Goal: Task Accomplishment & Management: Complete application form

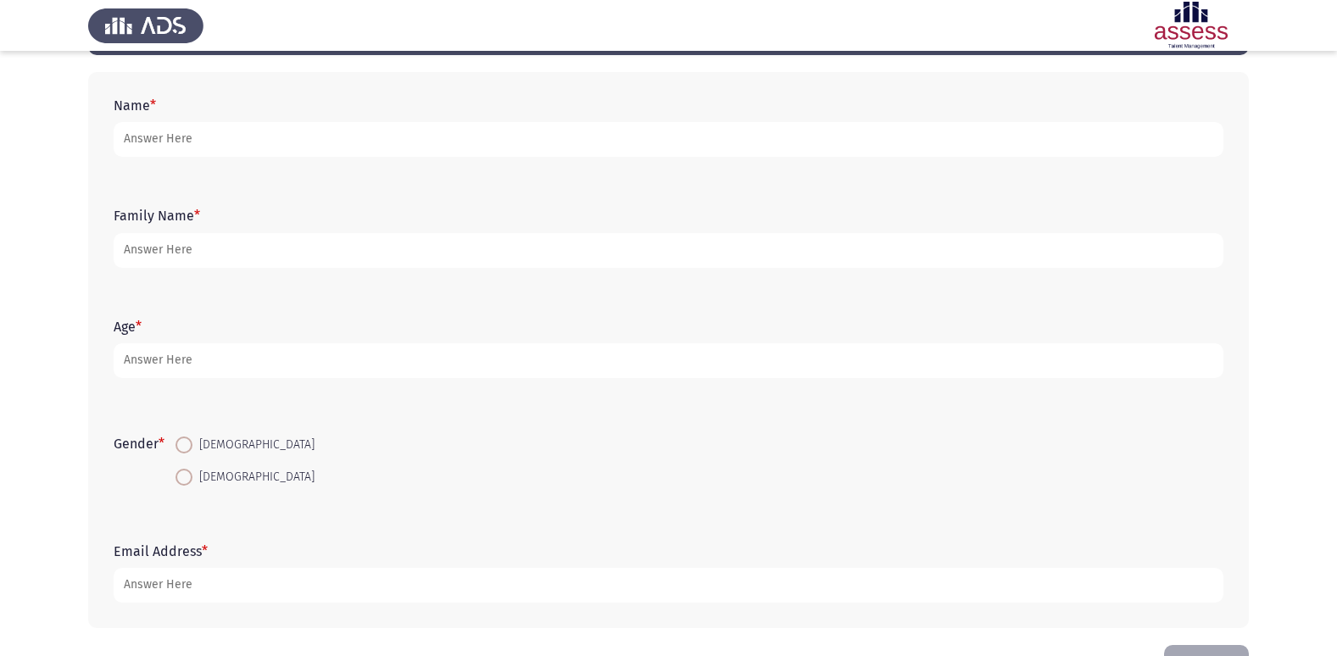
scroll to position [42, 0]
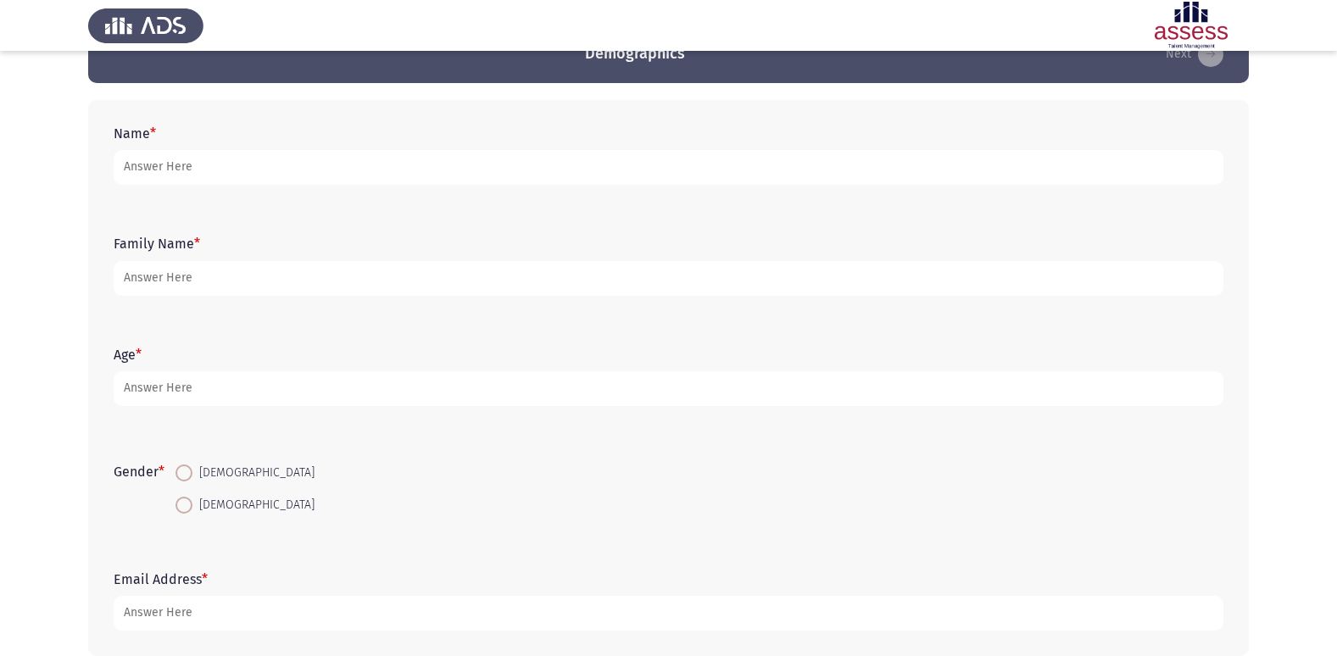
click at [181, 509] on span at bounding box center [183, 505] width 17 height 17
click at [181, 509] on input "[DEMOGRAPHIC_DATA]" at bounding box center [183, 505] width 17 height 17
radio input "true"
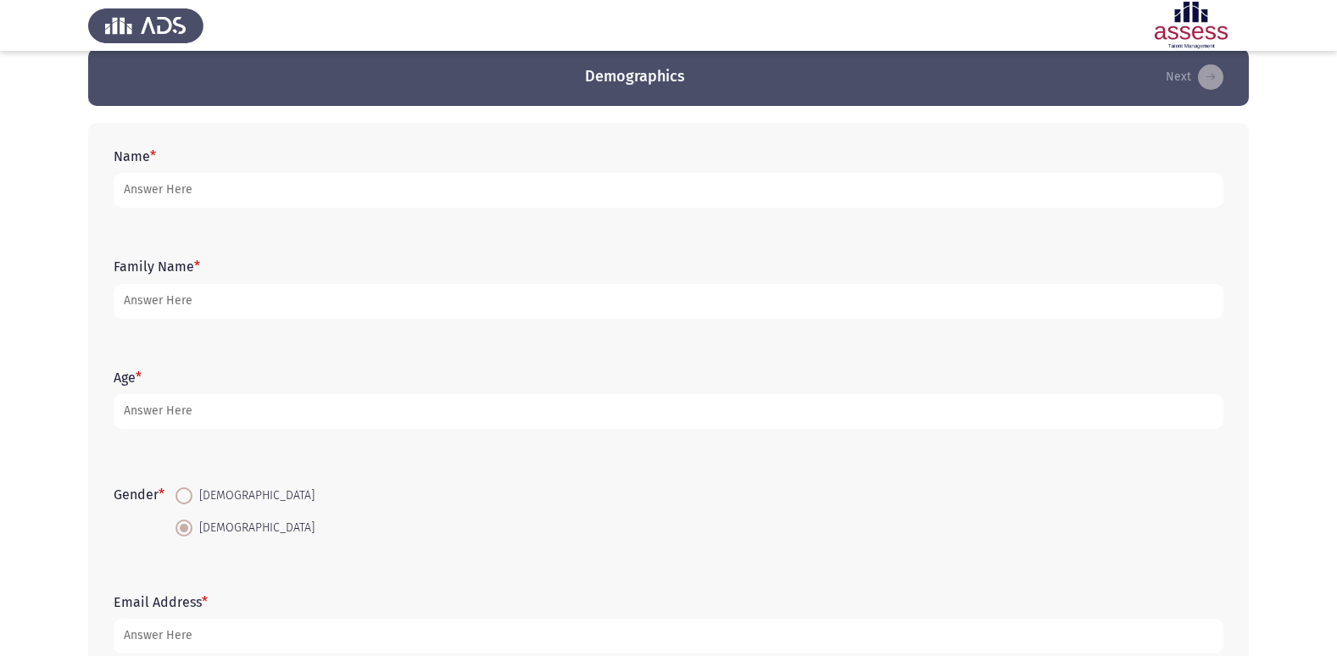
scroll to position [0, 0]
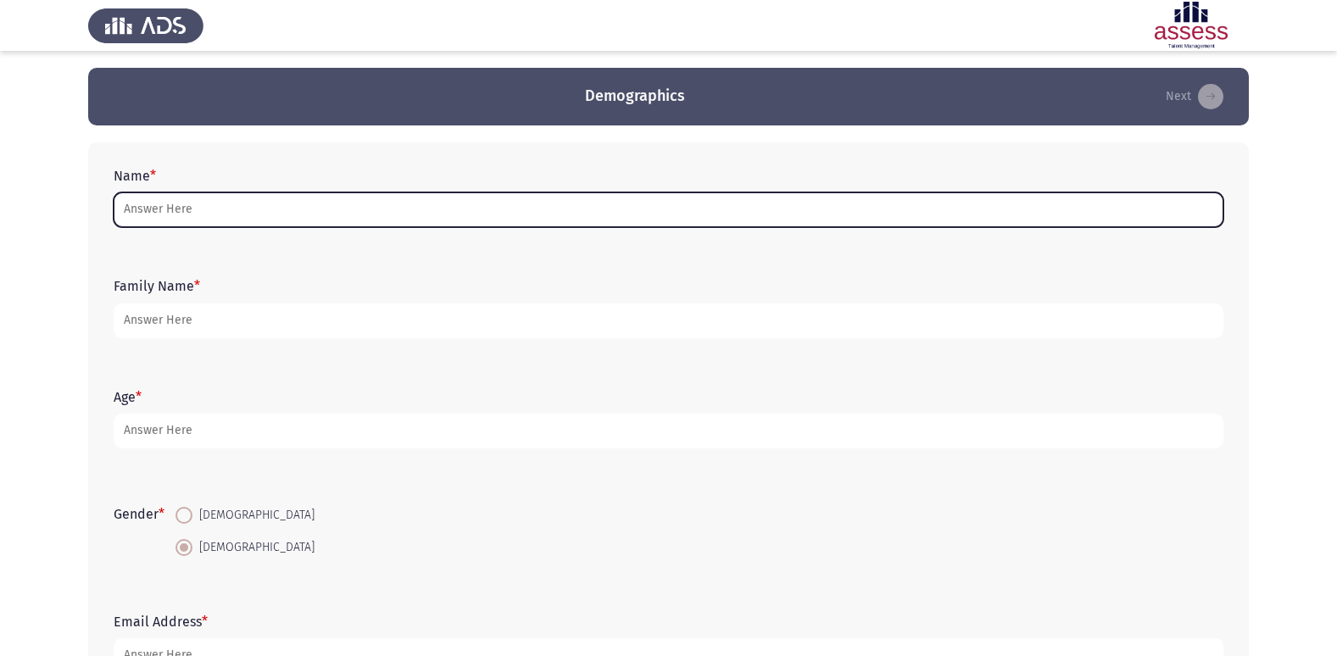
click at [227, 214] on input "Name *" at bounding box center [669, 209] width 1110 height 35
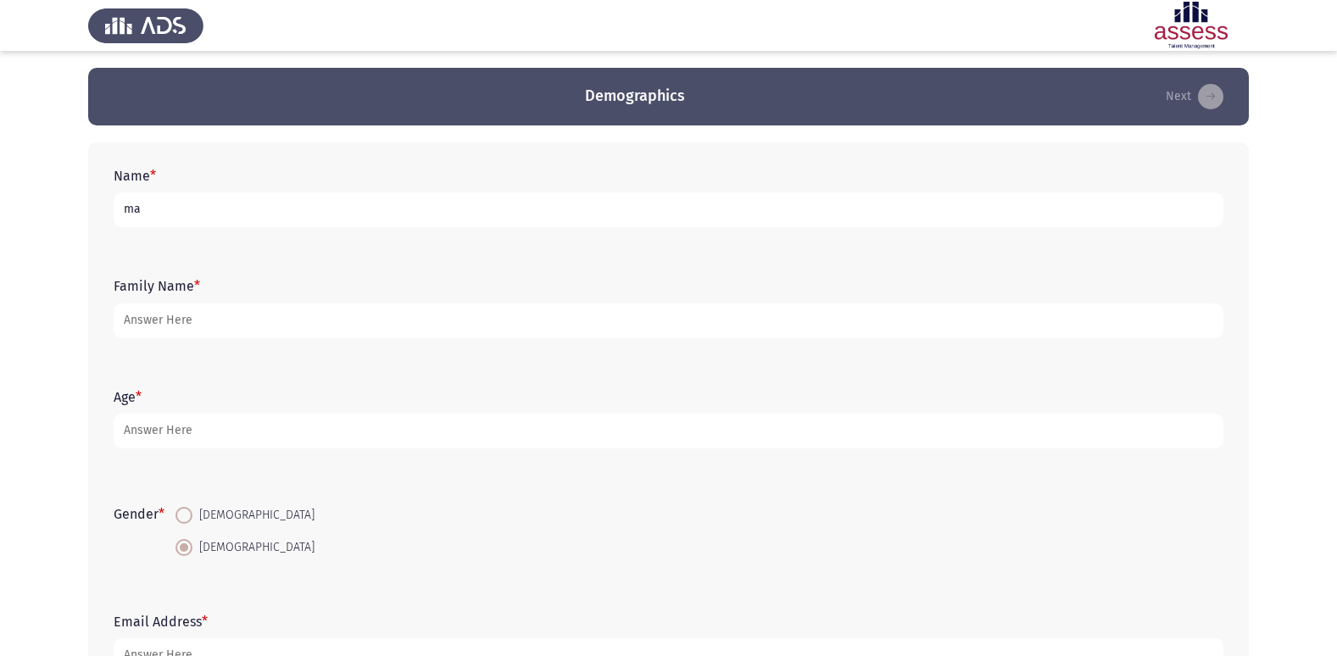
type input "m"
type input "a"
type input "M"
type input "[PERSON_NAME] [PERSON_NAME]"
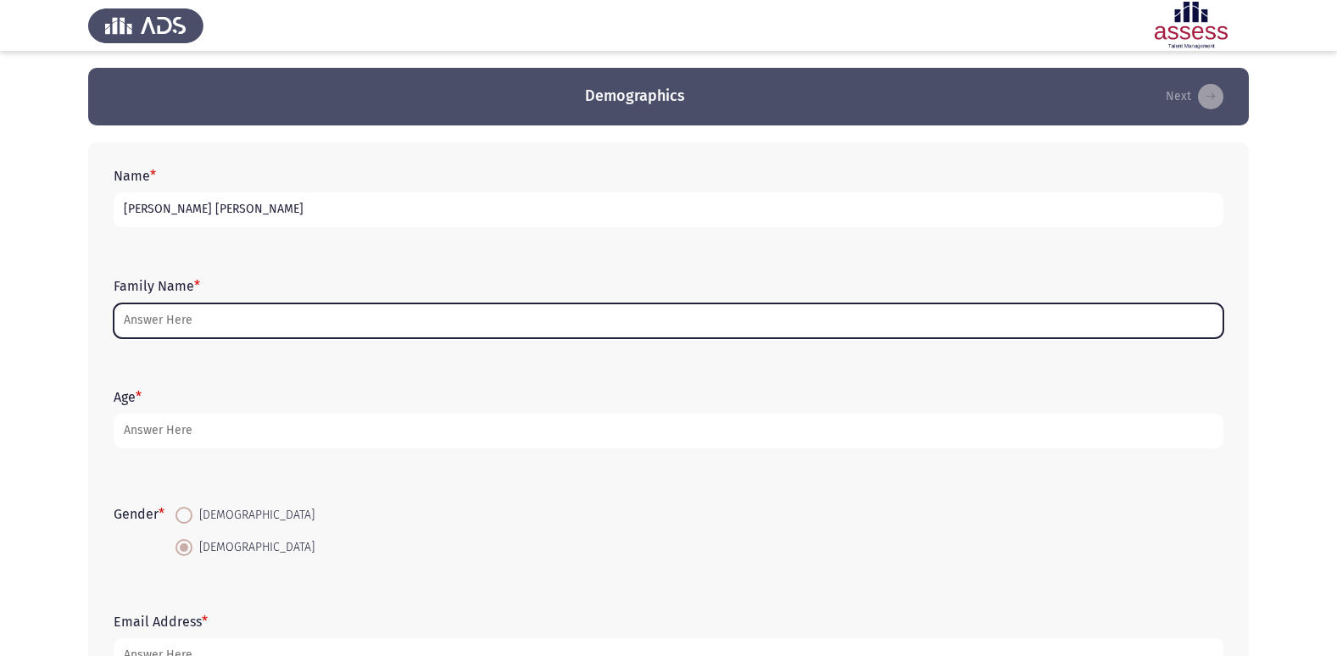
click at [203, 320] on input "Family Name *" at bounding box center [669, 320] width 1110 height 35
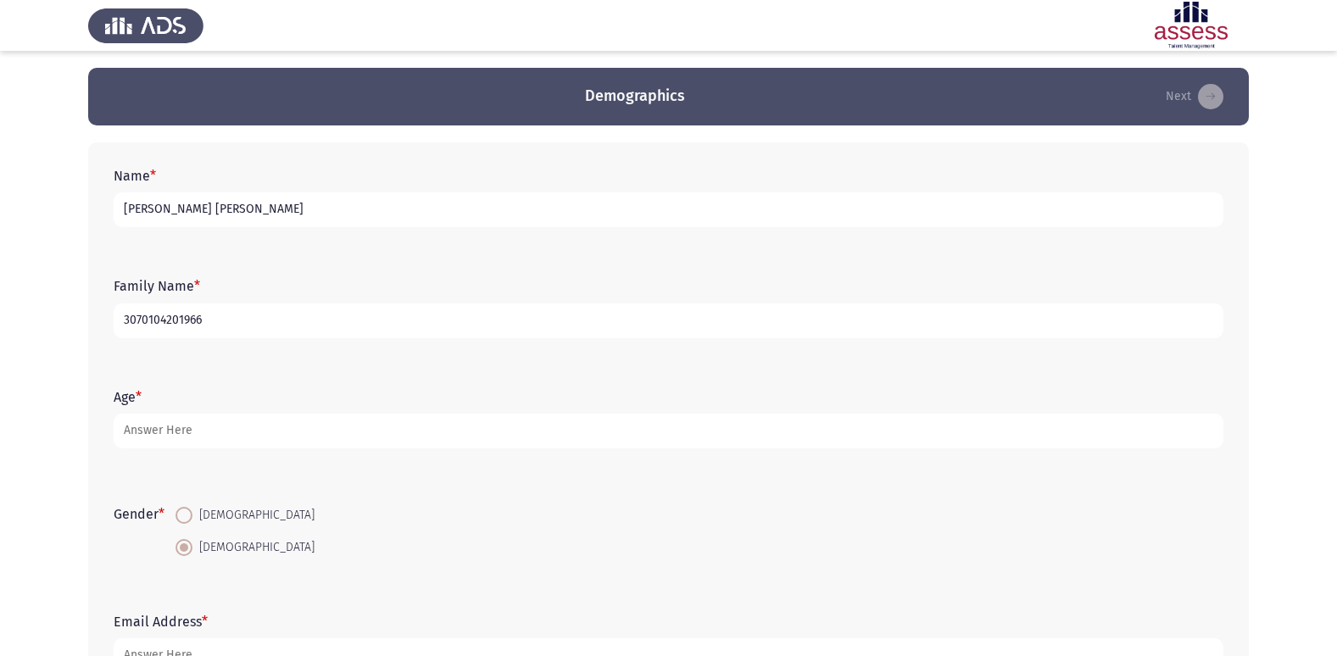
click at [166, 315] on input "3070104201966" at bounding box center [669, 320] width 1110 height 35
click at [228, 324] on input "30701040201966" at bounding box center [669, 320] width 1110 height 35
type input "30701040201966 [GEOGRAPHIC_DATA]"
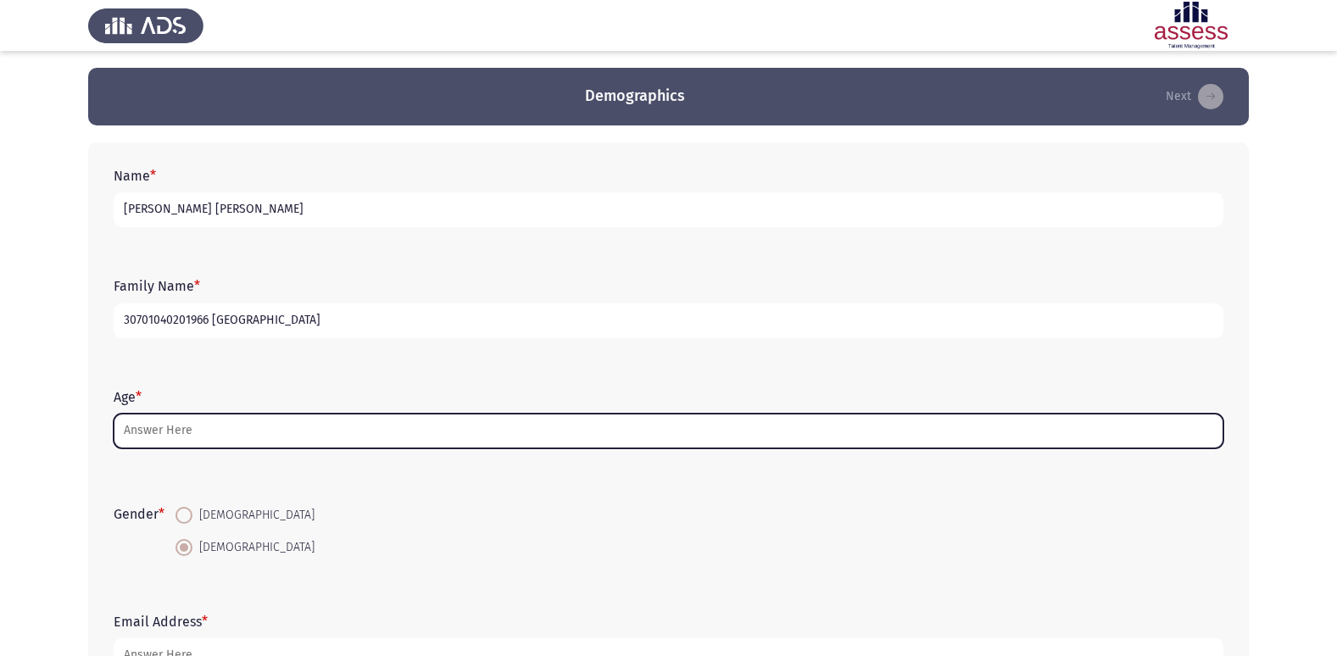
click at [140, 439] on input "Age *" at bounding box center [669, 431] width 1110 height 35
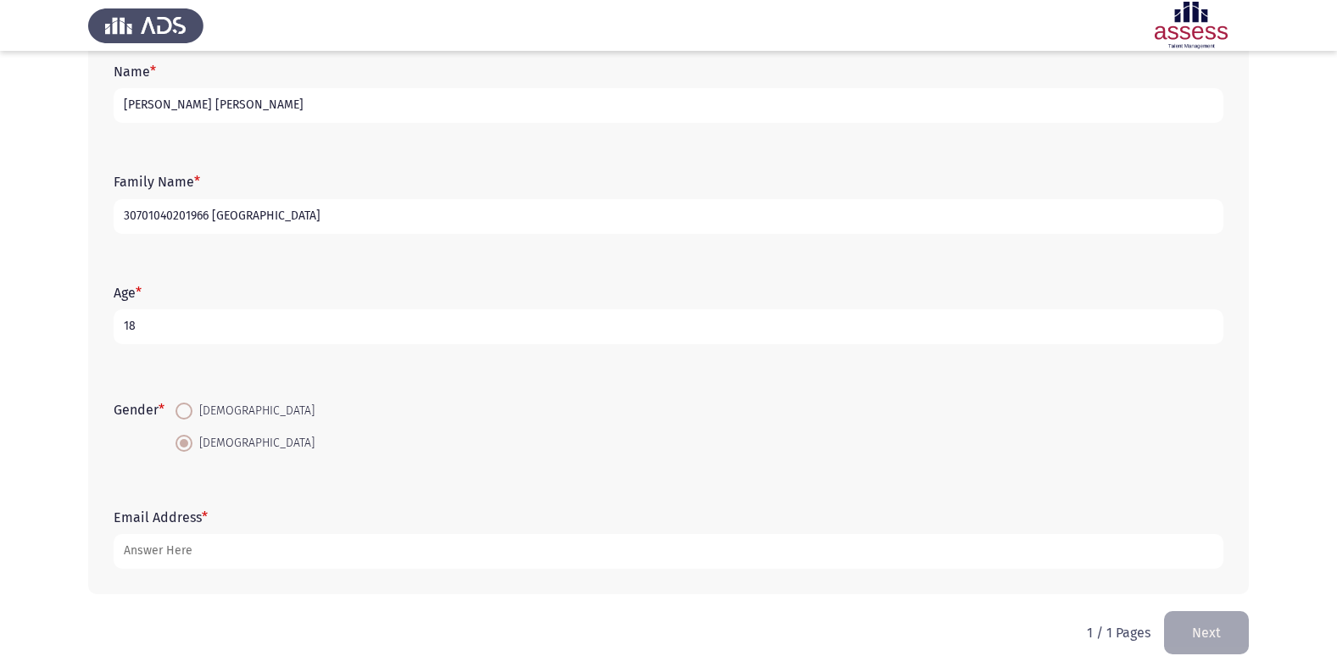
scroll to position [127, 0]
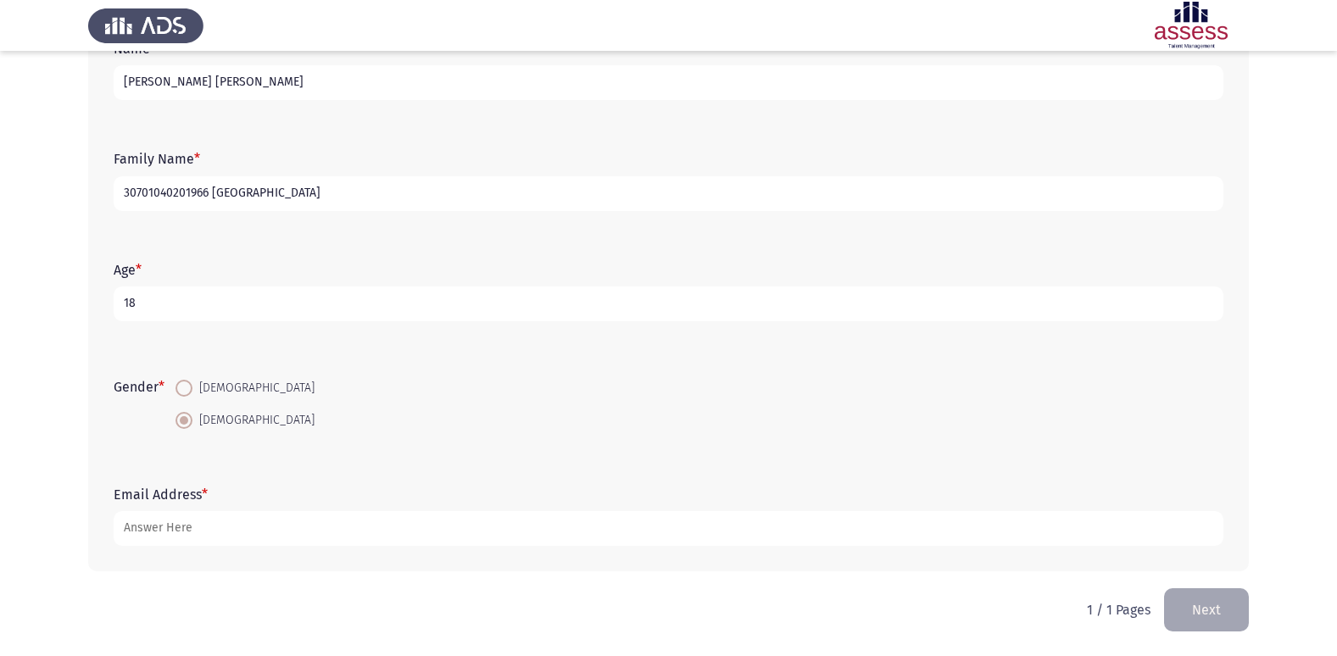
type input "18"
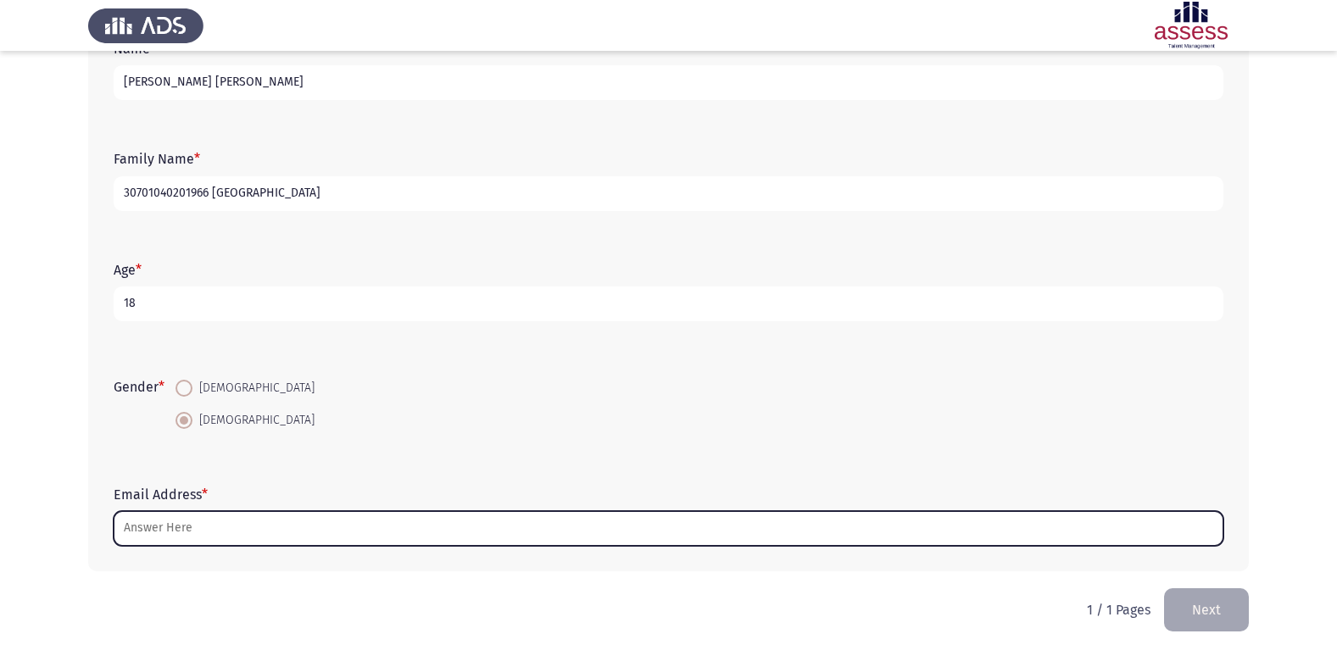
click at [323, 533] on input "Email Address *" at bounding box center [669, 528] width 1110 height 35
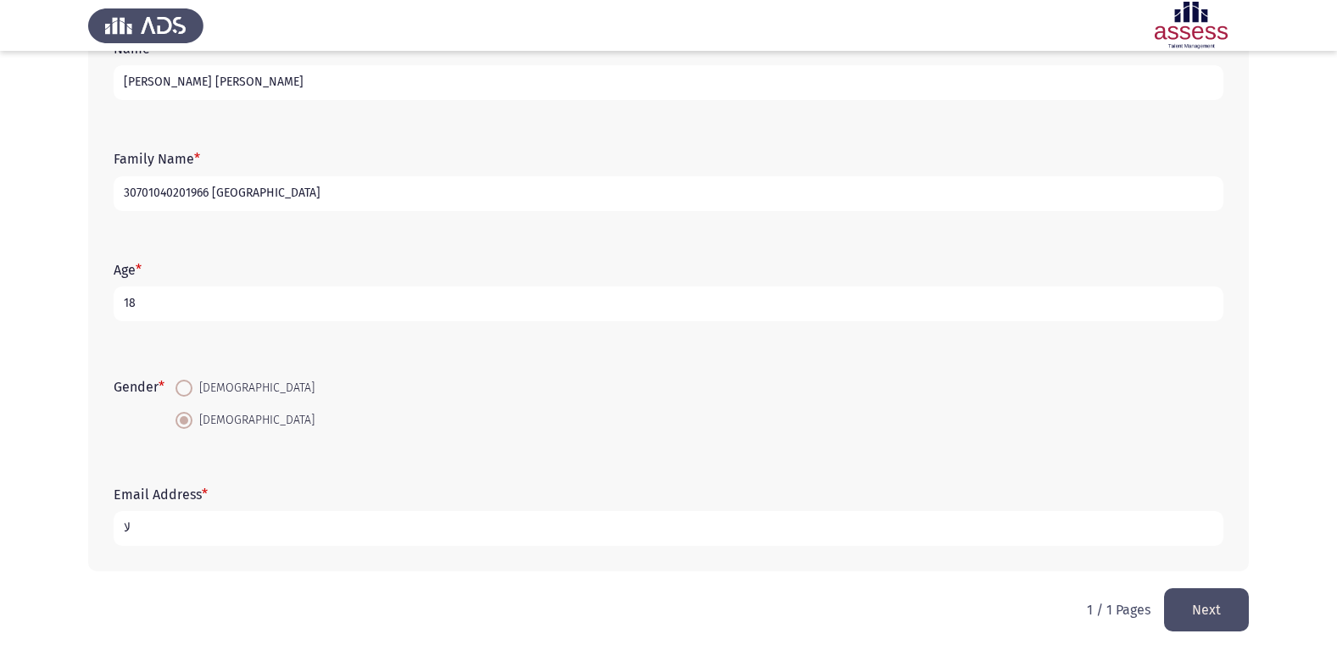
type input "ل"
type input "[EMAIL_ADDRESS][DOMAIN_NAME]"
click at [564, 599] on html "Demographics Next Name * [PERSON_NAME] [PERSON_NAME][DEMOGRAPHIC_DATA] Family N…" at bounding box center [668, 264] width 1337 height 783
click at [1224, 606] on button "Next" at bounding box center [1206, 609] width 85 height 43
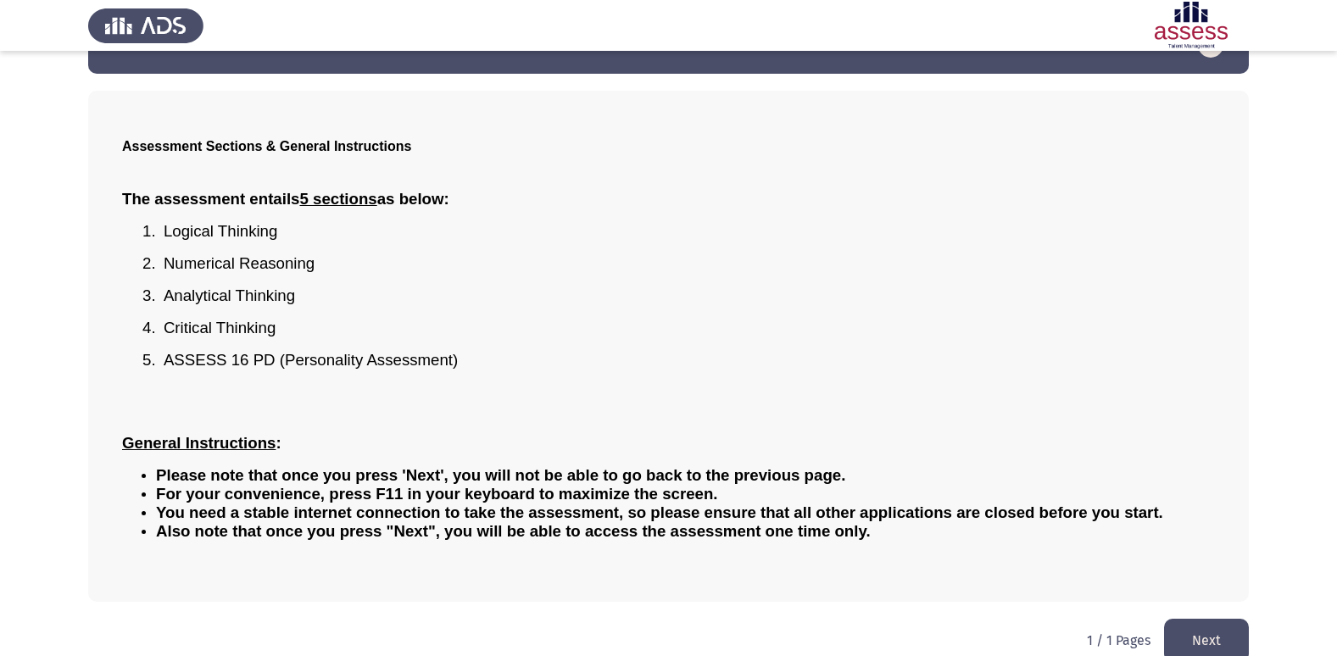
scroll to position [75, 0]
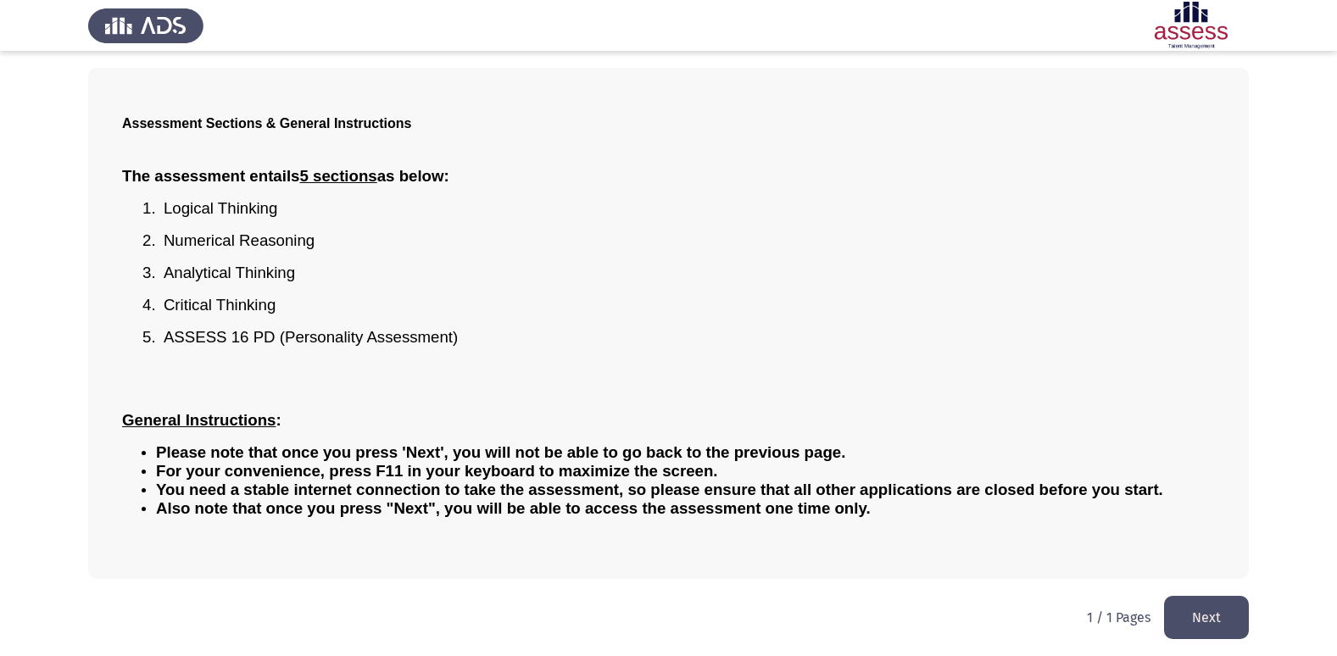
click at [1199, 618] on button "Next" at bounding box center [1206, 617] width 85 height 43
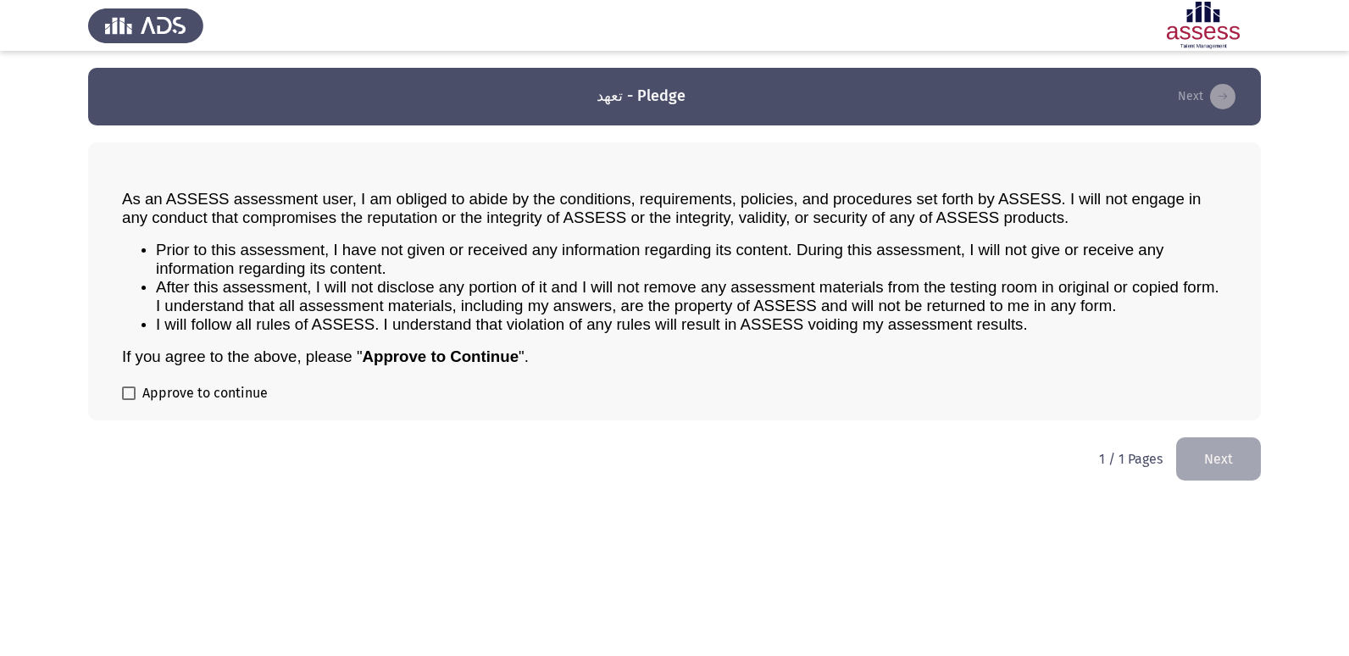
click at [131, 387] on span at bounding box center [129, 394] width 14 height 14
click at [129, 400] on input "Approve to continue" at bounding box center [128, 400] width 1 height 1
checkbox input "true"
click at [1216, 460] on button "Next" at bounding box center [1219, 458] width 85 height 43
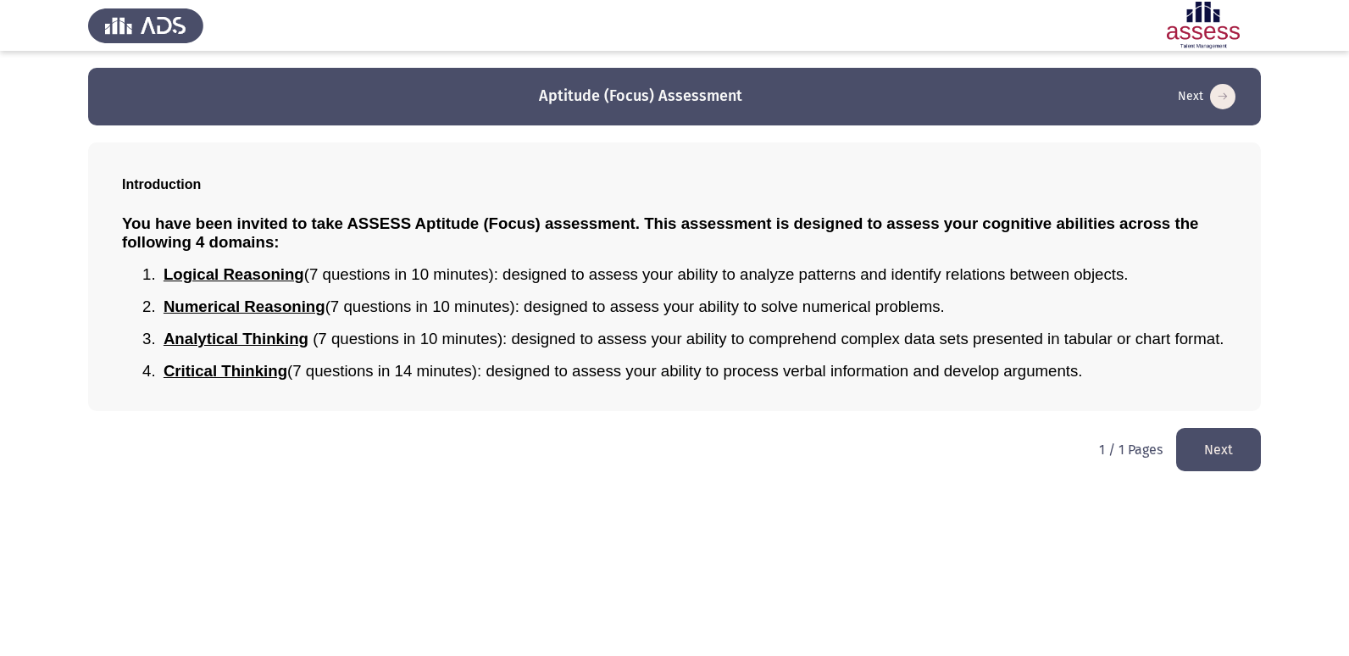
click at [1193, 447] on button "Next" at bounding box center [1219, 449] width 85 height 43
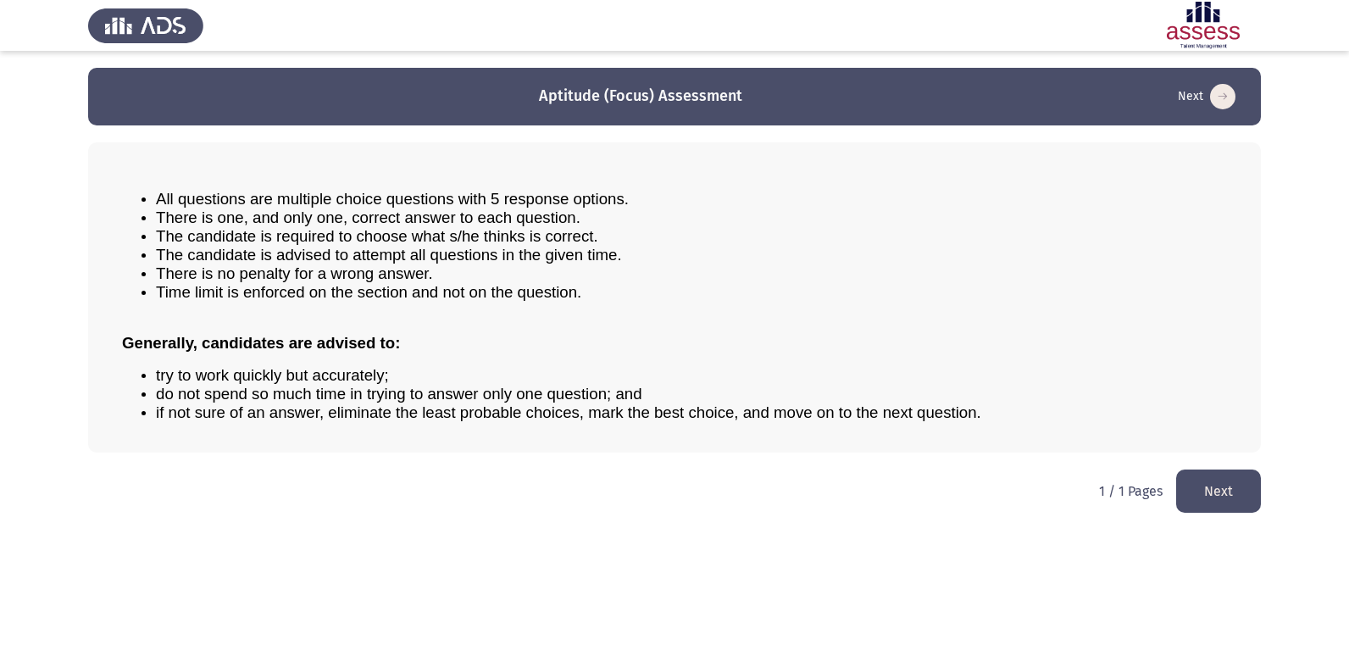
click at [1230, 488] on button "Next" at bounding box center [1219, 491] width 85 height 43
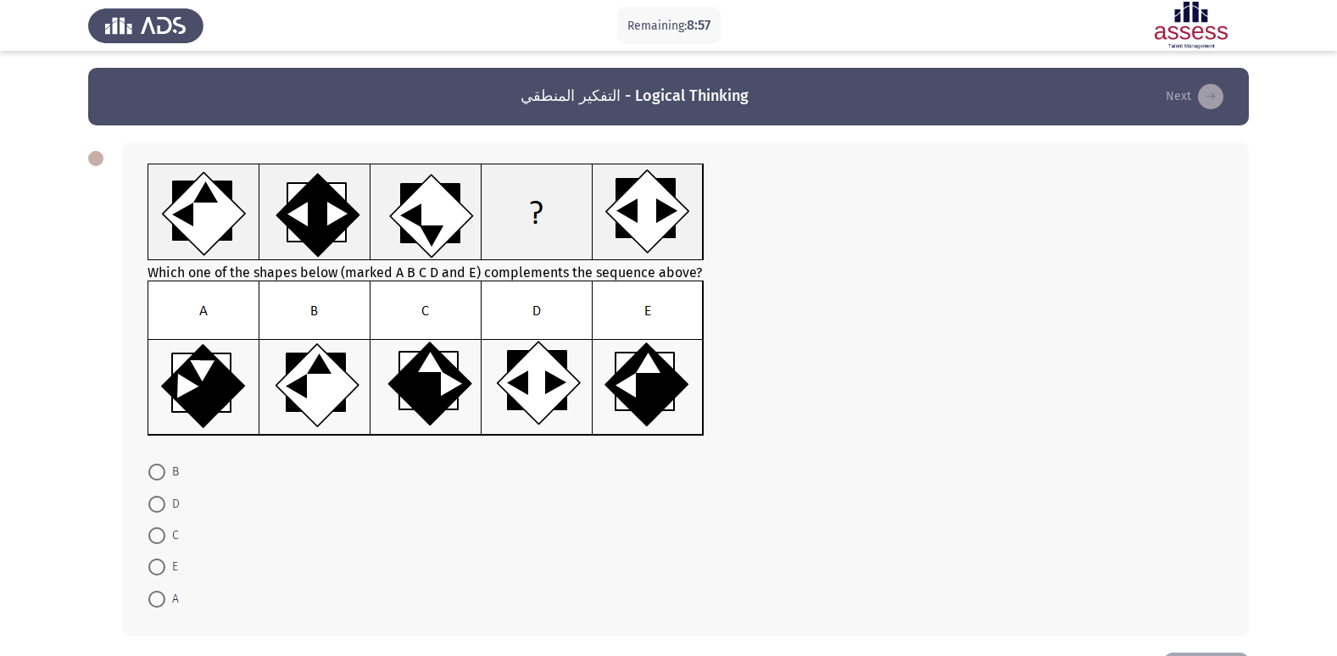
click at [159, 595] on span at bounding box center [156, 599] width 17 height 17
click at [159, 595] on input "A" at bounding box center [156, 599] width 17 height 17
radio input "true"
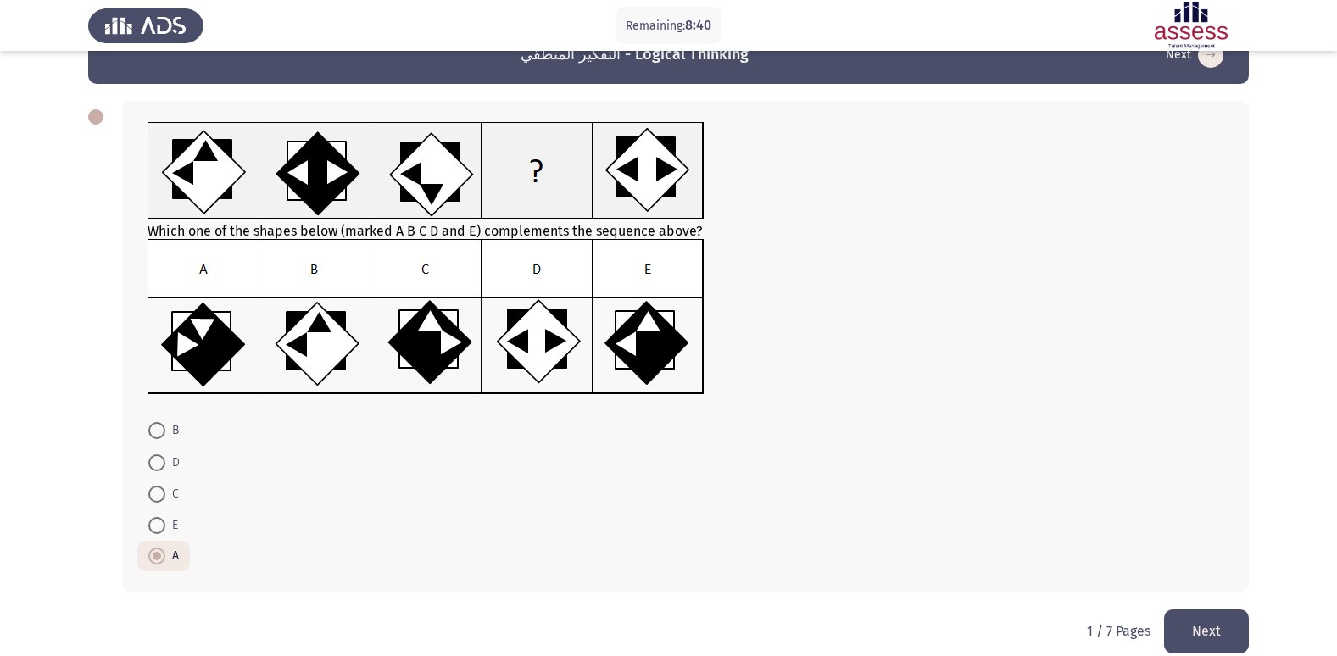
scroll to position [63, 0]
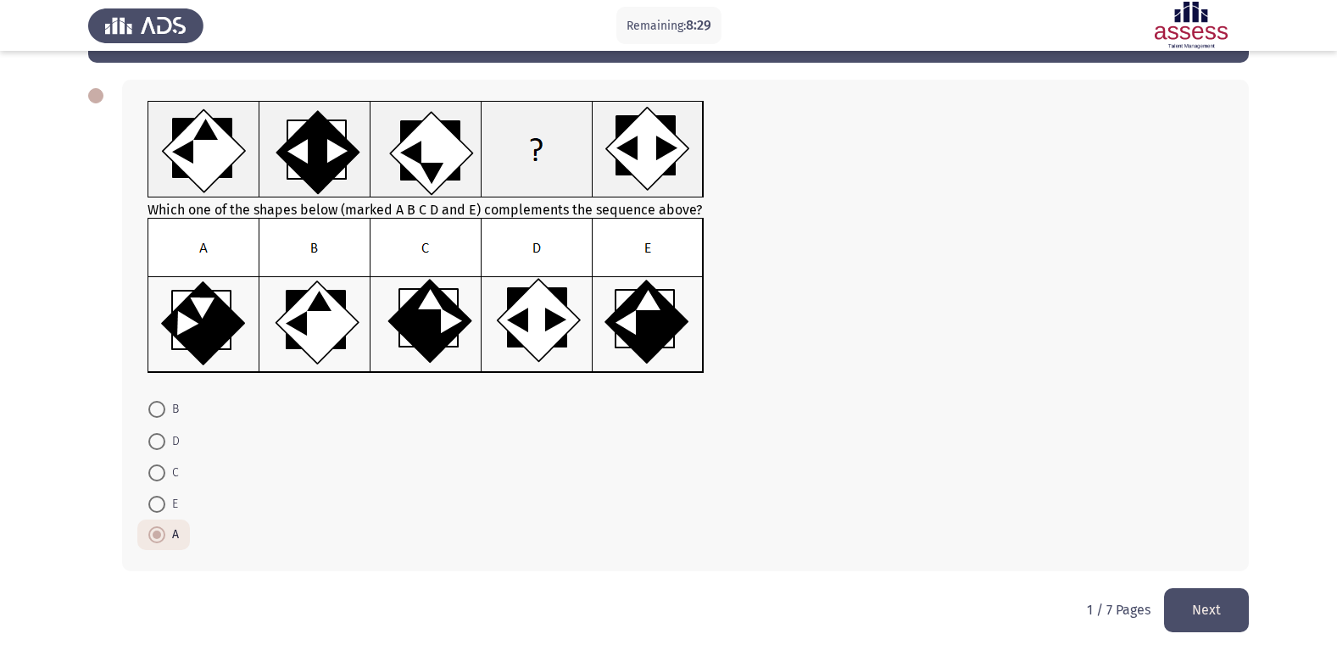
click at [164, 502] on span at bounding box center [156, 504] width 17 height 17
click at [164, 502] on input "E" at bounding box center [156, 504] width 17 height 17
radio input "true"
click at [1226, 610] on button "Next" at bounding box center [1206, 609] width 85 height 43
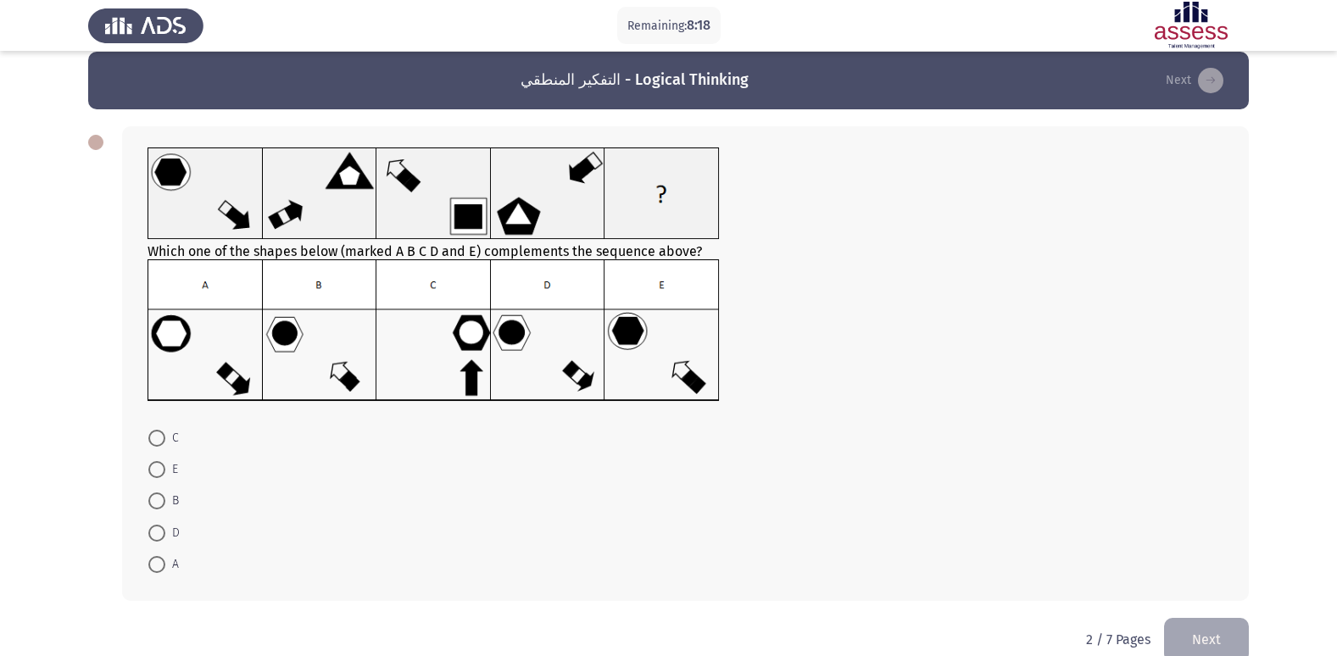
scroll to position [0, 0]
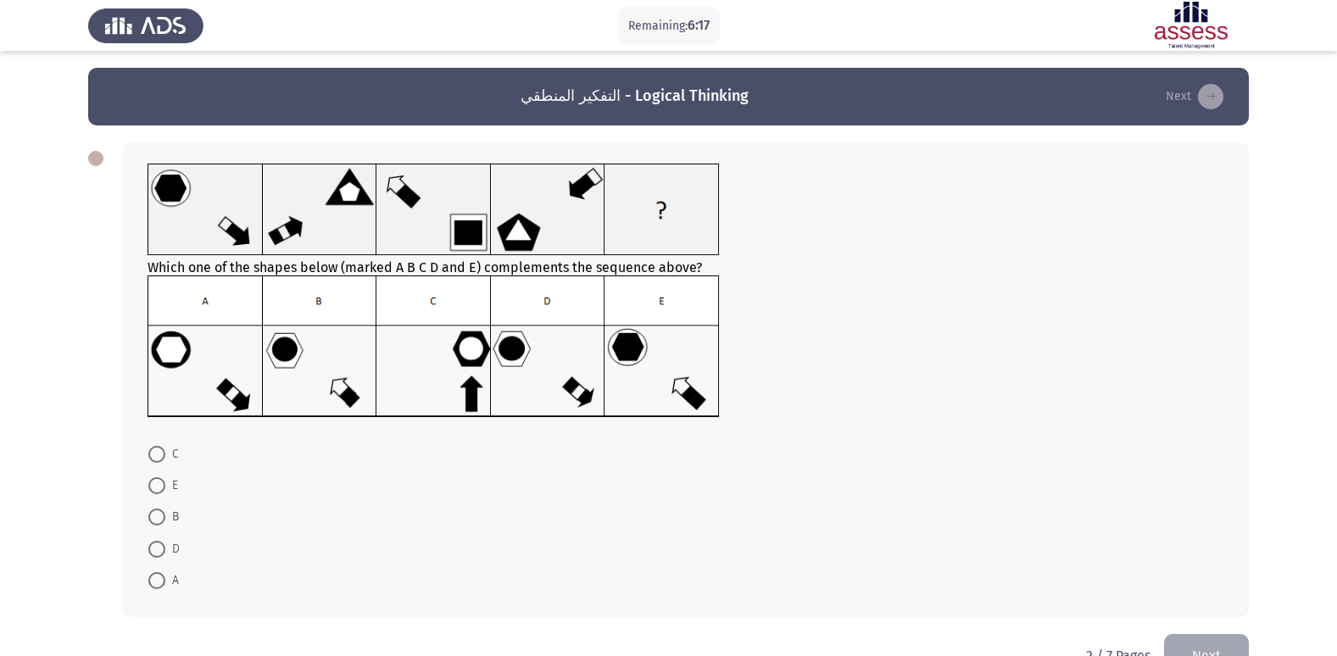
click at [159, 508] on label "B" at bounding box center [163, 517] width 31 height 20
click at [159, 509] on input "B" at bounding box center [156, 517] width 17 height 17
radio input "true"
click at [1216, 640] on button "Next" at bounding box center [1206, 654] width 85 height 43
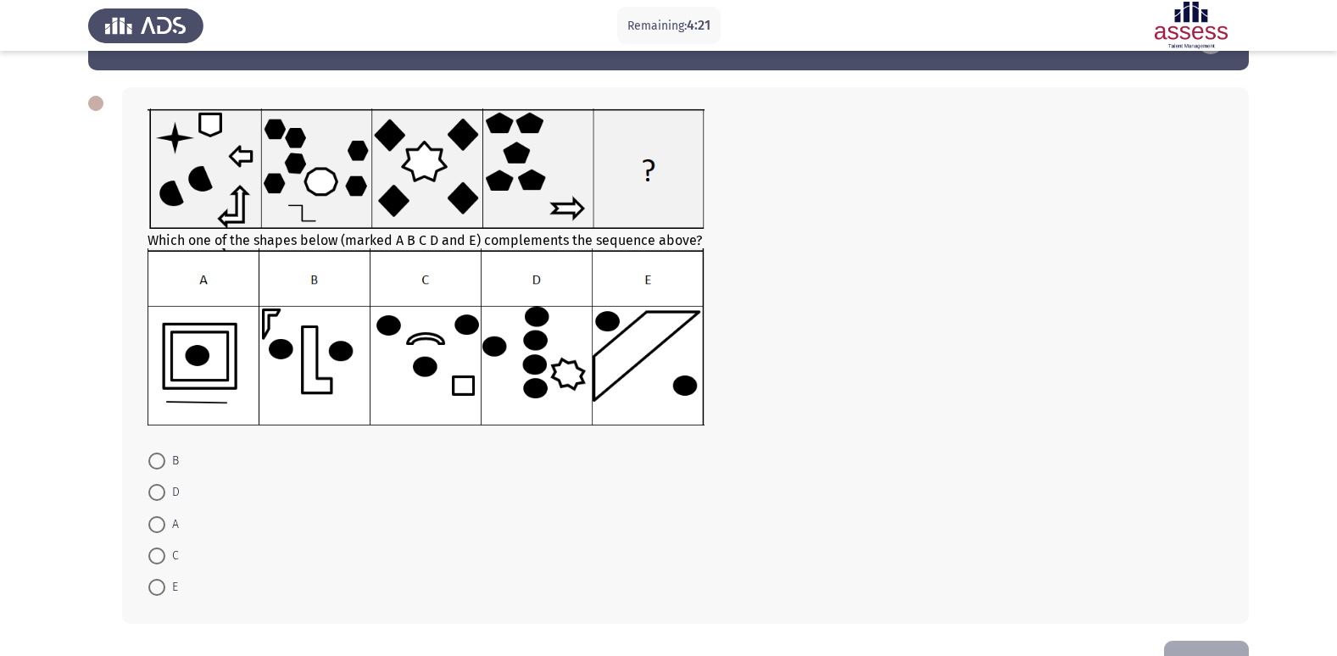
scroll to position [85, 0]
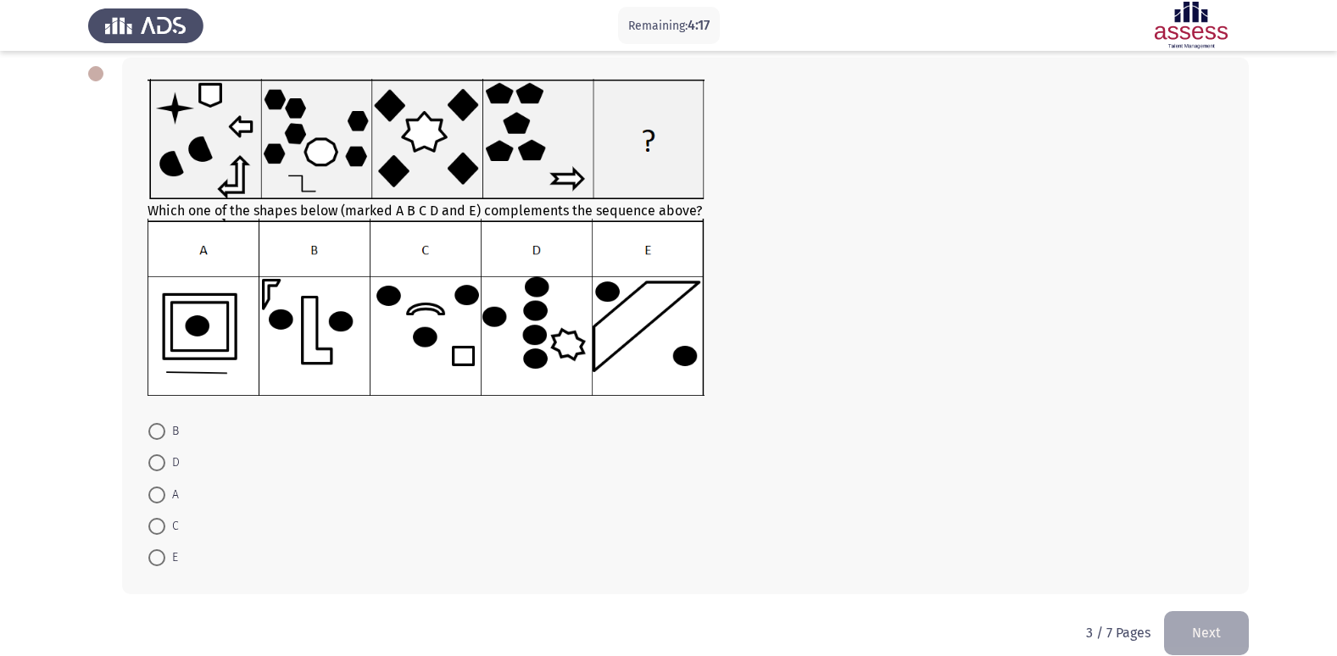
click at [167, 459] on span "D" at bounding box center [172, 463] width 14 height 20
click at [165, 459] on input "D" at bounding box center [156, 462] width 17 height 17
radio input "true"
click at [1227, 626] on button "Next" at bounding box center [1206, 631] width 85 height 43
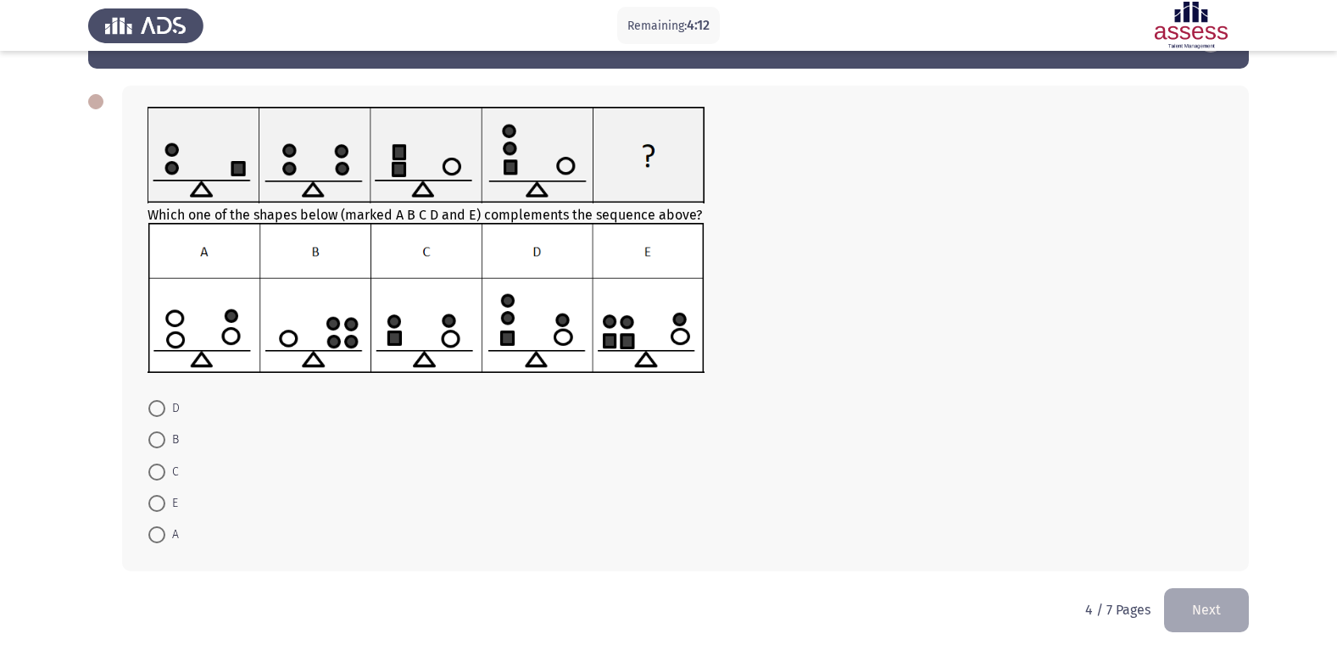
scroll to position [0, 0]
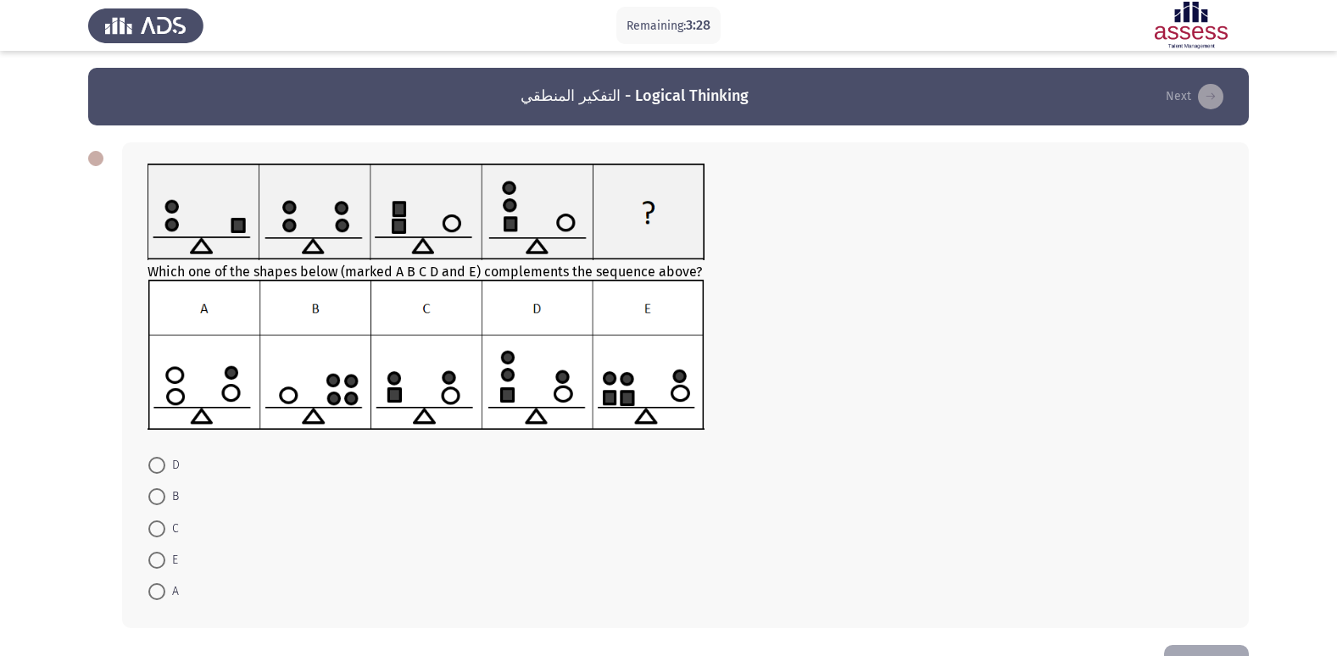
click at [161, 495] on span at bounding box center [156, 496] width 17 height 17
click at [161, 495] on input "B" at bounding box center [156, 496] width 17 height 17
radio input "true"
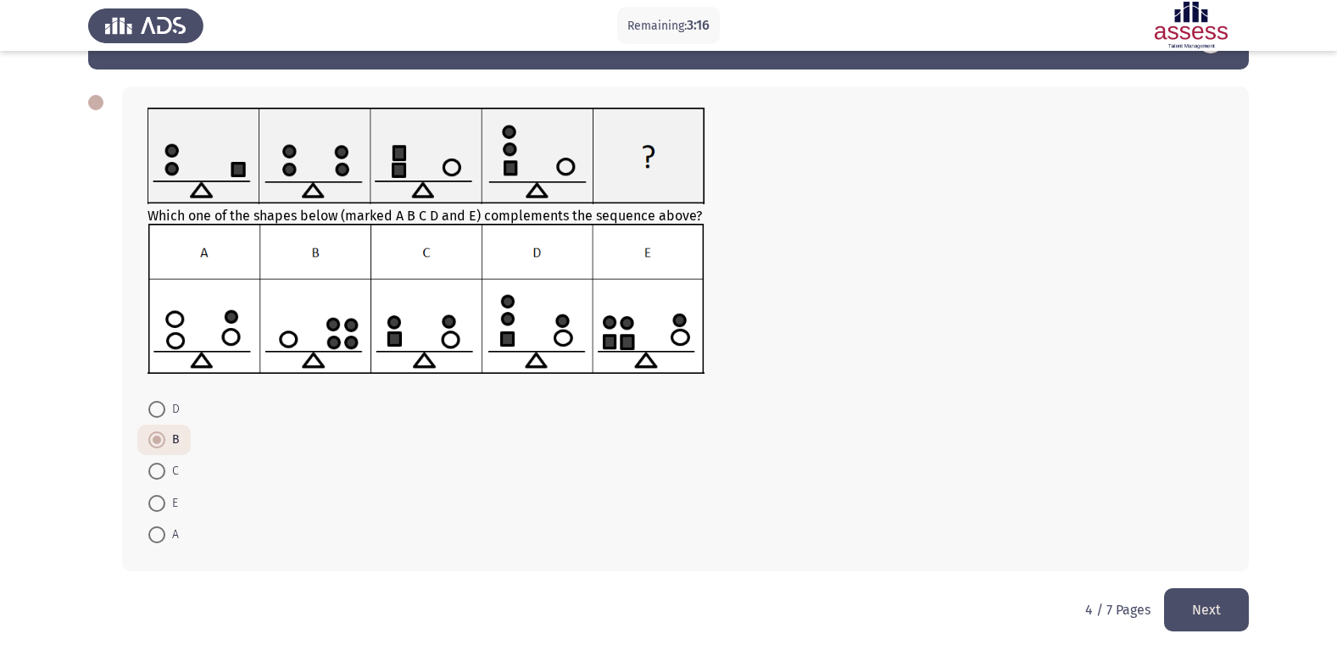
click at [1227, 600] on button "Next" at bounding box center [1206, 609] width 85 height 43
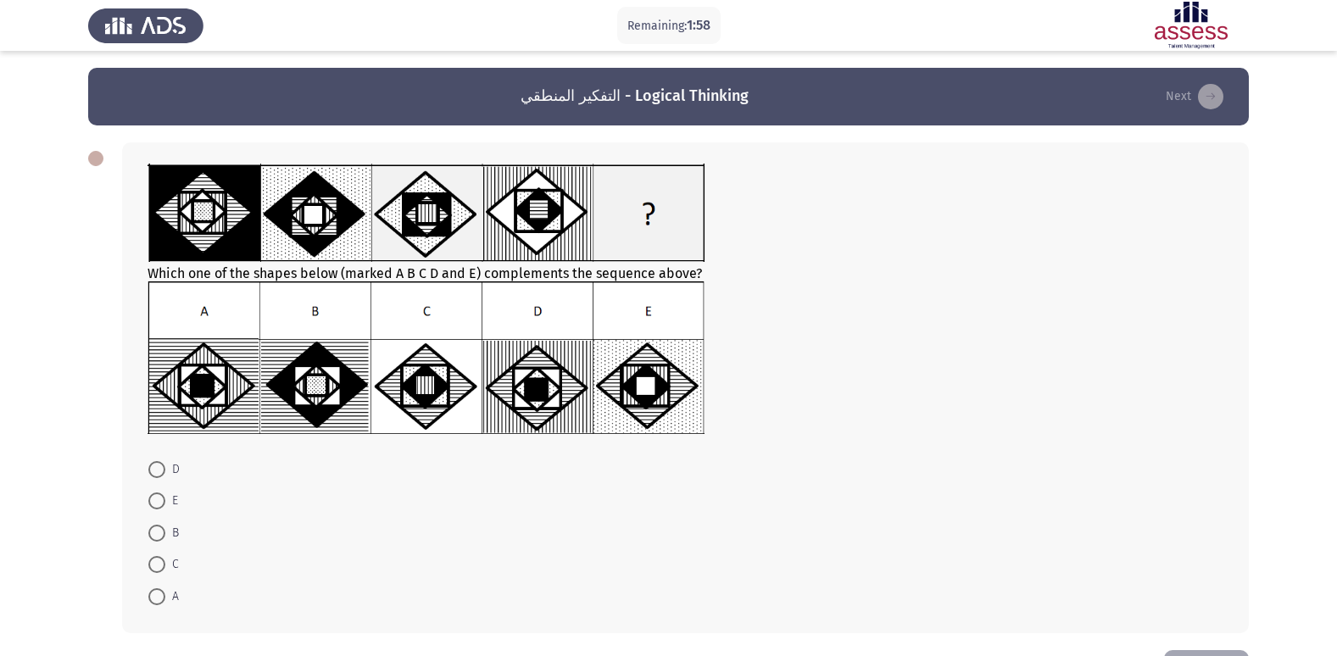
click at [156, 588] on span at bounding box center [156, 596] width 17 height 17
click at [156, 588] on input "A" at bounding box center [156, 596] width 17 height 17
radio input "true"
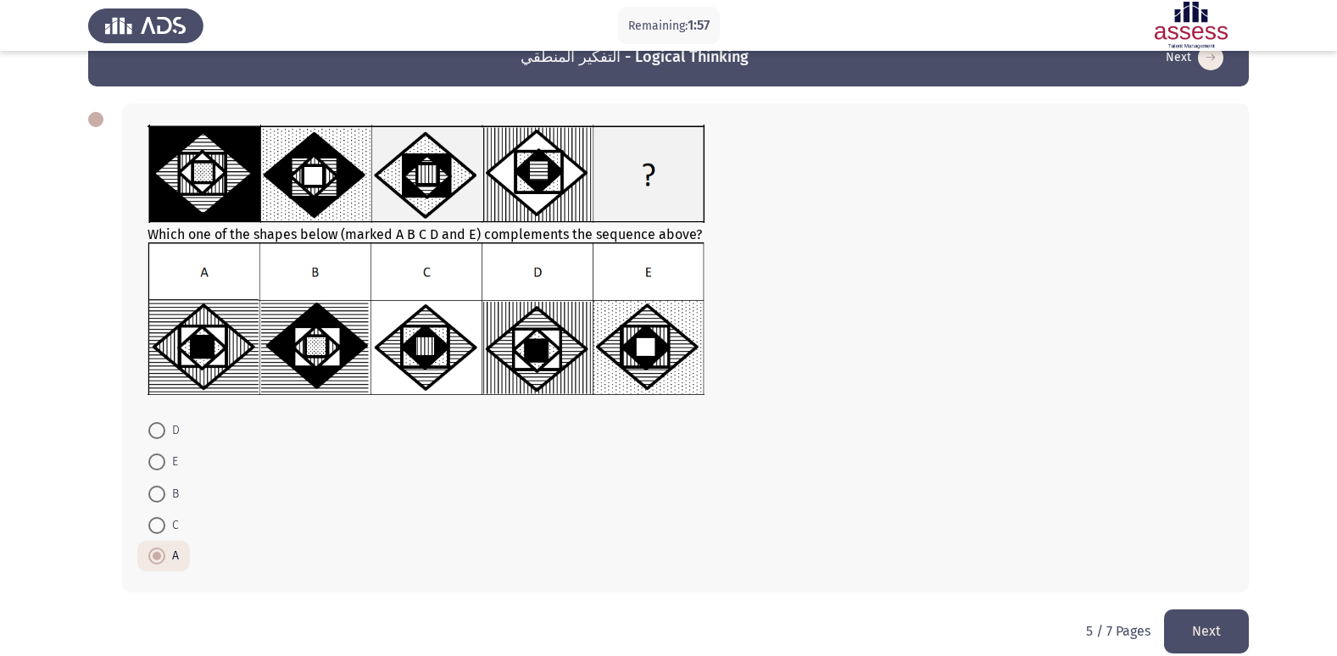
scroll to position [60, 0]
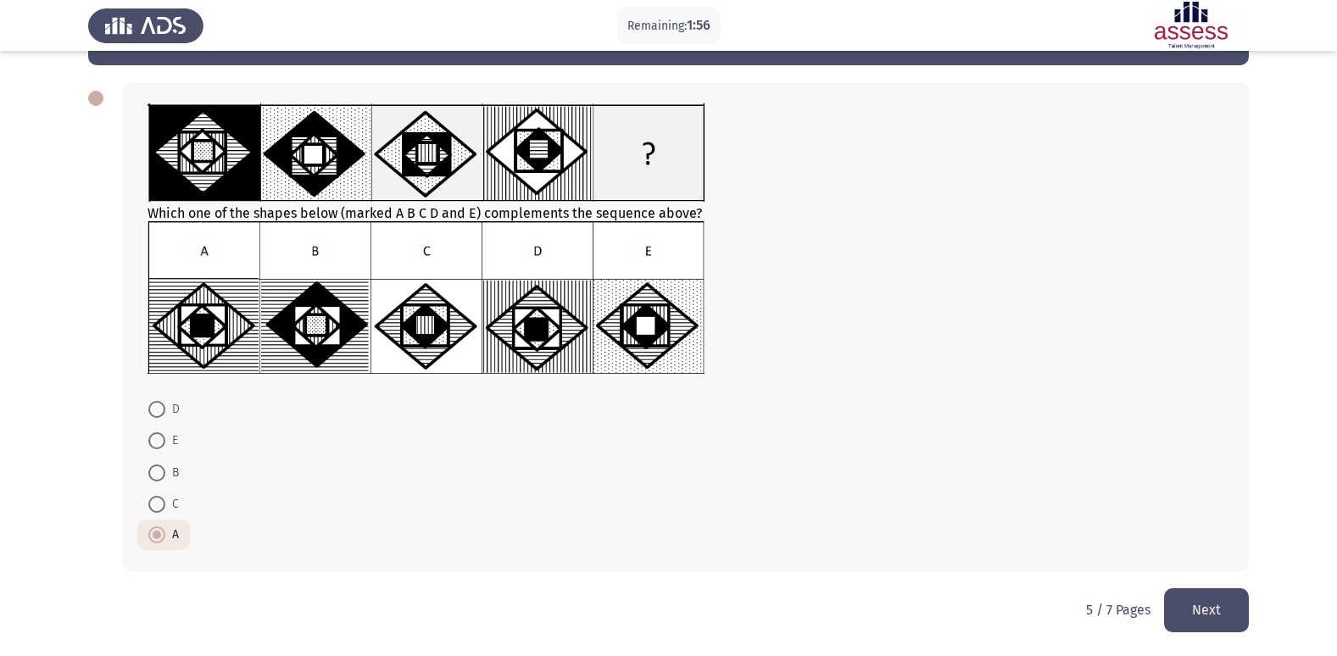
click at [1204, 594] on button "Next" at bounding box center [1206, 609] width 85 height 43
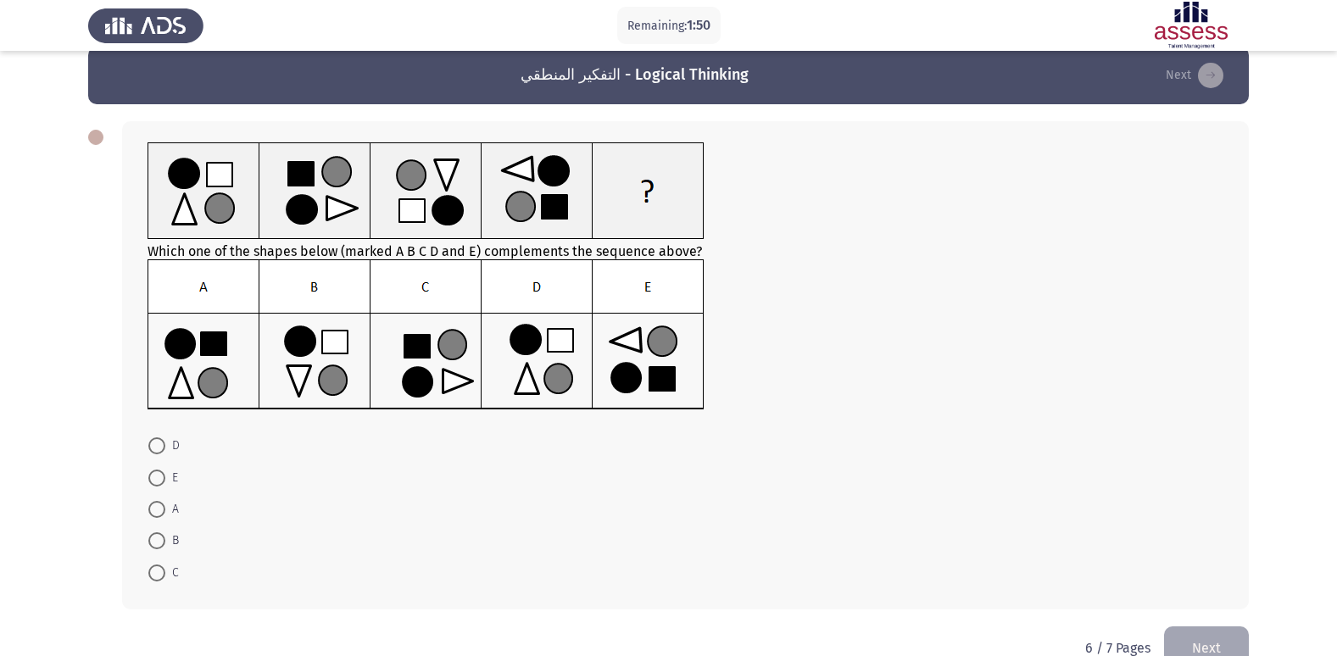
scroll to position [0, 0]
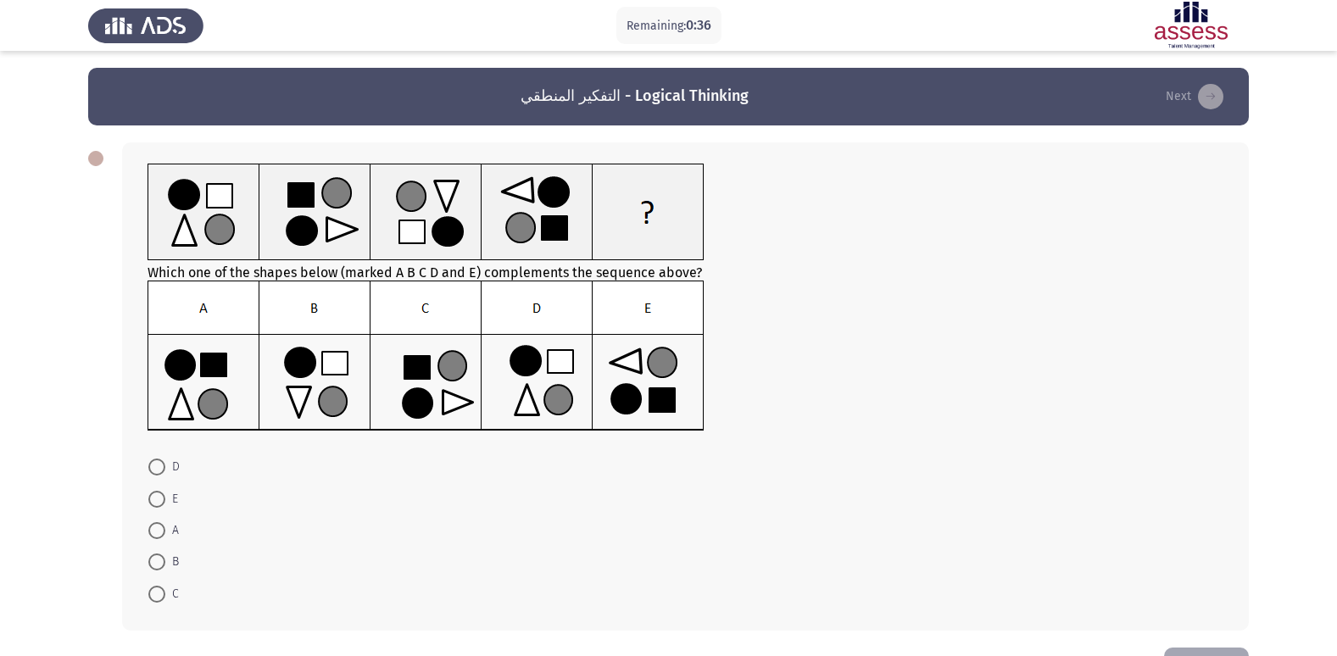
click at [160, 559] on span at bounding box center [156, 562] width 17 height 17
click at [160, 559] on input "B" at bounding box center [156, 562] width 17 height 17
radio input "true"
click at [1215, 649] on button "Next" at bounding box center [1206, 667] width 85 height 43
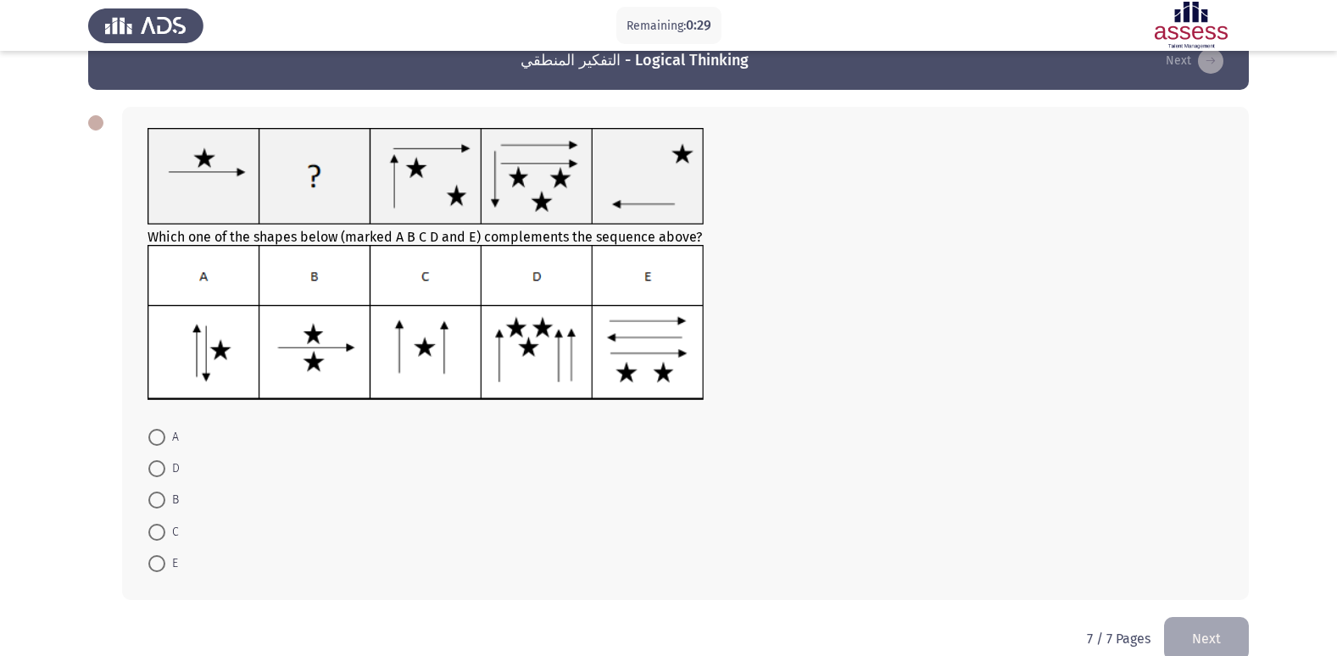
scroll to position [64, 0]
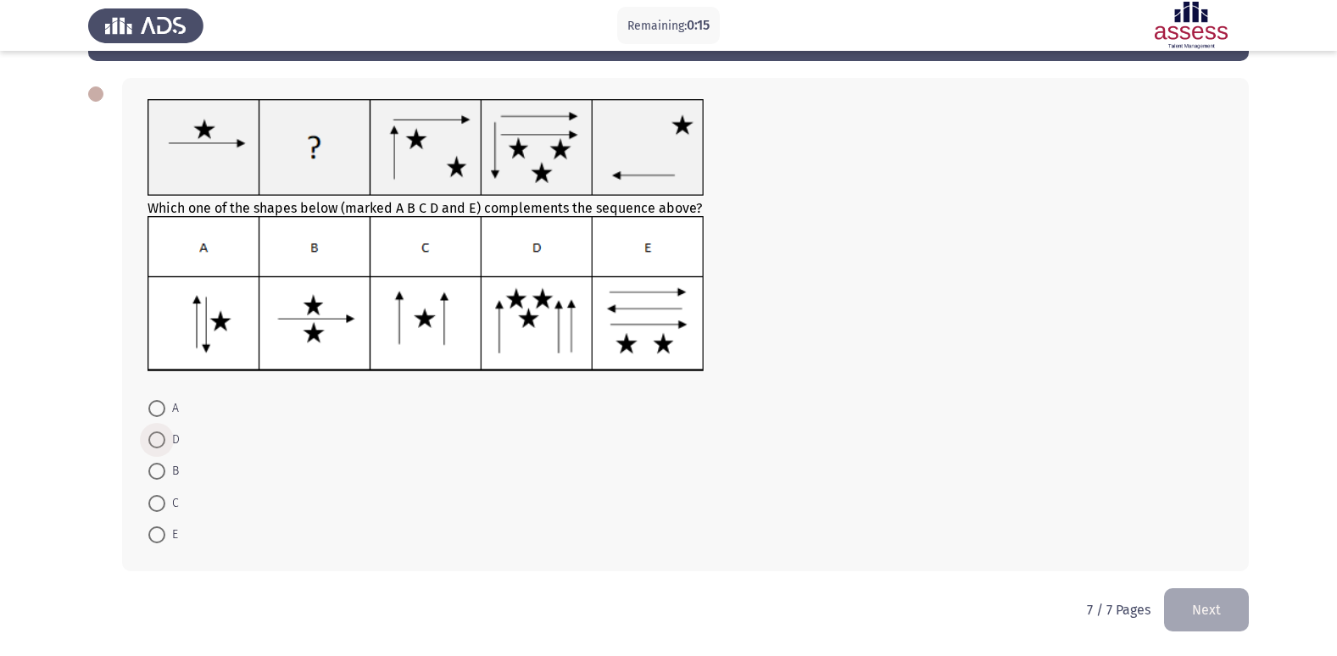
click at [161, 434] on span at bounding box center [156, 439] width 17 height 17
click at [161, 434] on input "D" at bounding box center [156, 439] width 17 height 17
radio input "true"
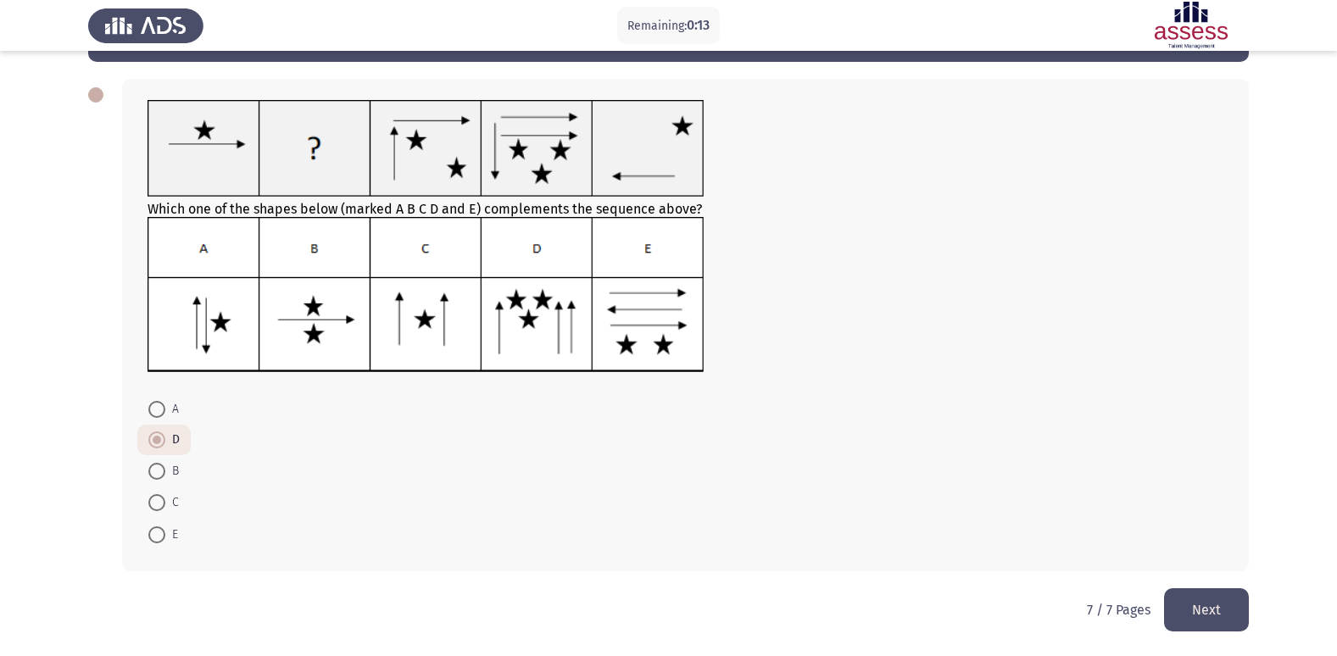
click at [1183, 604] on button "Next" at bounding box center [1206, 609] width 85 height 43
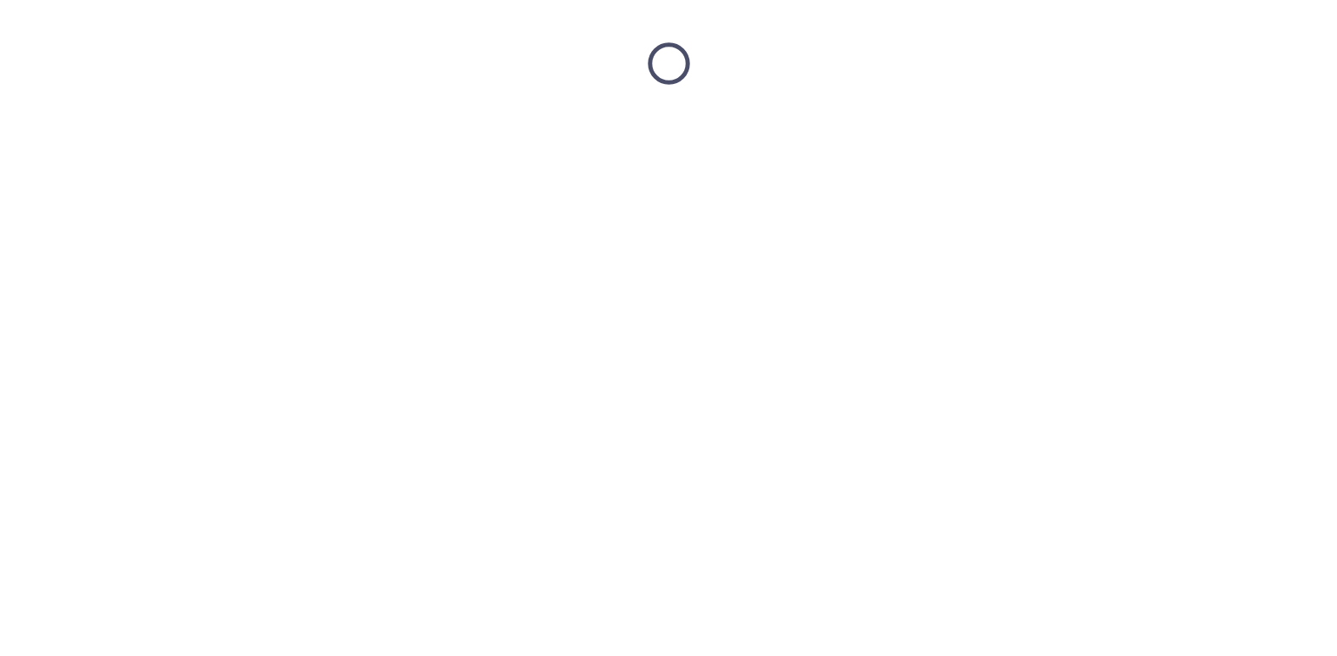
scroll to position [0, 0]
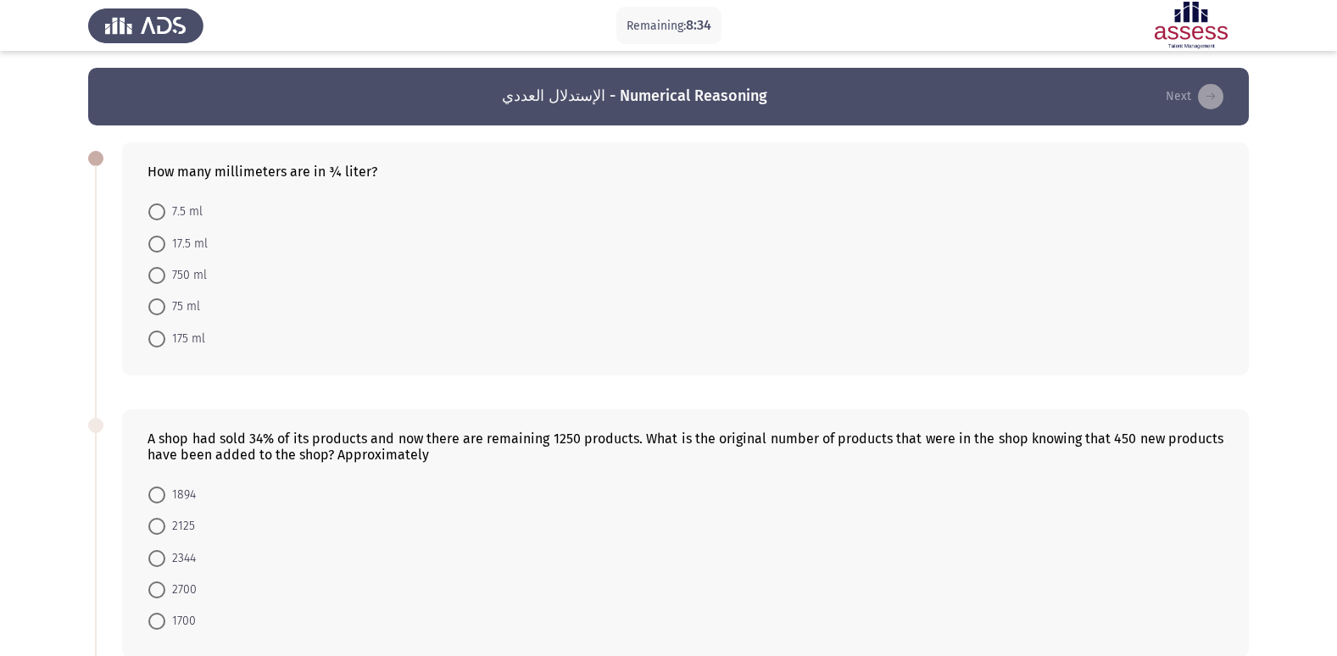
click at [151, 276] on span at bounding box center [156, 275] width 17 height 17
click at [151, 276] on input "750 ml" at bounding box center [156, 275] width 17 height 17
radio input "true"
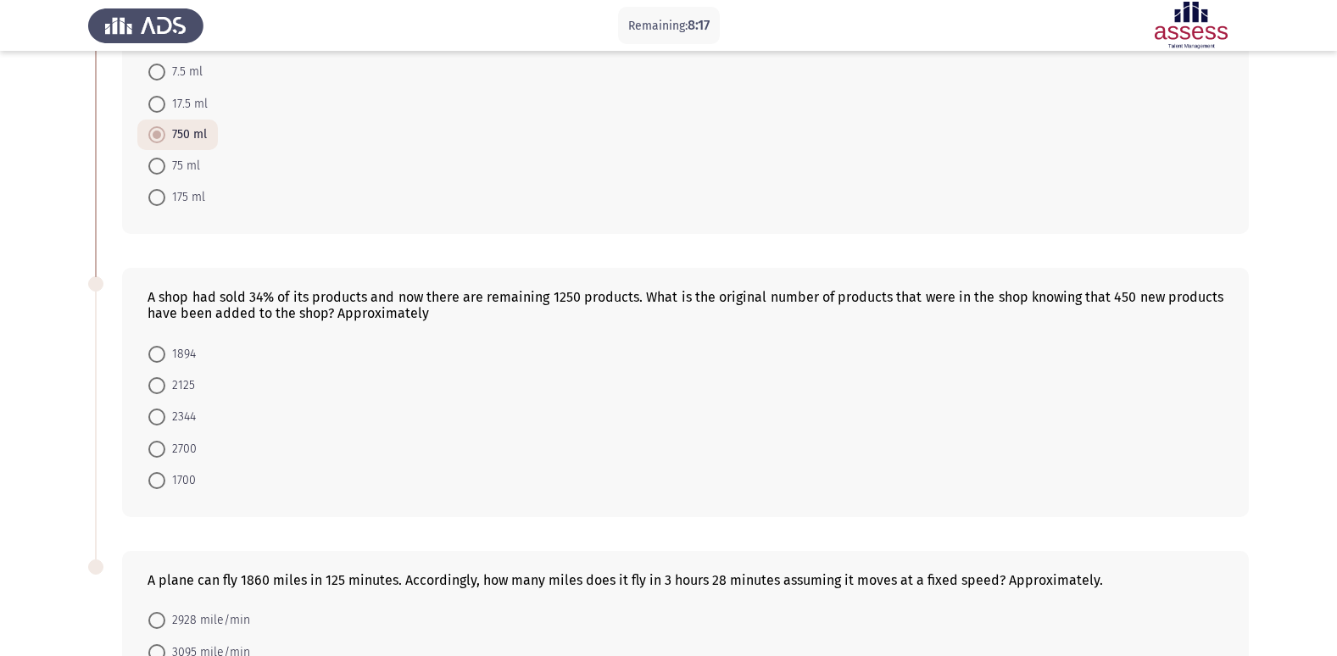
scroll to position [170, 0]
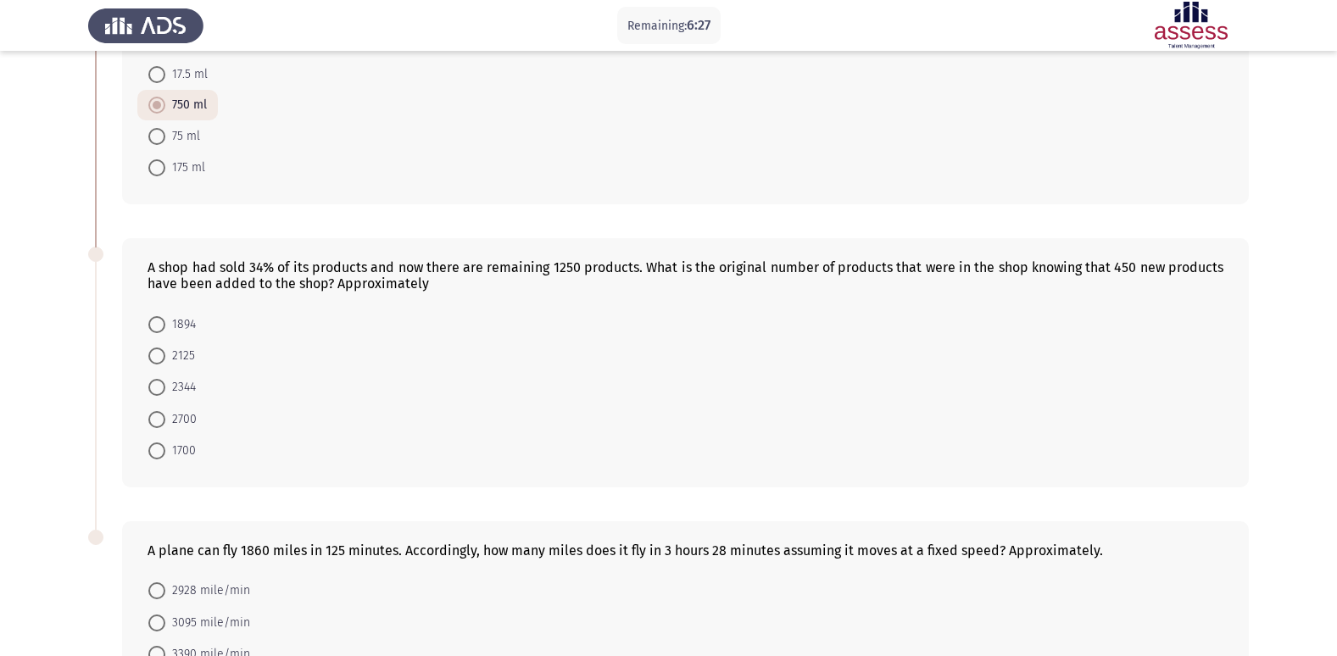
click at [174, 389] on span "2344" at bounding box center [180, 387] width 31 height 20
click at [165, 389] on input "2344" at bounding box center [156, 387] width 17 height 17
radio input "true"
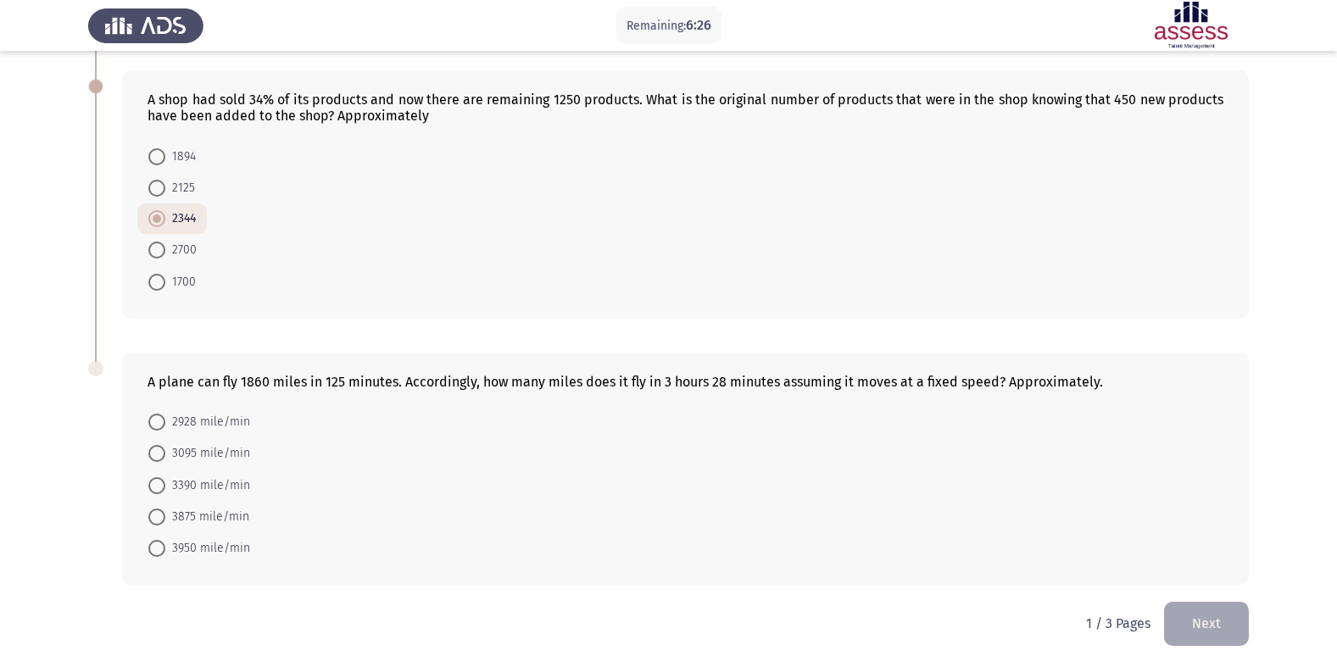
scroll to position [351, 0]
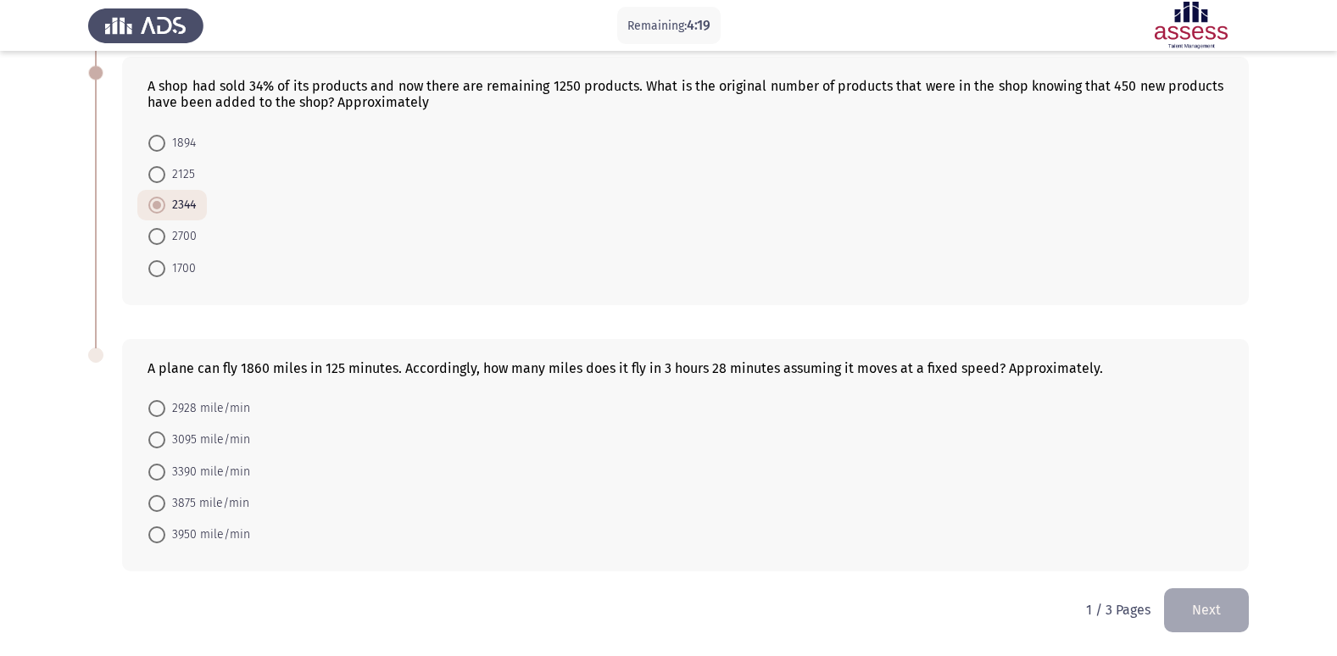
click at [221, 431] on span "3095 mile/min" at bounding box center [207, 440] width 85 height 20
click at [165, 431] on input "3095 mile/min" at bounding box center [156, 439] width 17 height 17
radio input "true"
click at [1213, 598] on button "Next" at bounding box center [1206, 609] width 85 height 43
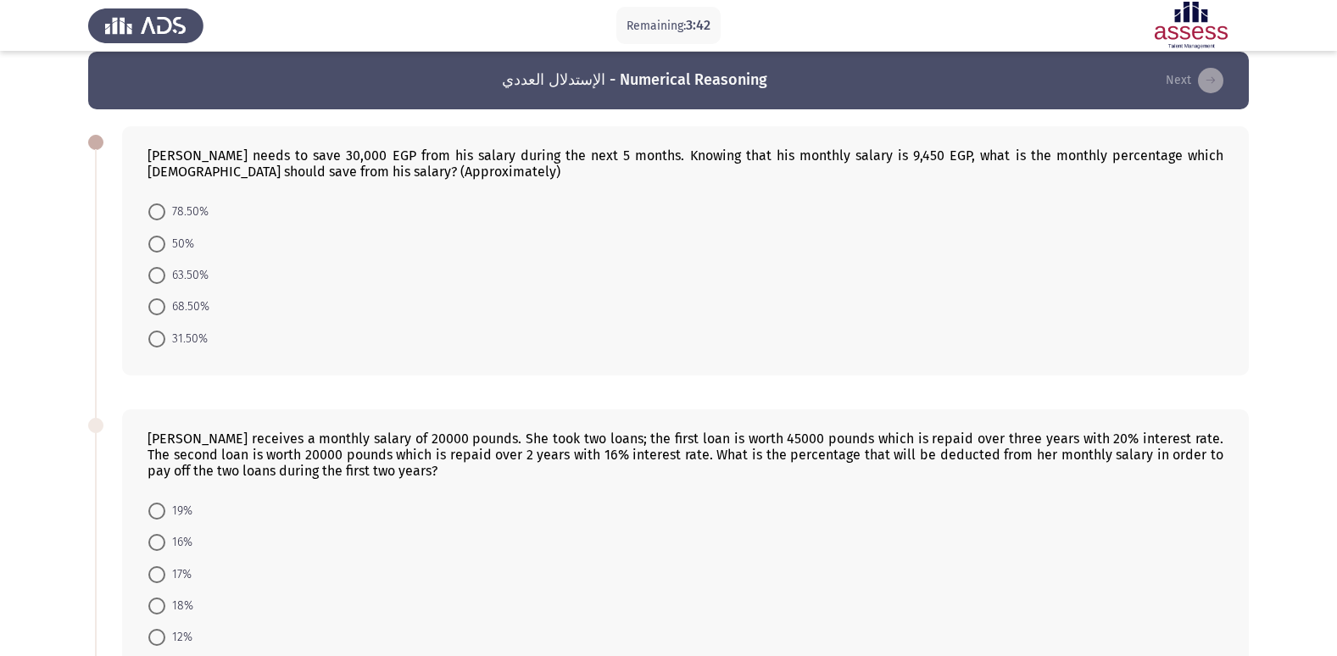
scroll to position [0, 0]
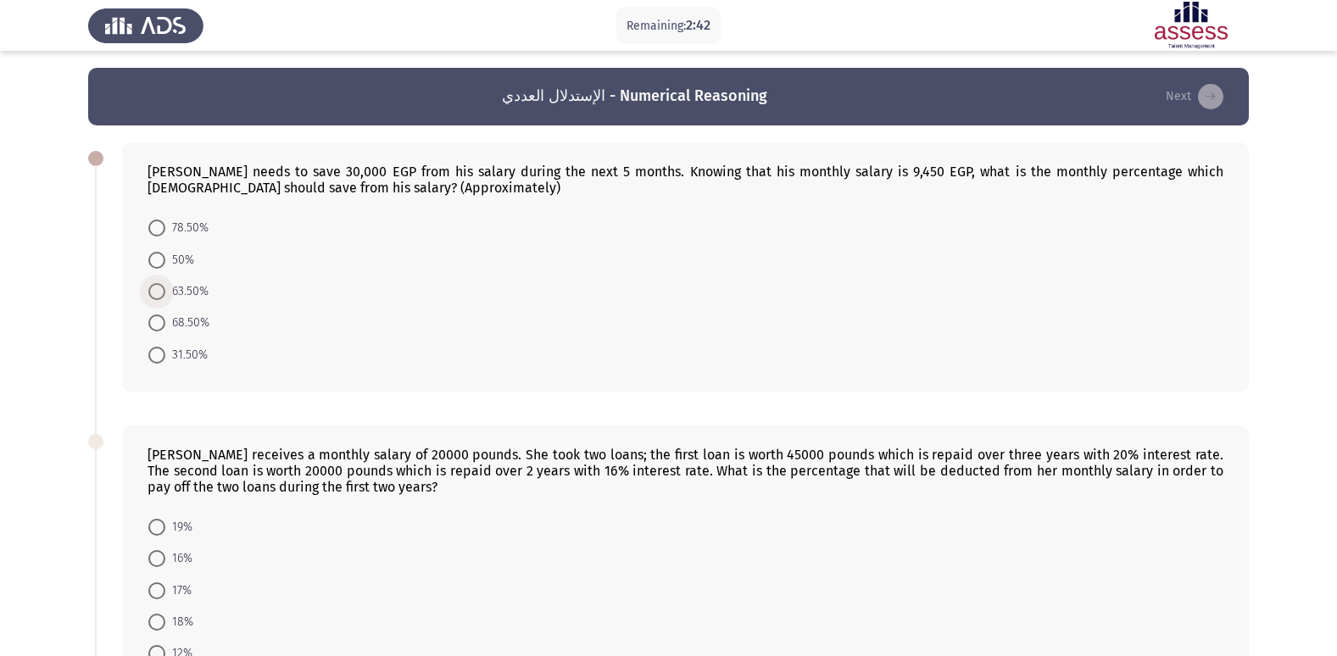
click at [182, 292] on span "63.50%" at bounding box center [186, 291] width 43 height 20
click at [165, 292] on input "63.50%" at bounding box center [156, 291] width 17 height 17
radio input "true"
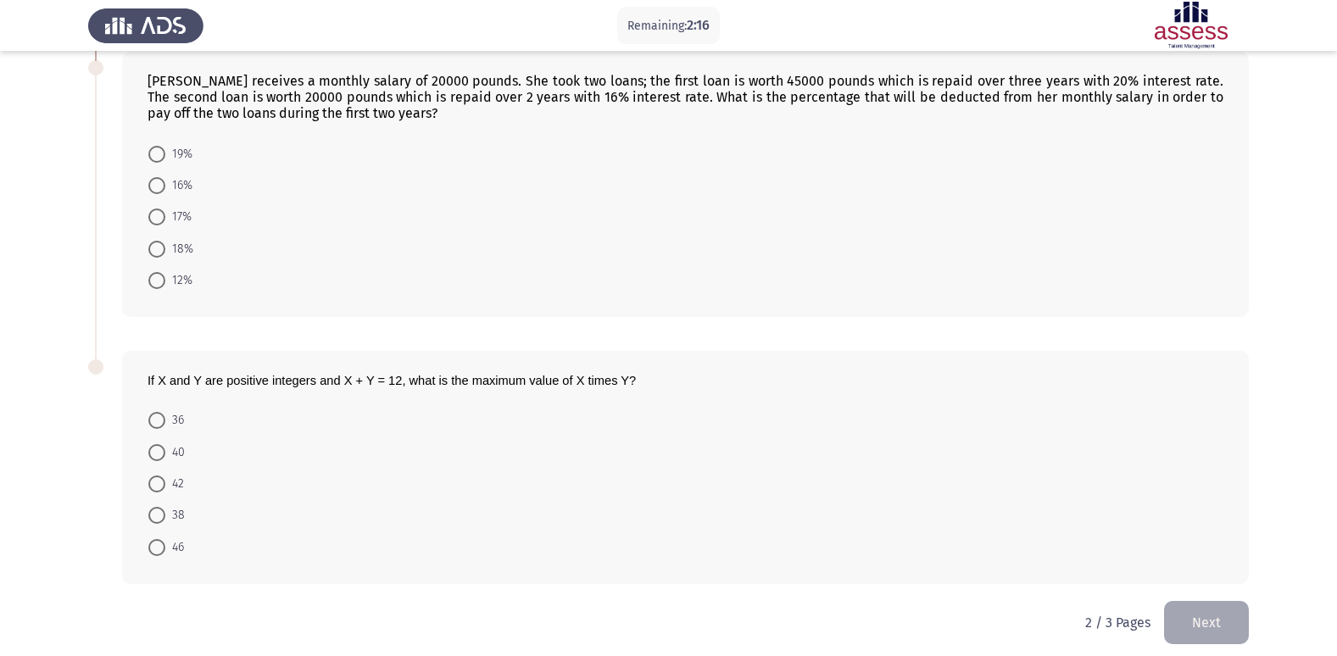
scroll to position [385, 0]
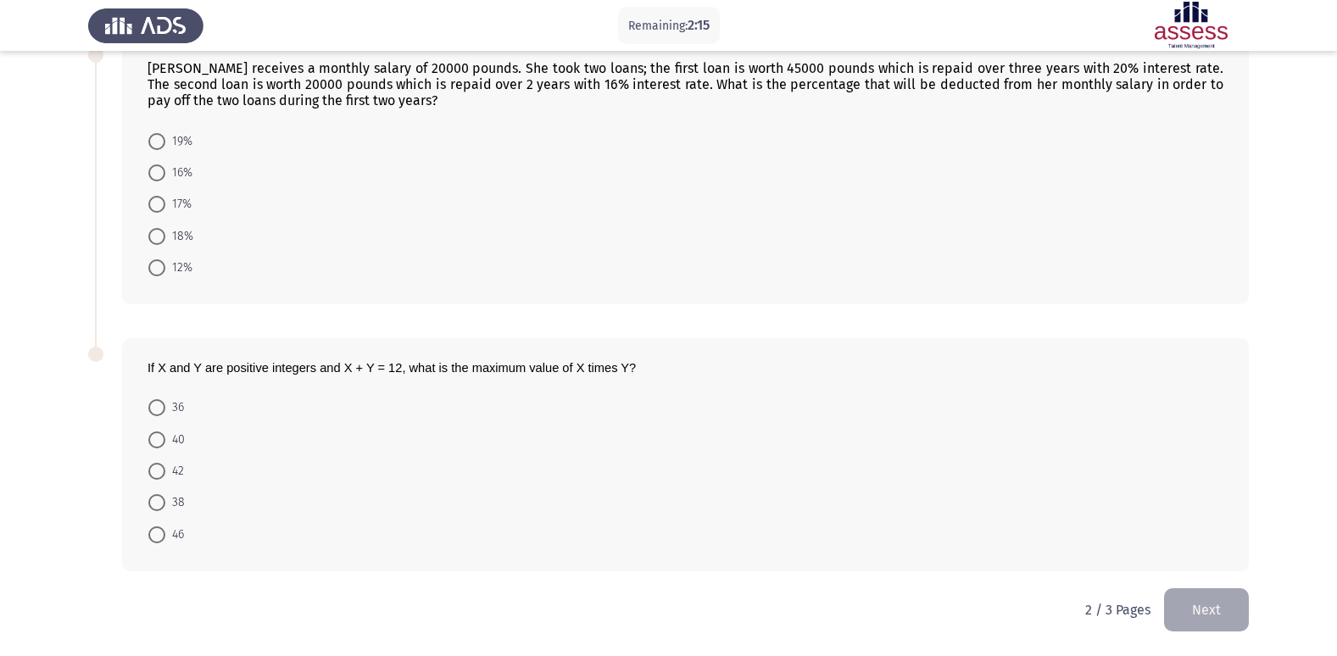
click at [166, 204] on span "17%" at bounding box center [178, 204] width 26 height 20
click at [165, 204] on input "17%" at bounding box center [156, 204] width 17 height 17
radio input "true"
click at [174, 394] on mat-radio-button "36" at bounding box center [166, 407] width 58 height 31
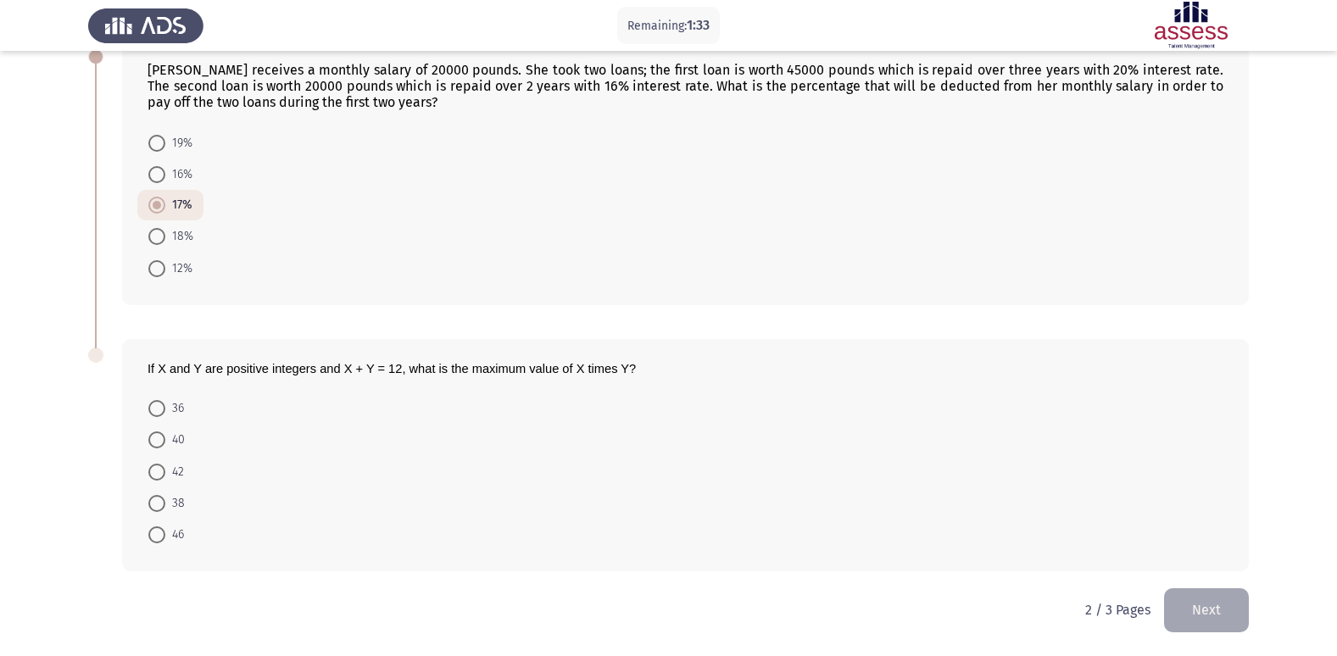
click at [164, 405] on span at bounding box center [156, 408] width 17 height 17
click at [164, 405] on input "36" at bounding box center [156, 408] width 17 height 17
radio input "true"
click at [1210, 617] on button "Next" at bounding box center [1206, 609] width 85 height 43
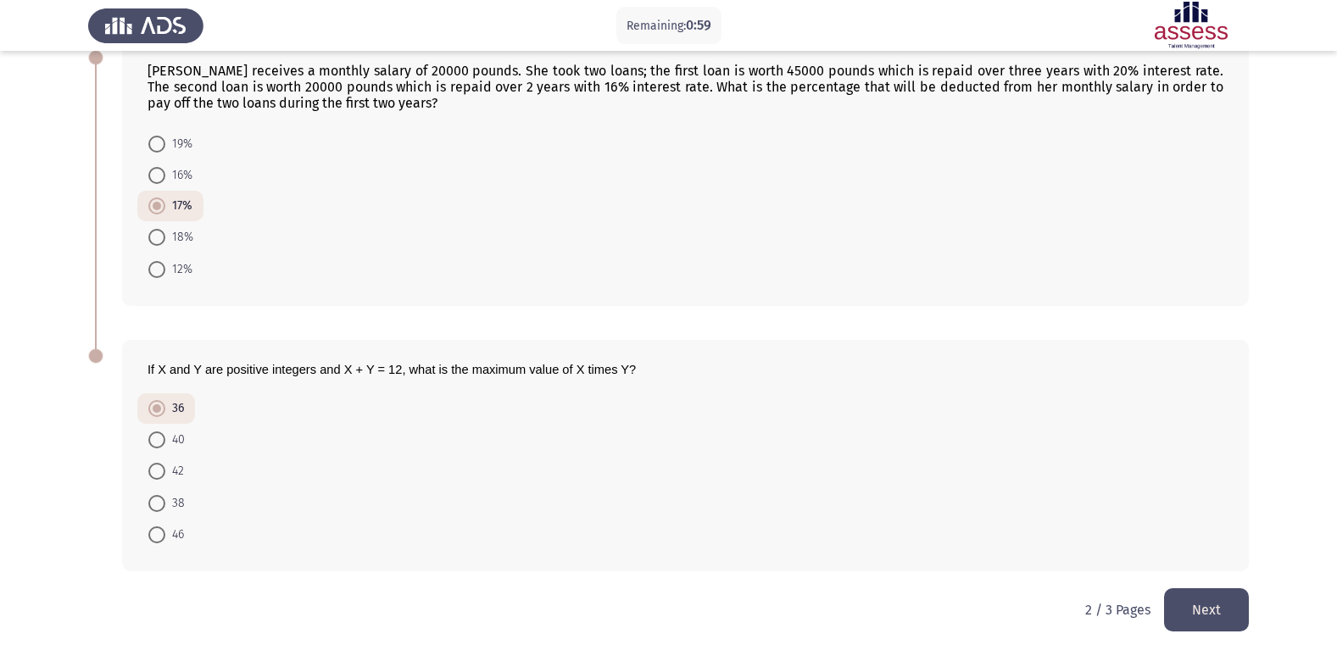
scroll to position [0, 0]
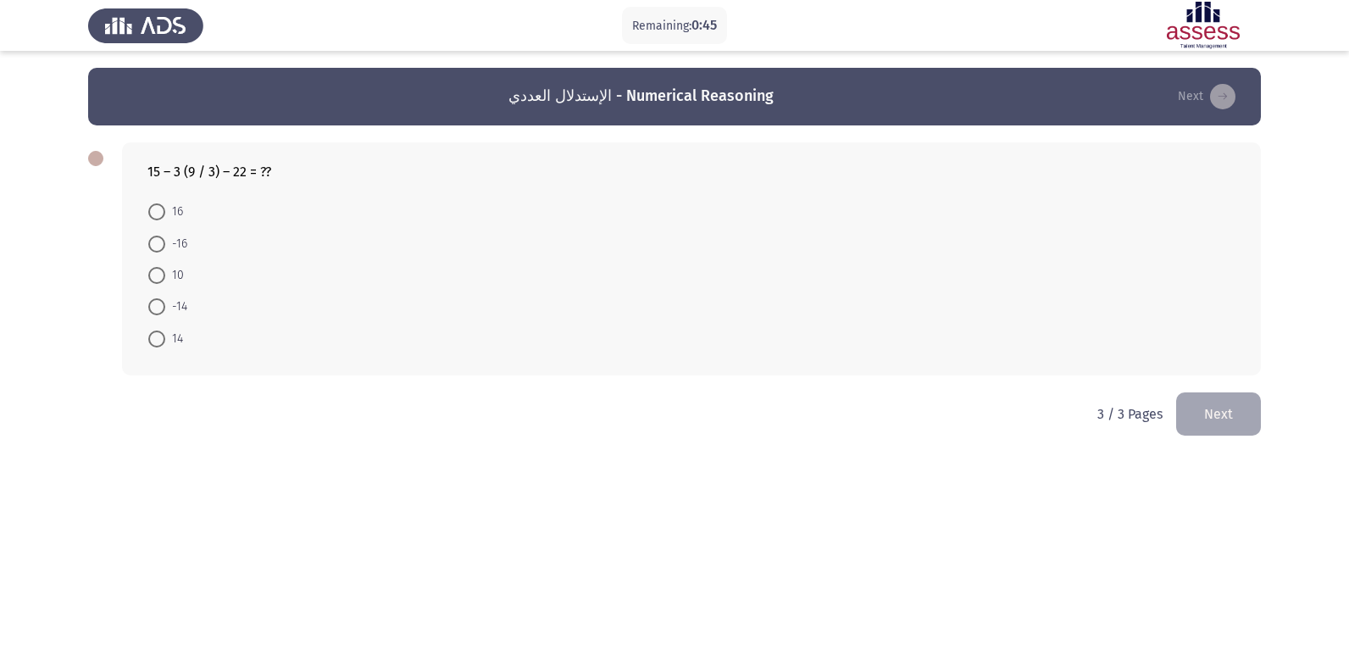
click at [155, 242] on span at bounding box center [156, 244] width 17 height 17
click at [155, 242] on input "-16" at bounding box center [156, 244] width 17 height 17
radio input "true"
click at [1231, 409] on button "Next" at bounding box center [1219, 412] width 85 height 43
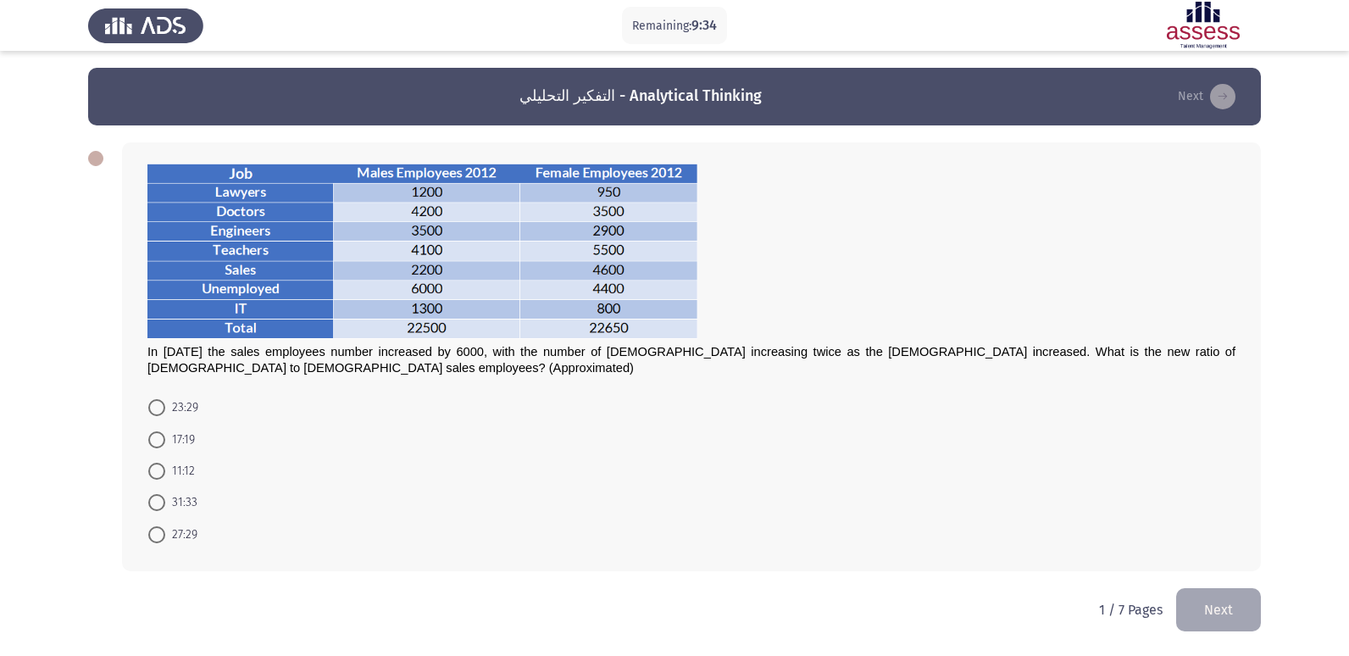
drag, startPoint x: 223, startPoint y: 352, endPoint x: 351, endPoint y: 353, distance: 128.0
click at [337, 357] on span "In [DATE] the sales employees number increased by 6000, with the number of [DEM…" at bounding box center [691, 360] width 1088 height 30
click at [185, 503] on span "31:33" at bounding box center [181, 502] width 32 height 20
click at [165, 503] on input "31:33" at bounding box center [156, 502] width 17 height 17
radio input "true"
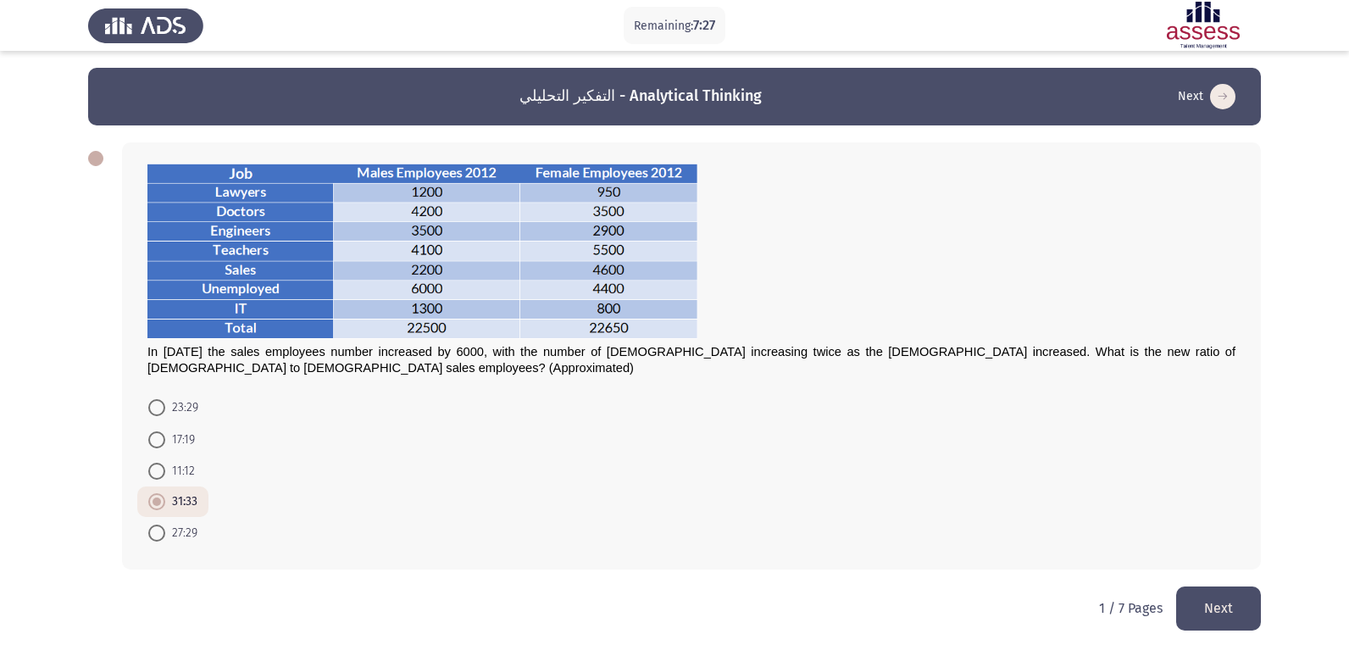
click at [1235, 597] on button "Next" at bounding box center [1219, 608] width 85 height 43
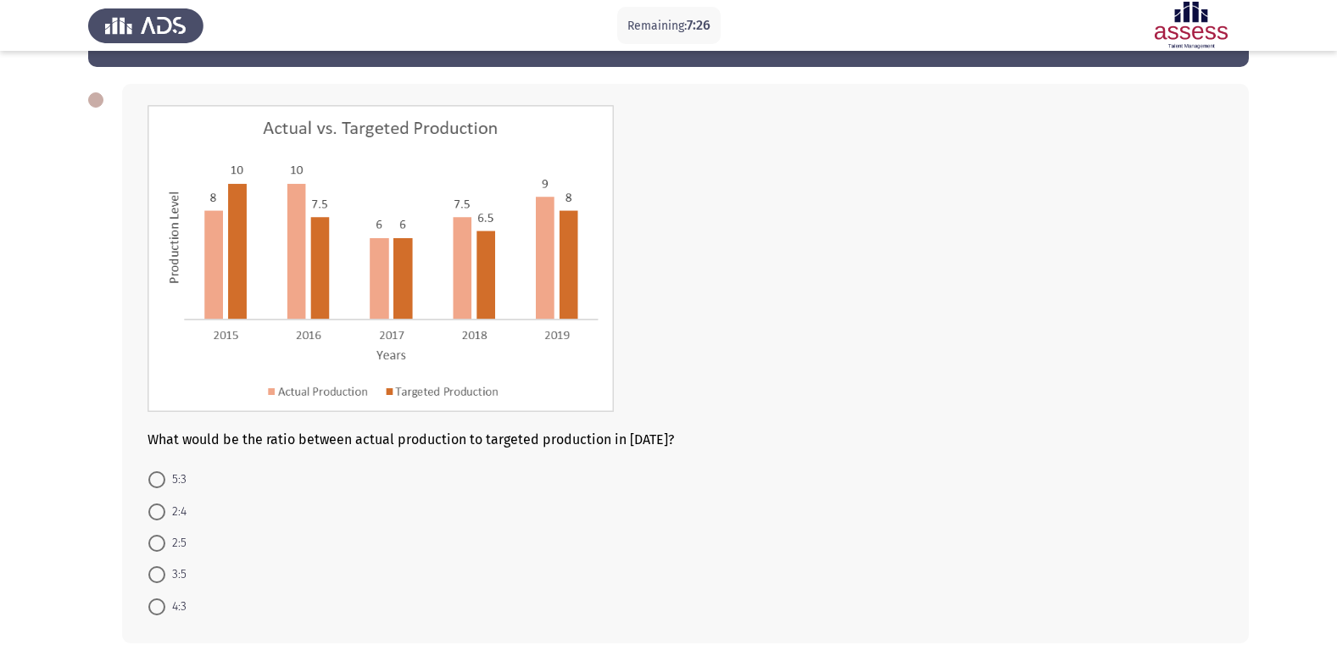
scroll to position [85, 0]
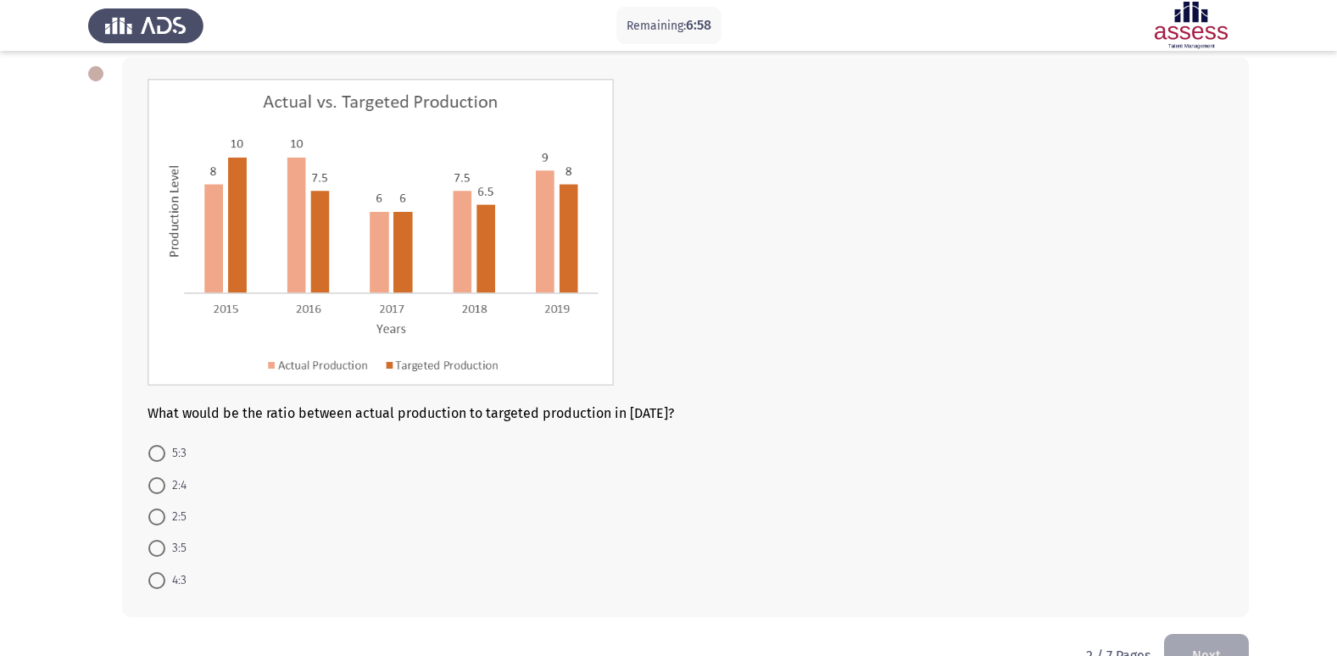
click at [155, 580] on span at bounding box center [156, 580] width 17 height 17
click at [155, 580] on input "4:3" at bounding box center [156, 580] width 17 height 17
radio input "true"
click at [1219, 637] on button "Next" at bounding box center [1206, 653] width 85 height 43
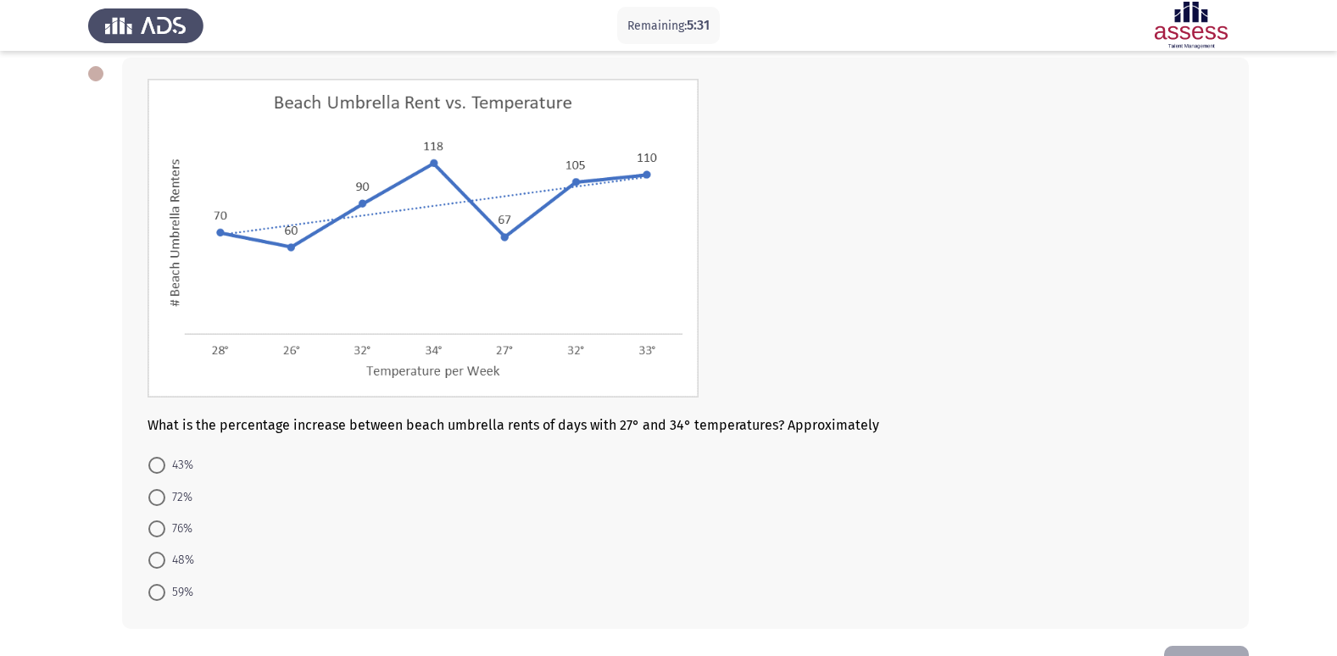
click at [174, 471] on span "43%" at bounding box center [179, 465] width 28 height 20
click at [165, 471] on input "43%" at bounding box center [156, 465] width 17 height 17
radio input "true"
click at [1221, 647] on button "Next" at bounding box center [1206, 665] width 85 height 43
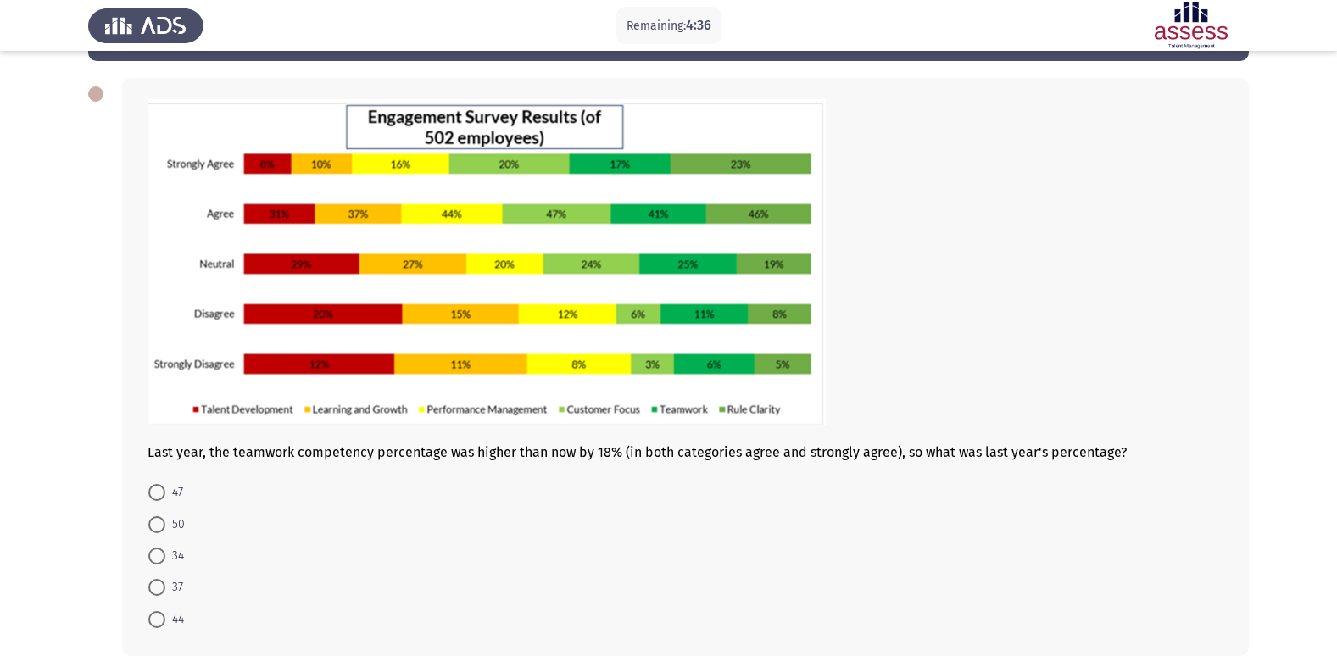
scroll to position [149, 0]
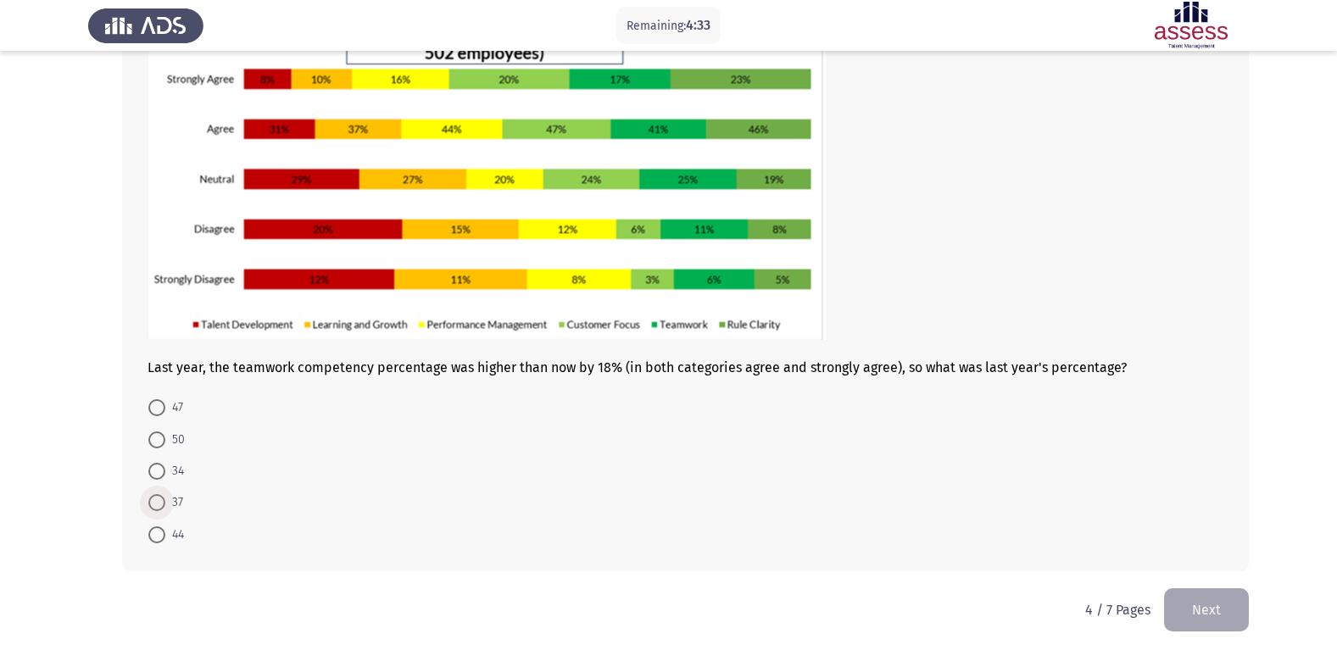
click at [169, 497] on span "37" at bounding box center [174, 502] width 18 height 20
click at [165, 497] on input "37" at bounding box center [156, 502] width 17 height 17
radio input "true"
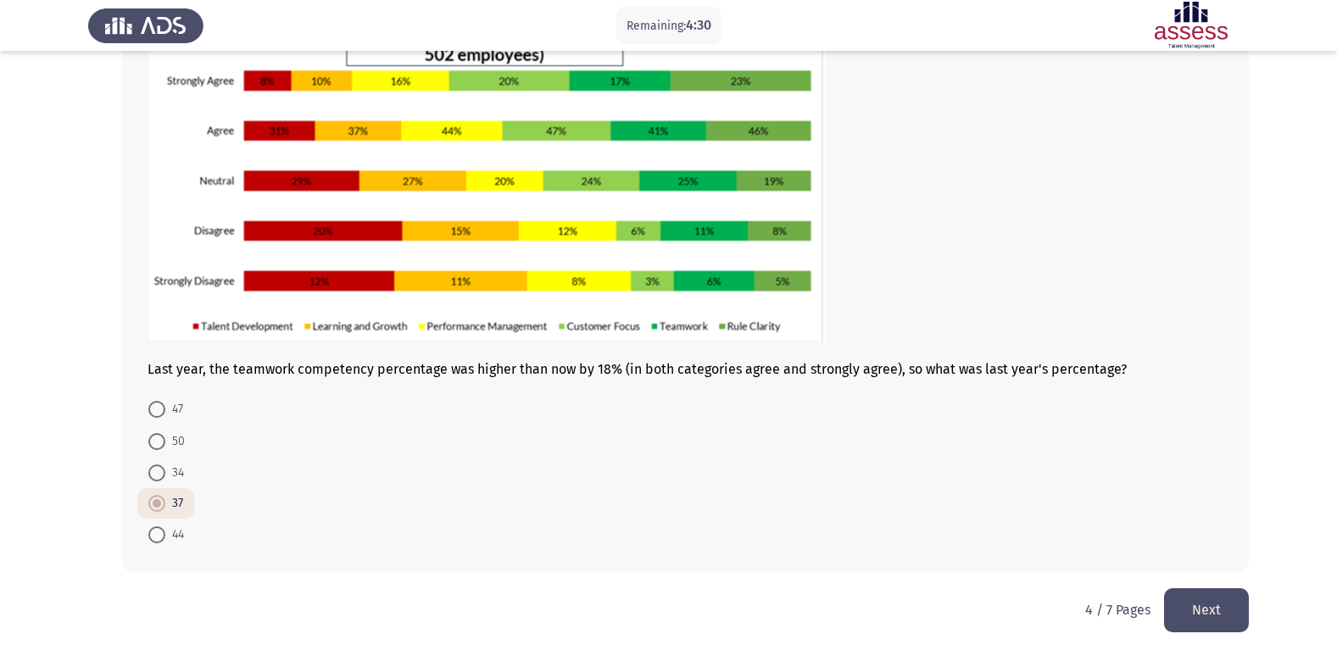
click at [1208, 597] on button "Next" at bounding box center [1206, 609] width 85 height 43
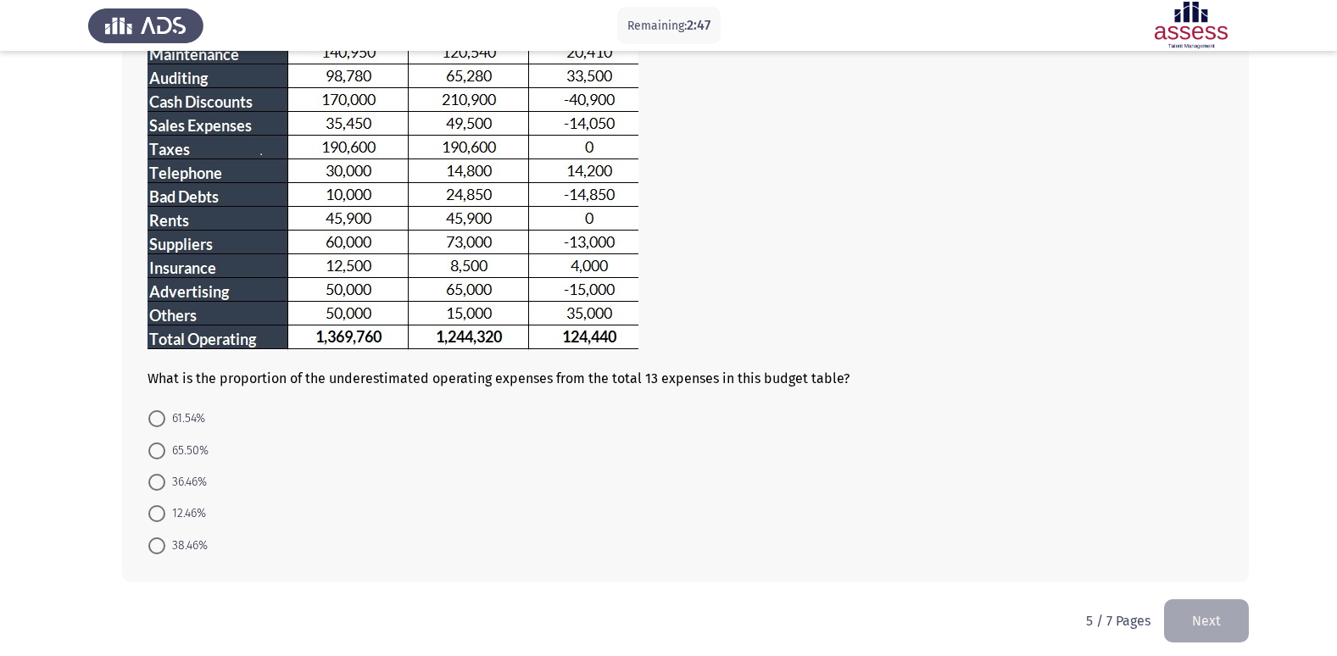
scroll to position [209, 0]
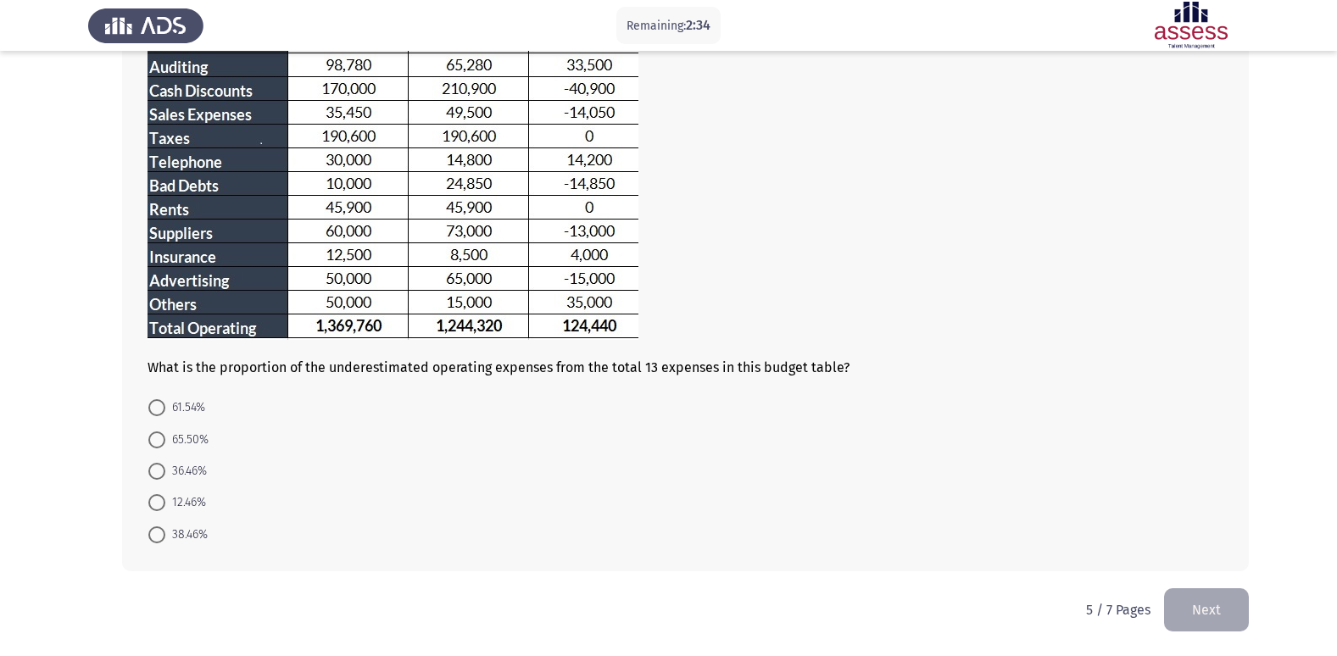
click at [193, 476] on span "36.46%" at bounding box center [186, 471] width 42 height 20
click at [165, 476] on input "36.46%" at bounding box center [156, 471] width 17 height 17
radio input "true"
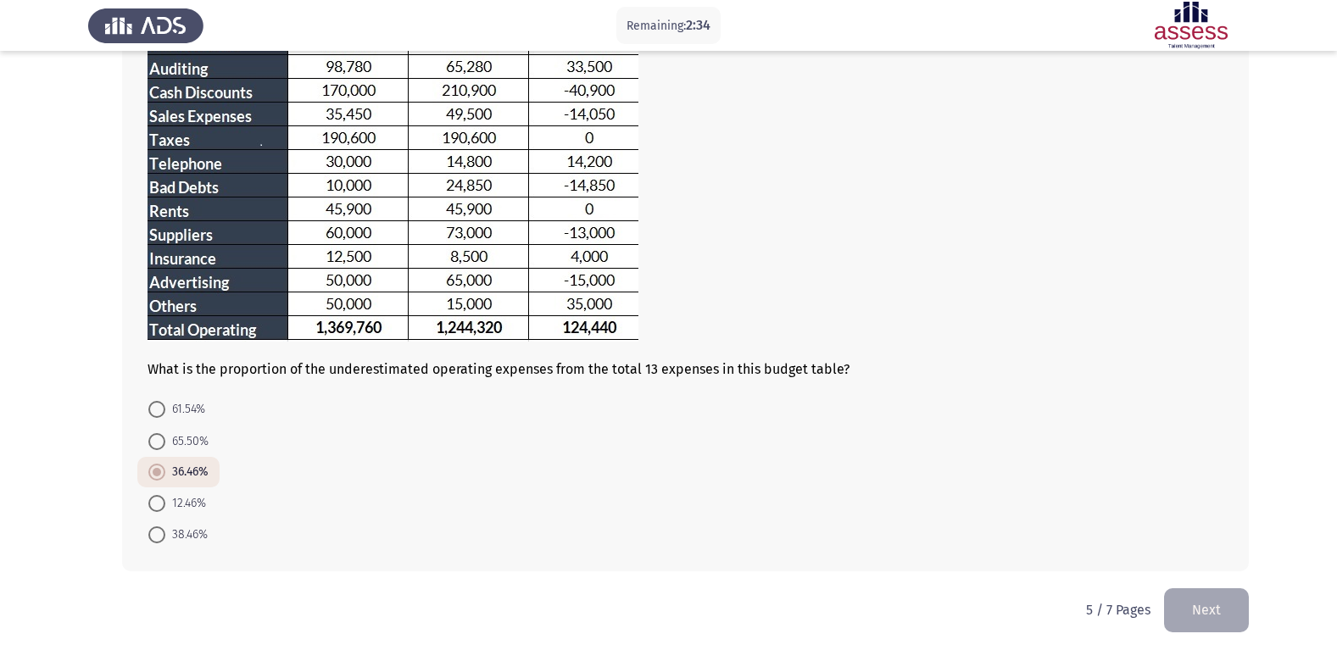
scroll to position [207, 0]
click at [187, 500] on span "12.46%" at bounding box center [185, 503] width 41 height 20
click at [165, 500] on input "12.46%" at bounding box center [156, 503] width 17 height 17
radio input "true"
click at [1198, 609] on button "Next" at bounding box center [1206, 609] width 85 height 43
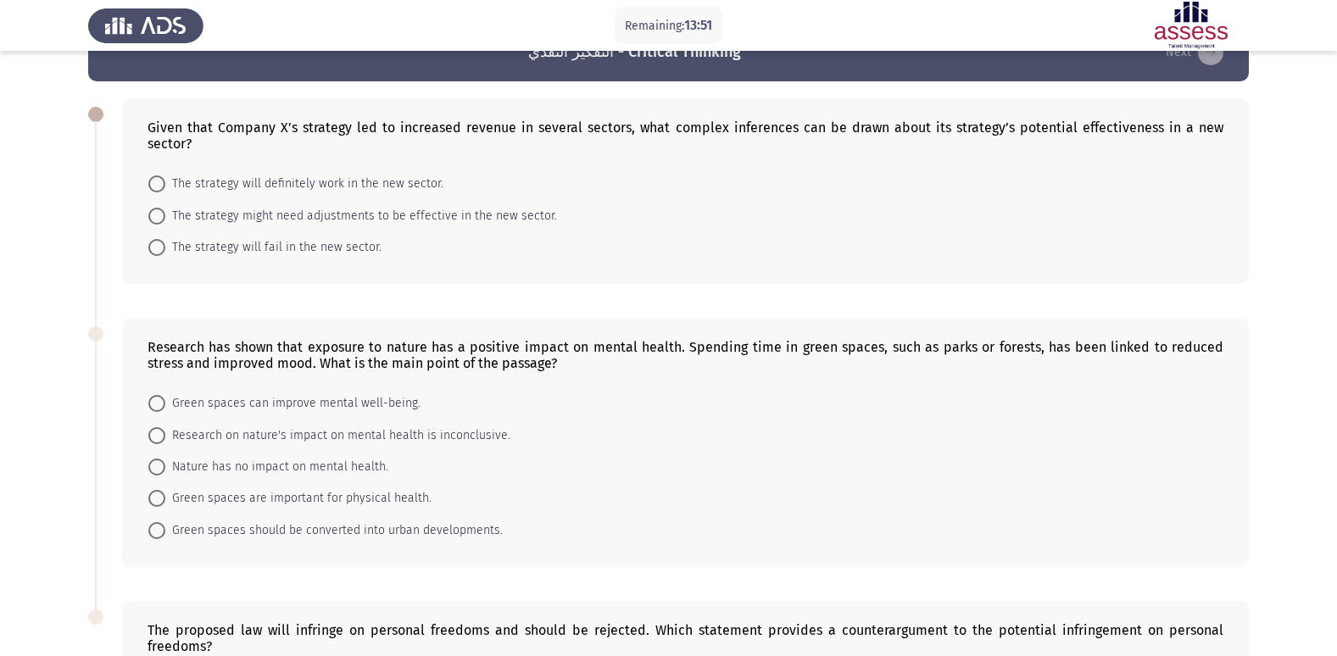
scroll to position [0, 0]
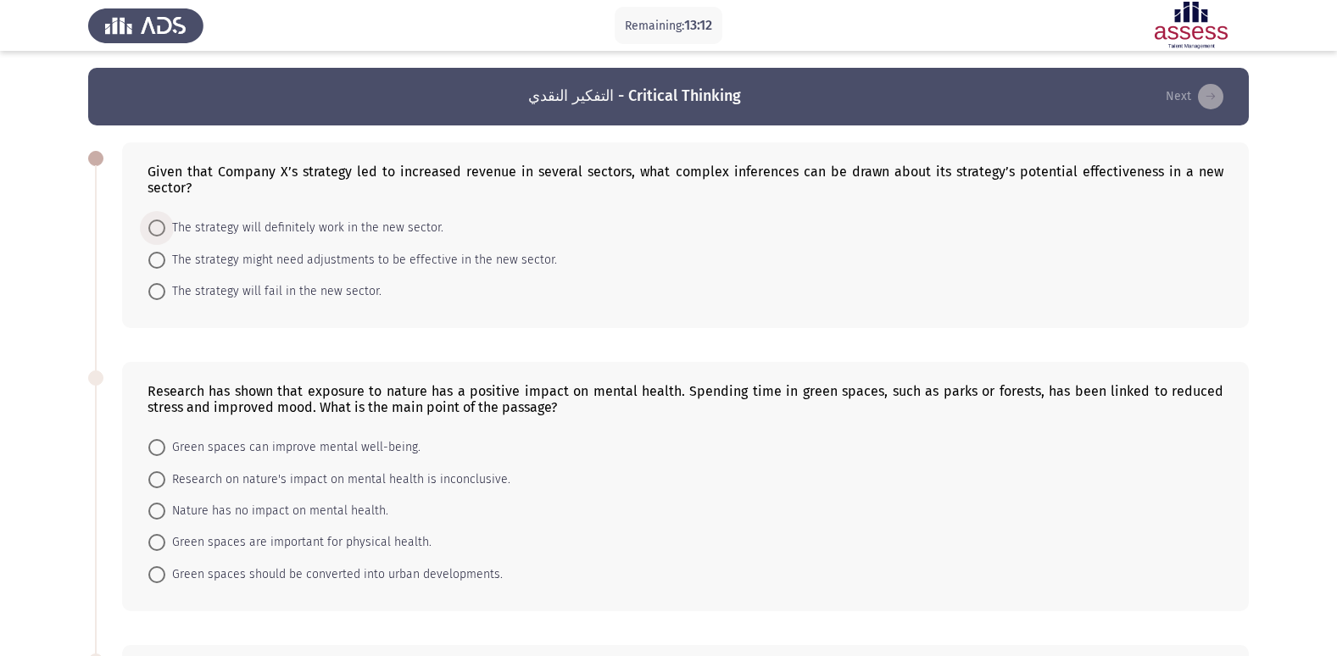
click at [378, 218] on span "The strategy will definitely work in the new sector." at bounding box center [304, 228] width 278 height 20
click at [165, 220] on input "The strategy will definitely work in the new sector." at bounding box center [156, 228] width 17 height 17
radio input "true"
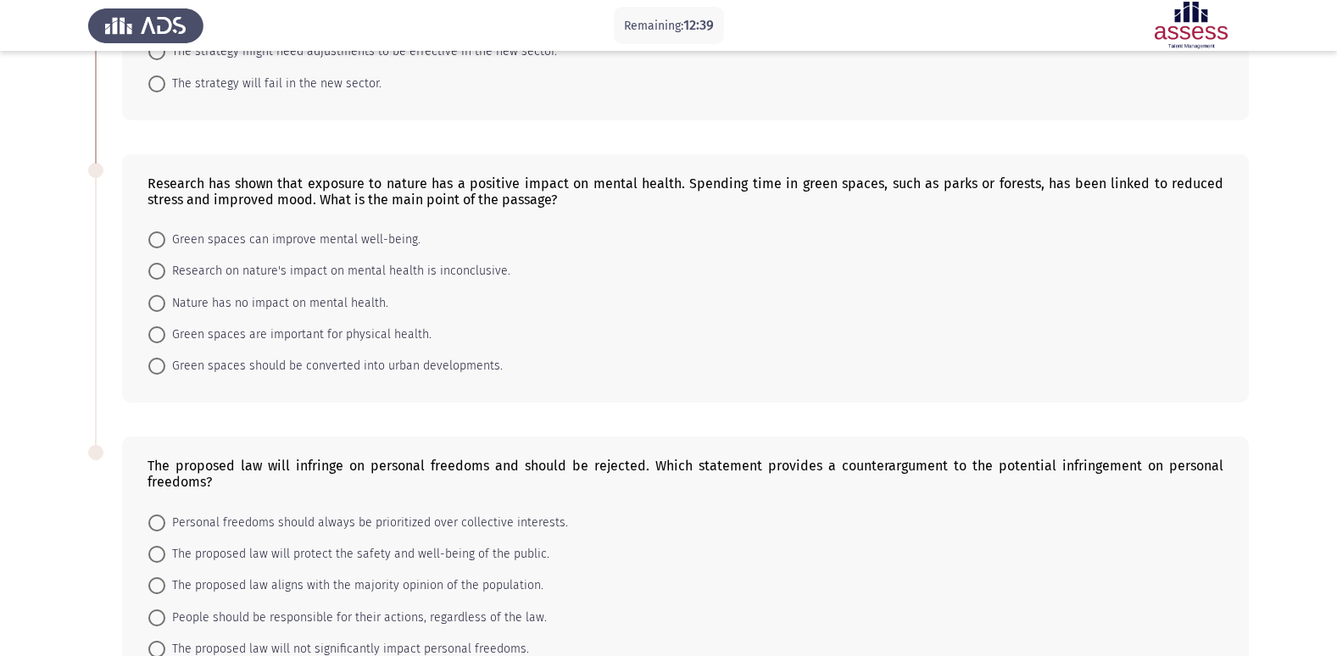
scroll to position [170, 0]
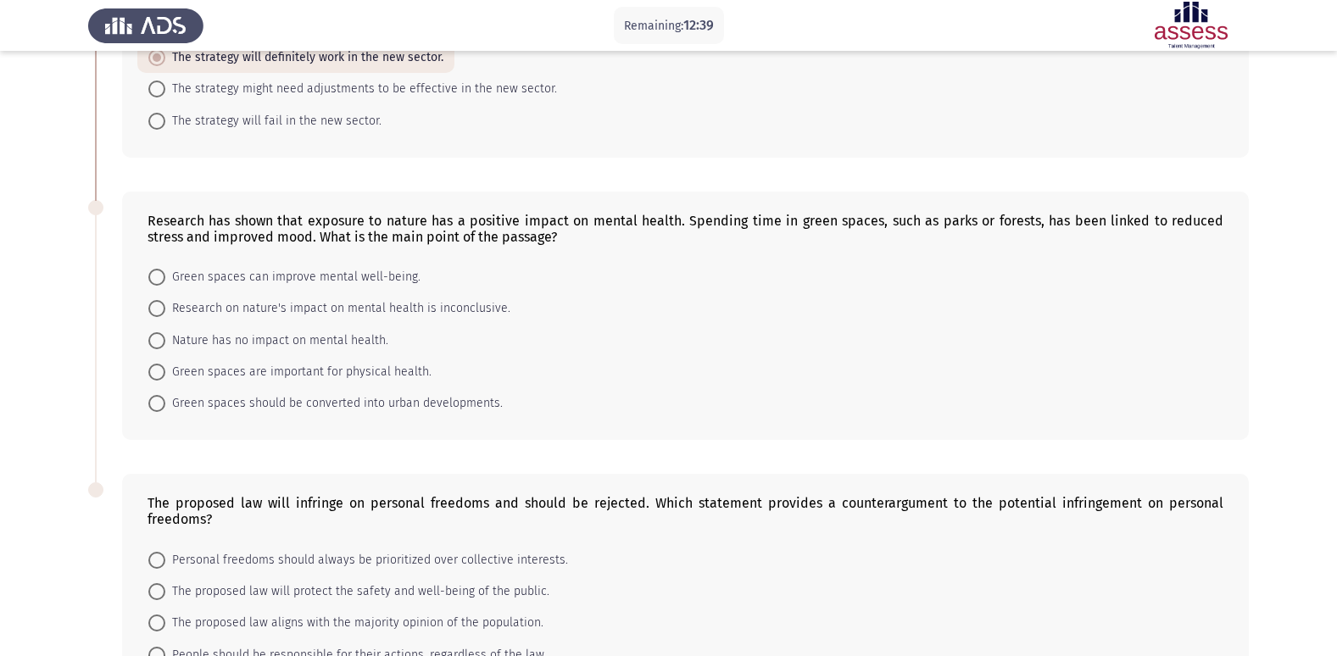
click at [353, 267] on span "Green spaces can improve mental well-being." at bounding box center [292, 277] width 255 height 20
click at [165, 269] on input "Green spaces can improve mental well-being." at bounding box center [156, 277] width 17 height 17
radio input "true"
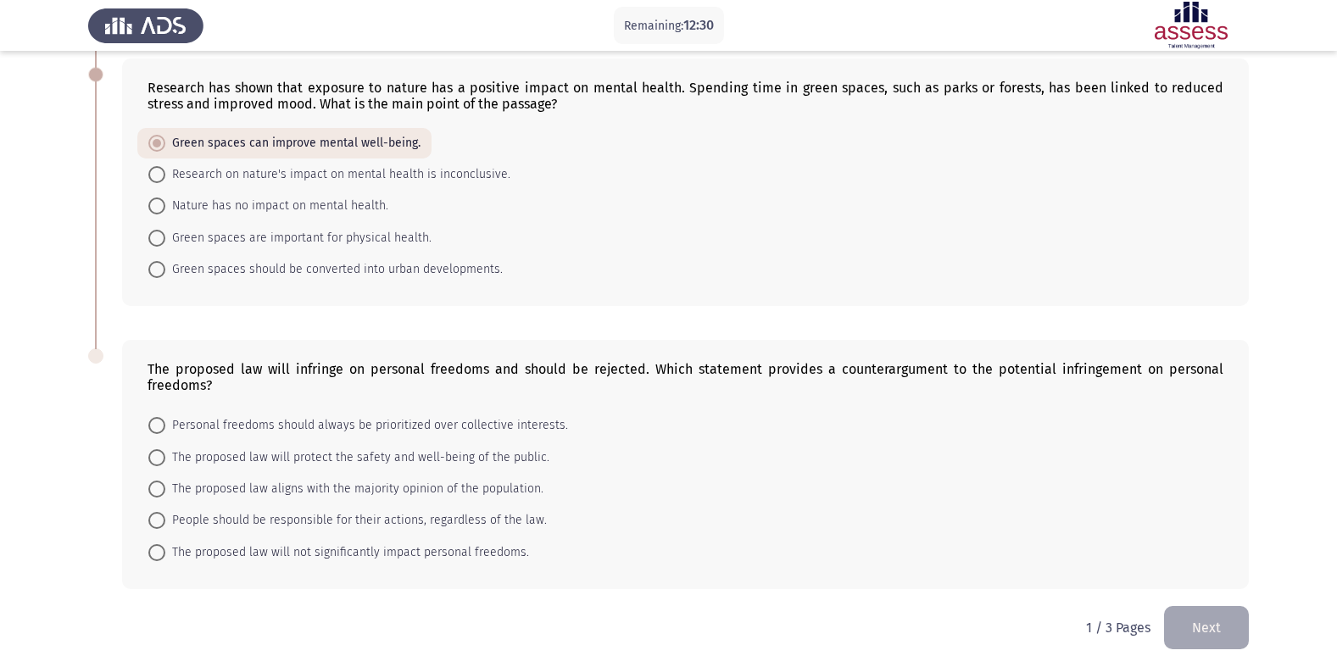
scroll to position [304, 0]
click at [389, 414] on span "Personal freedoms should always be prioritized over collective interests." at bounding box center [366, 424] width 403 height 20
click at [165, 415] on input "Personal freedoms should always be prioritized over collective interests." at bounding box center [156, 423] width 17 height 17
radio input "true"
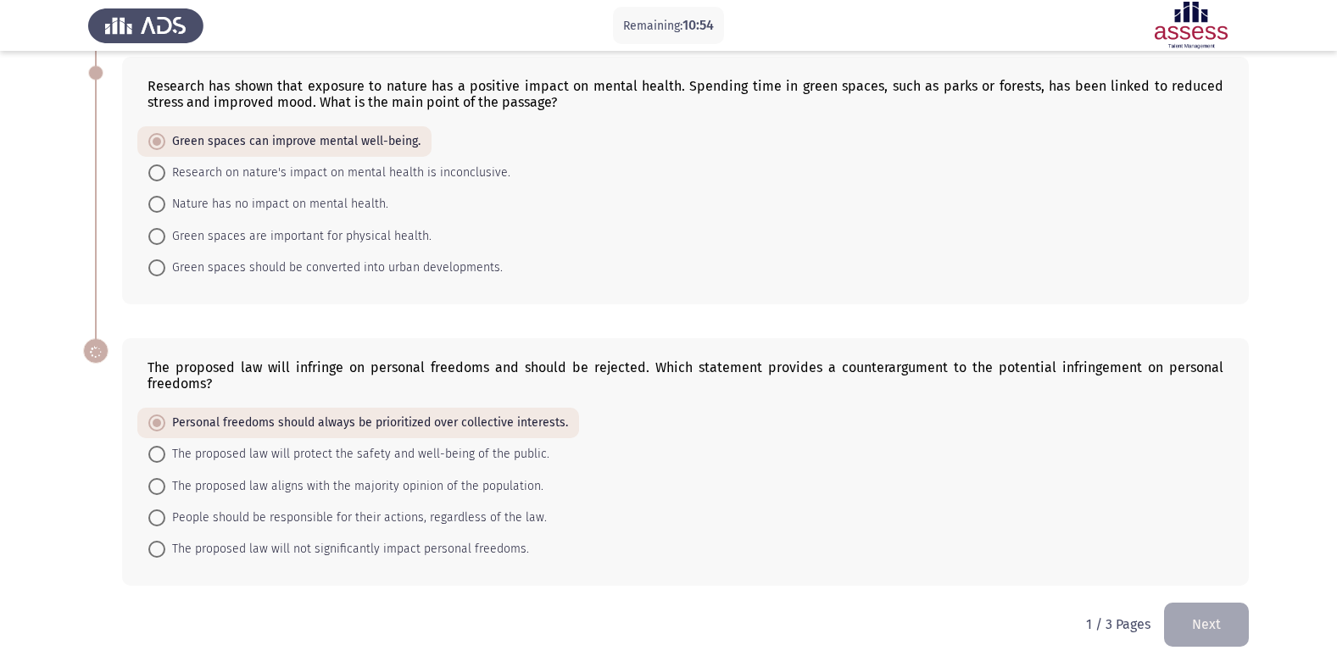
scroll to position [303, 0]
click at [410, 446] on span "The proposed law will protect the safety and well-being of the public." at bounding box center [357, 456] width 384 height 20
click at [165, 448] on input "The proposed law will protect the safety and well-being of the public." at bounding box center [156, 456] width 17 height 17
radio input "true"
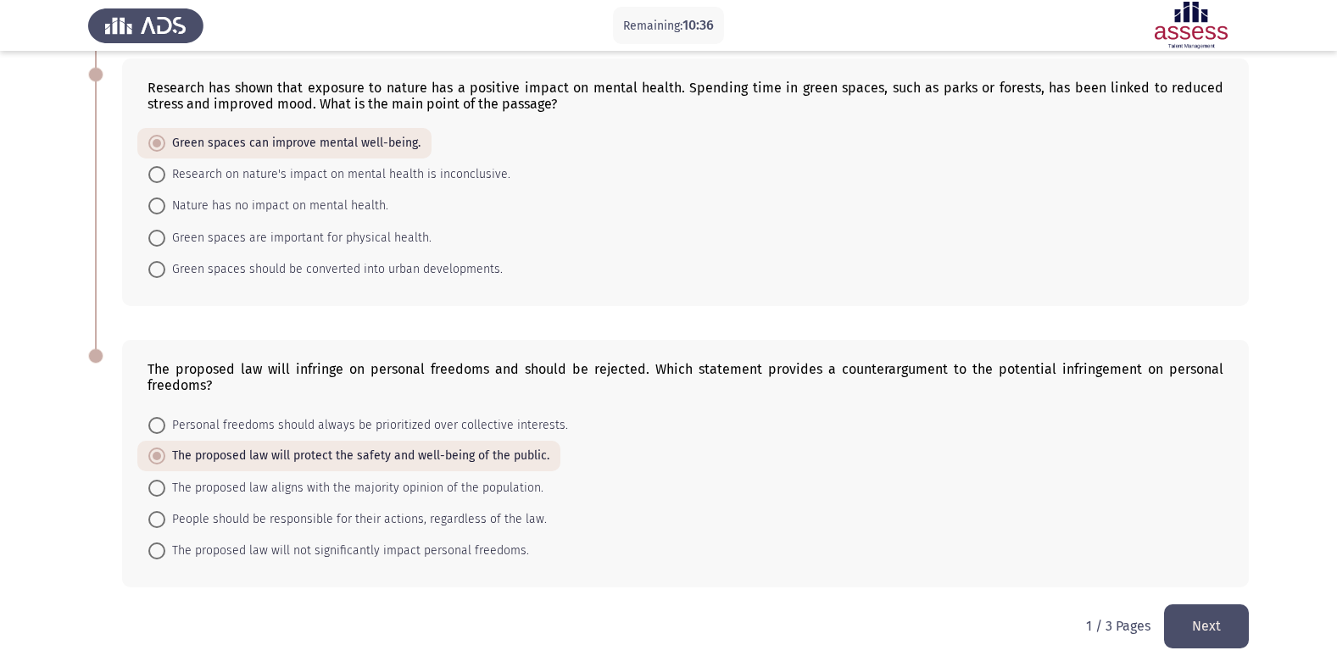
click at [1210, 604] on button "Next" at bounding box center [1206, 625] width 85 height 43
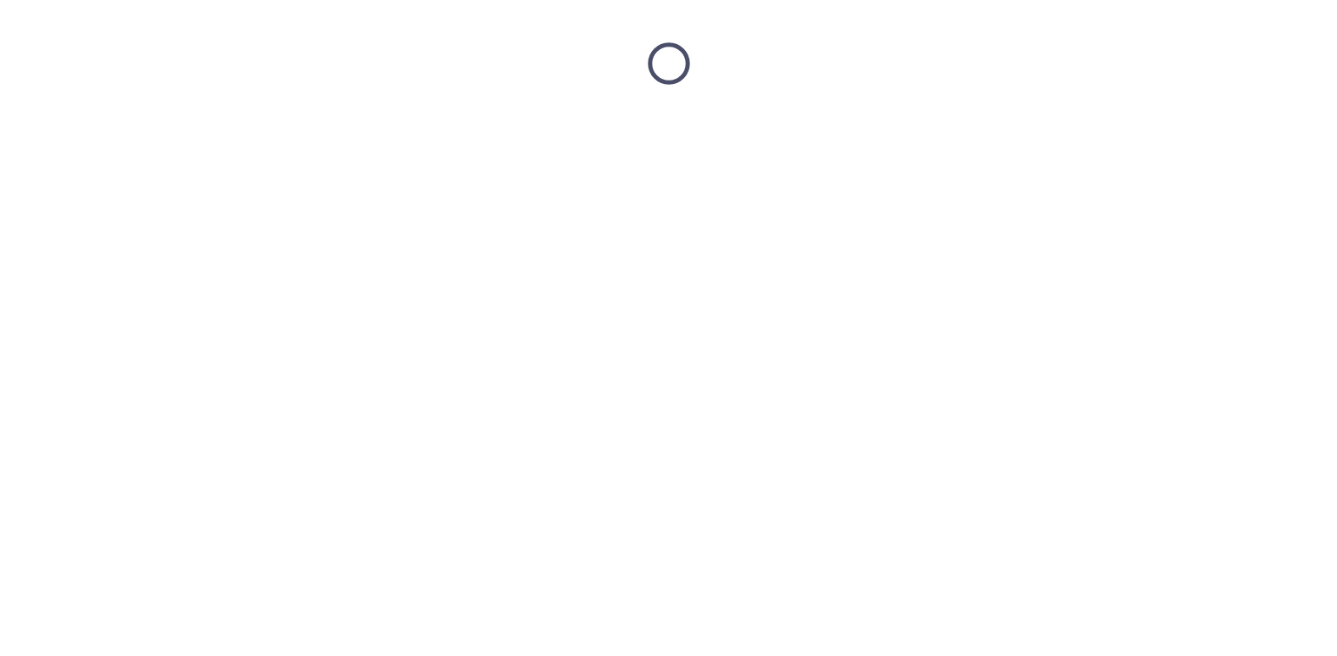
scroll to position [0, 0]
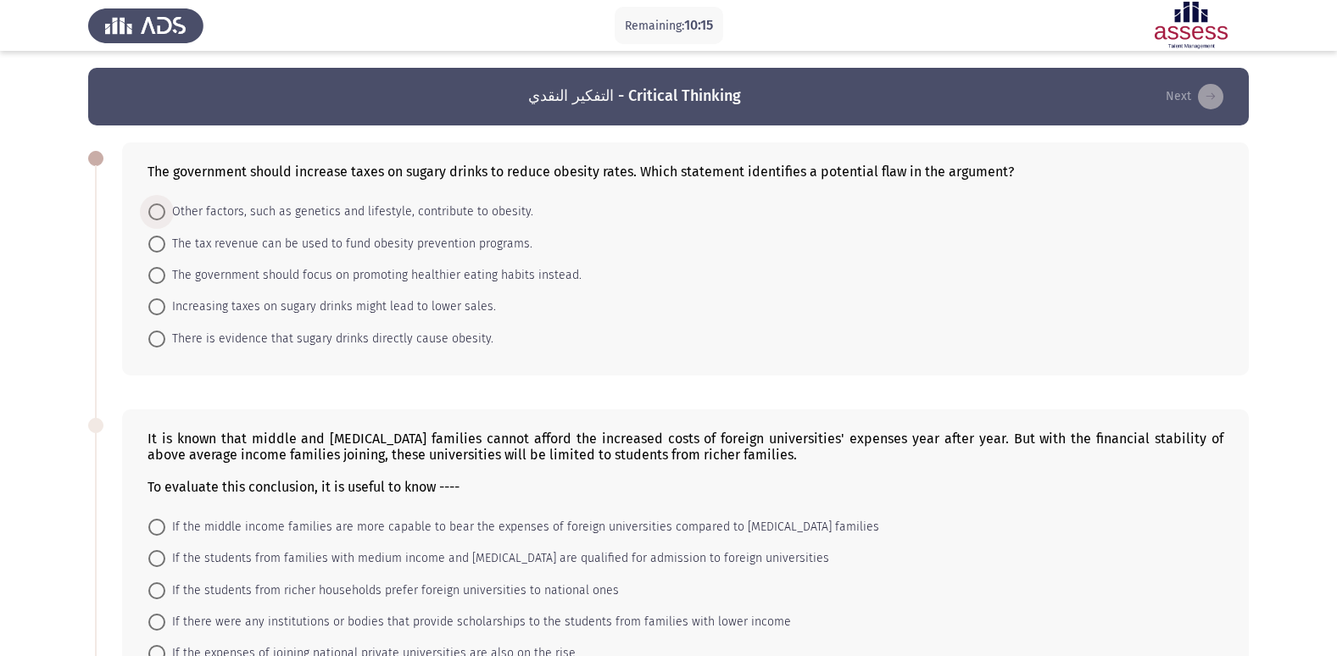
click at [418, 213] on span "Other factors, such as genetics and lifestyle, contribute to obesity." at bounding box center [349, 212] width 368 height 20
click at [165, 213] on input "Other factors, such as genetics and lifestyle, contribute to obesity." at bounding box center [156, 211] width 17 height 17
radio input "true"
click at [492, 244] on span "The tax revenue can be used to fund obesity prevention programs." at bounding box center [348, 242] width 367 height 20
click at [165, 244] on input "The tax revenue can be used to fund obesity prevention programs." at bounding box center [156, 242] width 17 height 17
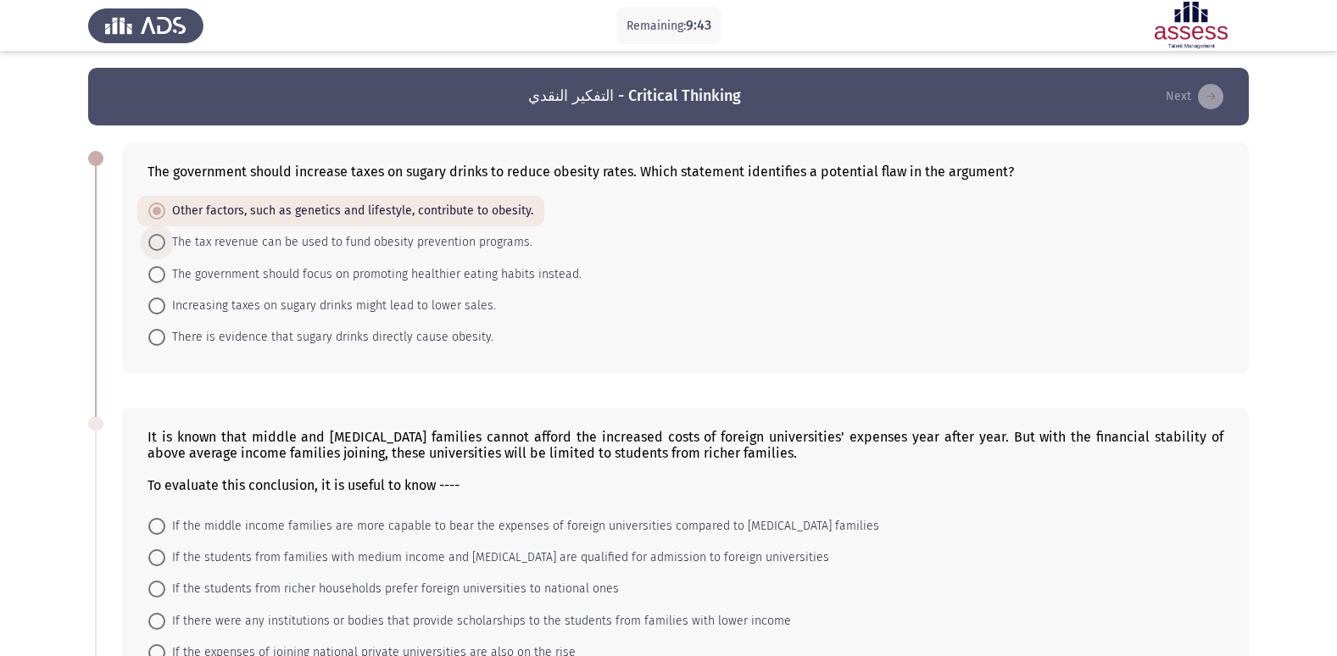
radio input "true"
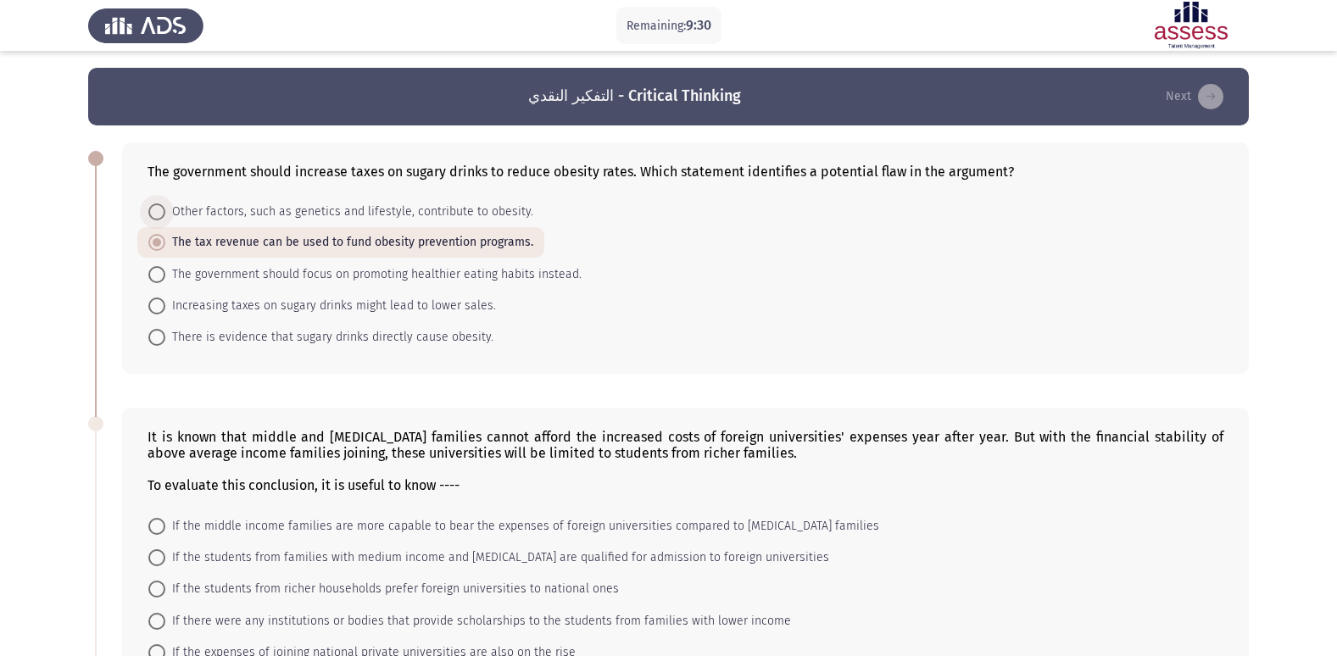
click at [397, 215] on span "Other factors, such as genetics and lifestyle, contribute to obesity." at bounding box center [349, 212] width 368 height 20
click at [165, 215] on input "Other factors, such as genetics and lifestyle, contribute to obesity." at bounding box center [156, 211] width 17 height 17
radio input "true"
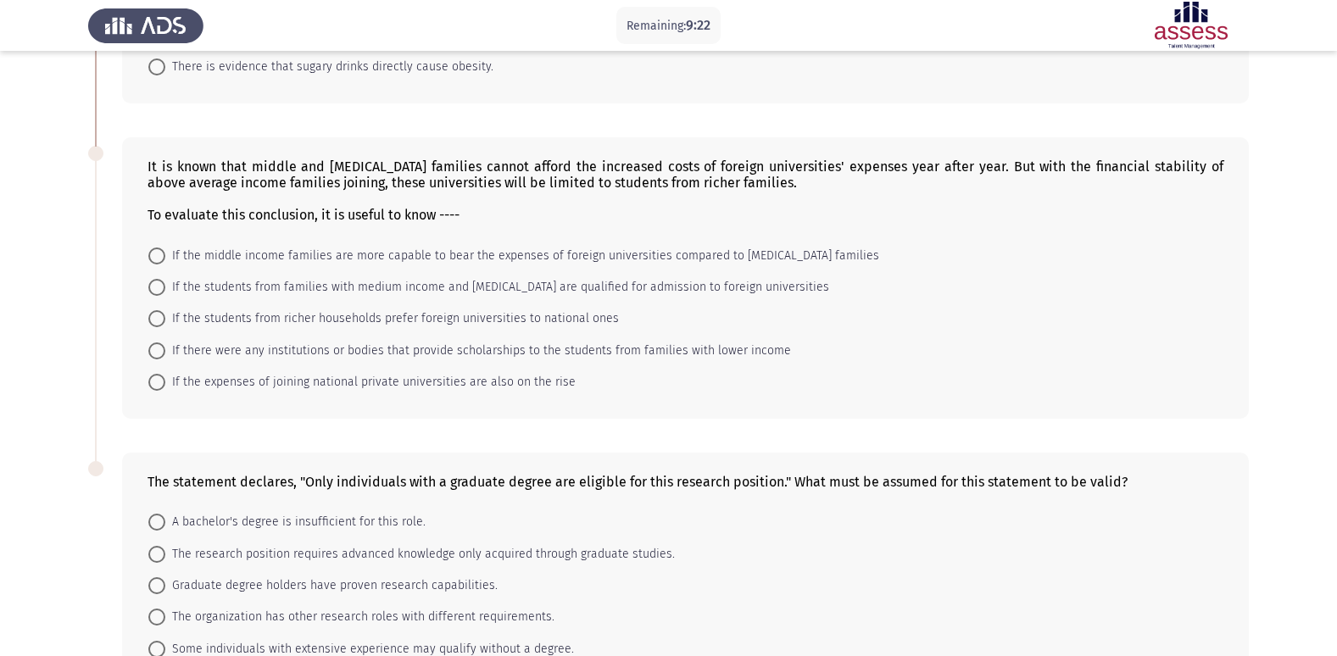
scroll to position [300, 0]
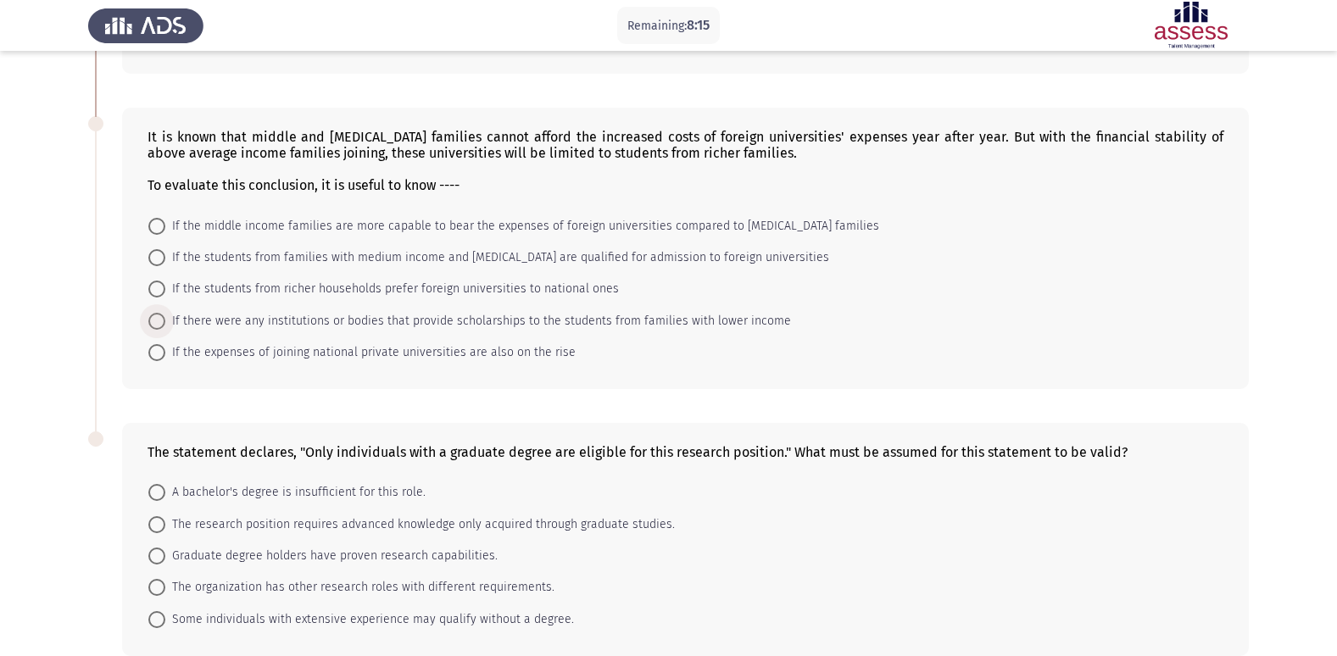
click at [340, 327] on span "If there were any institutions or bodies that provide scholarships to the stude…" at bounding box center [478, 321] width 626 height 20
click at [165, 327] on input "If there were any institutions or bodies that provide scholarships to the stude…" at bounding box center [156, 321] width 17 height 17
radio input "true"
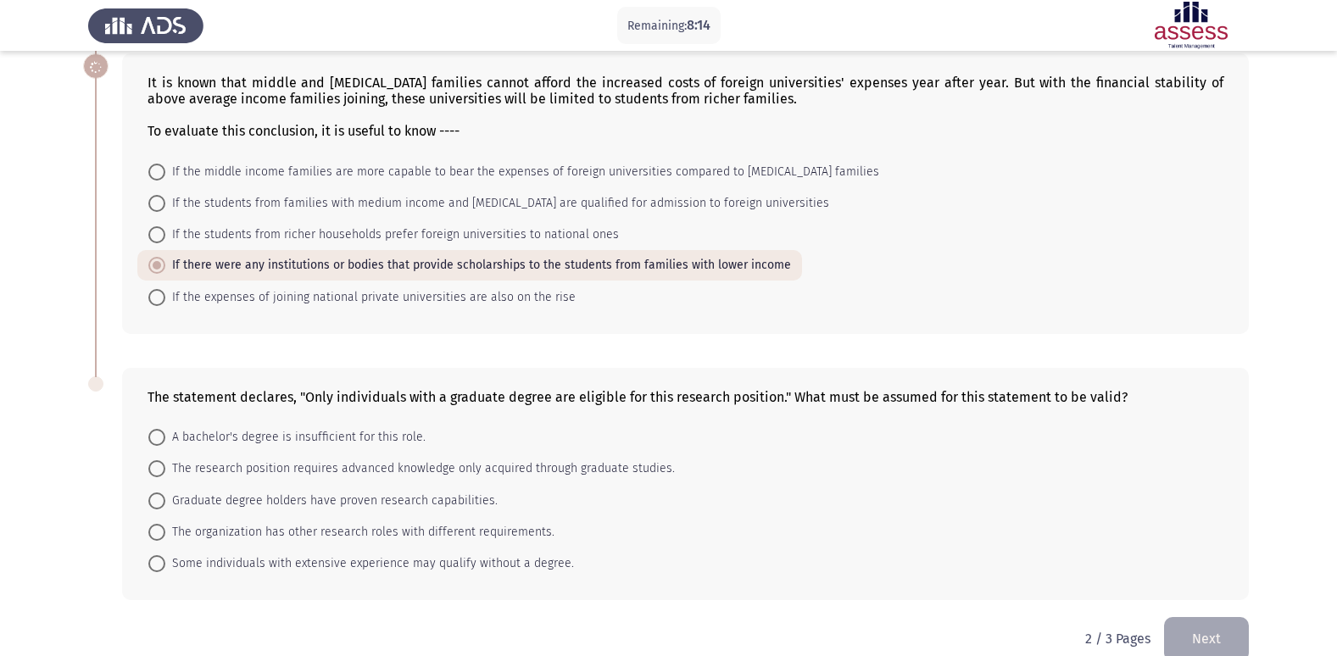
scroll to position [383, 0]
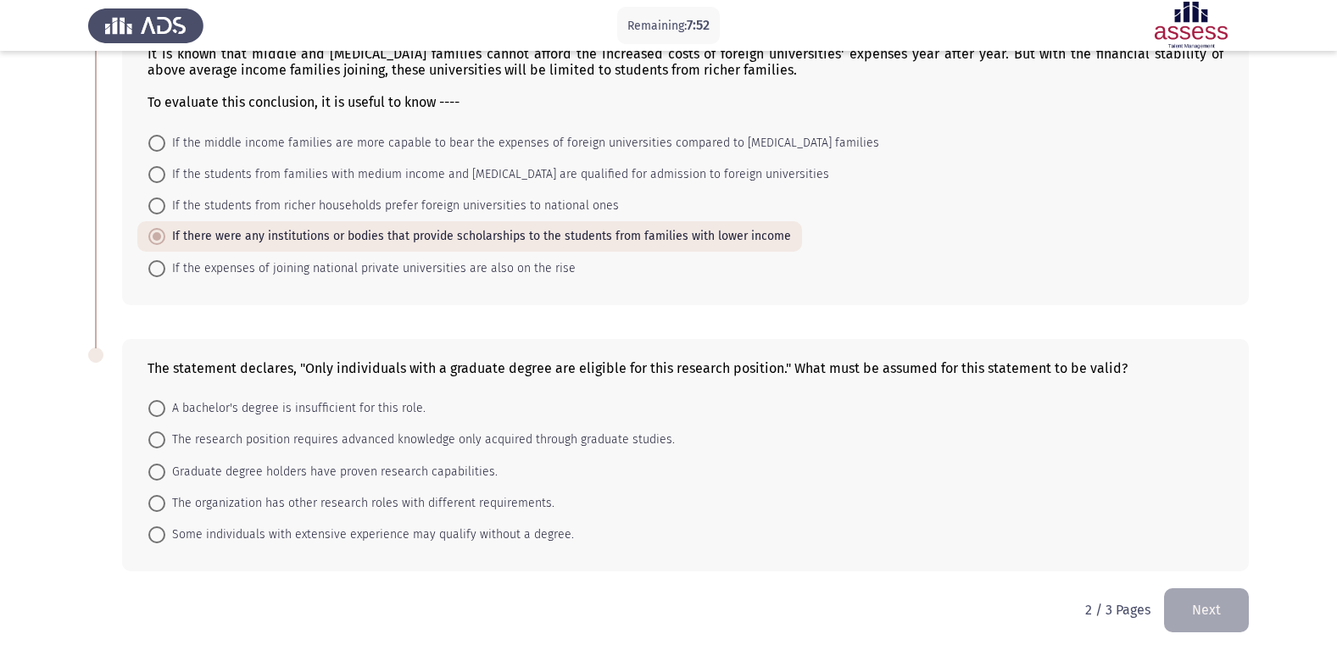
click at [413, 439] on span "The research position requires advanced knowledge only acquired through graduat…" at bounding box center [419, 440] width 509 height 20
click at [165, 439] on input "The research position requires advanced knowledge only acquired through graduat…" at bounding box center [156, 439] width 17 height 17
radio input "true"
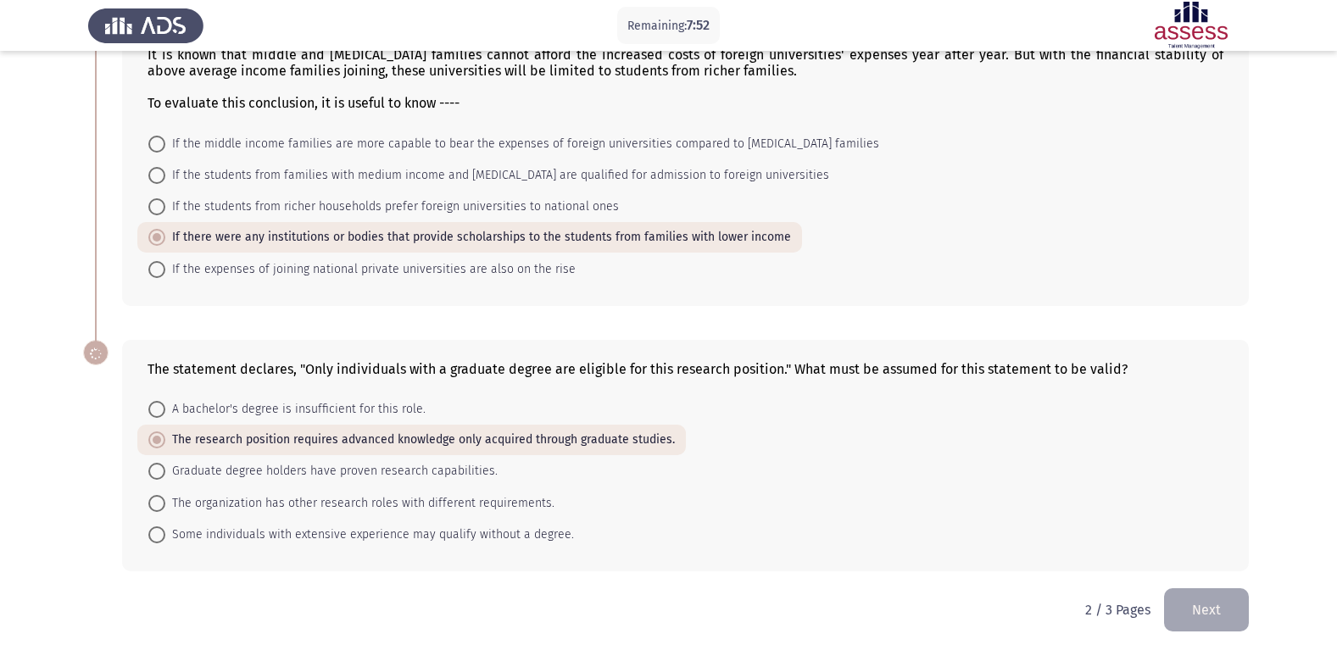
scroll to position [382, 0]
click at [1193, 600] on button "Next" at bounding box center [1206, 609] width 85 height 43
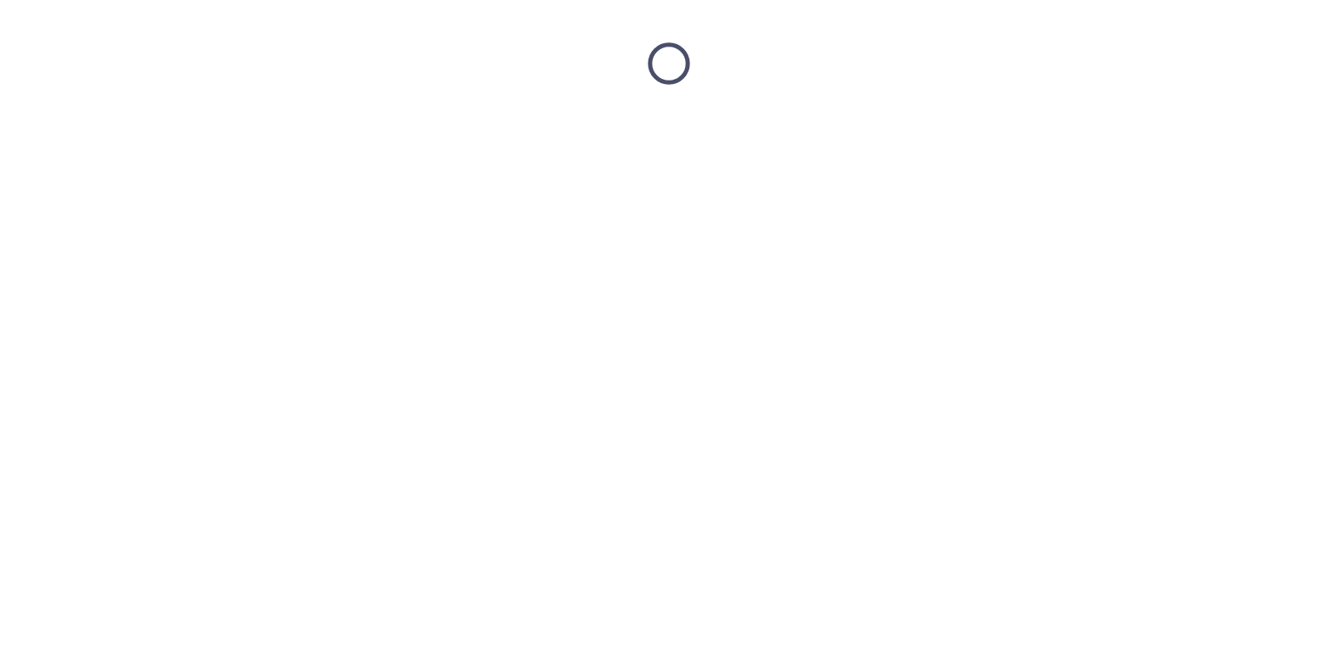
scroll to position [0, 0]
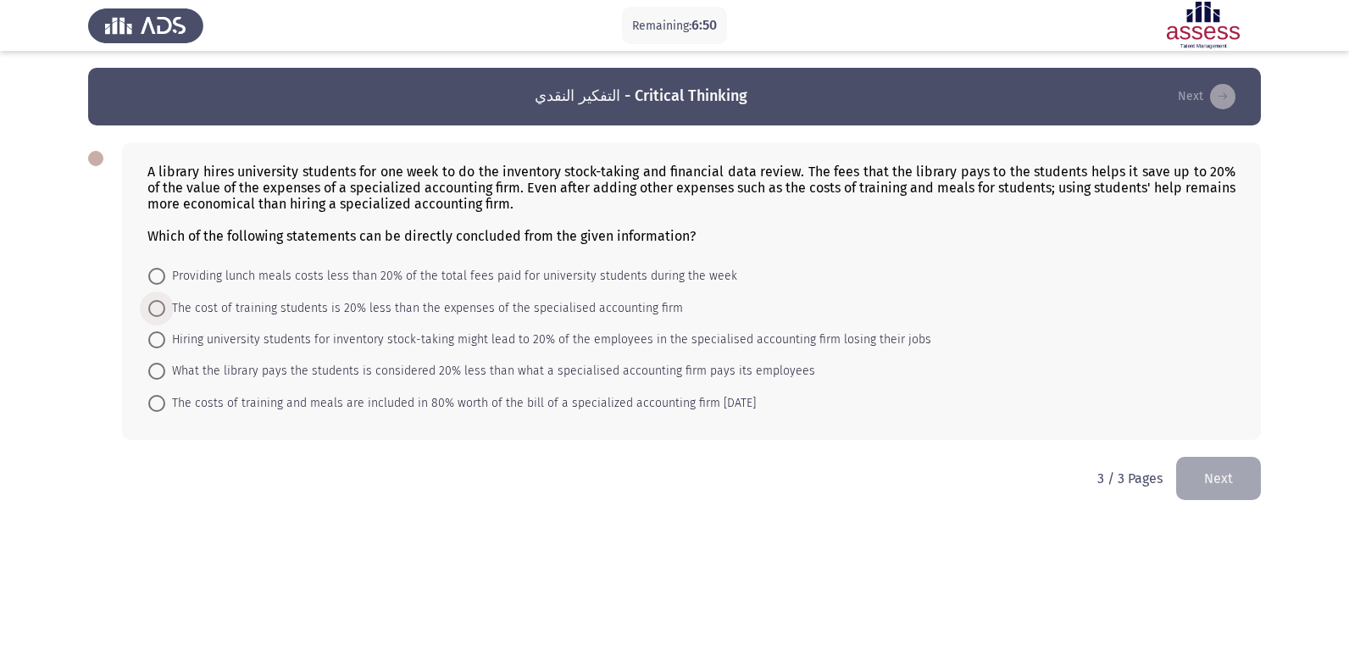
click at [385, 309] on span "The cost of training students is 20% less than the expenses of the specialised …" at bounding box center [424, 308] width 518 height 20
click at [165, 309] on input "The cost of training students is 20% less than the expenses of the specialised …" at bounding box center [156, 308] width 17 height 17
radio input "true"
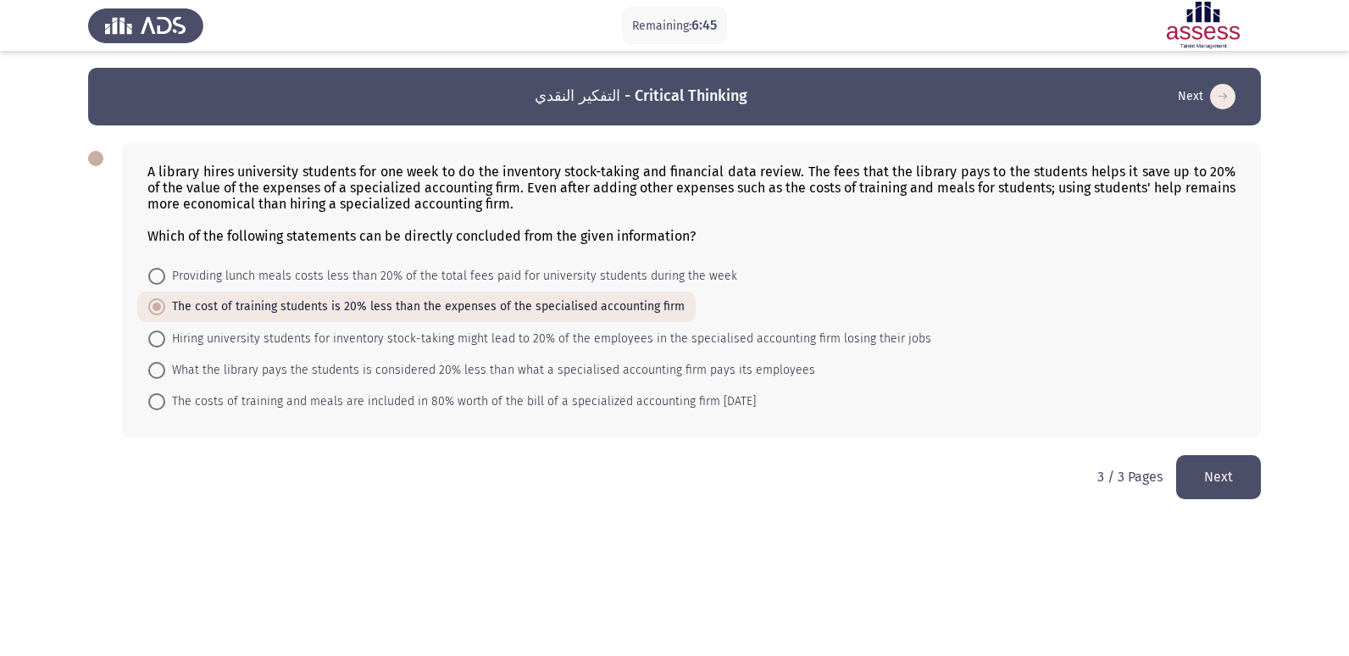
click at [1230, 472] on button "Next" at bounding box center [1219, 476] width 85 height 43
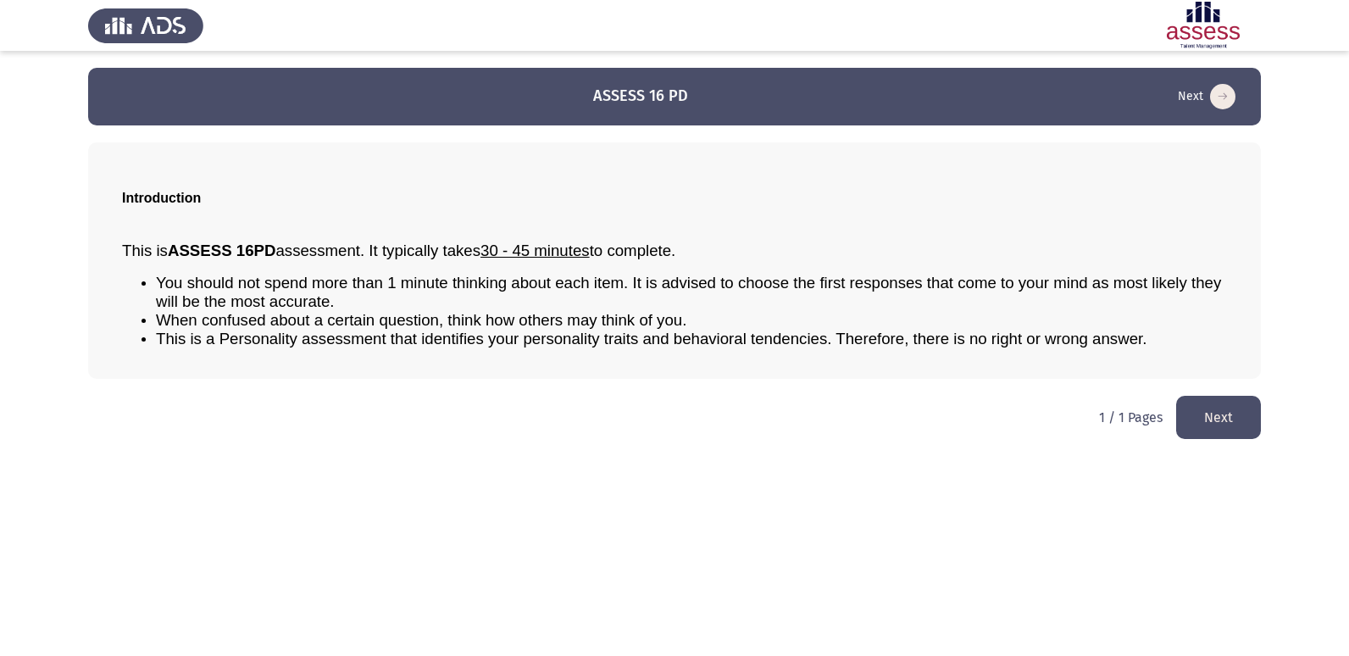
click at [1204, 417] on button "Next" at bounding box center [1219, 417] width 85 height 43
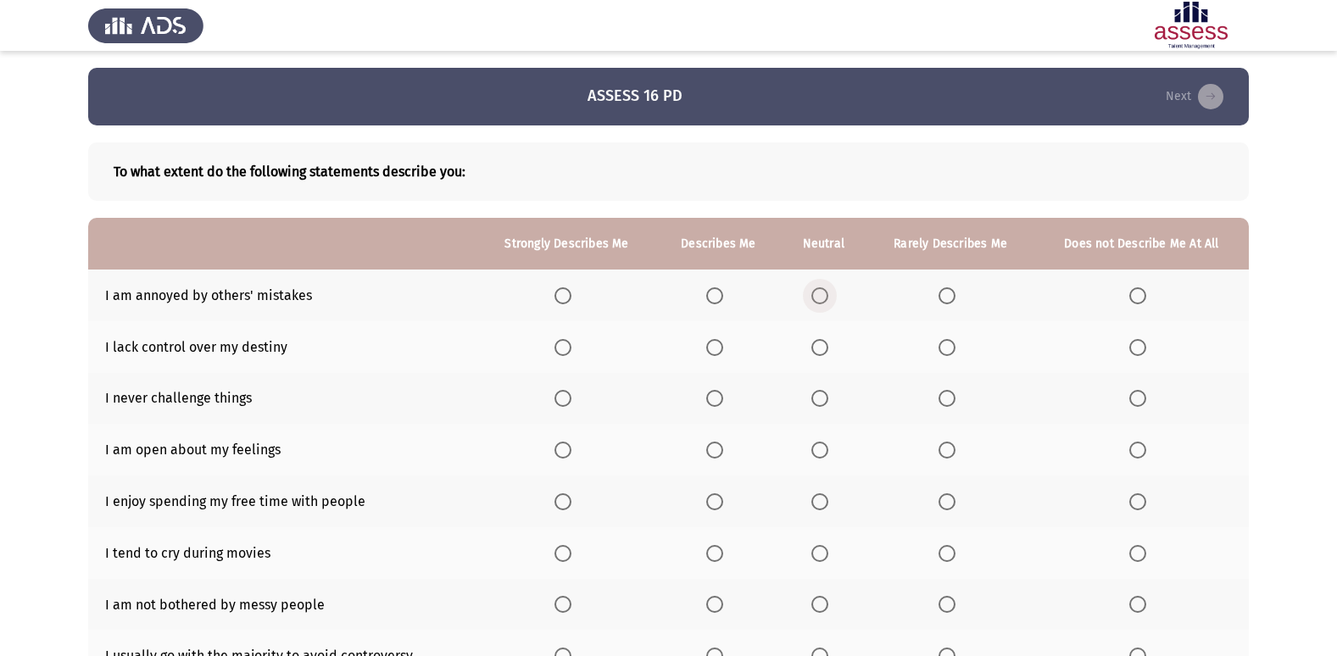
click at [827, 295] on span "Select an option" at bounding box center [819, 295] width 17 height 17
click at [827, 295] on input "Select an option" at bounding box center [819, 295] width 17 height 17
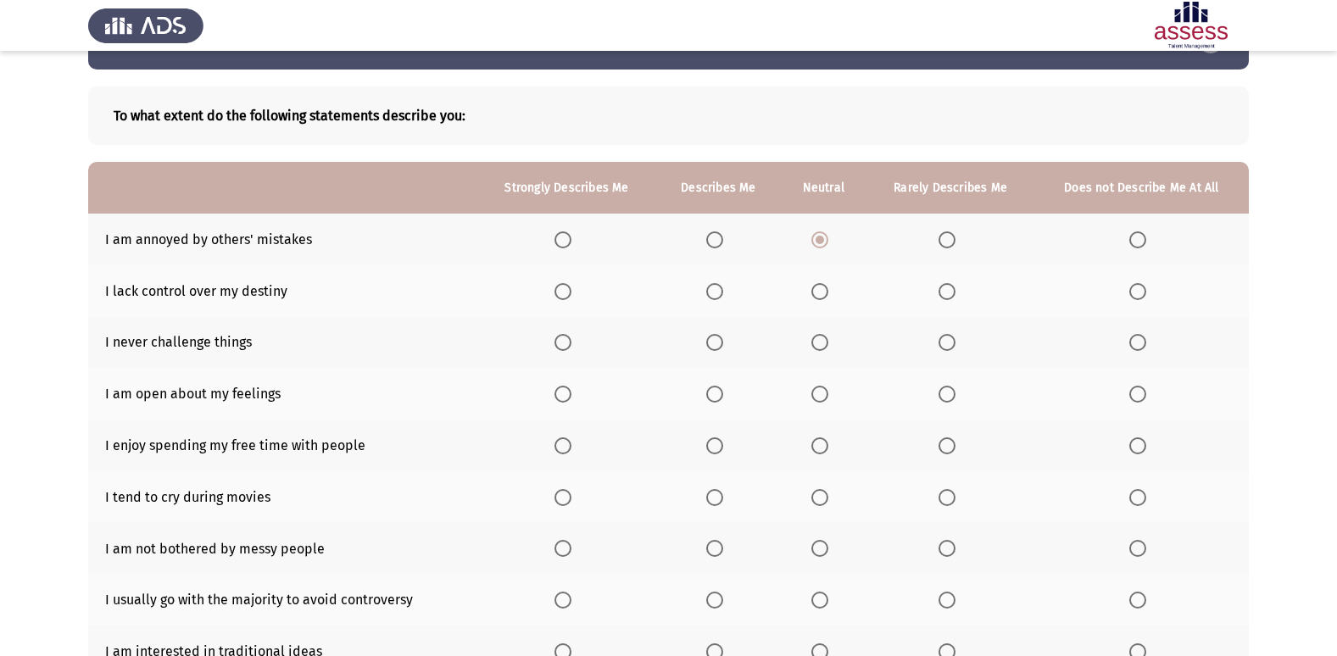
scroll to position [85, 0]
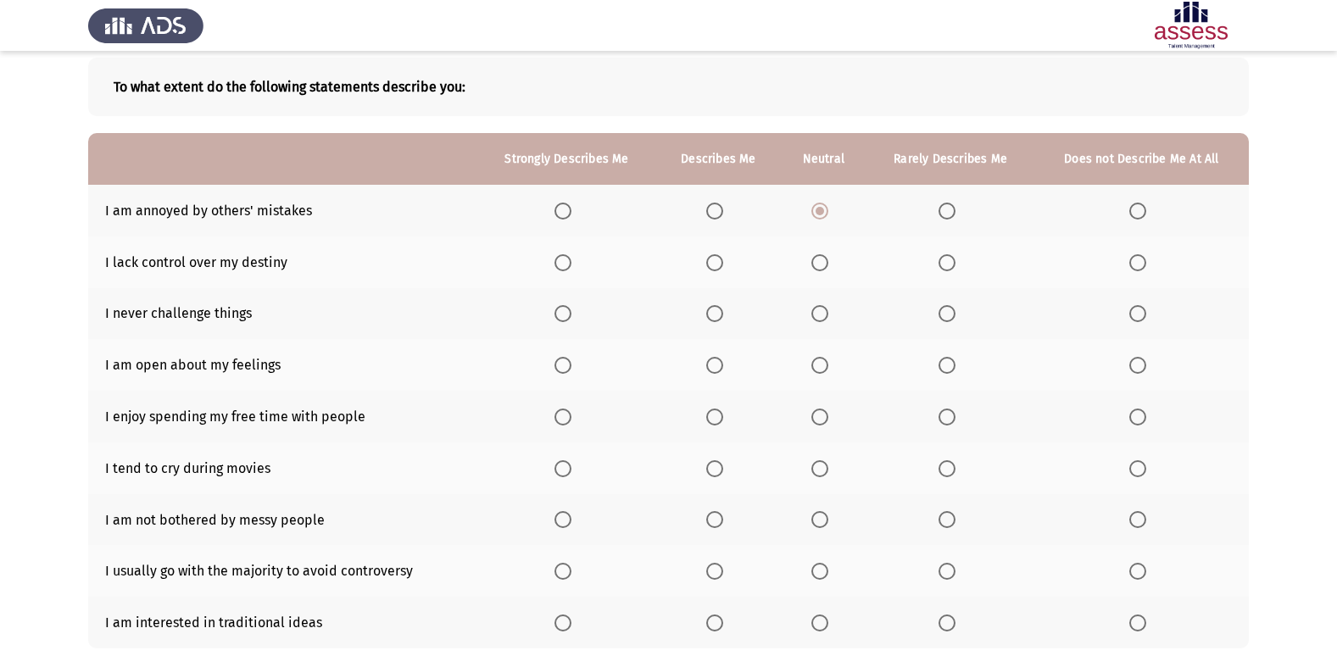
click at [269, 256] on td "I lack control over my destiny" at bounding box center [282, 262] width 389 height 52
click at [1144, 316] on span "Select an option" at bounding box center [1137, 313] width 17 height 17
click at [1144, 316] on input "Select an option" at bounding box center [1137, 313] width 17 height 17
click at [825, 261] on span "Select an option" at bounding box center [819, 262] width 17 height 17
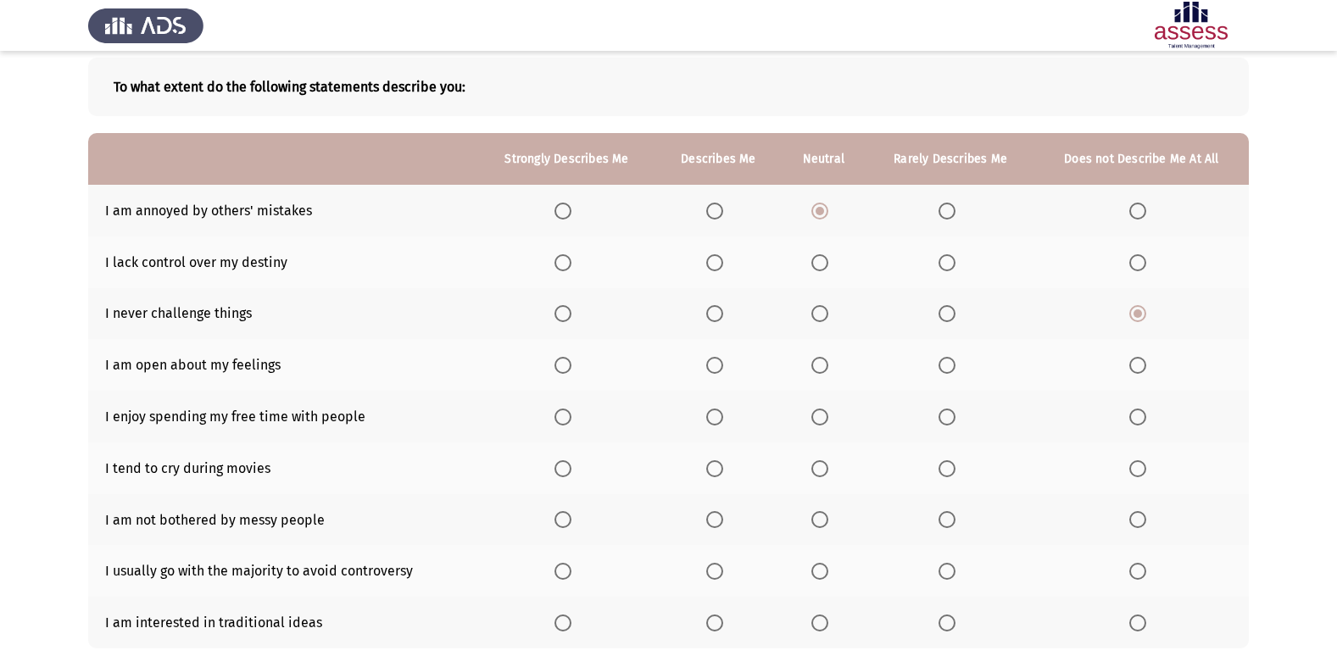
click at [825, 261] on input "Select an option" at bounding box center [819, 262] width 17 height 17
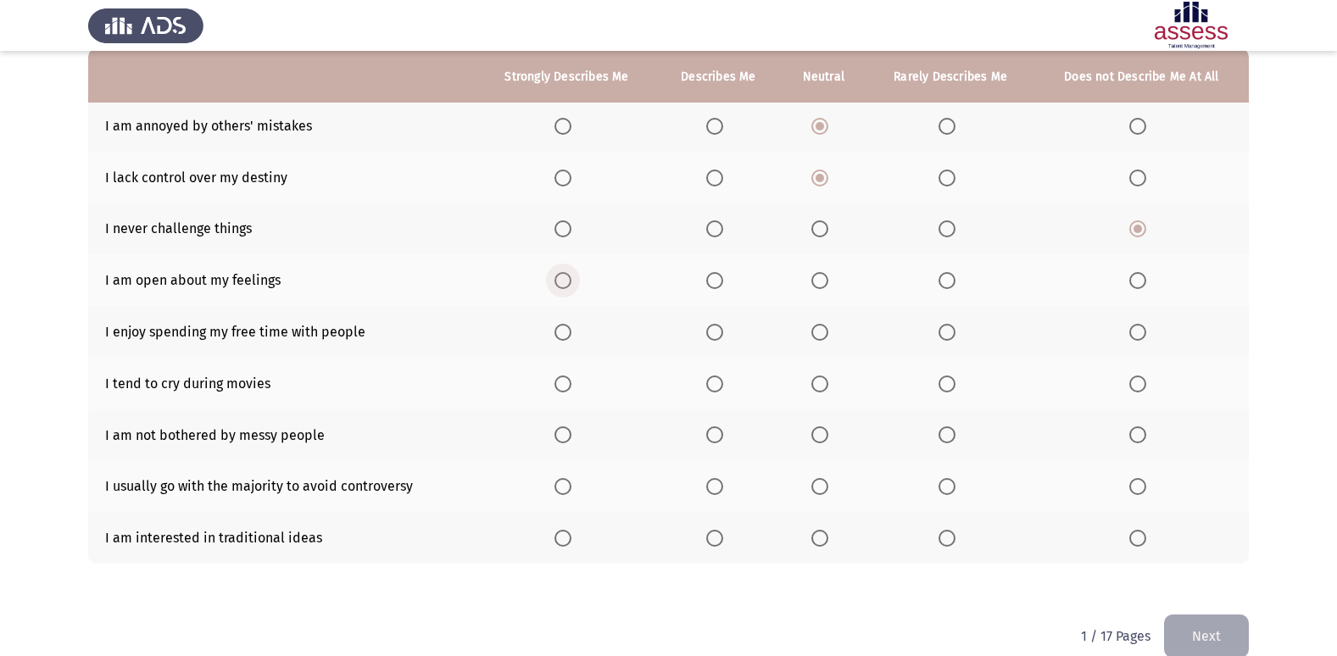
click at [561, 282] on span "Select an option" at bounding box center [562, 280] width 17 height 17
click at [561, 282] on input "Select an option" at bounding box center [562, 280] width 17 height 17
click at [570, 338] on span "Select an option" at bounding box center [562, 332] width 17 height 17
click at [570, 338] on input "Select an option" at bounding box center [562, 332] width 17 height 17
click at [944, 379] on span "Select an option" at bounding box center [946, 383] width 17 height 17
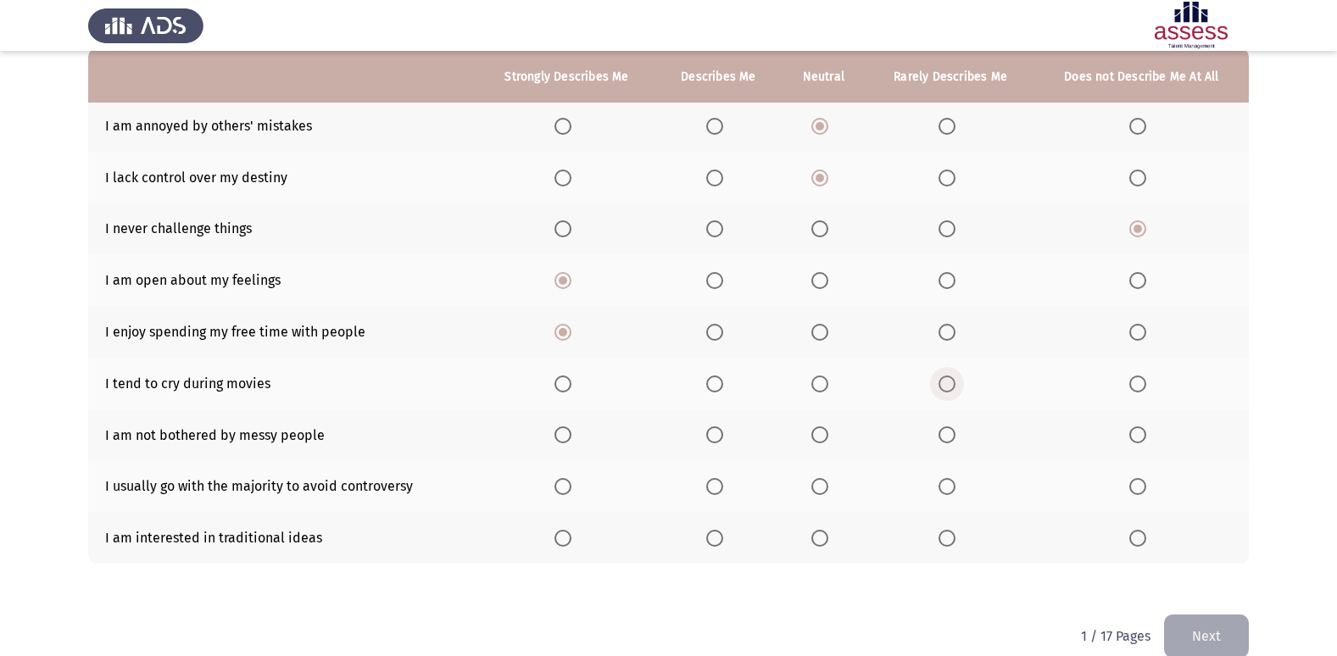
click at [944, 379] on input "Select an option" at bounding box center [946, 383] width 17 height 17
click at [1147, 428] on label "Select an option" at bounding box center [1141, 434] width 24 height 17
click at [1146, 428] on input "Select an option" at bounding box center [1137, 434] width 17 height 17
click at [1143, 480] on span "Select an option" at bounding box center [1137, 486] width 17 height 17
click at [1143, 480] on input "Select an option" at bounding box center [1137, 486] width 17 height 17
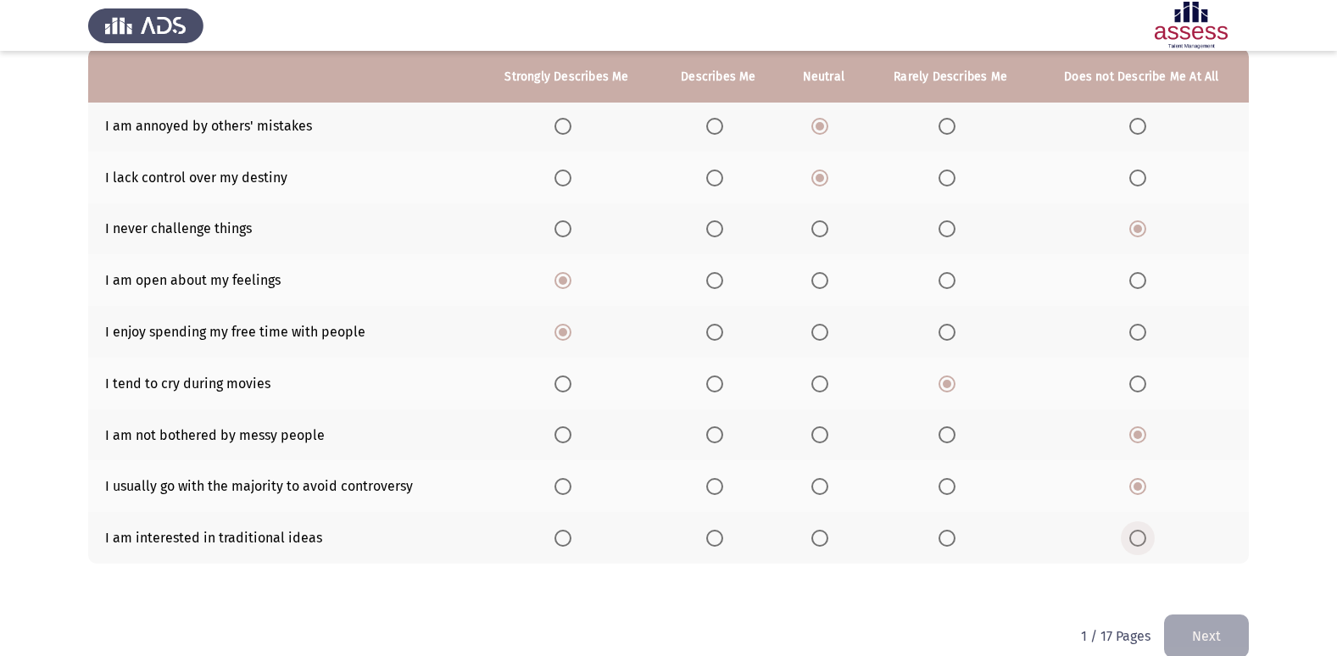
click at [1138, 531] on span "Select an option" at bounding box center [1137, 538] width 17 height 17
click at [1138, 531] on input "Select an option" at bounding box center [1137, 538] width 17 height 17
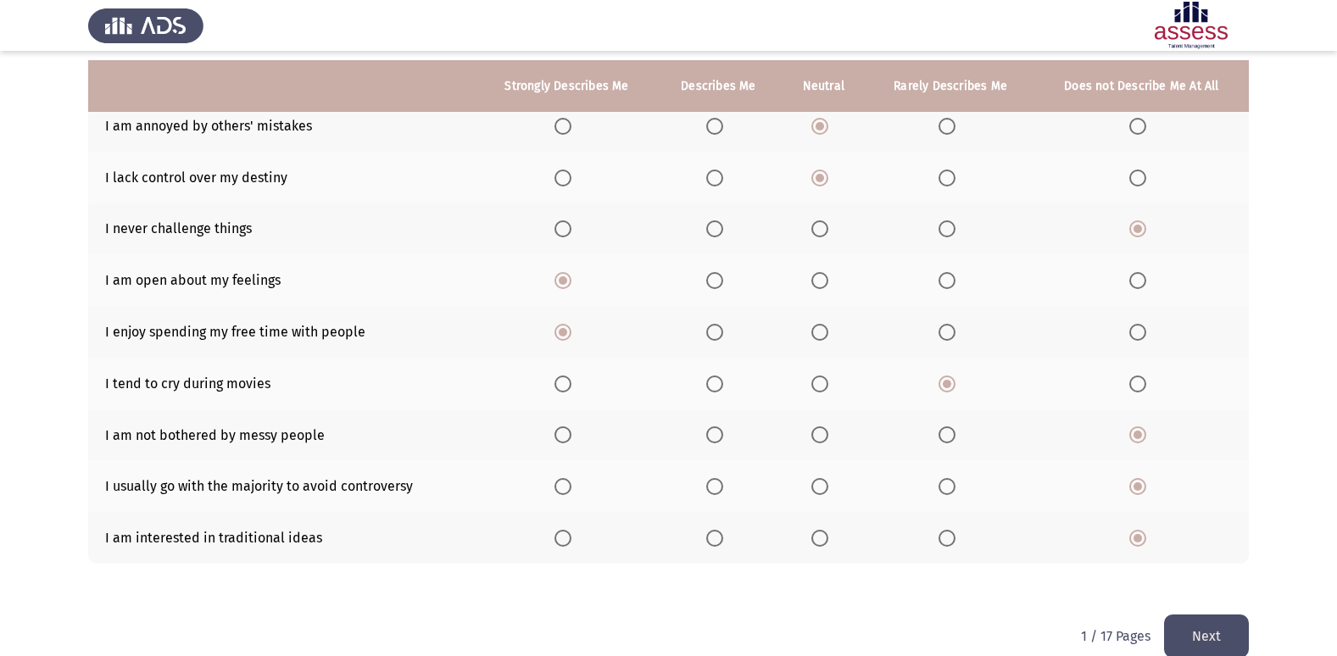
scroll to position [196, 0]
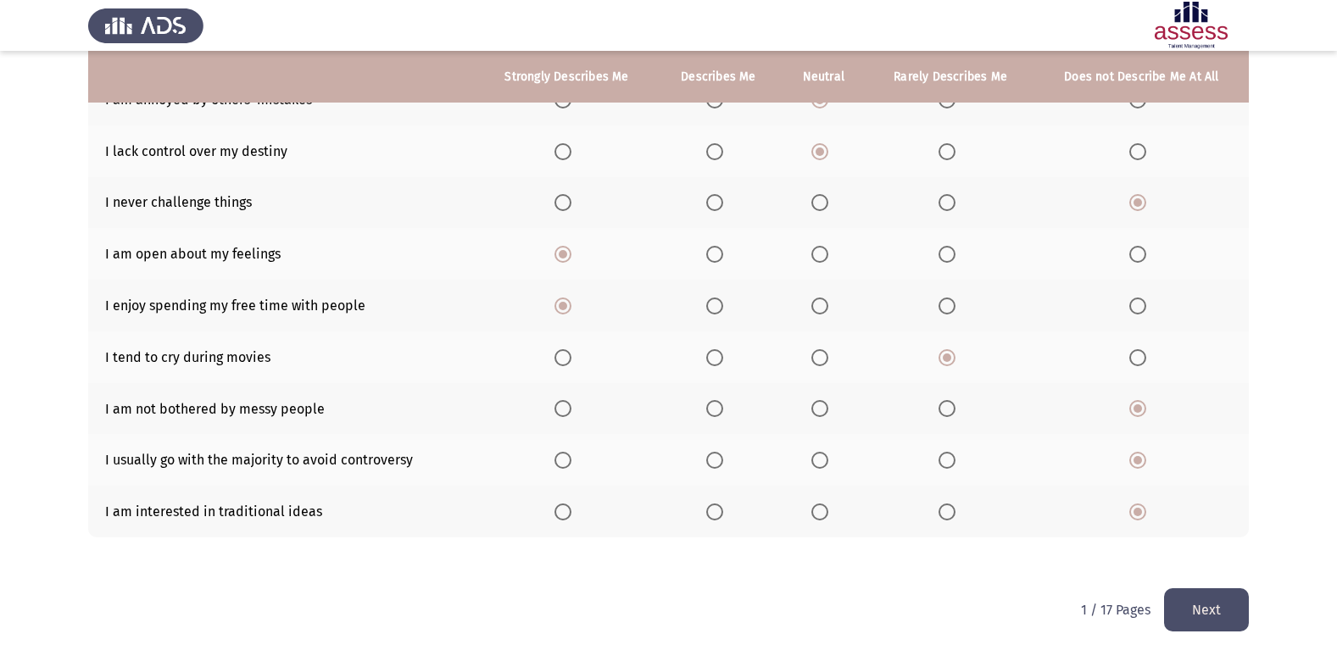
click at [1192, 600] on button "Next" at bounding box center [1206, 609] width 85 height 43
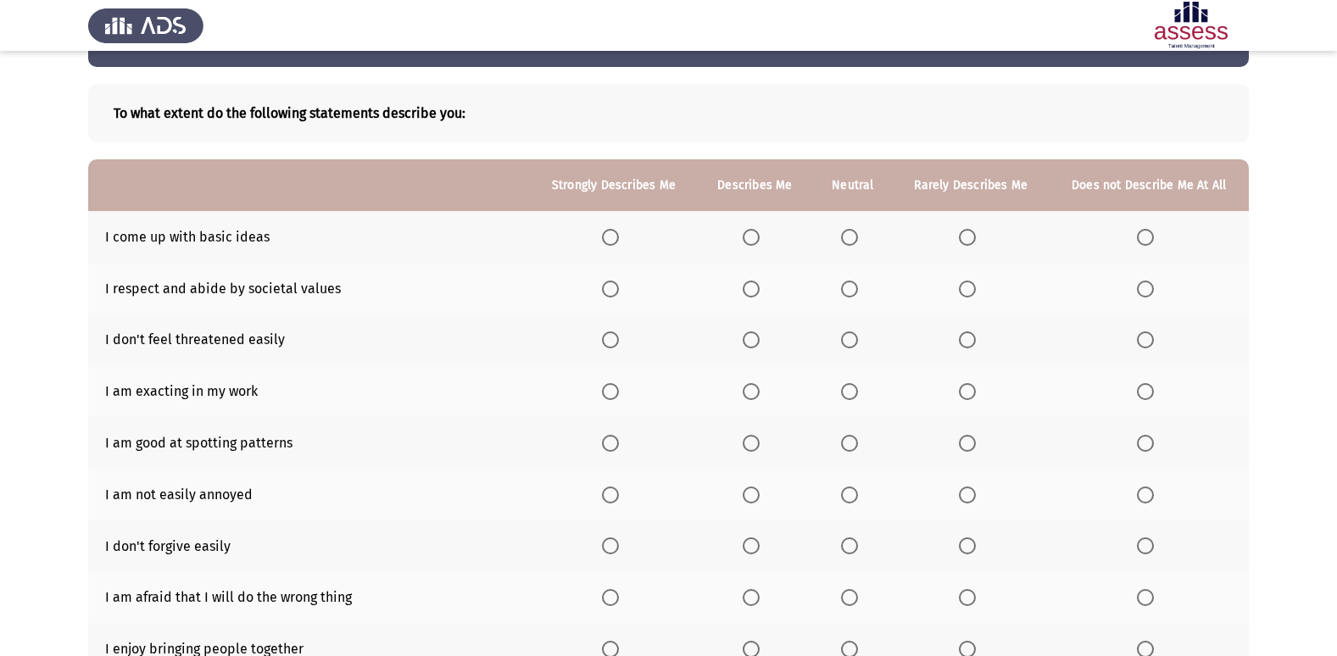
scroll to position [85, 0]
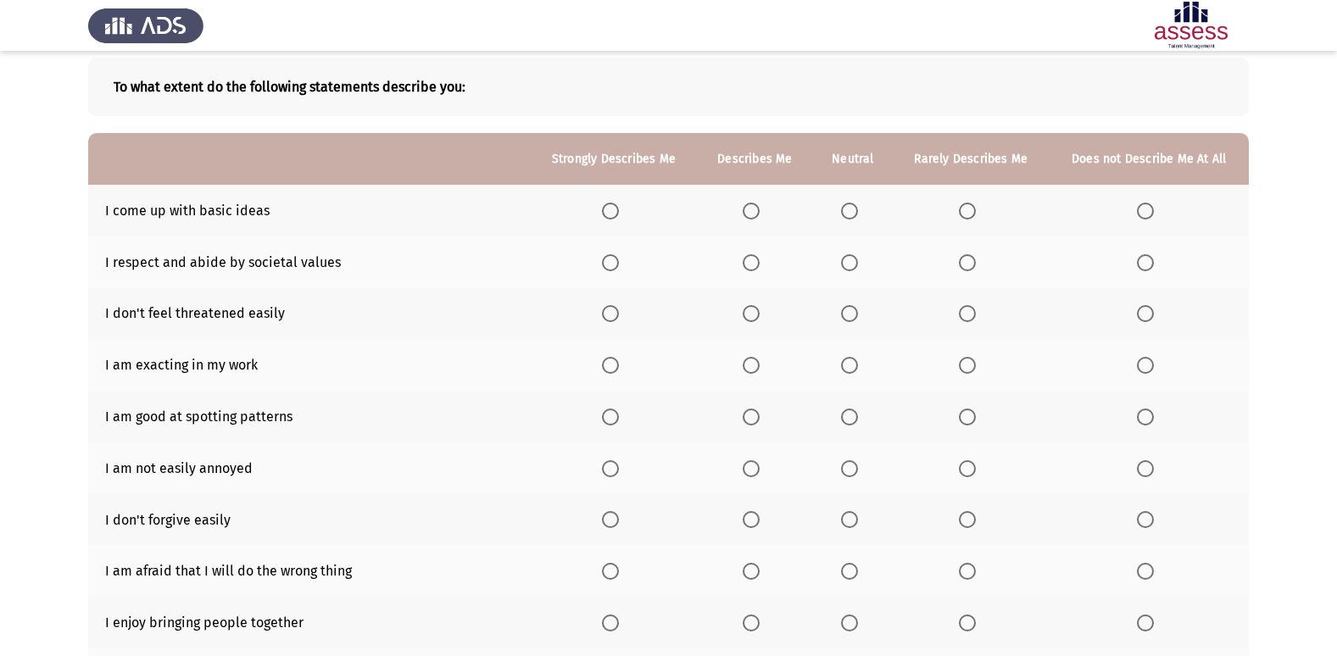
click at [1138, 203] on span "Select an option" at bounding box center [1145, 211] width 17 height 17
click at [1138, 203] on input "Select an option" at bounding box center [1145, 211] width 17 height 17
click at [849, 314] on span "Select an option" at bounding box center [849, 313] width 17 height 17
click at [849, 314] on input "Select an option" at bounding box center [849, 313] width 17 height 17
click at [745, 311] on span "Select an option" at bounding box center [751, 313] width 17 height 17
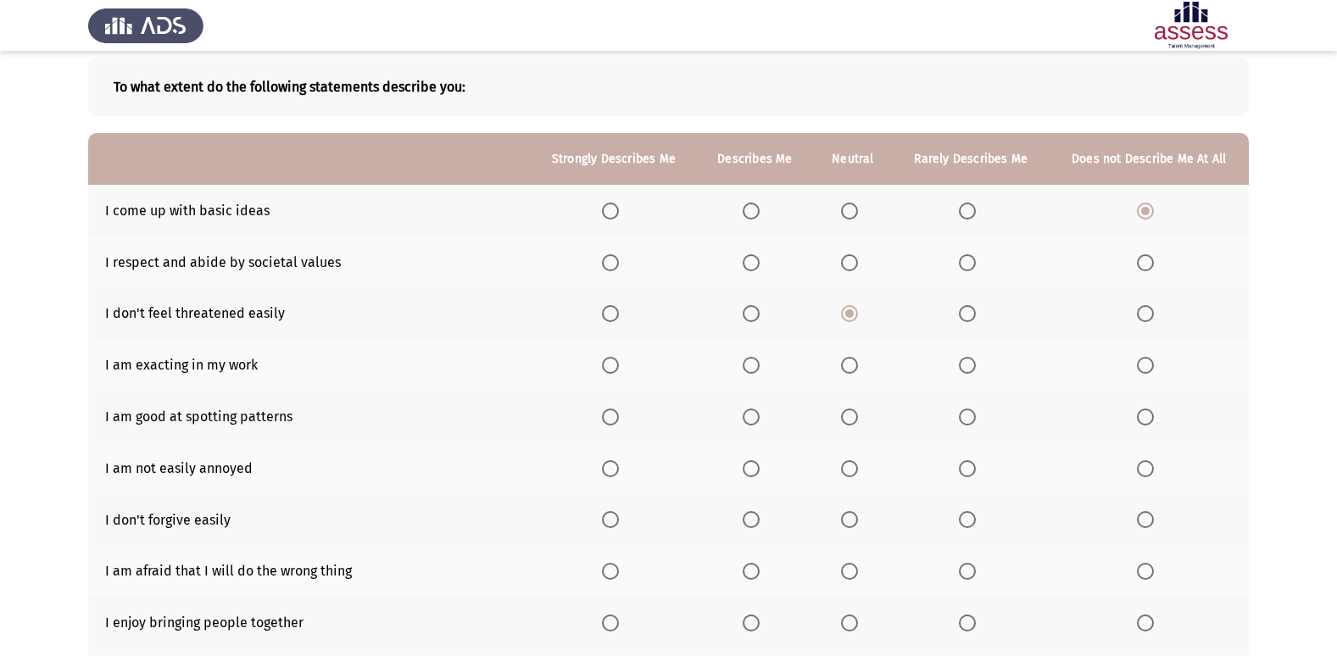
click at [745, 311] on input "Select an option" at bounding box center [751, 313] width 17 height 17
click at [965, 363] on span "Select an option" at bounding box center [967, 365] width 17 height 17
click at [965, 363] on input "Select an option" at bounding box center [967, 365] width 17 height 17
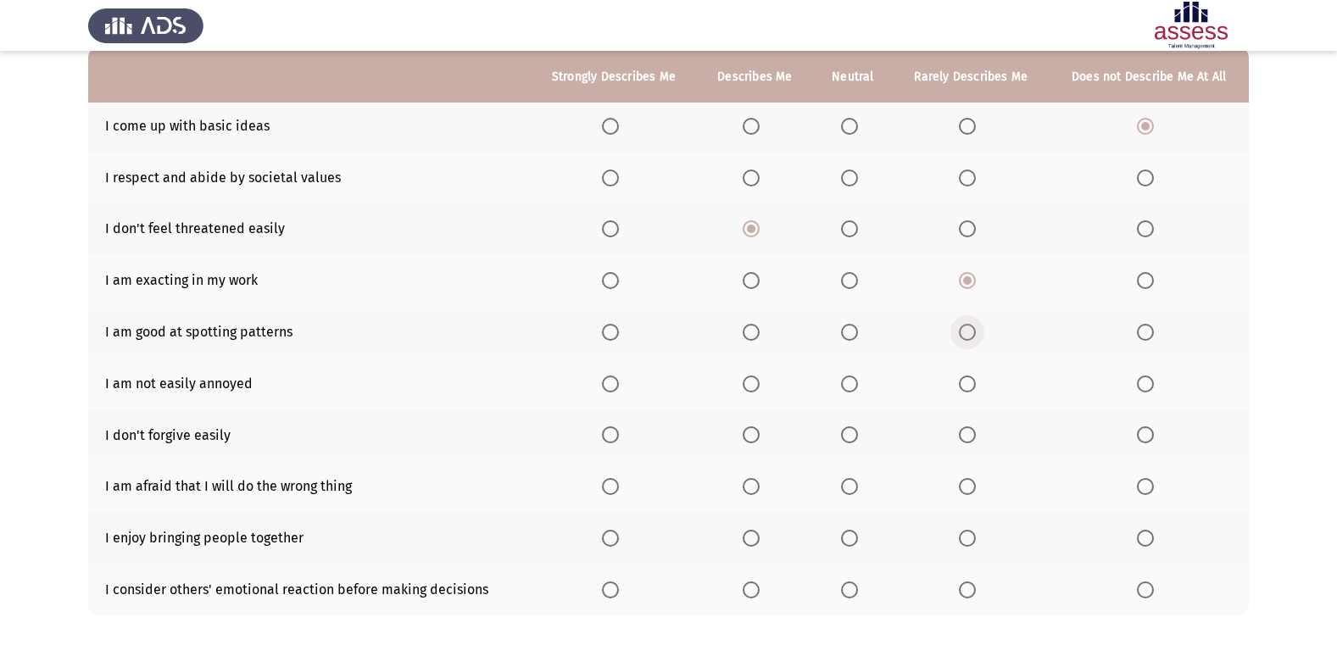
click at [968, 329] on span "Select an option" at bounding box center [967, 332] width 17 height 17
click at [968, 329] on input "Select an option" at bounding box center [967, 332] width 17 height 17
click at [1145, 378] on span "Select an option" at bounding box center [1145, 383] width 17 height 17
click at [1145, 378] on input "Select an option" at bounding box center [1145, 383] width 17 height 17
click at [965, 435] on span "Select an option" at bounding box center [967, 434] width 17 height 17
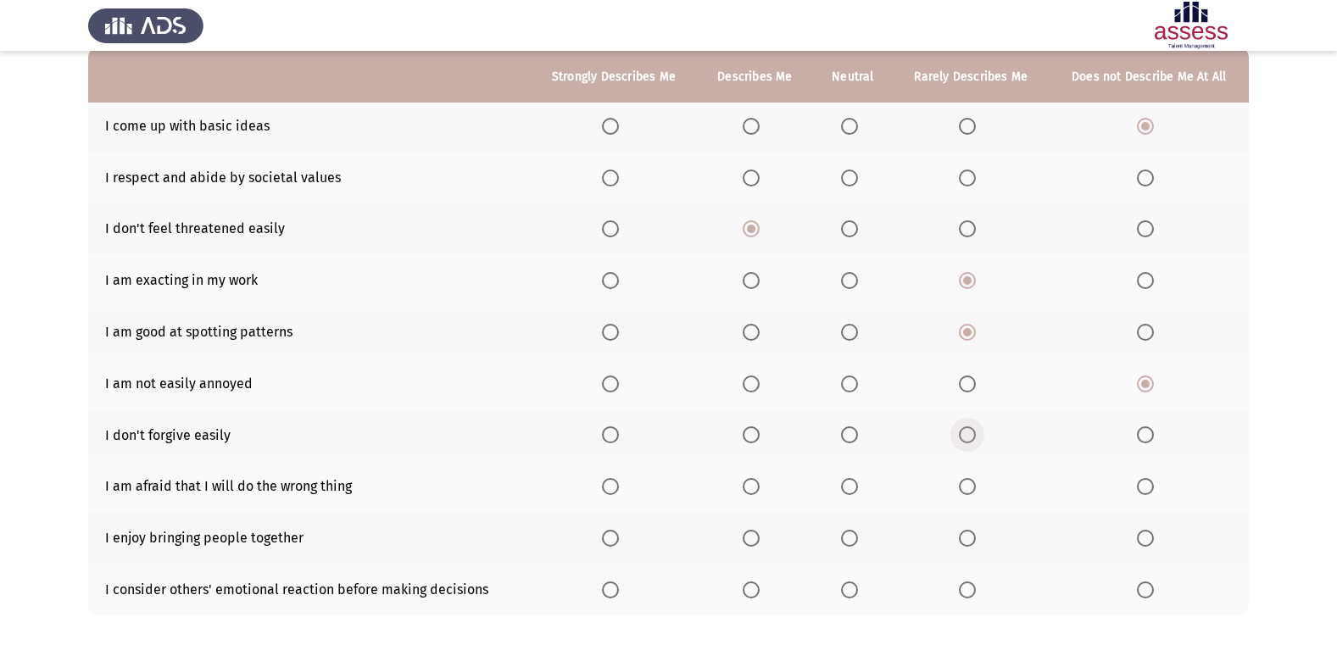
click at [965, 435] on input "Select an option" at bounding box center [967, 434] width 17 height 17
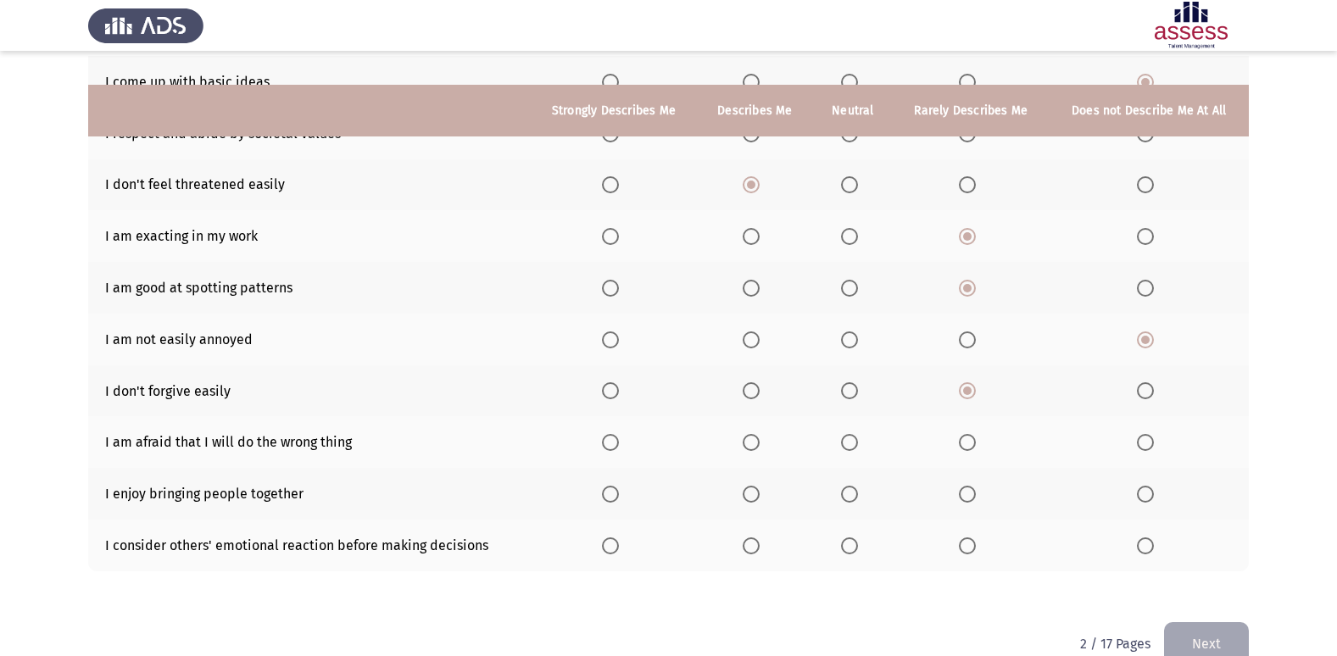
scroll to position [248, 0]
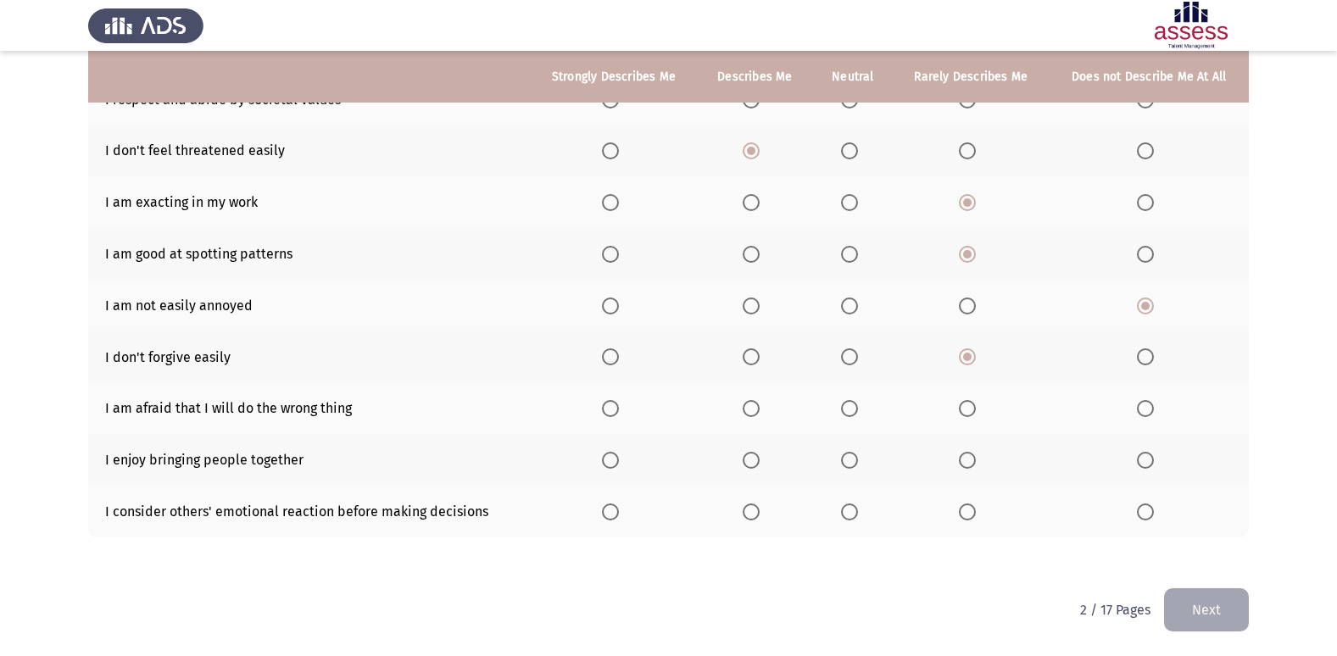
click at [1147, 406] on span "Select an option" at bounding box center [1145, 408] width 17 height 17
click at [1147, 406] on input "Select an option" at bounding box center [1145, 408] width 17 height 17
click at [853, 398] on th at bounding box center [853, 408] width 81 height 52
click at [853, 406] on span "Select an option" at bounding box center [849, 408] width 17 height 17
click at [853, 406] on input "Select an option" at bounding box center [849, 408] width 17 height 17
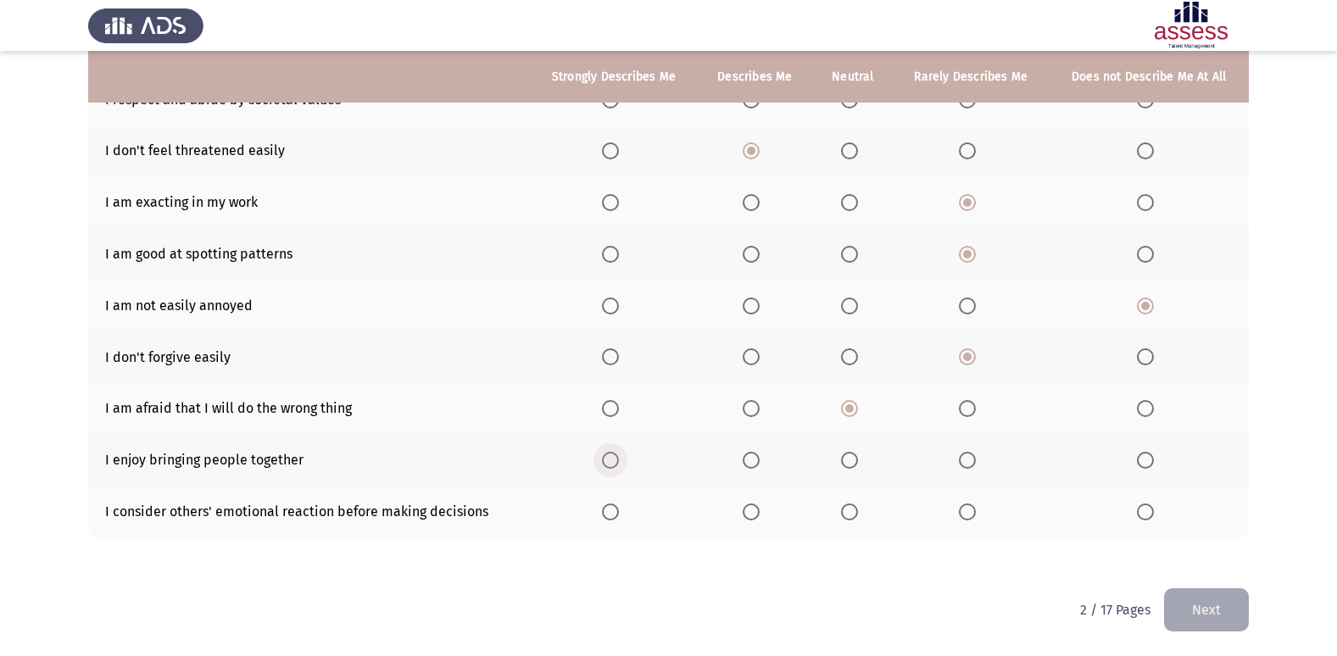
click at [604, 458] on span "Select an option" at bounding box center [610, 460] width 17 height 17
click at [604, 458] on input "Select an option" at bounding box center [610, 460] width 17 height 17
click at [755, 510] on span "Select an option" at bounding box center [751, 511] width 17 height 17
click at [755, 510] on input "Select an option" at bounding box center [751, 511] width 17 height 17
click at [617, 511] on span "Select an option" at bounding box center [610, 511] width 17 height 17
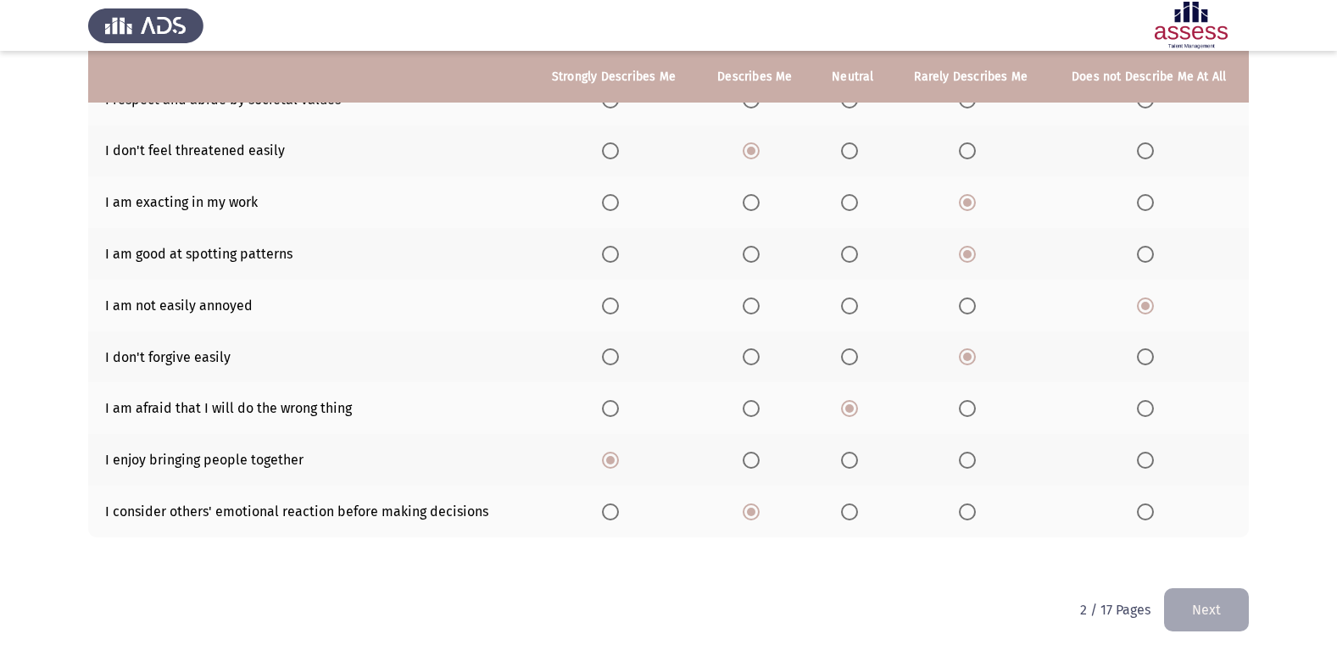
click at [617, 511] on input "Select an option" at bounding box center [610, 511] width 17 height 17
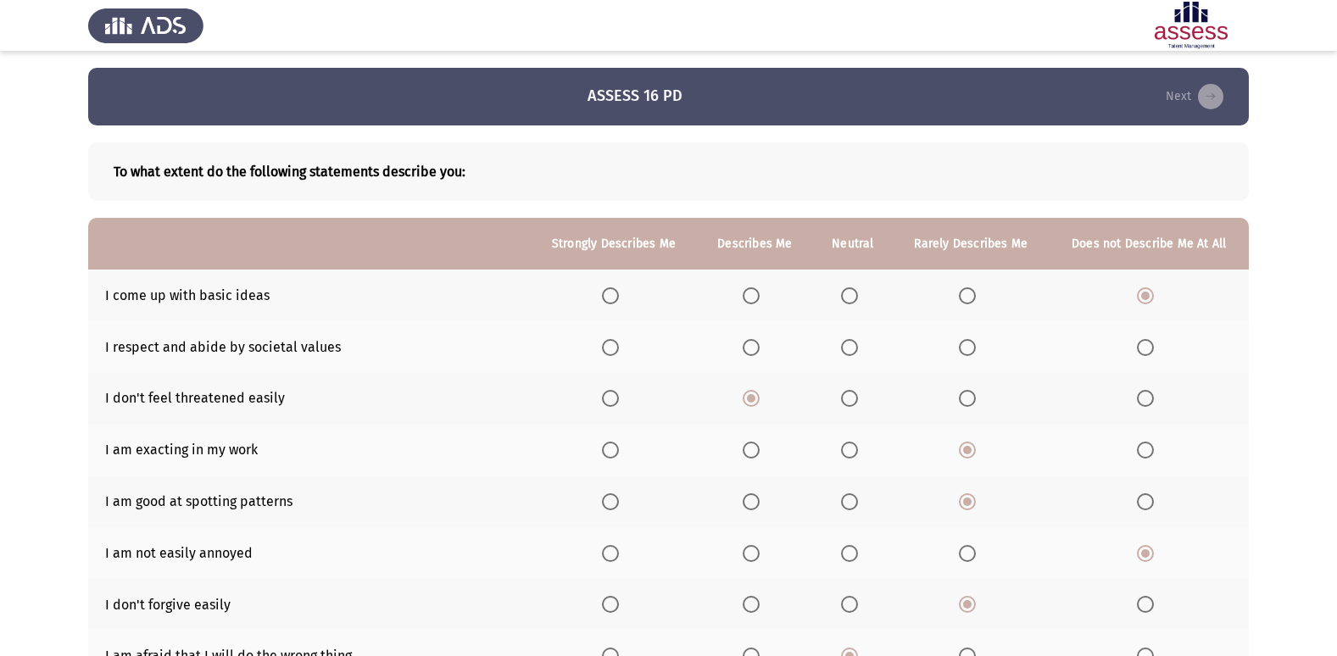
scroll to position [85, 0]
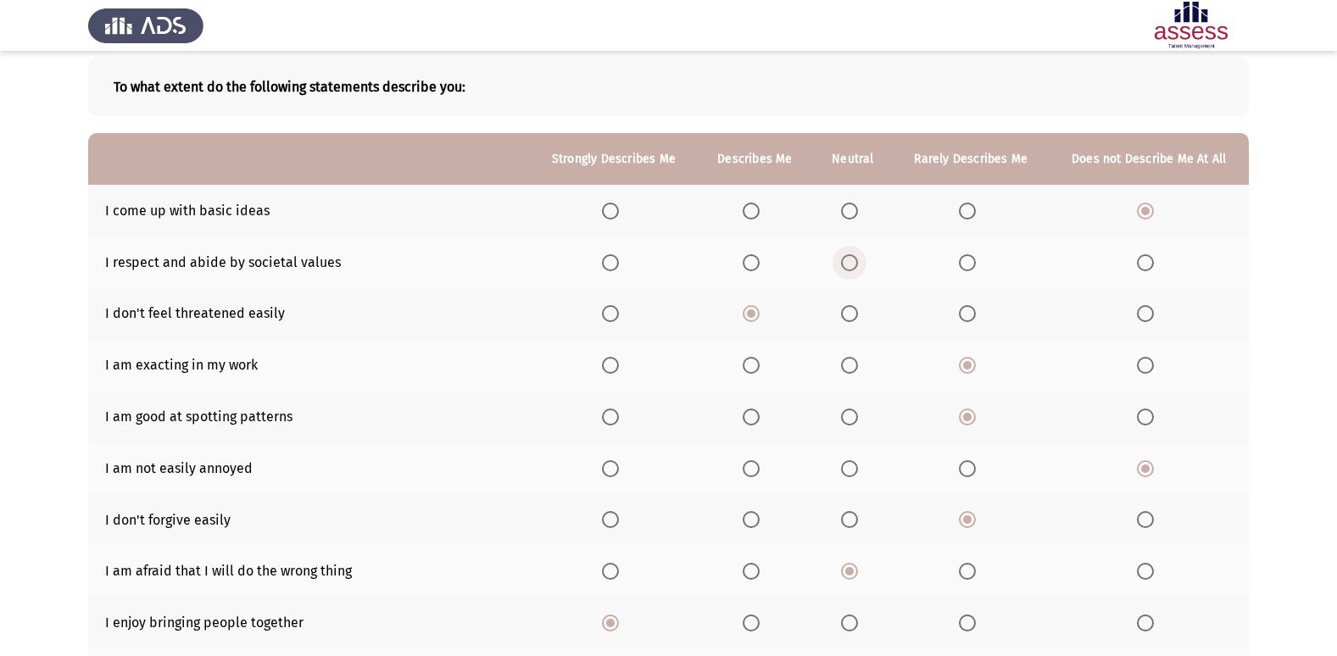
click at [854, 262] on span "Select an option" at bounding box center [849, 262] width 17 height 17
click at [854, 262] on input "Select an option" at bounding box center [849, 262] width 17 height 17
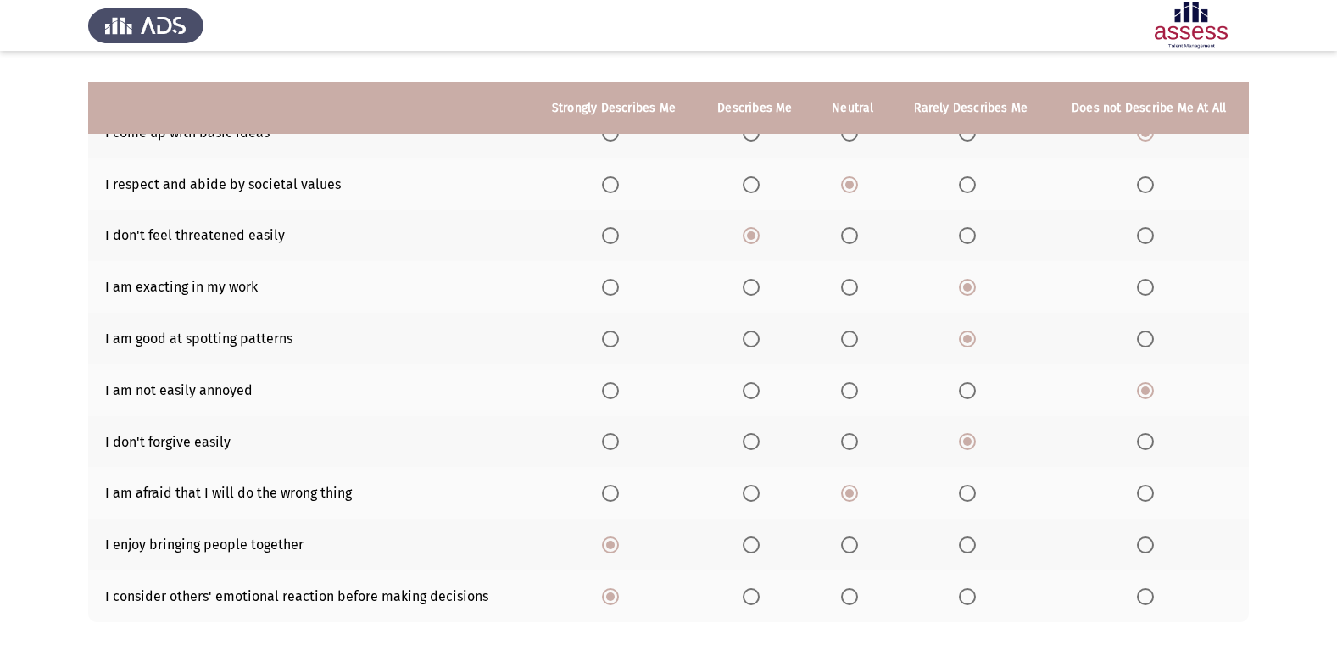
scroll to position [248, 0]
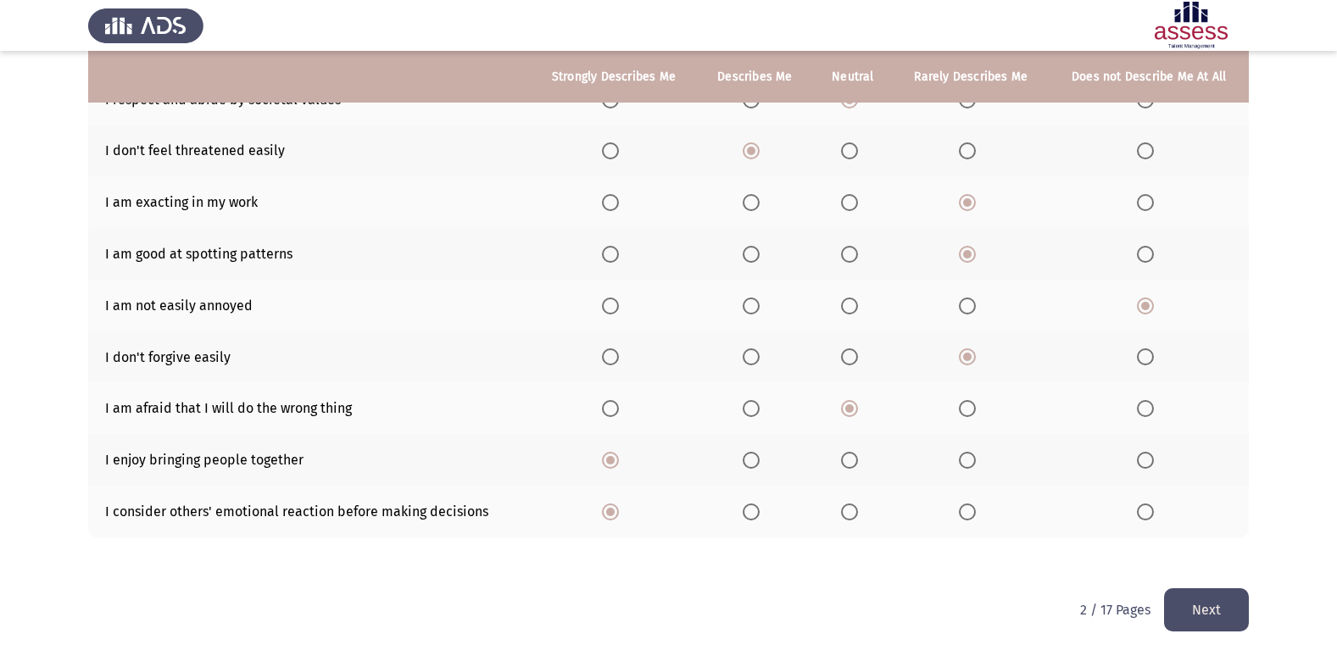
click at [1201, 606] on button "Next" at bounding box center [1206, 609] width 85 height 43
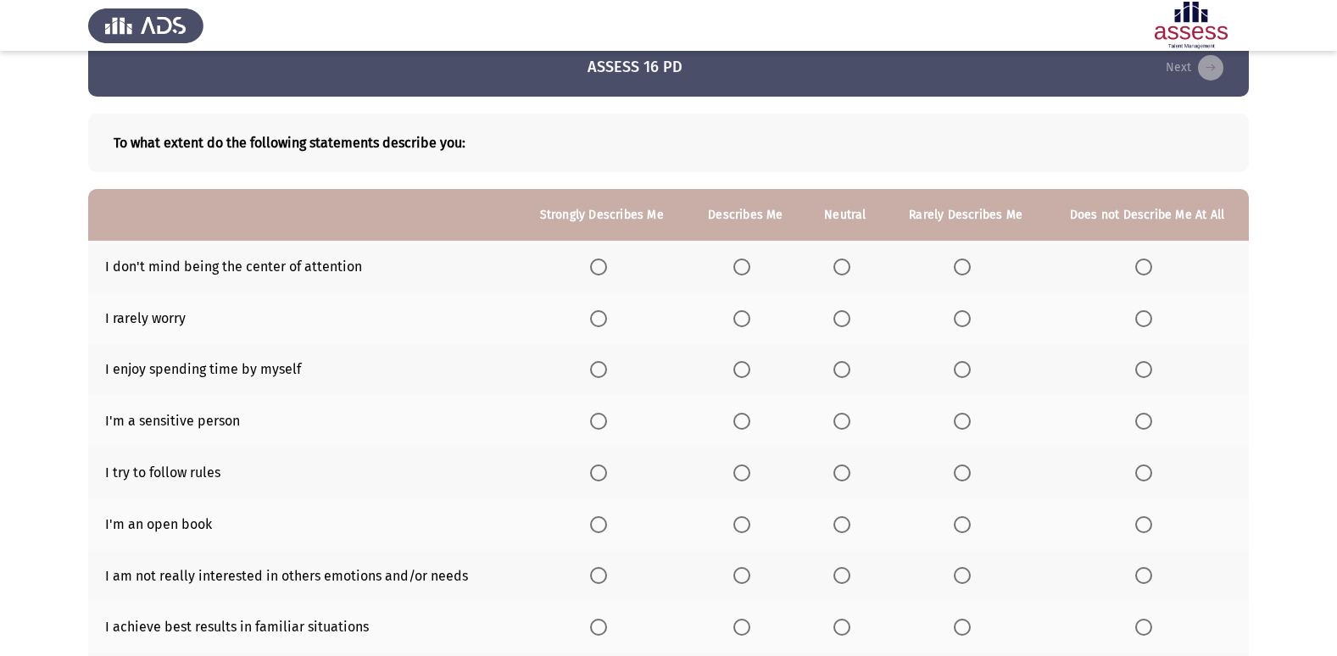
scroll to position [0, 0]
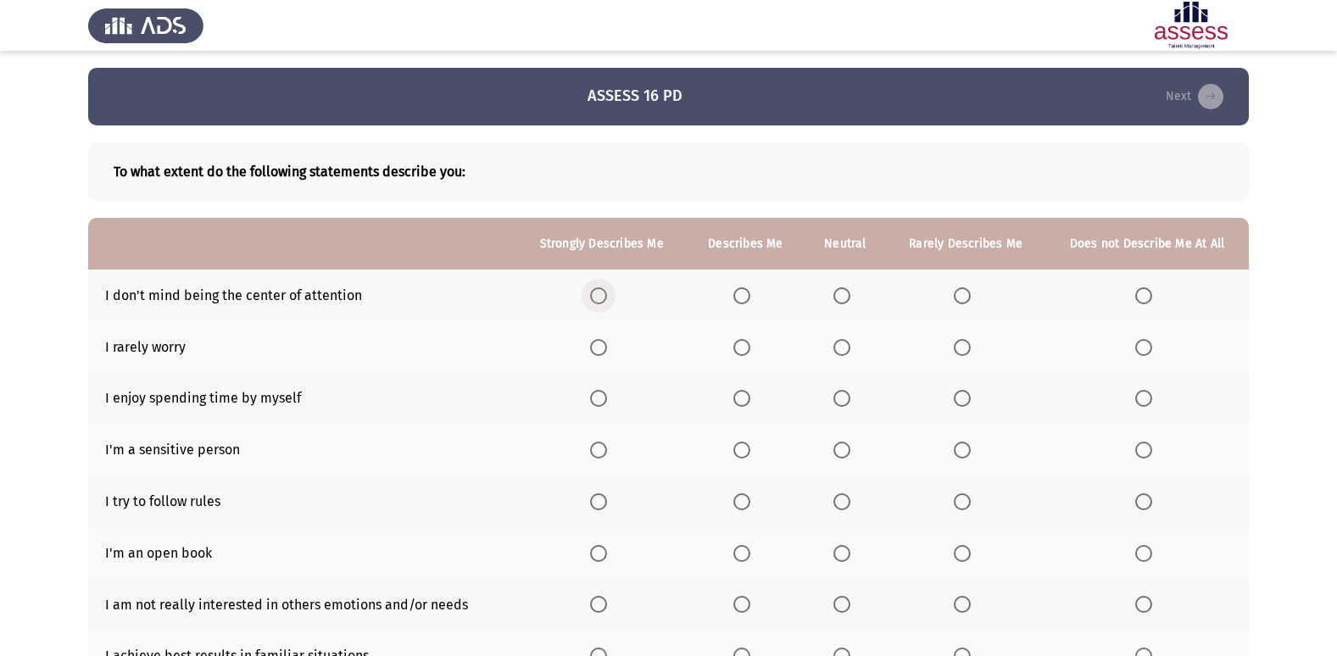
click at [604, 290] on span "Select an option" at bounding box center [598, 295] width 17 height 17
click at [604, 290] on input "Select an option" at bounding box center [598, 295] width 17 height 17
click at [844, 350] on span "Select an option" at bounding box center [841, 347] width 17 height 17
click at [844, 350] on input "Select an option" at bounding box center [841, 347] width 17 height 17
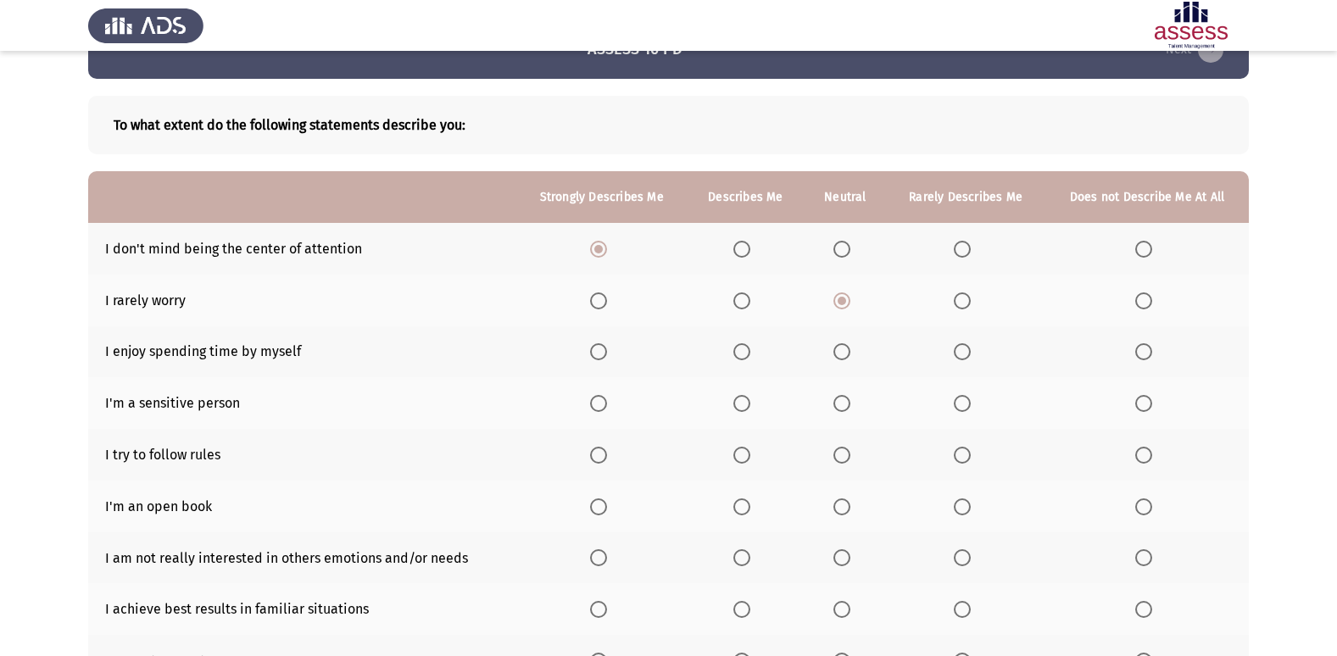
scroll to position [85, 0]
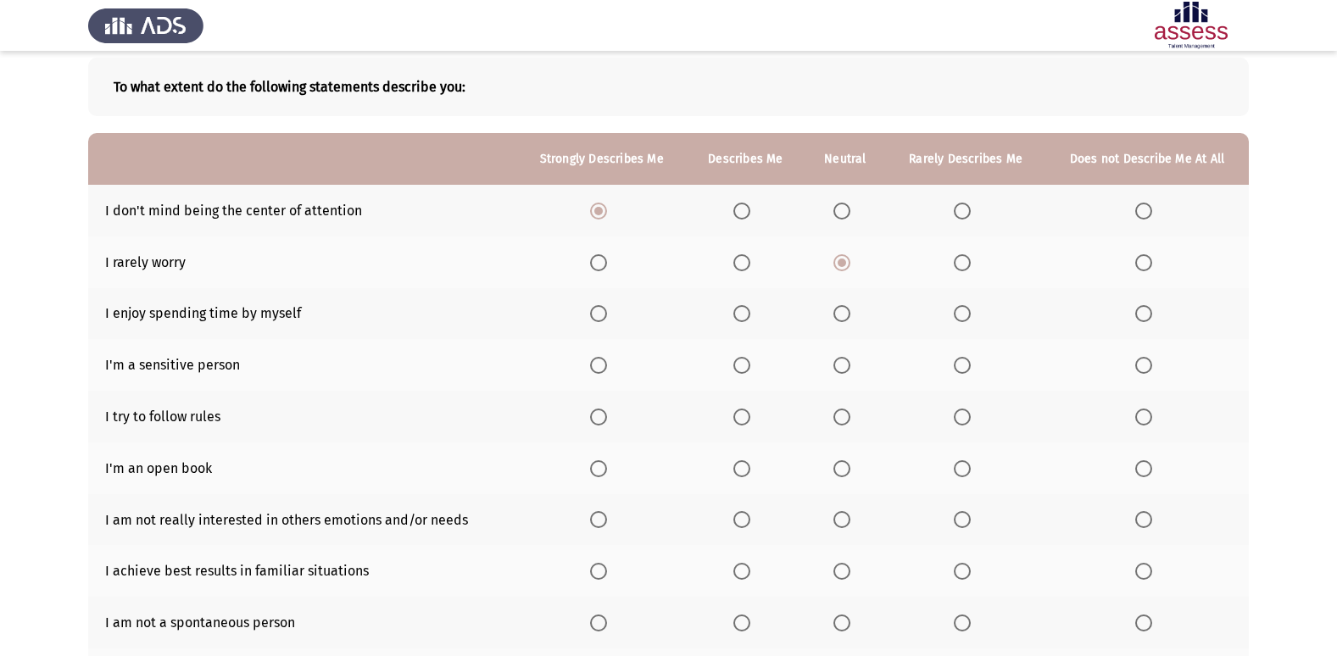
click at [838, 309] on span "Select an option" at bounding box center [841, 313] width 17 height 17
click at [838, 309] on input "Select an option" at bounding box center [841, 313] width 17 height 17
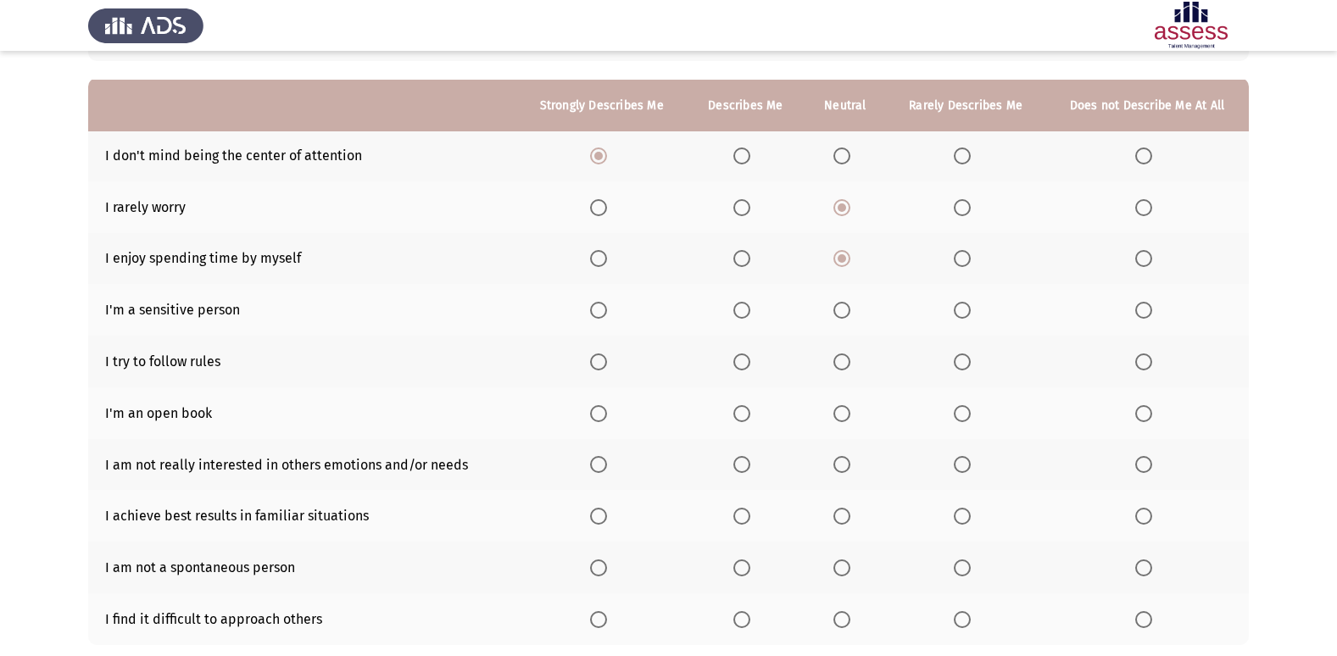
scroll to position [170, 0]
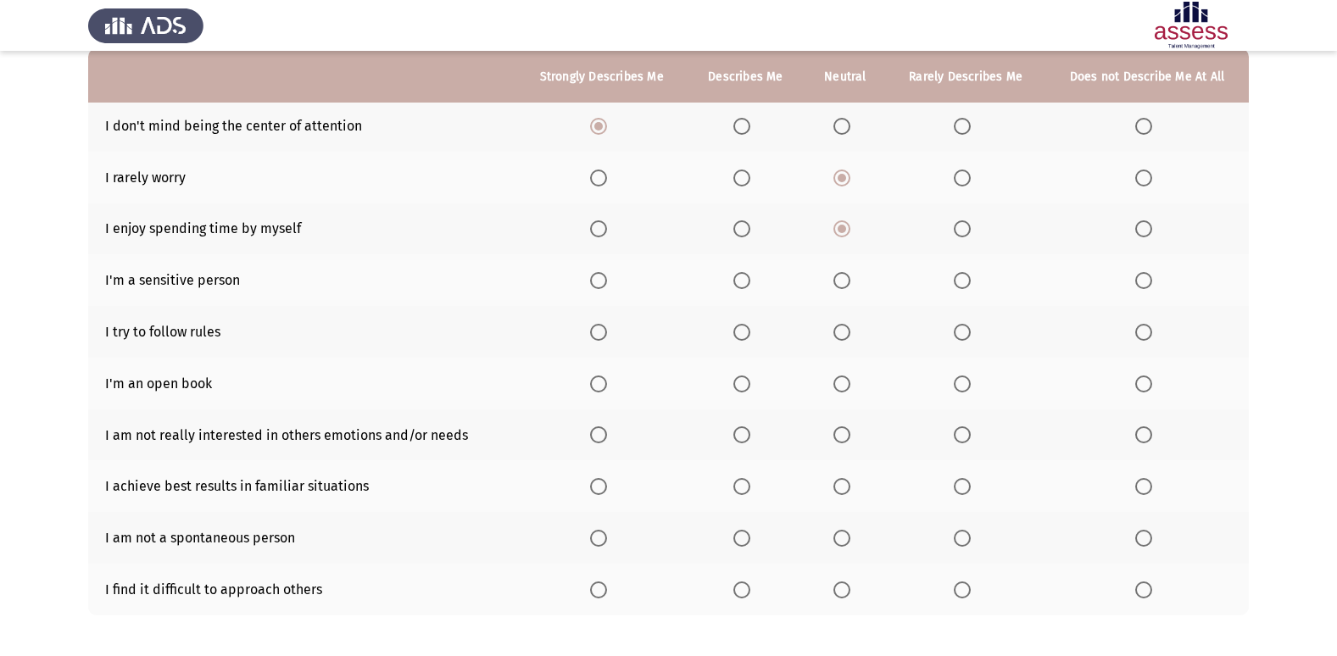
click at [1140, 278] on span "Select an option" at bounding box center [1143, 280] width 17 height 17
click at [1140, 278] on input "Select an option" at bounding box center [1143, 280] width 17 height 17
click at [598, 325] on span "Select an option" at bounding box center [598, 332] width 17 height 17
click at [598, 325] on input "Select an option" at bounding box center [598, 332] width 17 height 17
click at [607, 381] on span "Select an option" at bounding box center [598, 383] width 17 height 17
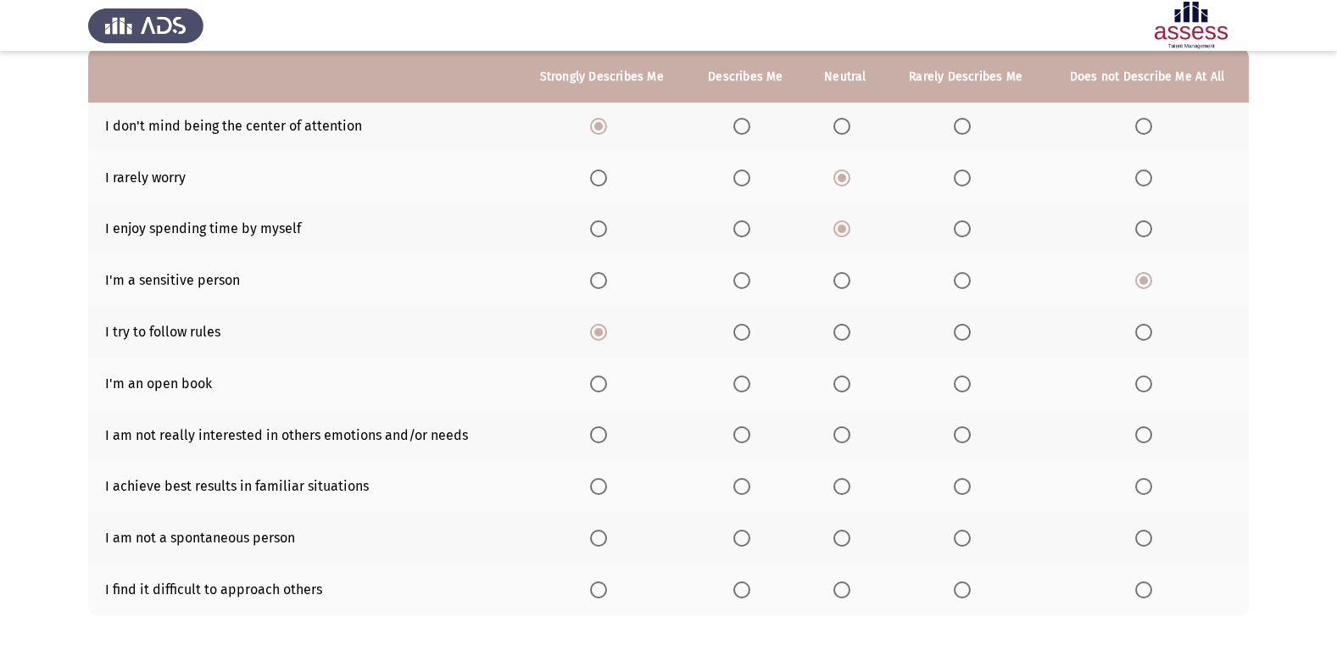
click at [607, 381] on input "Select an option" at bounding box center [598, 383] width 17 height 17
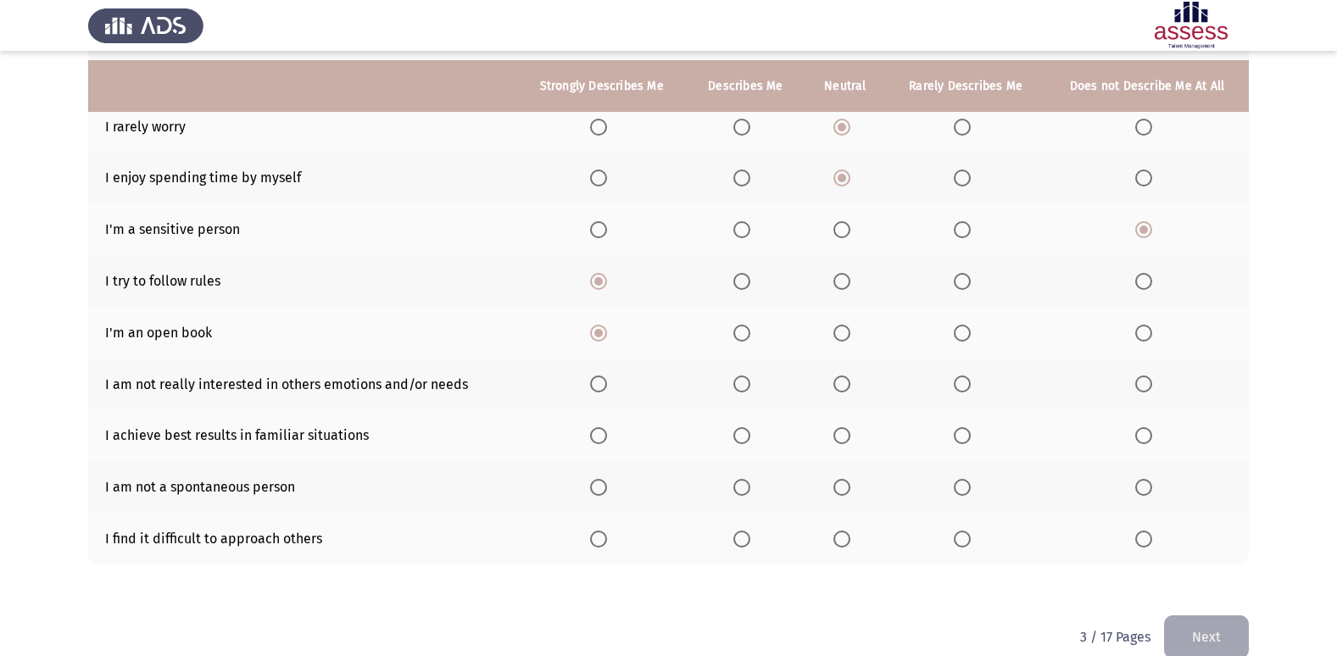
scroll to position [248, 0]
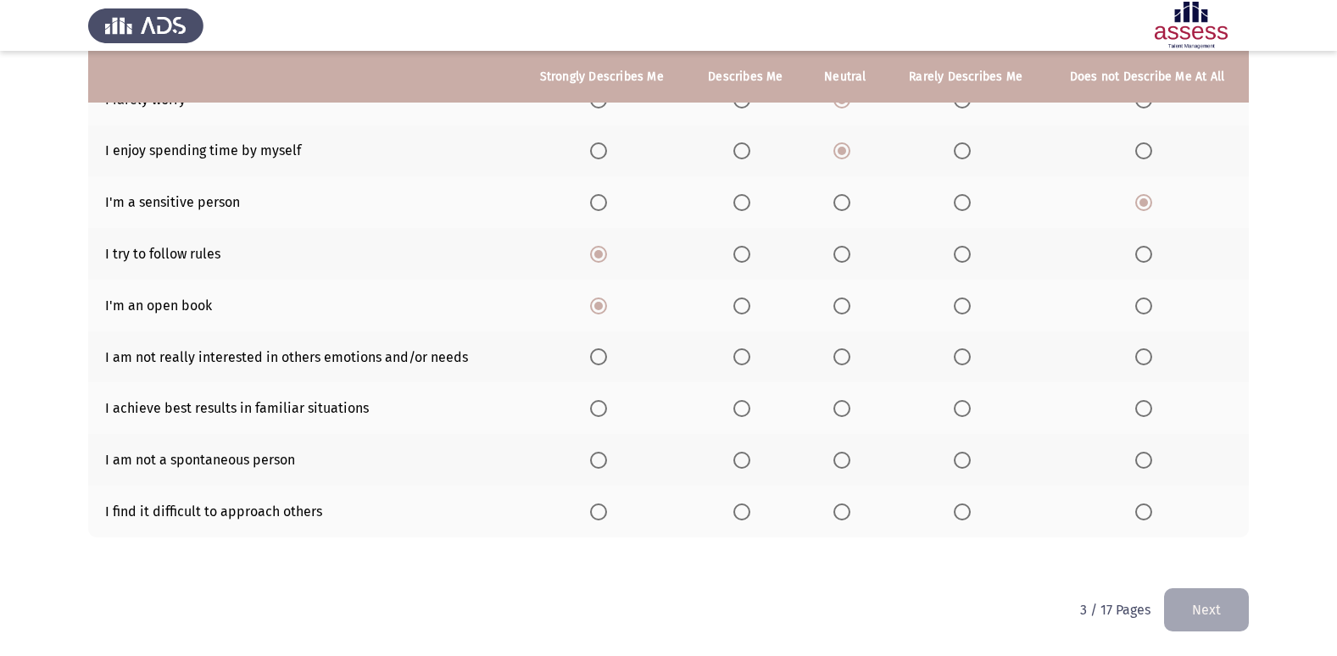
click at [1141, 360] on span "Select an option" at bounding box center [1143, 356] width 17 height 17
click at [1141, 360] on input "Select an option" at bounding box center [1143, 356] width 17 height 17
click at [597, 409] on span "Select an option" at bounding box center [598, 408] width 17 height 17
click at [597, 409] on input "Select an option" at bounding box center [598, 408] width 17 height 17
click at [846, 459] on span "Select an option" at bounding box center [841, 460] width 17 height 17
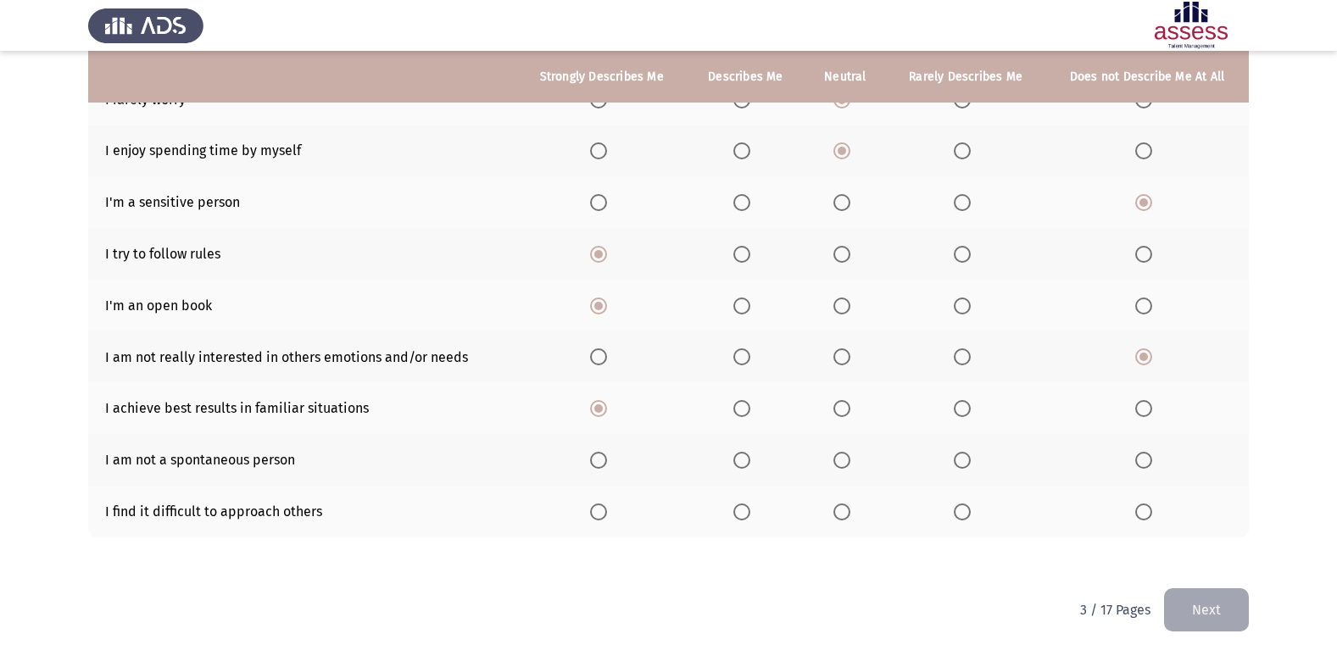
click at [846, 459] on input "Select an option" at bounding box center [841, 460] width 17 height 17
click at [1138, 506] on span "Select an option" at bounding box center [1143, 511] width 17 height 17
click at [1138, 506] on input "Select an option" at bounding box center [1143, 511] width 17 height 17
click at [1202, 606] on button "Next" at bounding box center [1206, 609] width 85 height 43
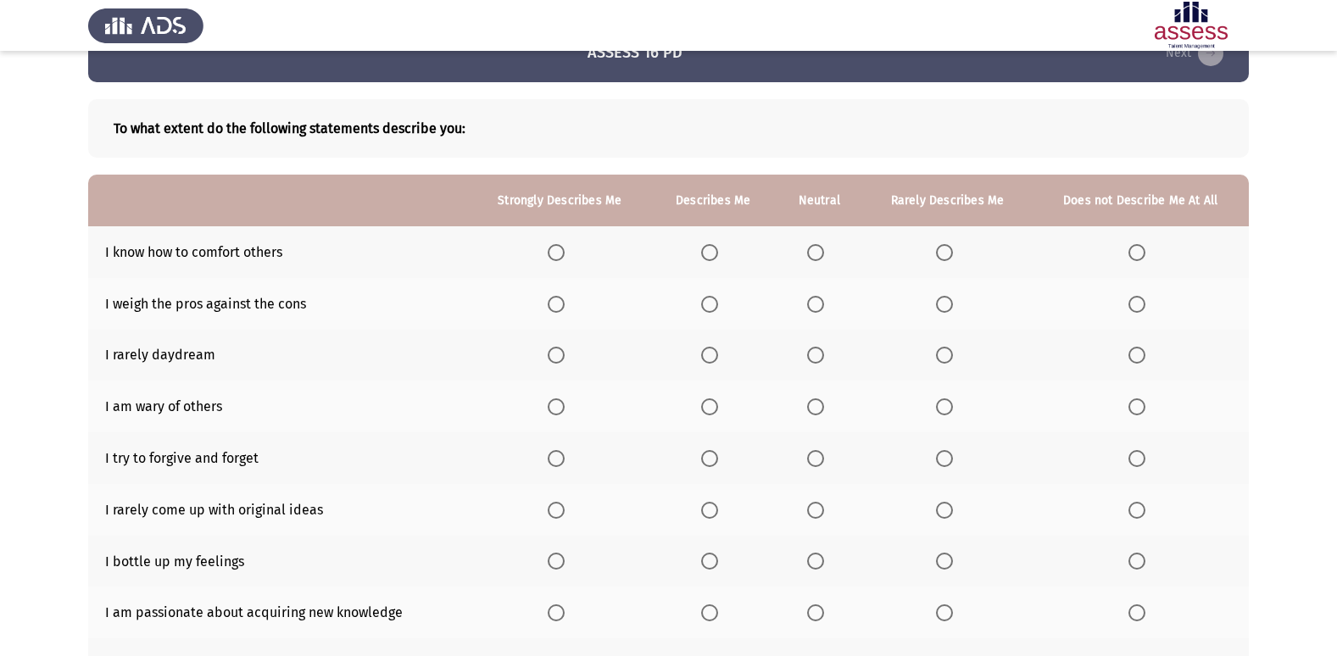
scroll to position [85, 0]
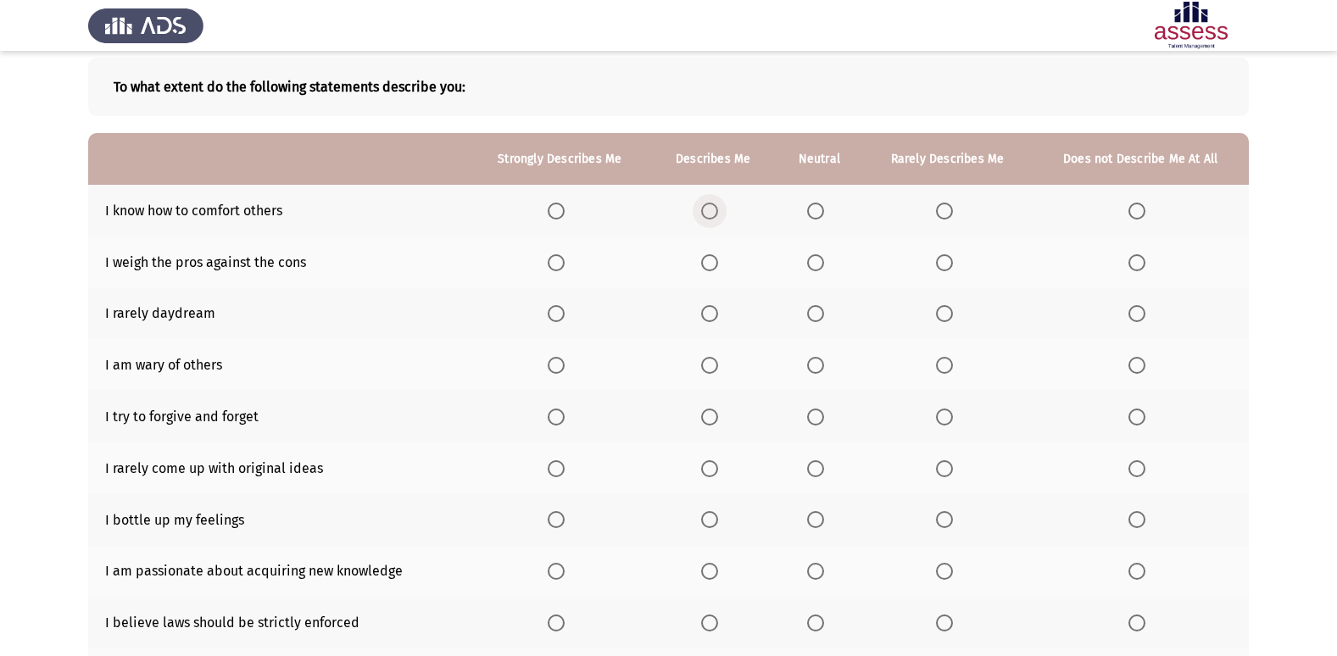
click at [723, 213] on label "Select an option" at bounding box center [713, 211] width 24 height 17
click at [718, 213] on input "Select an option" at bounding box center [709, 211] width 17 height 17
click at [711, 259] on span "Select an option" at bounding box center [709, 262] width 17 height 17
click at [711, 259] on input "Select an option" at bounding box center [709, 262] width 17 height 17
click at [821, 314] on span "Select an option" at bounding box center [815, 313] width 17 height 17
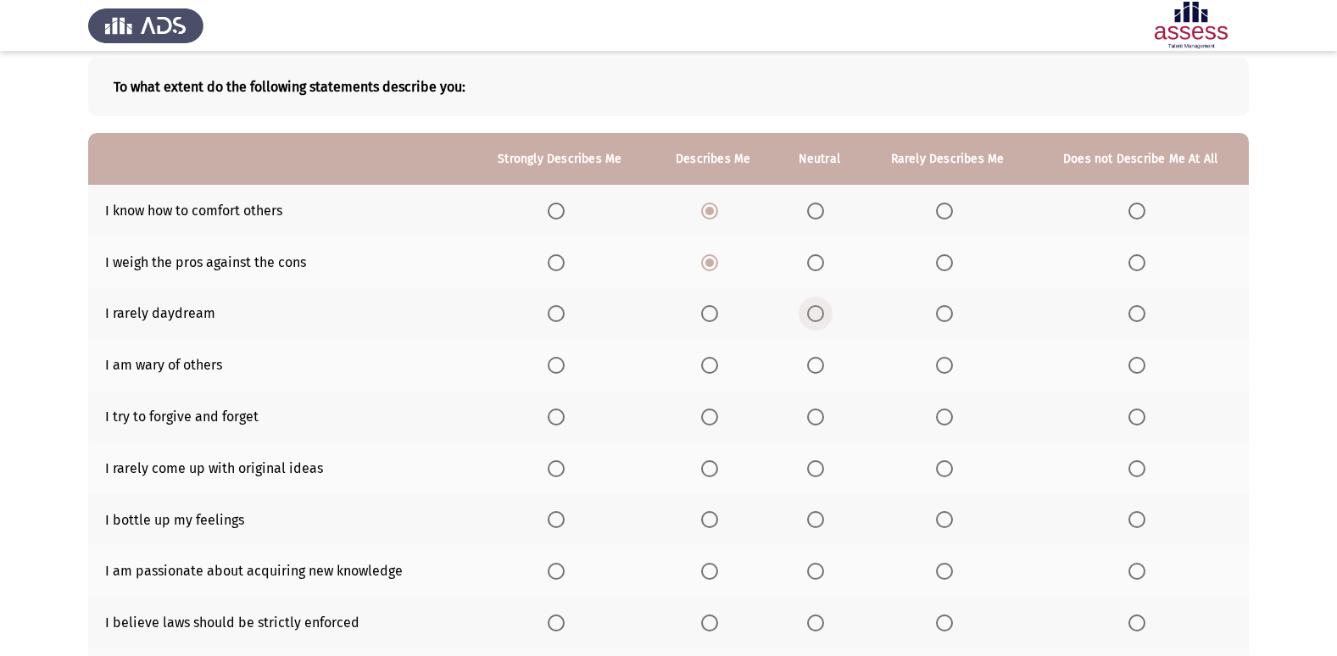
click at [821, 314] on input "Select an option" at bounding box center [815, 313] width 17 height 17
click at [718, 364] on span "Select an option" at bounding box center [709, 365] width 17 height 17
click at [718, 364] on input "Select an option" at bounding box center [709, 365] width 17 height 17
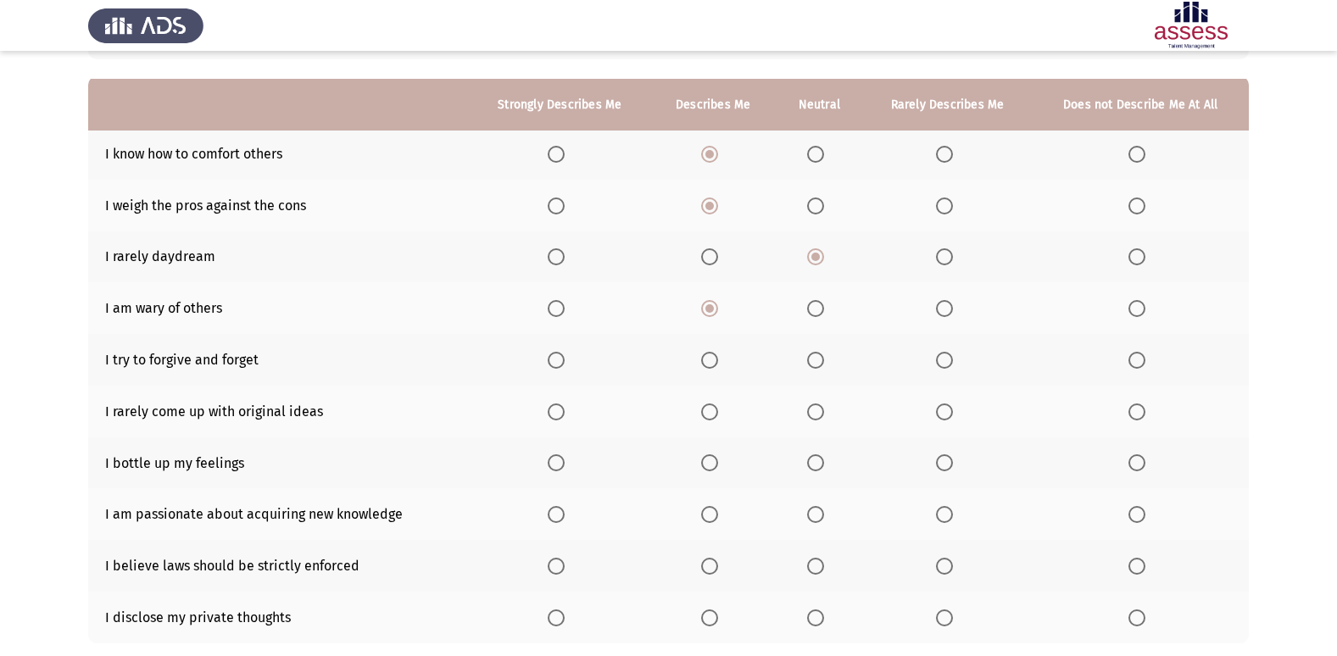
scroll to position [170, 0]
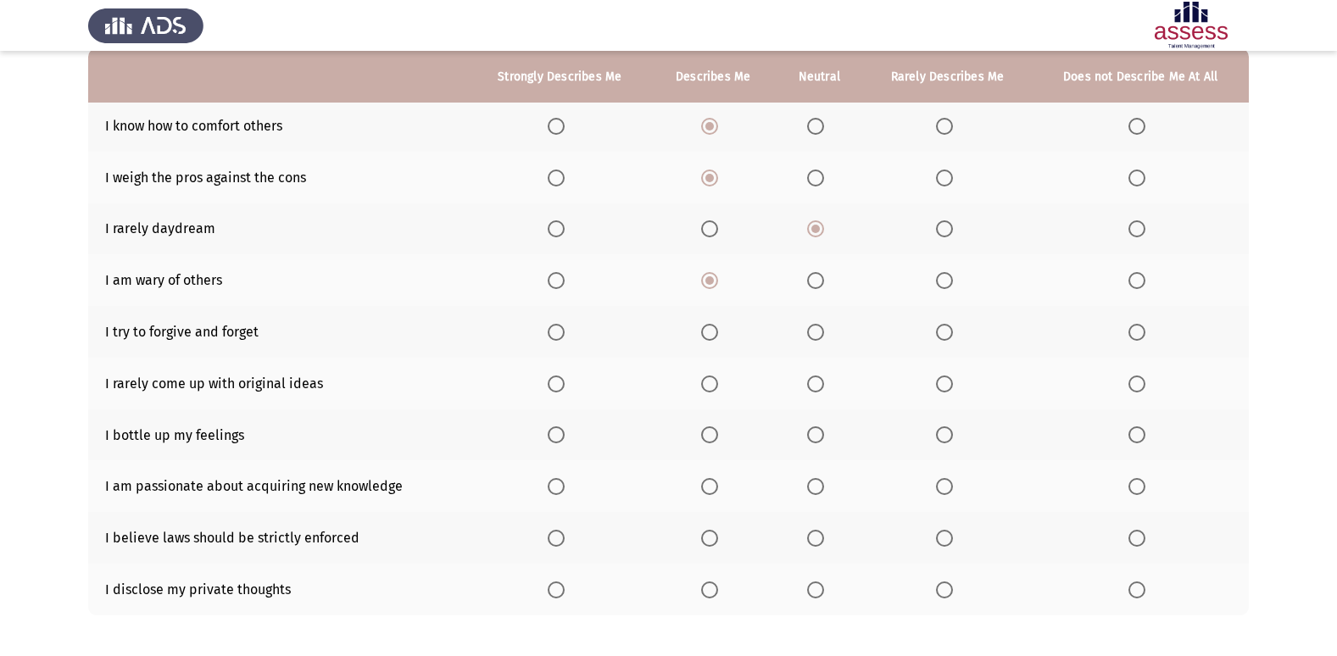
click at [817, 325] on span "Select an option" at bounding box center [815, 332] width 17 height 17
click at [817, 325] on input "Select an option" at bounding box center [815, 332] width 17 height 17
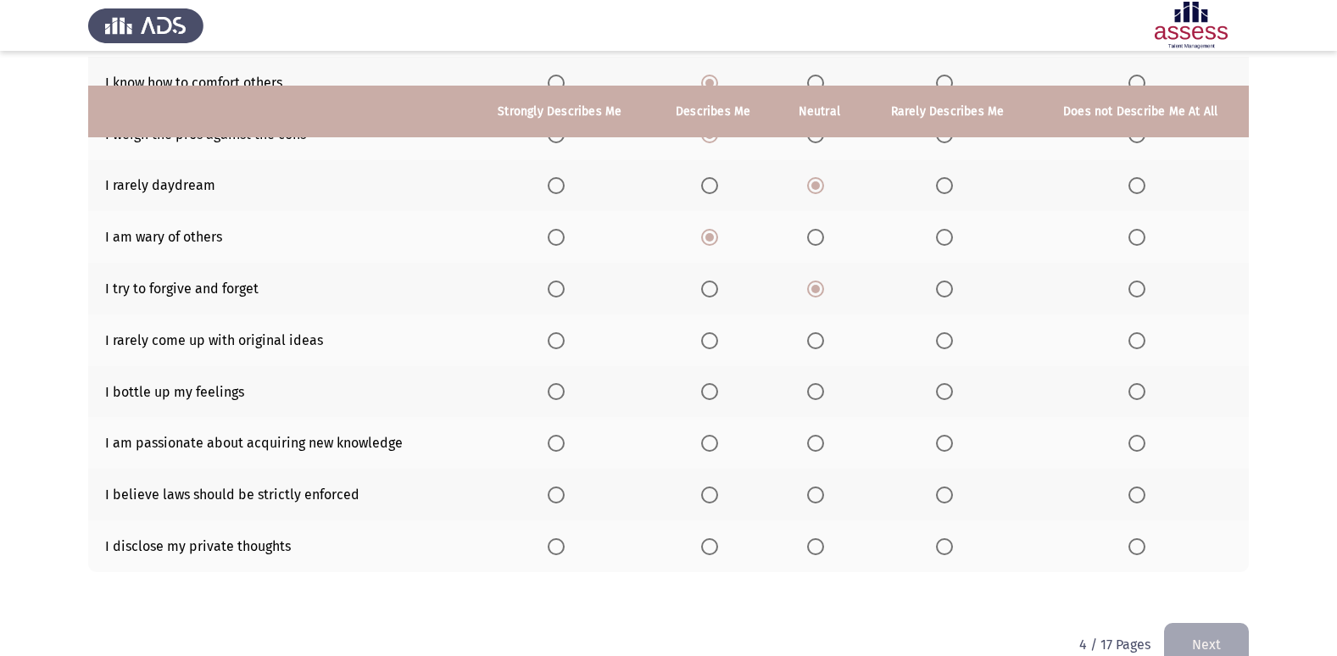
scroll to position [248, 0]
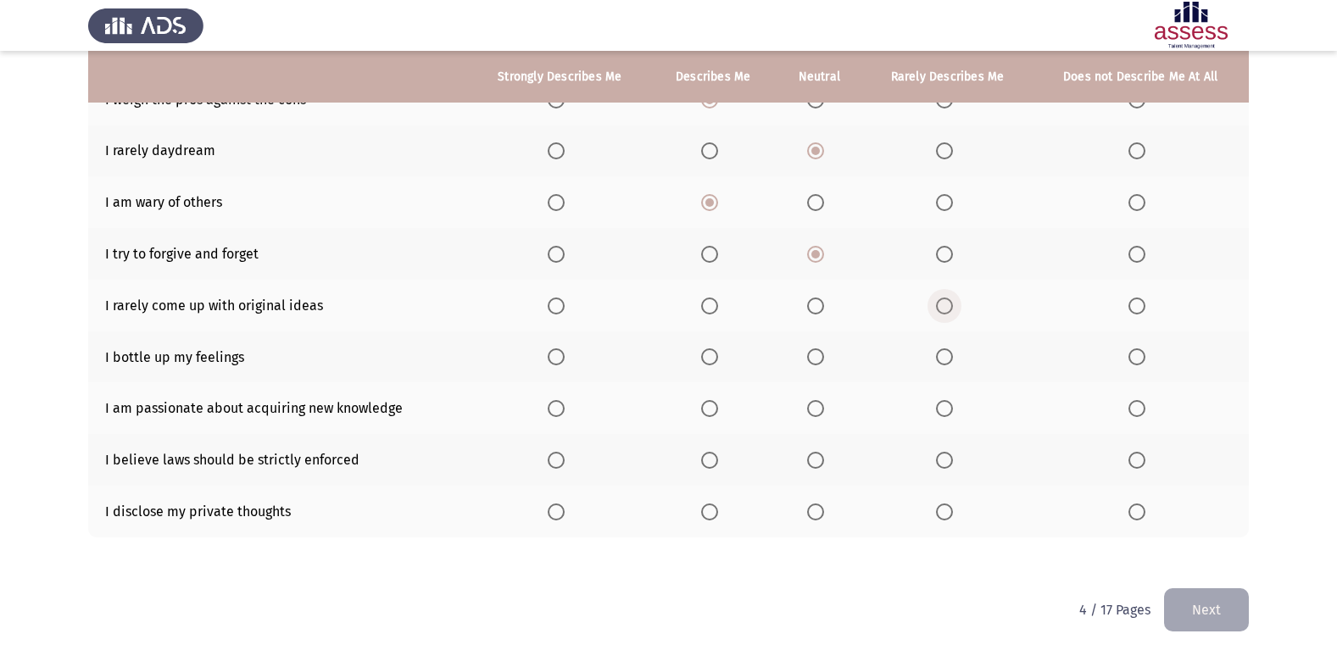
click at [947, 303] on span "Select an option" at bounding box center [944, 306] width 17 height 17
click at [947, 303] on input "Select an option" at bounding box center [944, 306] width 17 height 17
click at [1132, 349] on span "Select an option" at bounding box center [1136, 356] width 17 height 17
click at [1132, 349] on input "Select an option" at bounding box center [1136, 356] width 17 height 17
click at [559, 411] on span "Select an option" at bounding box center [556, 408] width 17 height 17
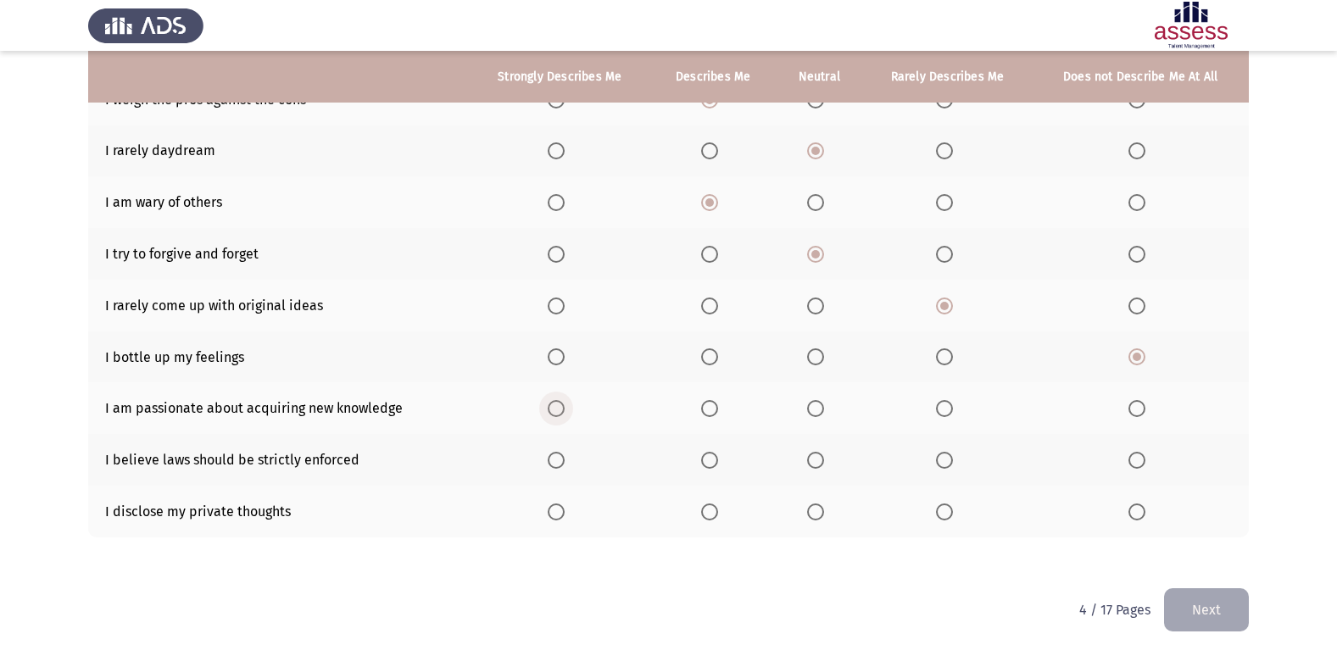
click at [559, 411] on input "Select an option" at bounding box center [556, 408] width 17 height 17
click at [814, 461] on span "Select an option" at bounding box center [815, 460] width 17 height 17
click at [814, 461] on input "Select an option" at bounding box center [815, 460] width 17 height 17
click at [823, 512] on span "Select an option" at bounding box center [815, 511] width 17 height 17
click at [823, 512] on input "Select an option" at bounding box center [815, 511] width 17 height 17
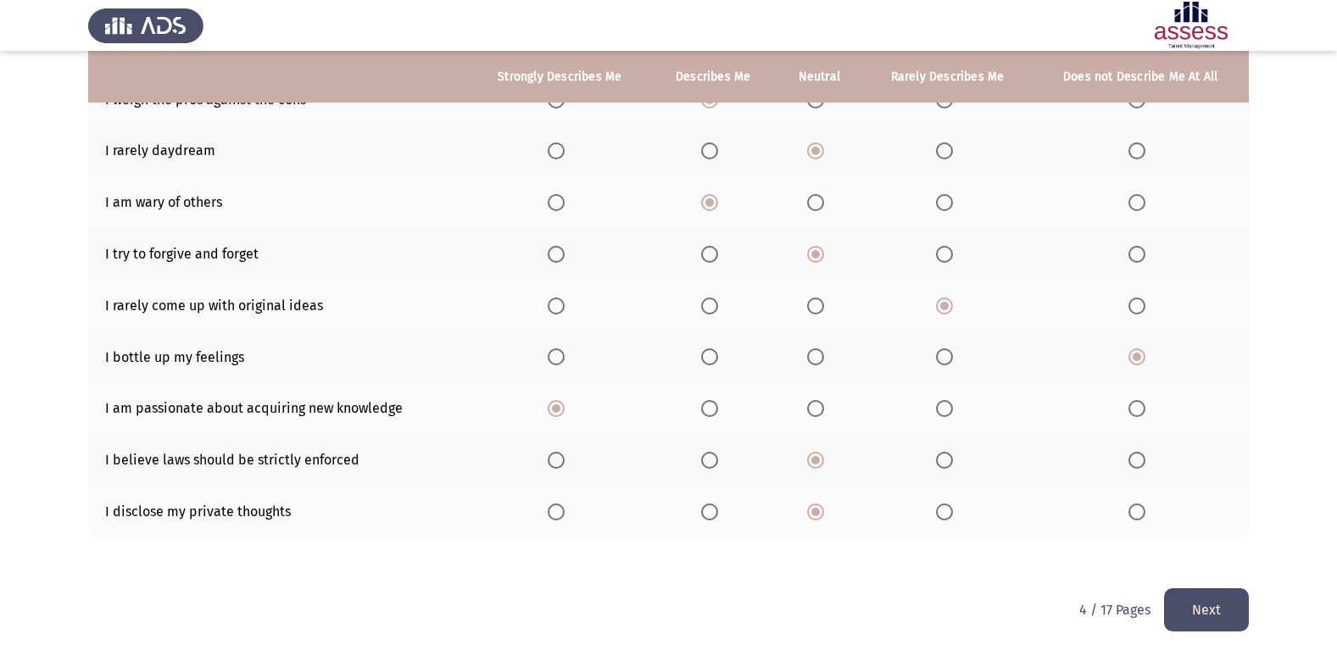
click at [1218, 625] on button "Next" at bounding box center [1206, 609] width 85 height 43
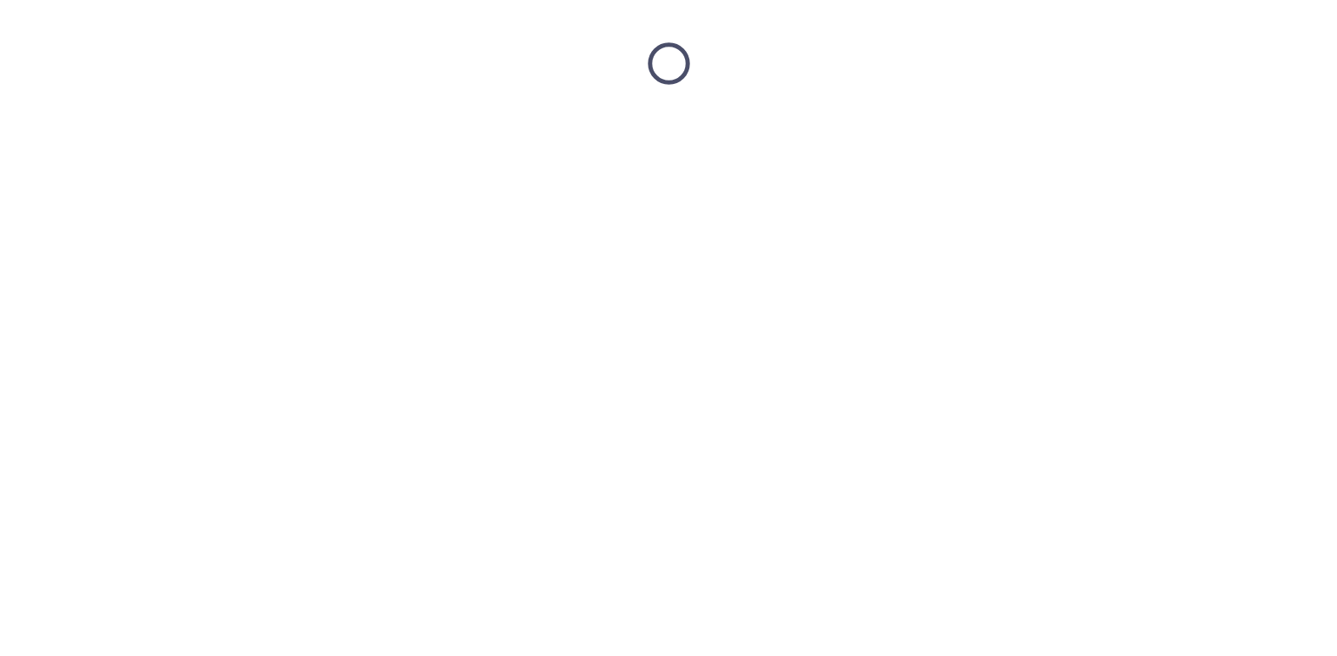
scroll to position [0, 0]
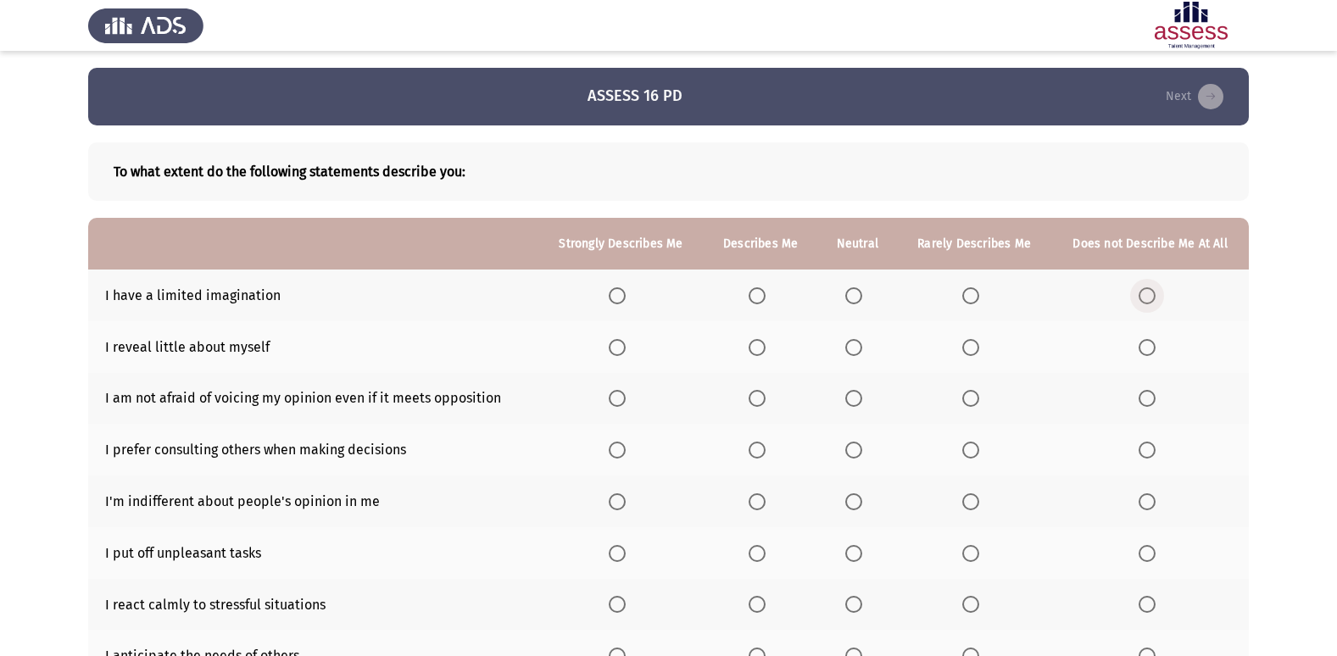
click at [1148, 292] on span "Select an option" at bounding box center [1146, 295] width 17 height 17
click at [1148, 292] on input "Select an option" at bounding box center [1146, 295] width 17 height 17
click at [130, 344] on td "I reveal little about myself" at bounding box center [313, 347] width 450 height 52
click at [861, 348] on span "Select an option" at bounding box center [853, 347] width 17 height 17
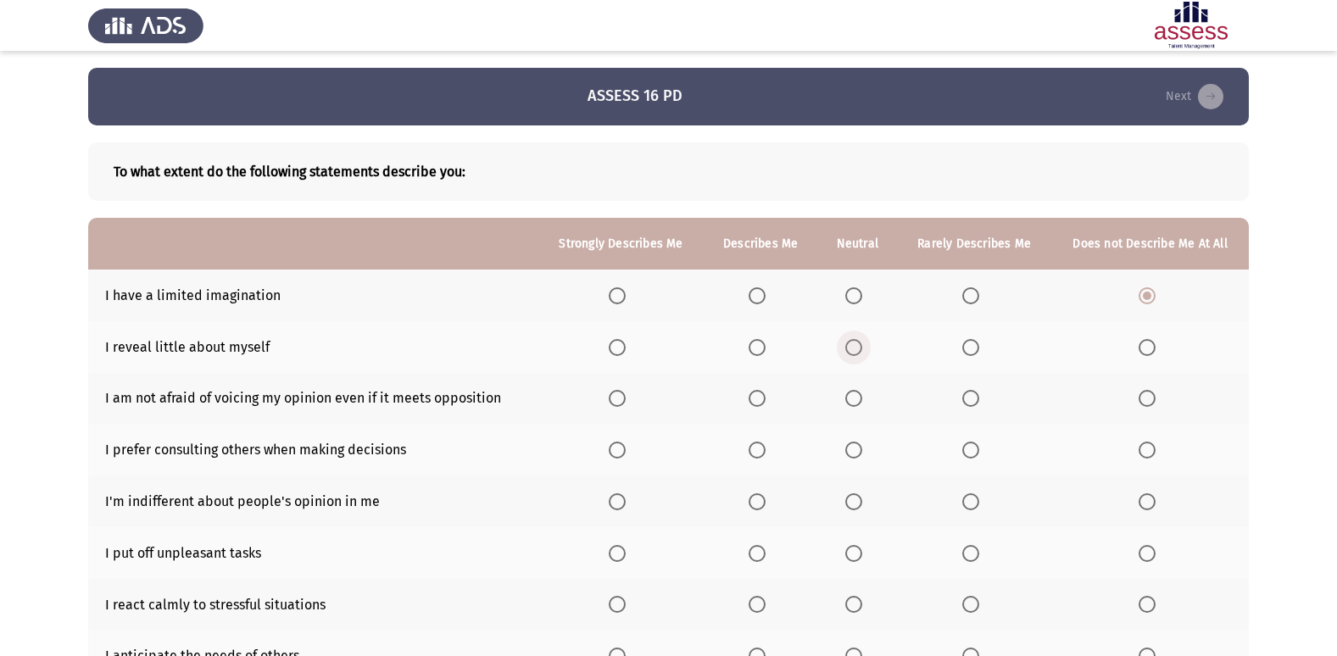
click at [861, 348] on input "Select an option" at bounding box center [853, 347] width 17 height 17
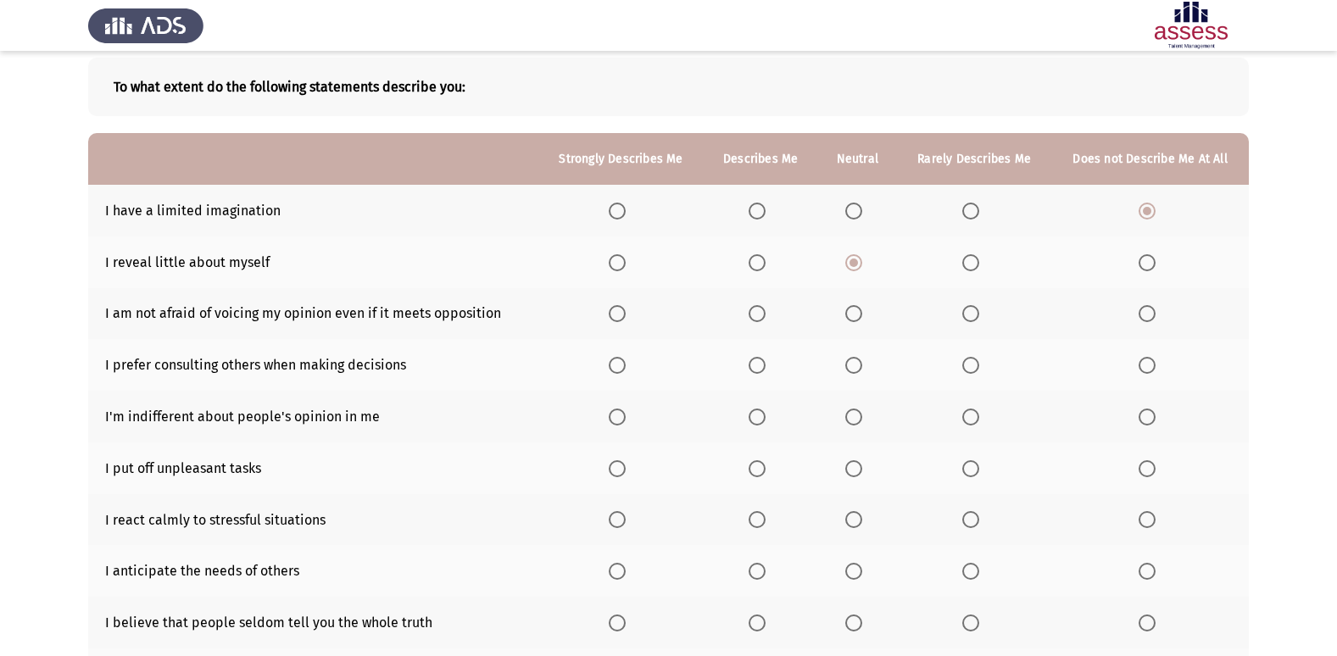
click at [753, 314] on span "Select an option" at bounding box center [756, 313] width 17 height 17
click at [753, 314] on input "Select an option" at bounding box center [756, 313] width 17 height 17
click at [854, 365] on span "Select an option" at bounding box center [854, 365] width 0 height 0
click at [856, 364] on input "Select an option" at bounding box center [853, 365] width 17 height 17
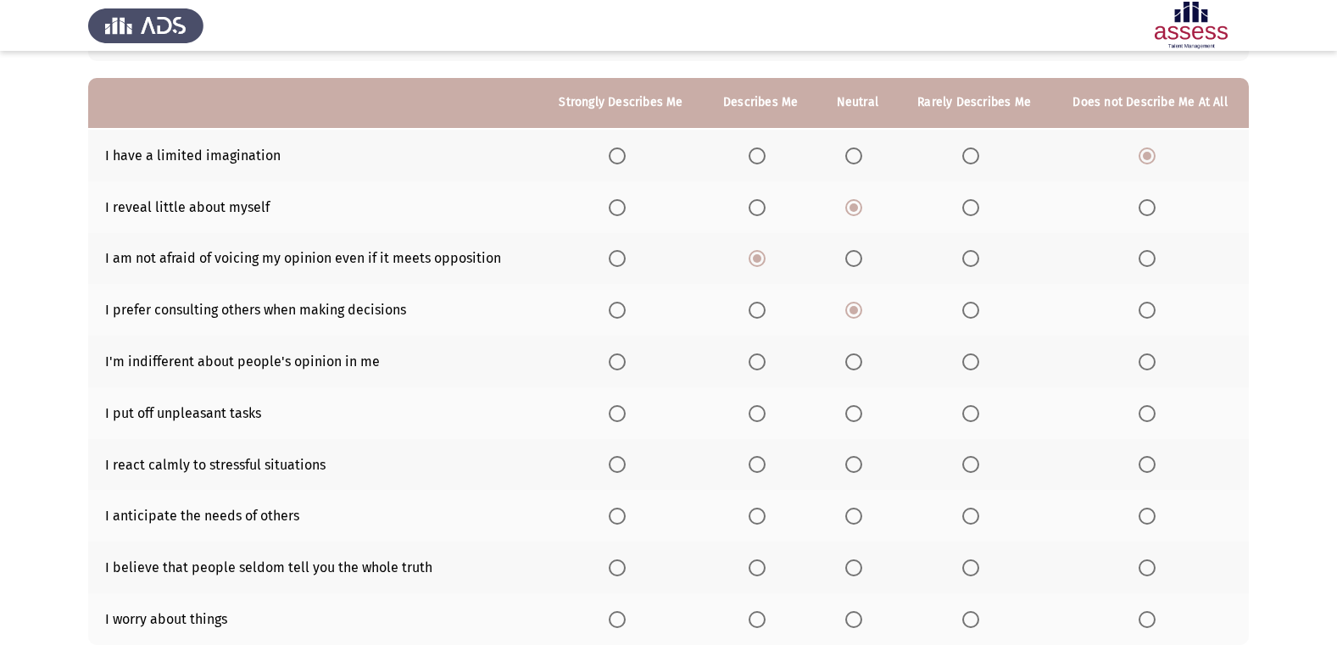
scroll to position [170, 0]
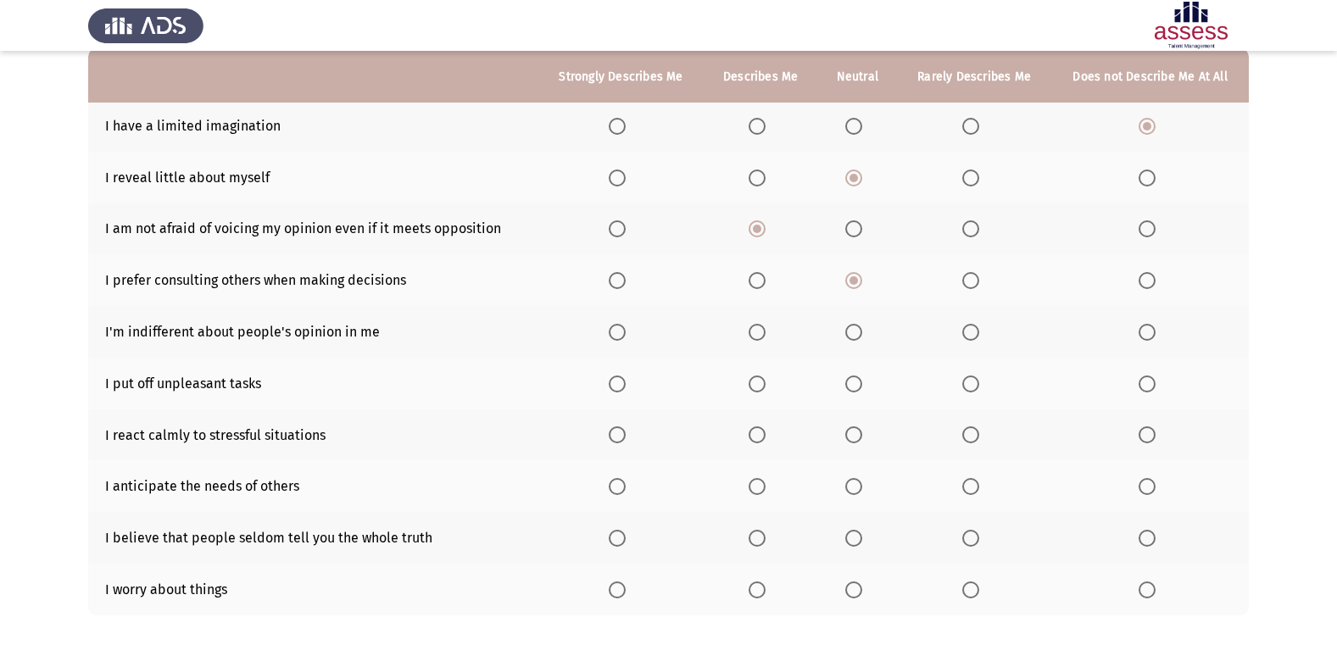
click at [854, 332] on span "Select an option" at bounding box center [853, 332] width 17 height 17
click at [854, 332] on input "Select an option" at bounding box center [853, 332] width 17 height 17
click at [976, 386] on span "Select an option" at bounding box center [970, 383] width 17 height 17
click at [976, 386] on input "Select an option" at bounding box center [970, 383] width 17 height 17
click at [1143, 383] on span "Select an option" at bounding box center [1146, 383] width 17 height 17
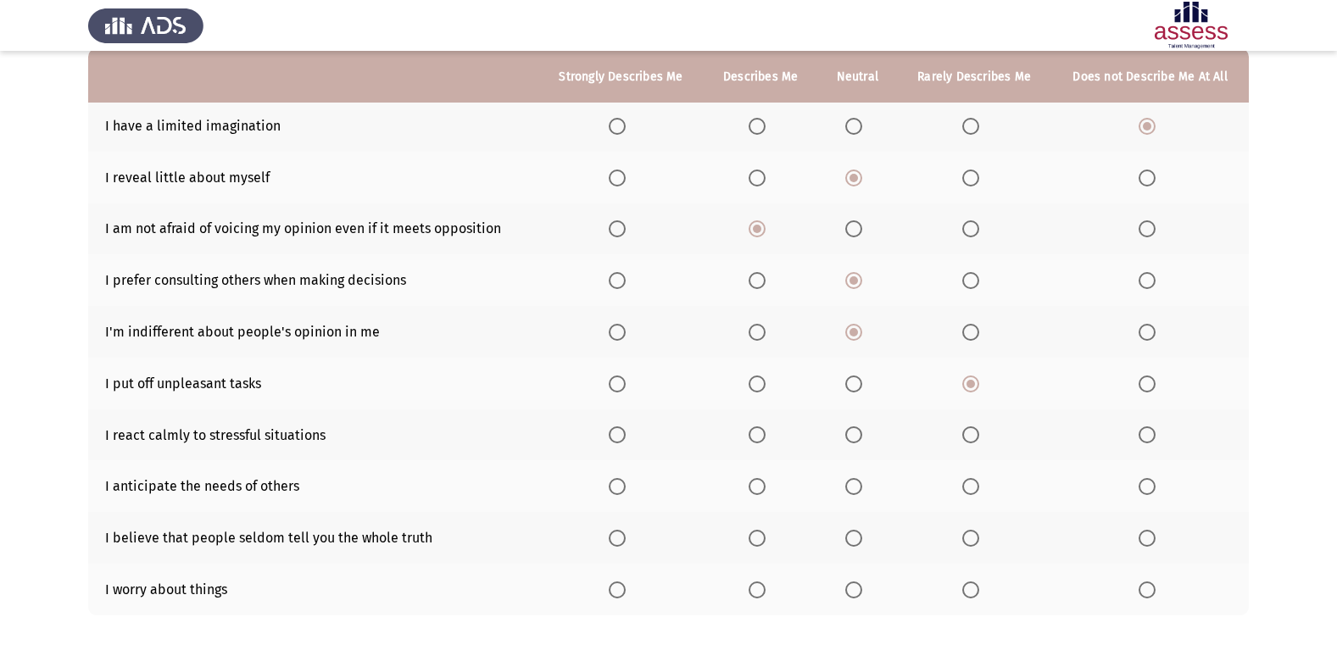
click at [1143, 383] on input "Select an option" at bounding box center [1146, 383] width 17 height 17
click at [976, 436] on span "Select an option" at bounding box center [970, 434] width 17 height 17
click at [976, 436] on input "Select an option" at bounding box center [970, 434] width 17 height 17
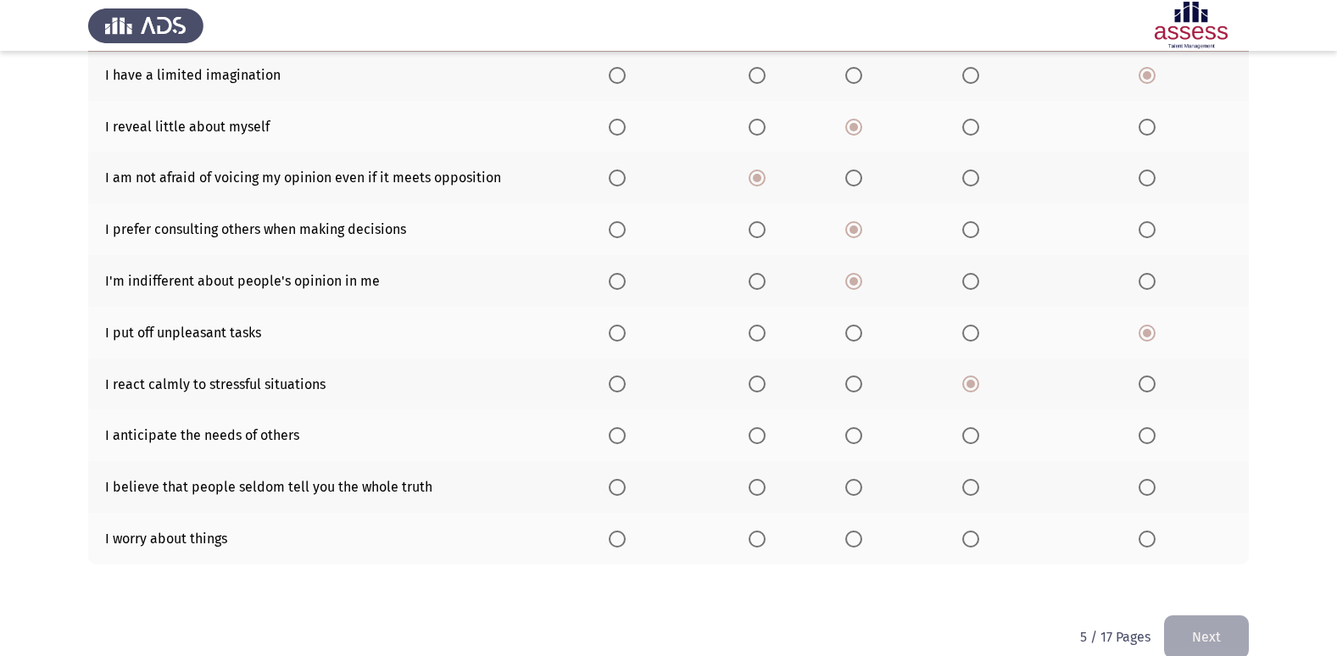
scroll to position [248, 0]
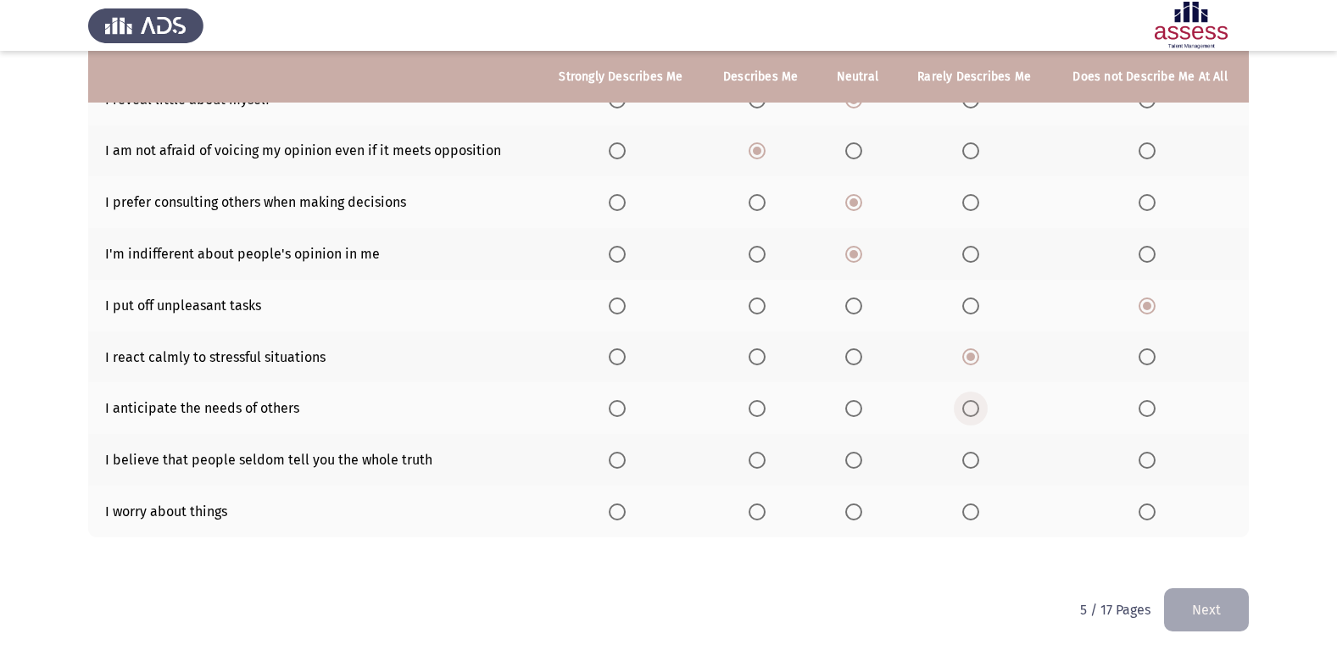
click at [981, 407] on label "Select an option" at bounding box center [974, 408] width 24 height 17
click at [979, 407] on input "Select an option" at bounding box center [970, 408] width 17 height 17
click at [964, 459] on span "Select an option" at bounding box center [970, 460] width 17 height 17
click at [964, 459] on input "Select an option" at bounding box center [970, 460] width 17 height 17
click at [971, 503] on span "Select an option" at bounding box center [970, 511] width 17 height 17
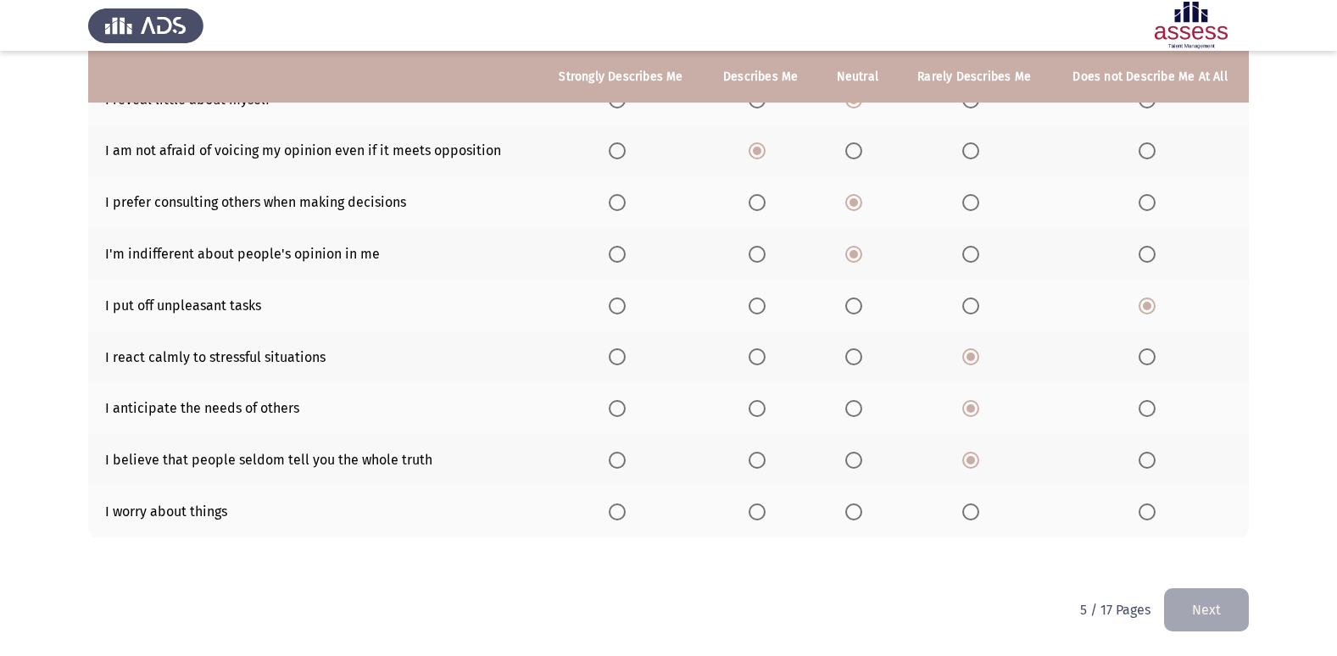
click at [971, 503] on input "Select an option" at bounding box center [970, 511] width 17 height 17
click at [1232, 598] on button "Next" at bounding box center [1206, 609] width 85 height 43
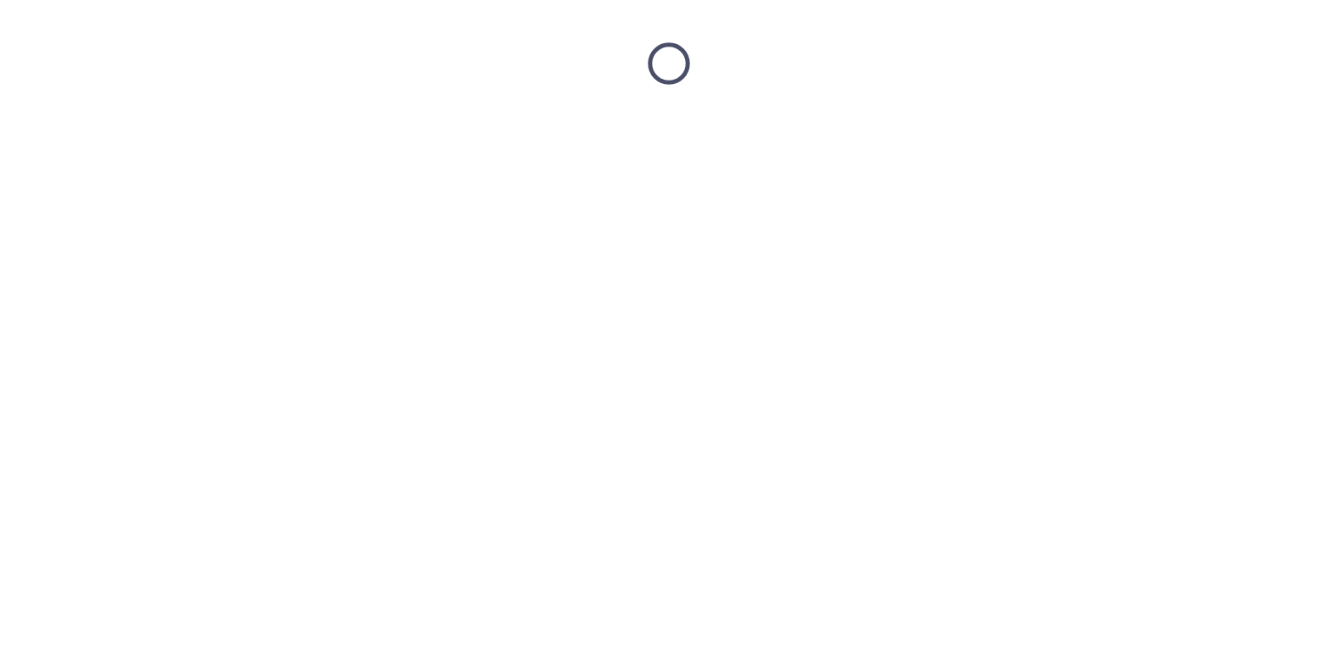
scroll to position [0, 0]
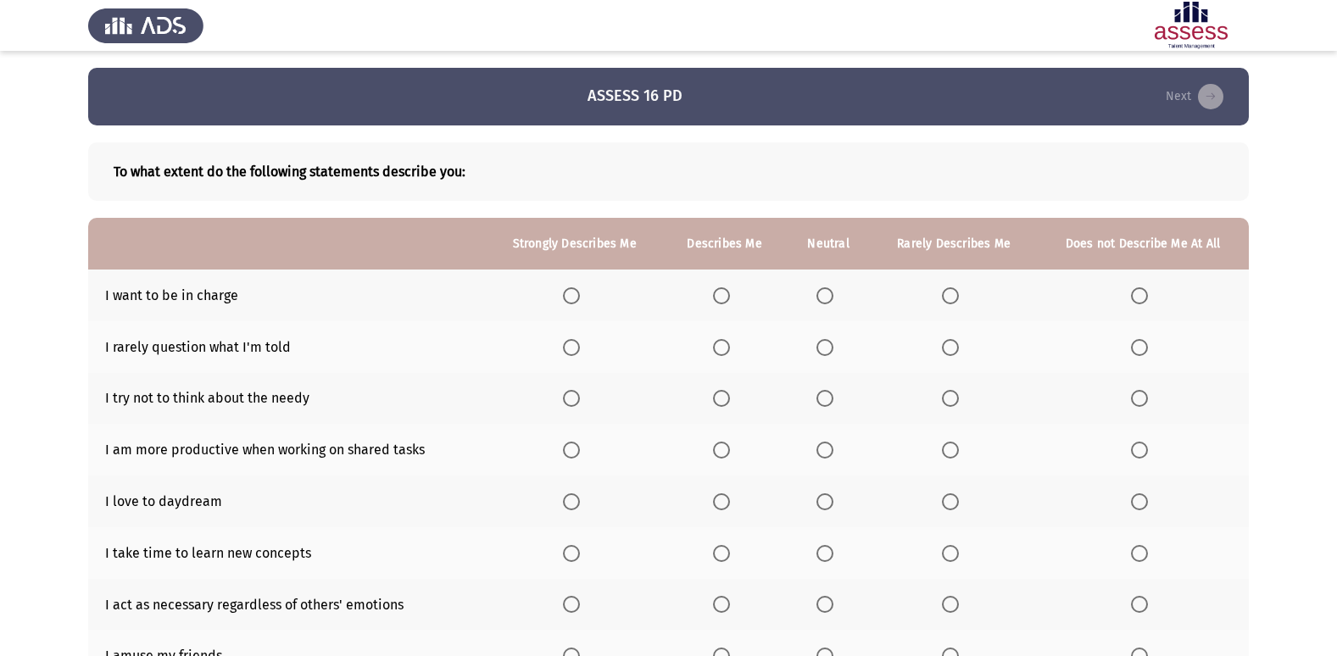
click at [726, 290] on span "Select an option" at bounding box center [721, 295] width 17 height 17
click at [726, 290] on input "Select an option" at bounding box center [721, 295] width 17 height 17
click at [821, 290] on span "Select an option" at bounding box center [824, 295] width 17 height 17
click at [821, 290] on input "Select an option" at bounding box center [824, 295] width 17 height 17
click at [826, 352] on span "Select an option" at bounding box center [824, 347] width 17 height 17
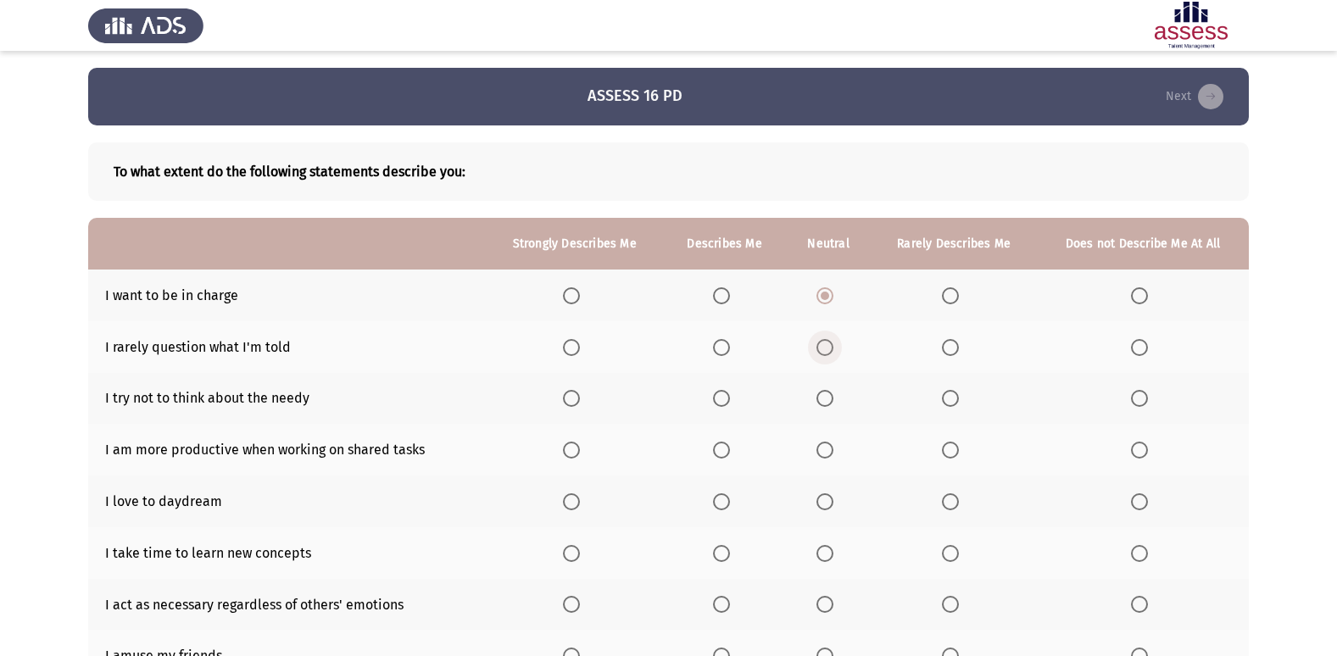
click at [826, 352] on input "Select an option" at bounding box center [824, 347] width 17 height 17
click at [822, 402] on span "Select an option" at bounding box center [824, 398] width 17 height 17
click at [822, 402] on input "Select an option" at bounding box center [824, 398] width 17 height 17
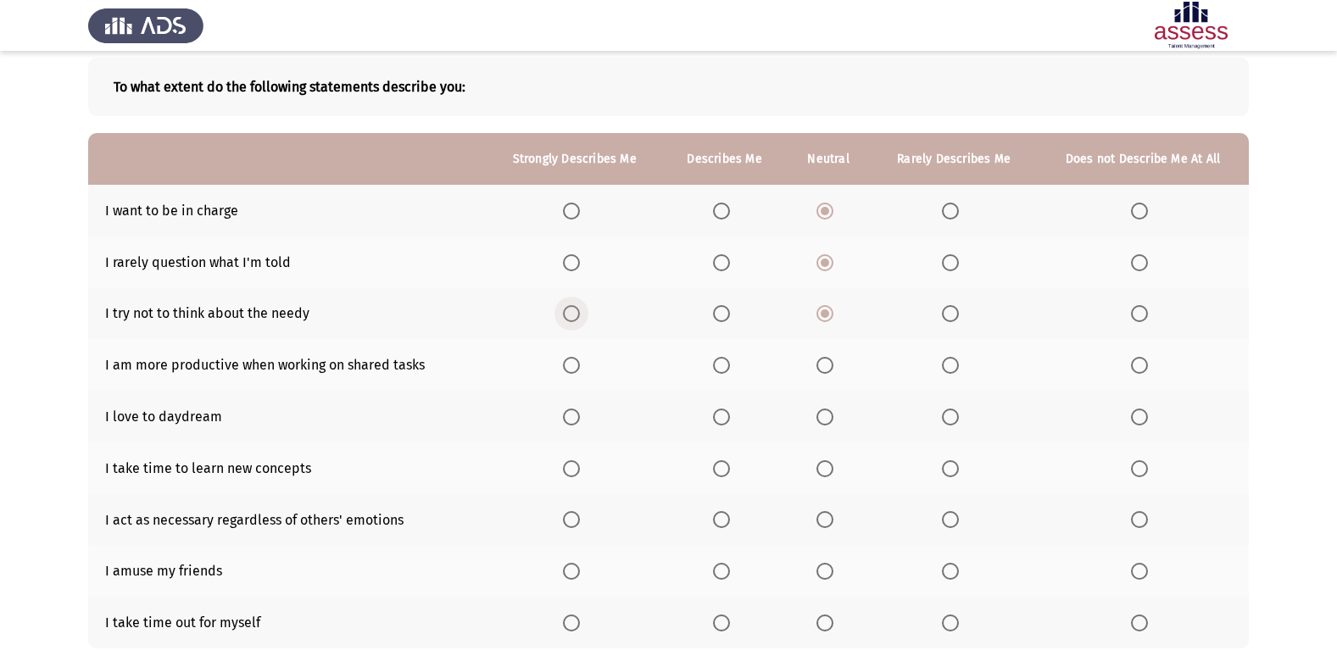
click at [571, 314] on span "Select an option" at bounding box center [571, 313] width 17 height 17
click at [571, 314] on input "Select an option" at bounding box center [571, 313] width 17 height 17
click at [832, 313] on span "Select an option" at bounding box center [824, 313] width 17 height 17
click at [832, 313] on input "Select an option" at bounding box center [824, 313] width 17 height 17
click at [576, 364] on span "Select an option" at bounding box center [571, 365] width 17 height 17
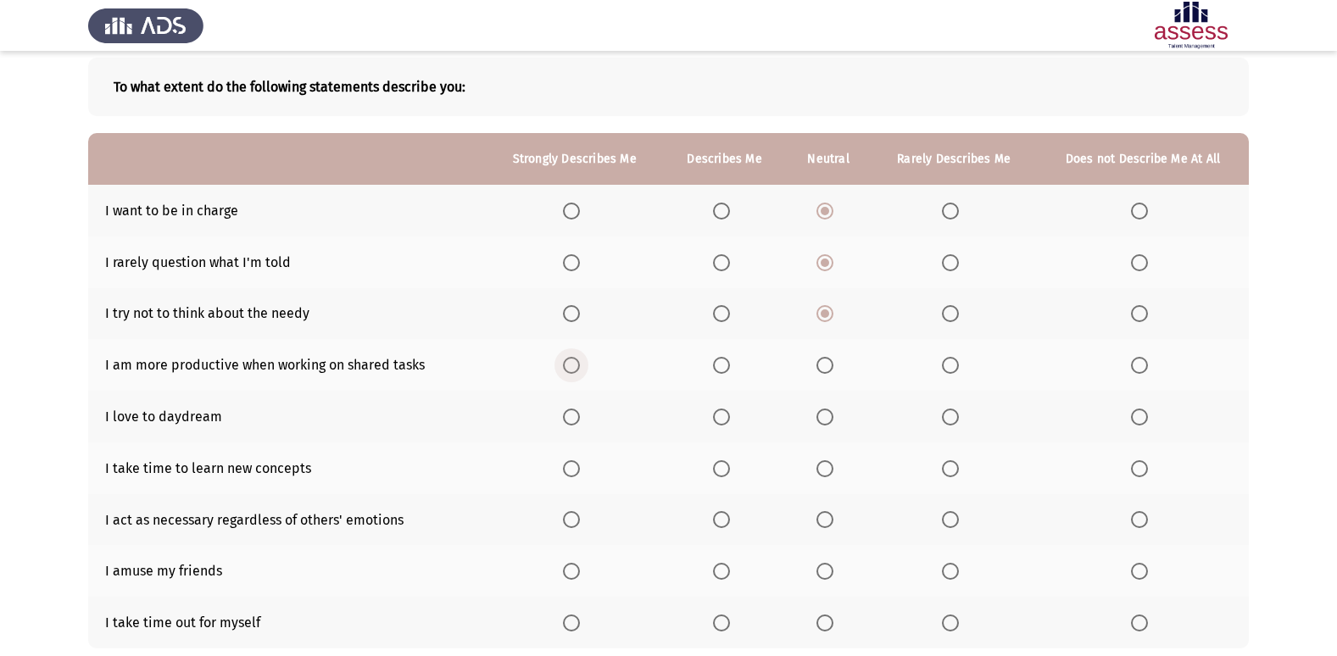
click at [576, 364] on input "Select an option" at bounding box center [571, 365] width 17 height 17
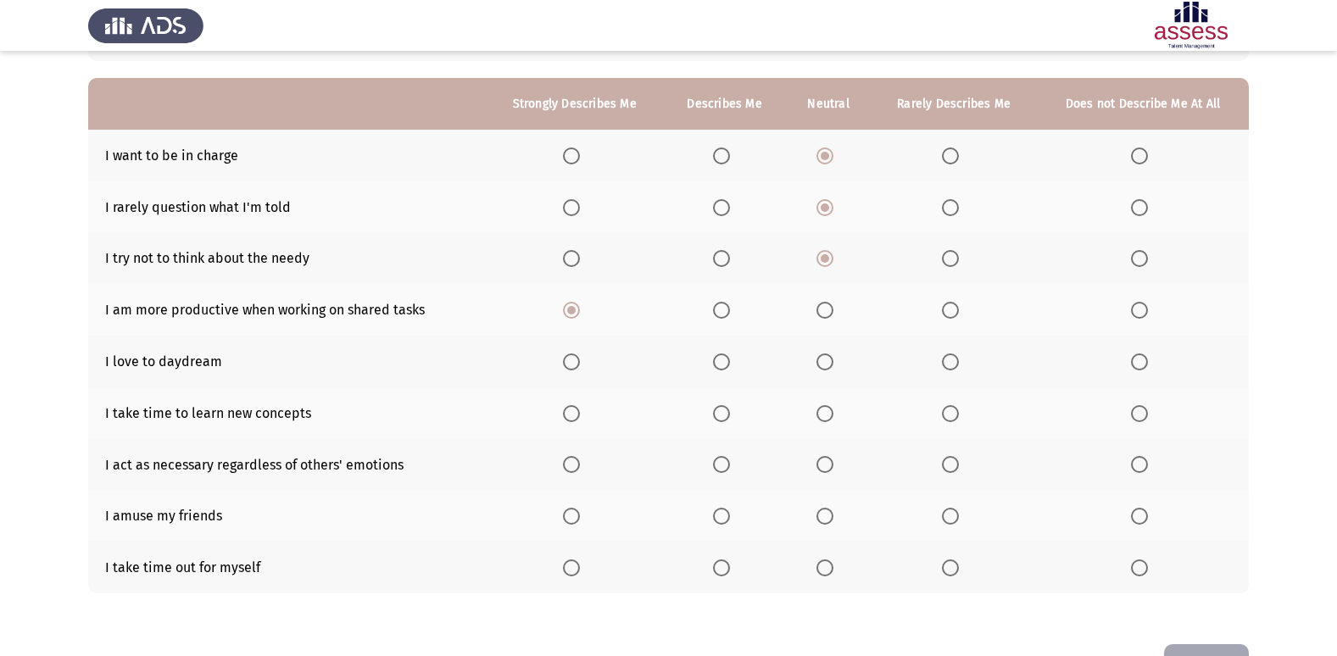
scroll to position [170, 0]
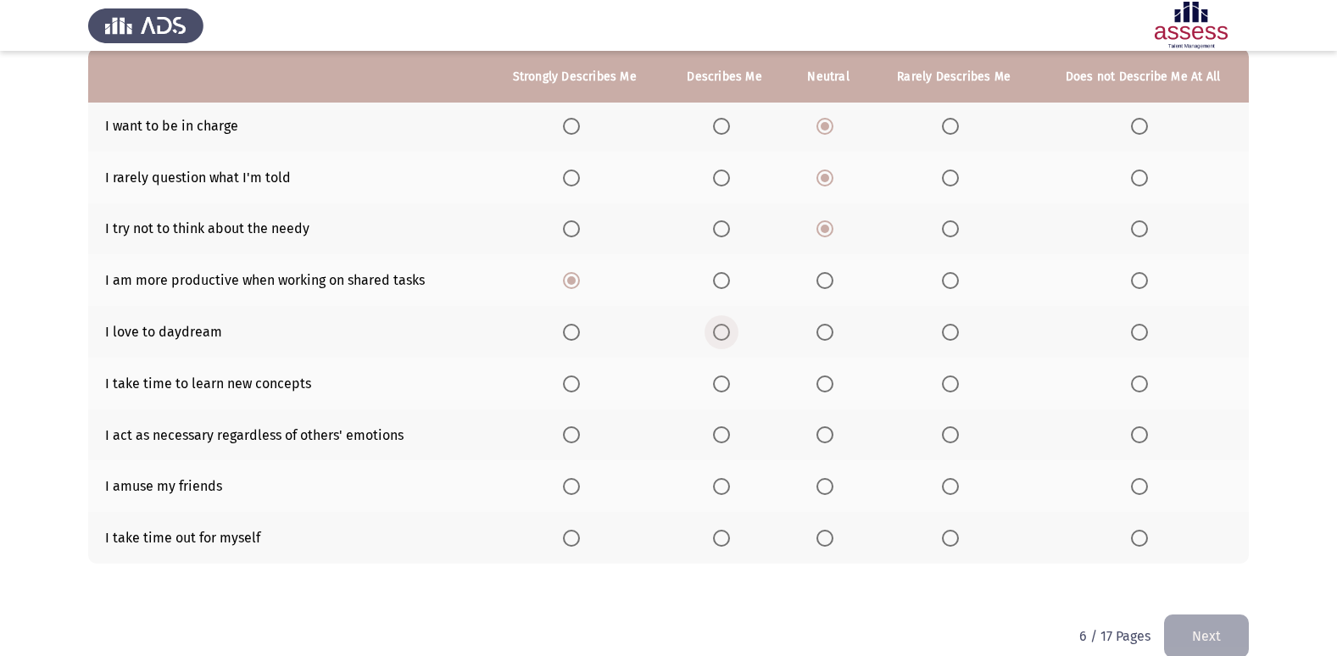
click at [726, 331] on span "Select an option" at bounding box center [721, 332] width 17 height 17
click at [726, 331] on input "Select an option" at bounding box center [721, 332] width 17 height 17
click at [962, 386] on label "Select an option" at bounding box center [954, 383] width 24 height 17
click at [959, 386] on input "Select an option" at bounding box center [950, 383] width 17 height 17
click at [959, 427] on span "Select an option" at bounding box center [950, 434] width 17 height 17
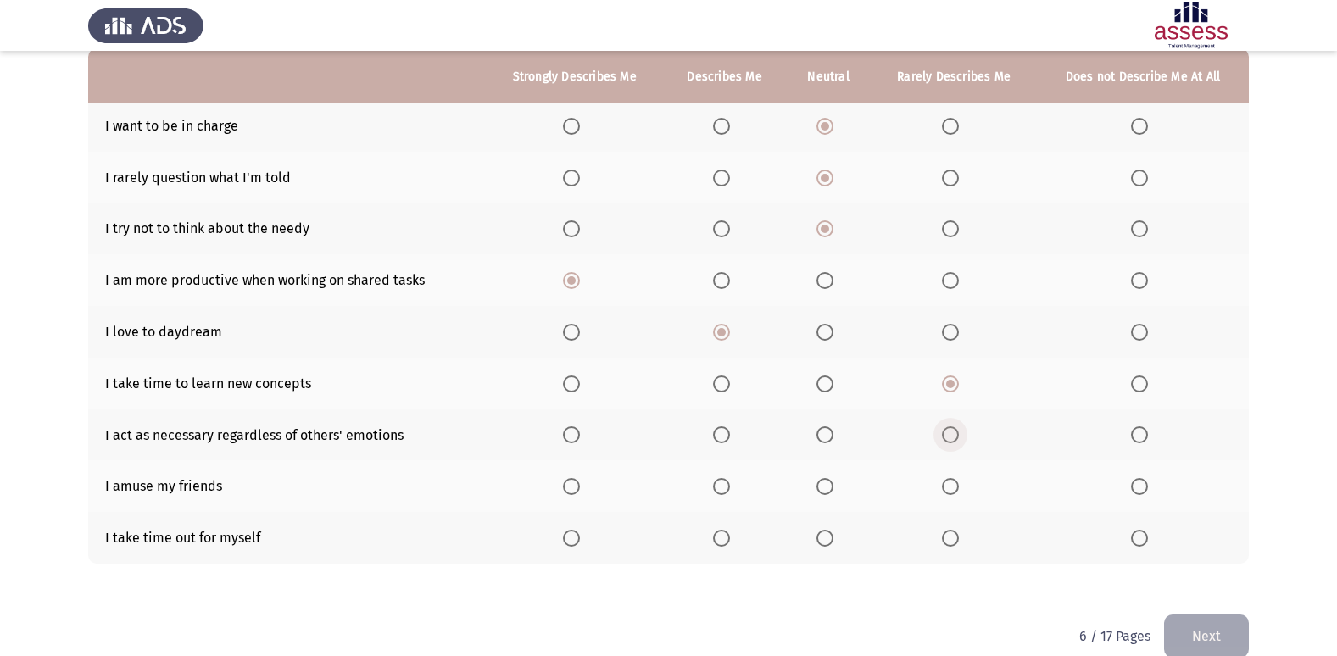
click at [959, 427] on input "Select an option" at bounding box center [950, 434] width 17 height 17
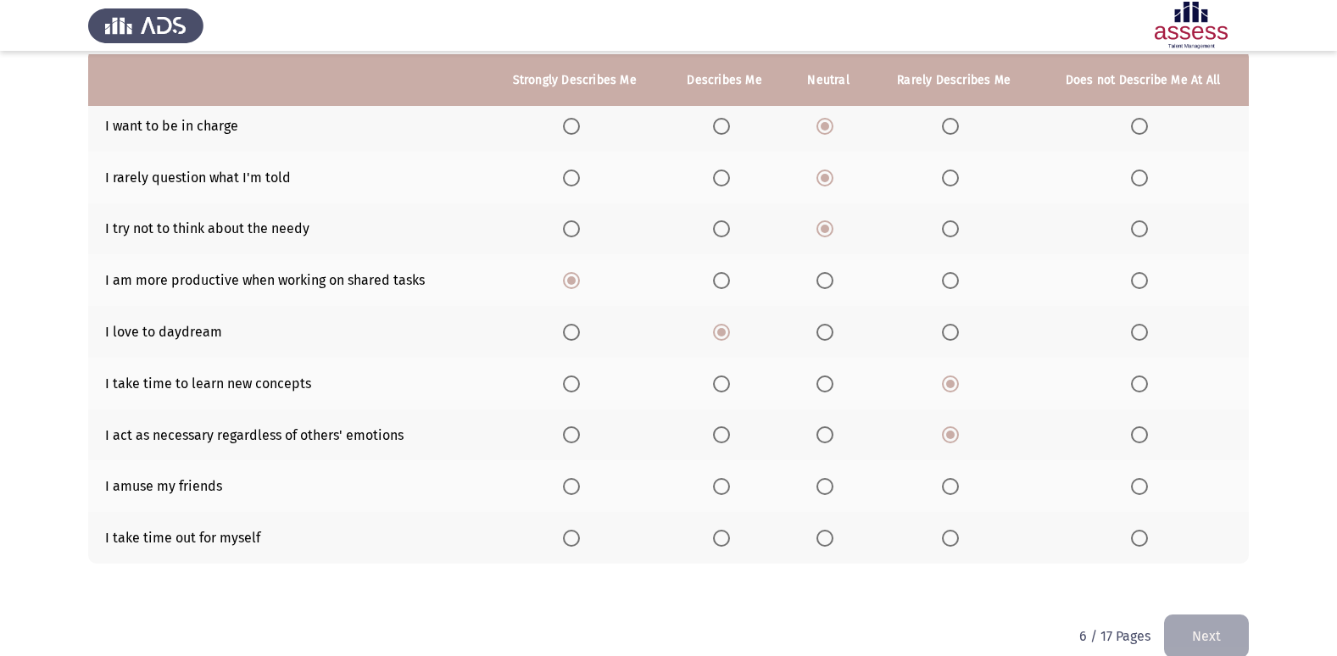
scroll to position [196, 0]
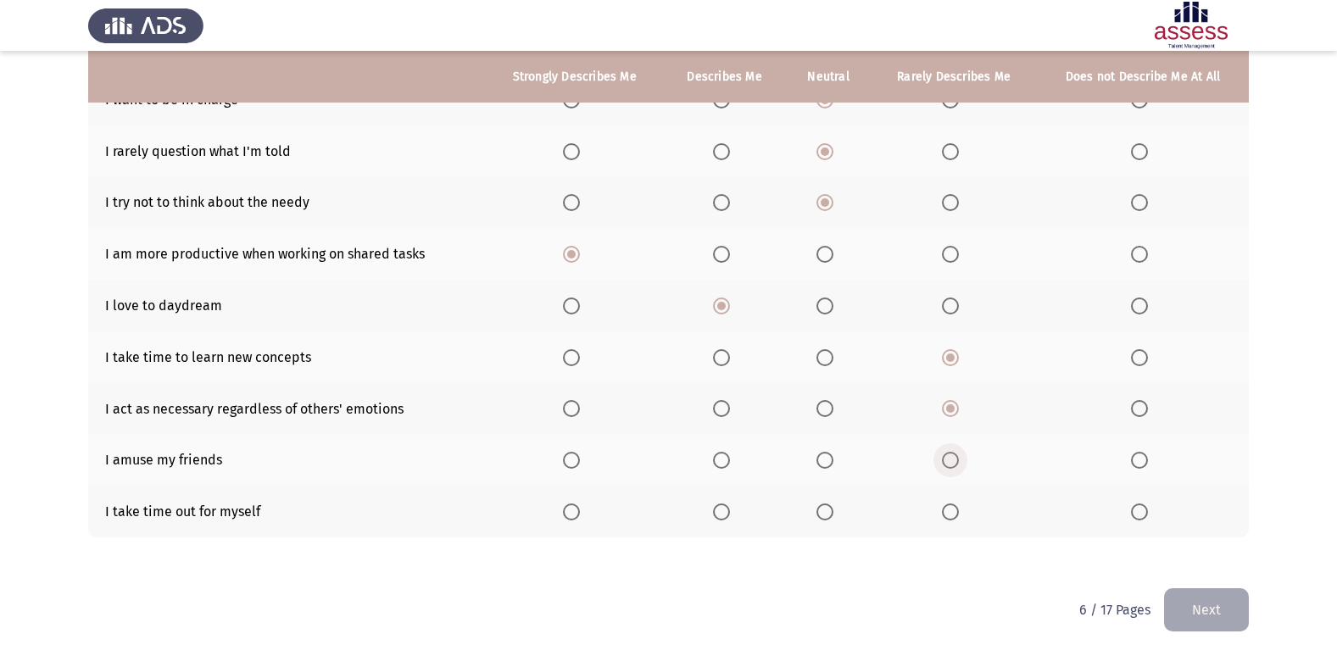
click at [955, 458] on span "Select an option" at bounding box center [950, 460] width 17 height 17
click at [955, 458] on input "Select an option" at bounding box center [950, 460] width 17 height 17
click at [708, 515] on th at bounding box center [724, 512] width 122 height 52
click at [735, 514] on label "Select an option" at bounding box center [725, 511] width 24 height 17
click at [730, 514] on input "Select an option" at bounding box center [721, 511] width 17 height 17
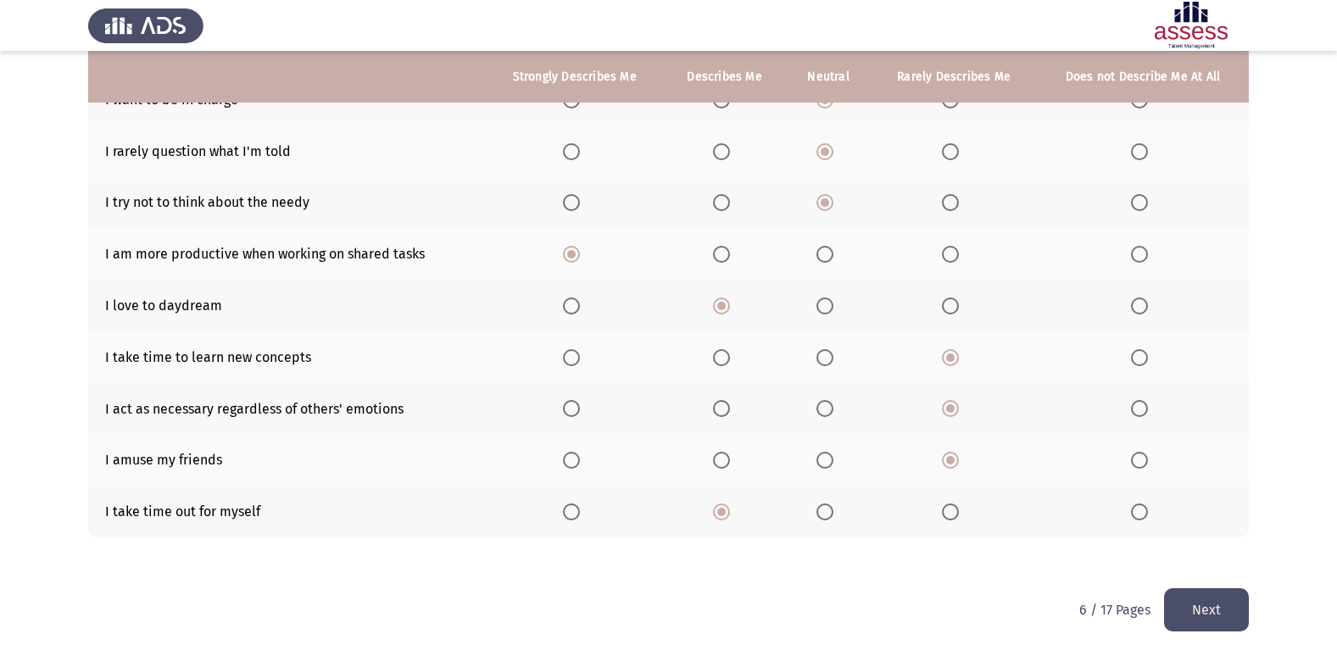
click at [1201, 606] on button "Next" at bounding box center [1206, 609] width 85 height 43
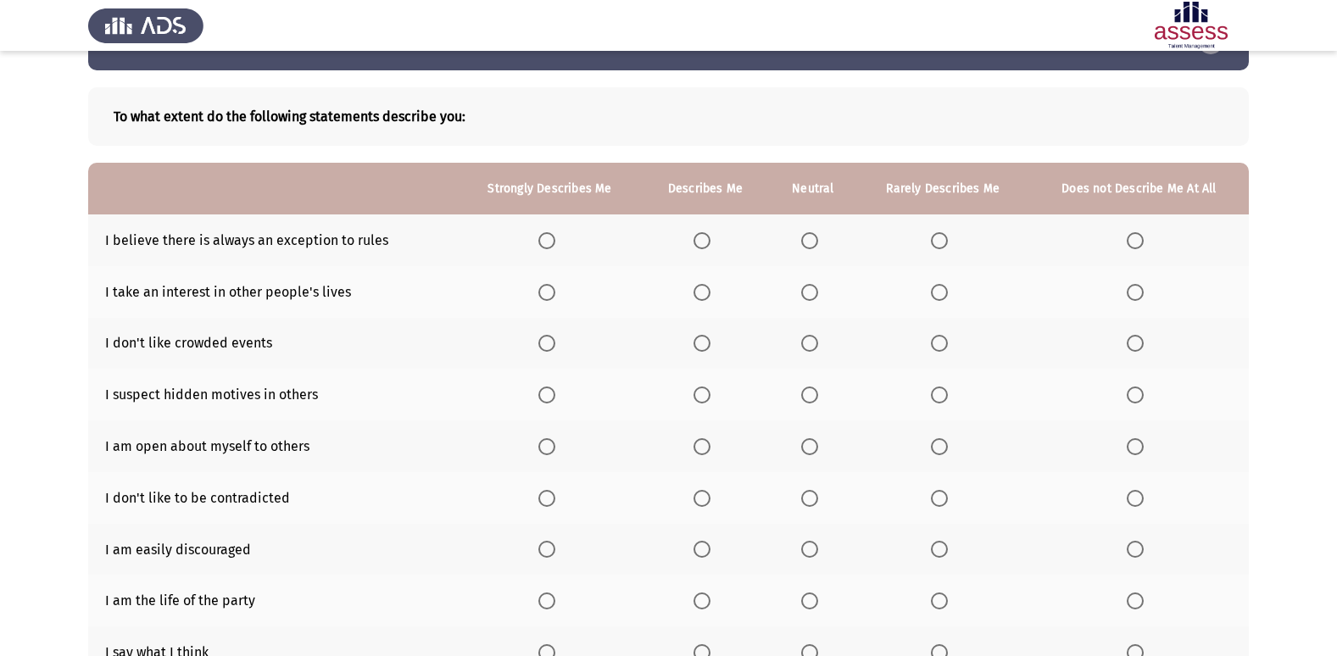
scroll to position [85, 0]
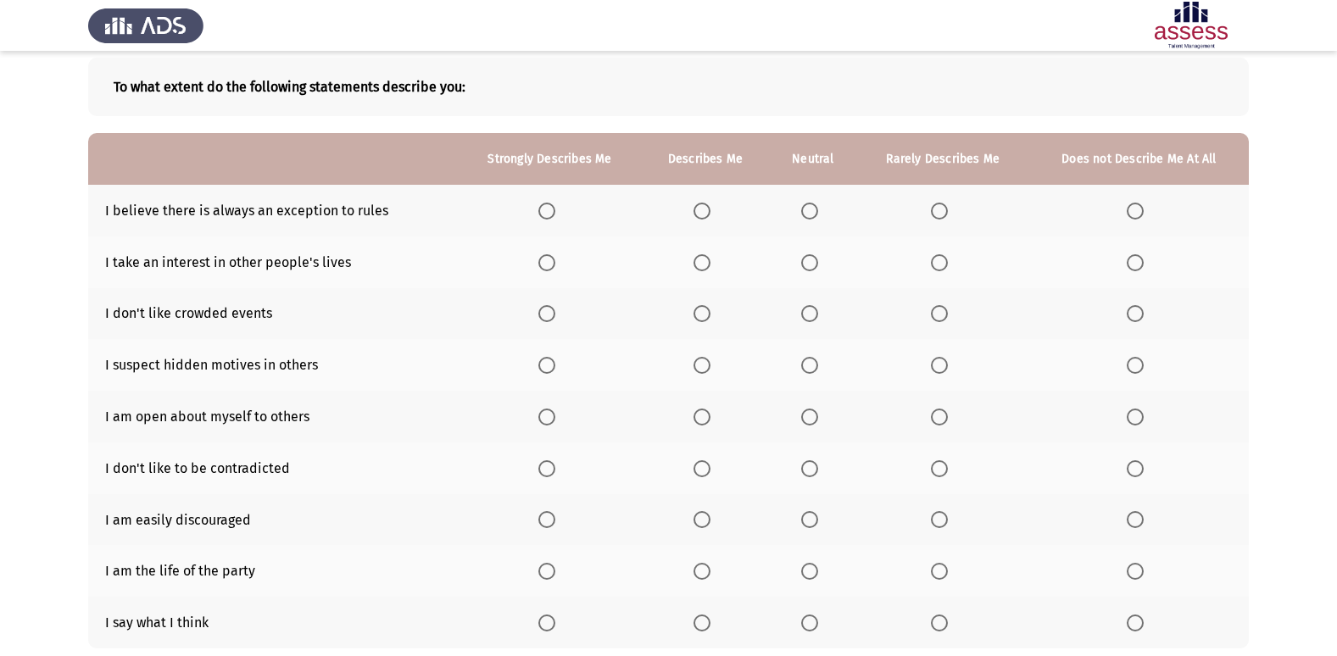
click at [538, 210] on span "Select an option" at bounding box center [546, 211] width 17 height 17
click at [538, 210] on input "Select an option" at bounding box center [546, 211] width 17 height 17
click at [1143, 256] on span "Select an option" at bounding box center [1134, 262] width 17 height 17
click at [1143, 256] on input "Select an option" at bounding box center [1134, 262] width 17 height 17
click at [530, 322] on th at bounding box center [550, 314] width 184 height 52
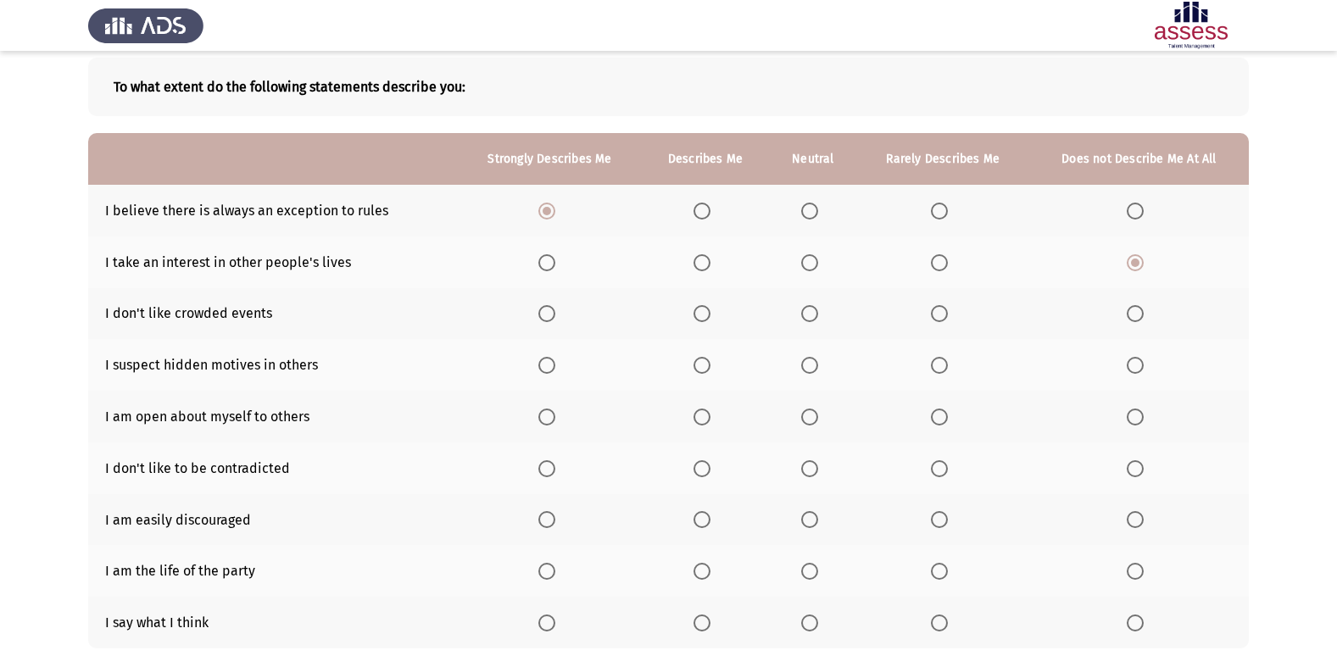
click at [708, 318] on span "Select an option" at bounding box center [701, 313] width 17 height 17
click at [708, 318] on input "Select an option" at bounding box center [701, 313] width 17 height 17
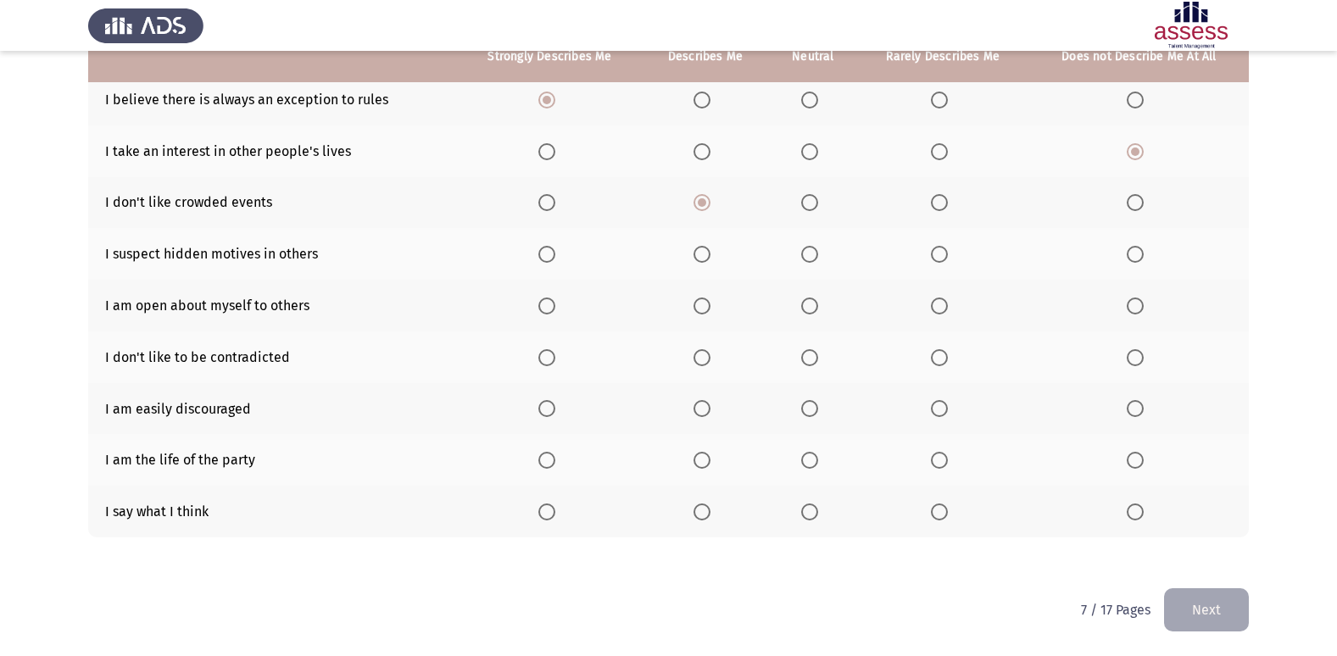
scroll to position [111, 0]
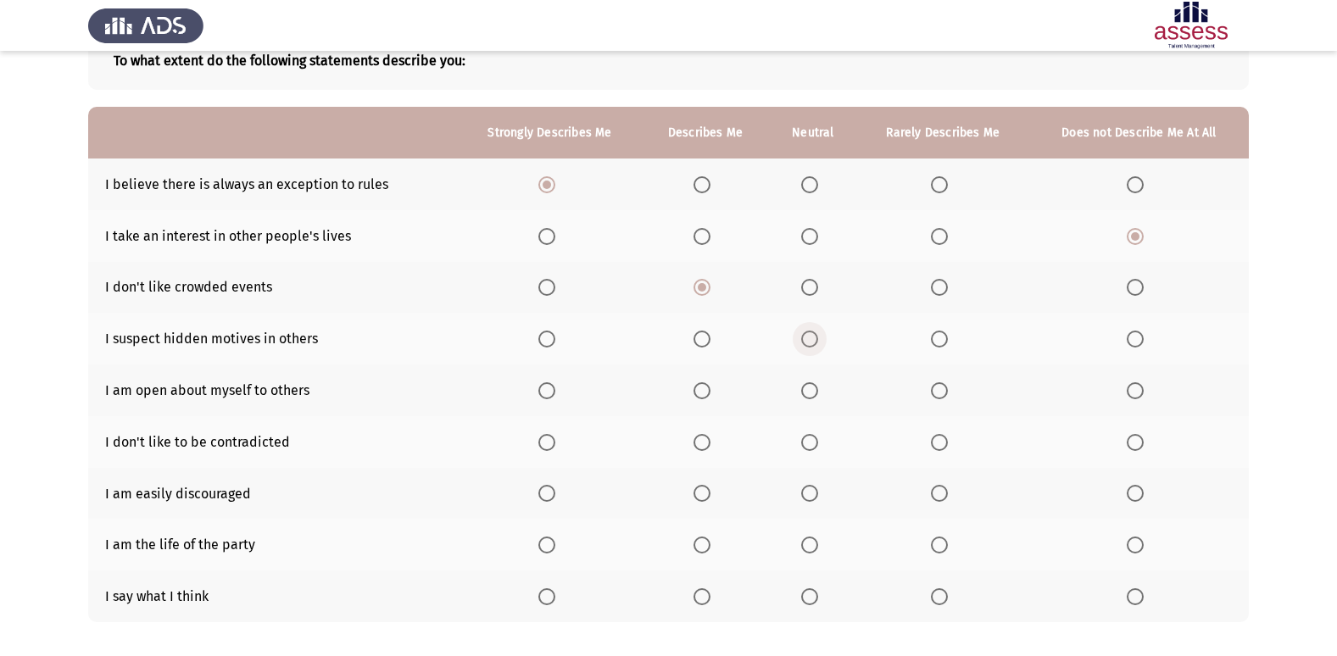
click at [804, 345] on span "Select an option" at bounding box center [809, 339] width 17 height 17
click at [804, 345] on input "Select an option" at bounding box center [809, 339] width 17 height 17
click at [556, 390] on label "Select an option" at bounding box center [550, 390] width 24 height 17
click at [555, 390] on input "Select an option" at bounding box center [546, 390] width 17 height 17
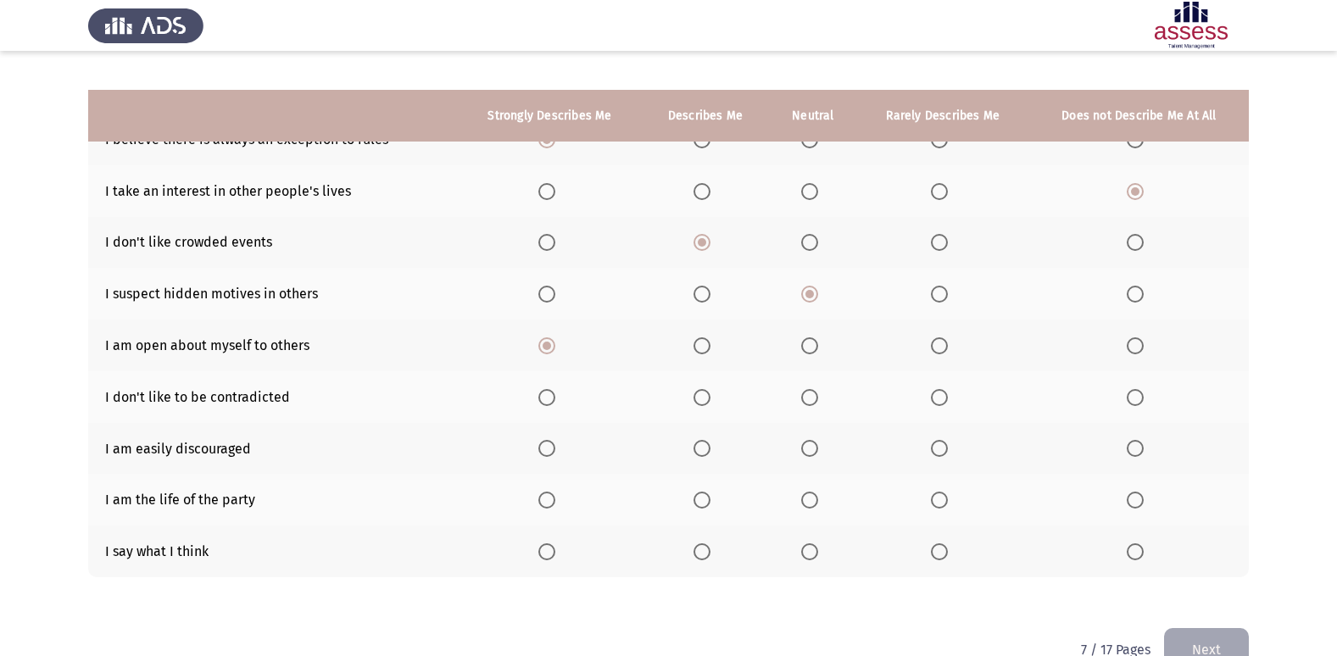
scroll to position [196, 0]
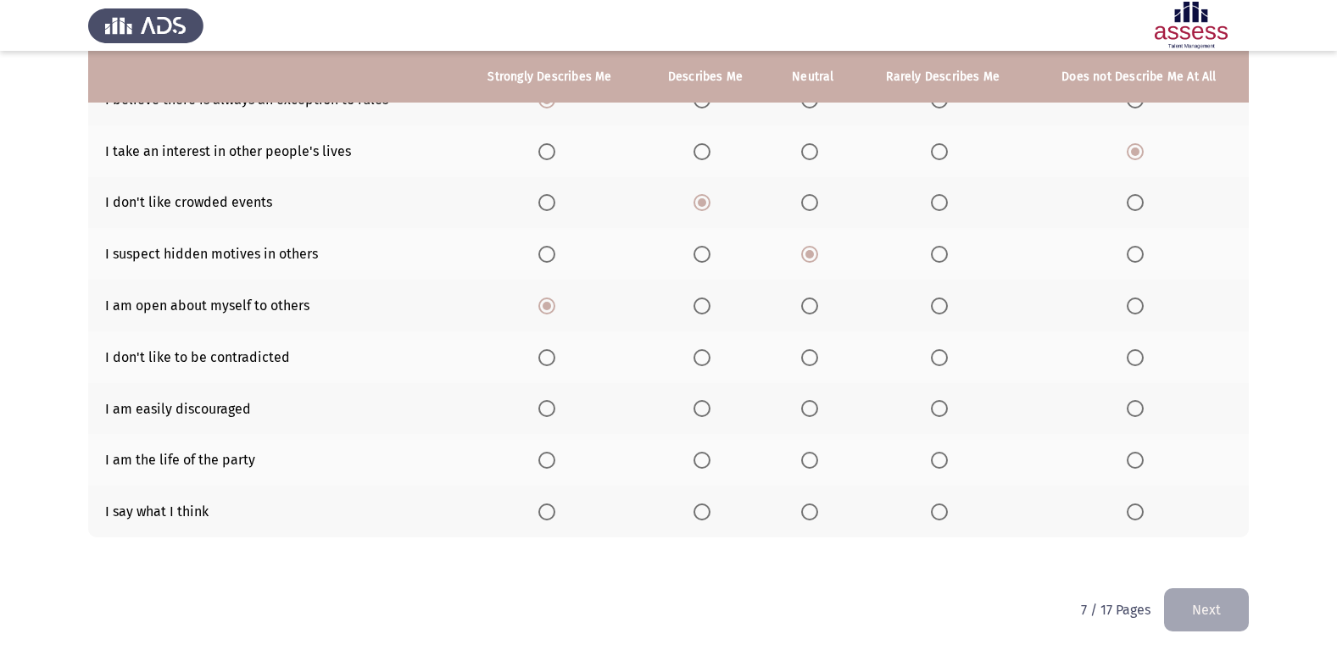
click at [1143, 408] on span "Select an option" at bounding box center [1134, 408] width 17 height 17
click at [1143, 408] on input "Select an option" at bounding box center [1134, 408] width 17 height 17
click at [1137, 460] on span "Select an option" at bounding box center [1134, 460] width 17 height 17
click at [1137, 460] on input "Select an option" at bounding box center [1134, 460] width 17 height 17
click at [1139, 508] on span "Select an option" at bounding box center [1134, 511] width 17 height 17
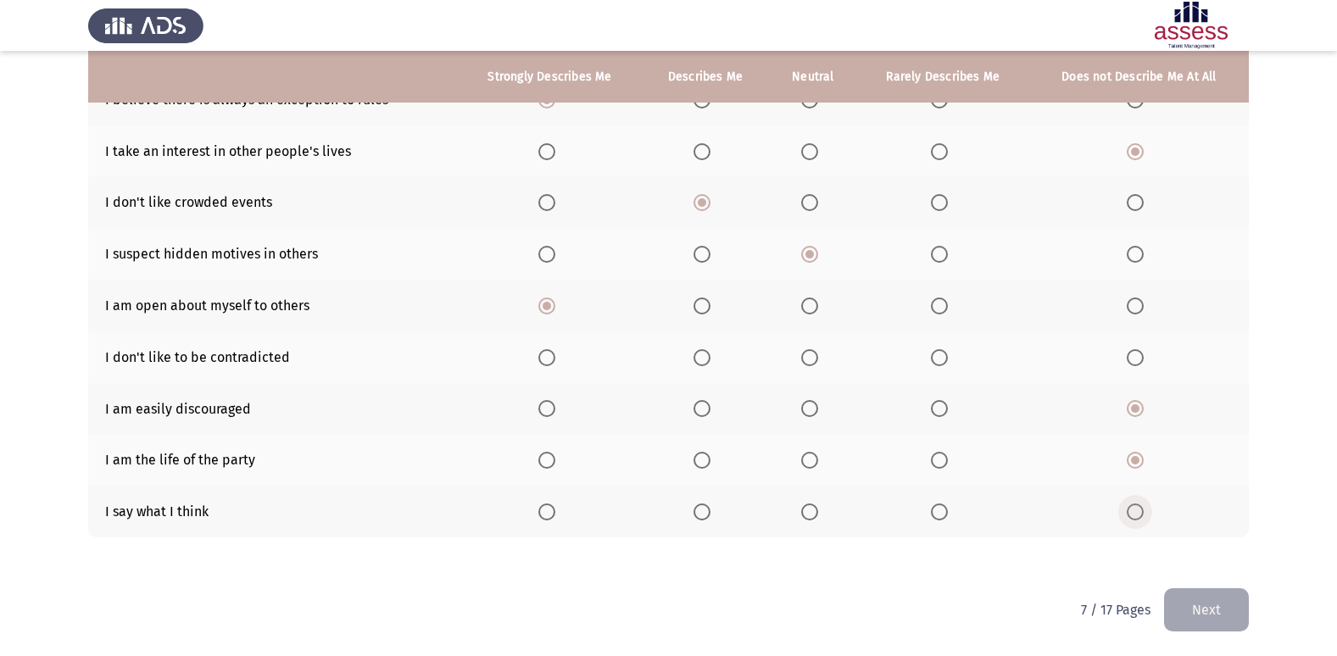
click at [1139, 508] on input "Select an option" at bounding box center [1134, 511] width 17 height 17
click at [944, 511] on span "Select an option" at bounding box center [939, 511] width 17 height 17
click at [944, 511] on input "Select an option" at bounding box center [939, 511] width 17 height 17
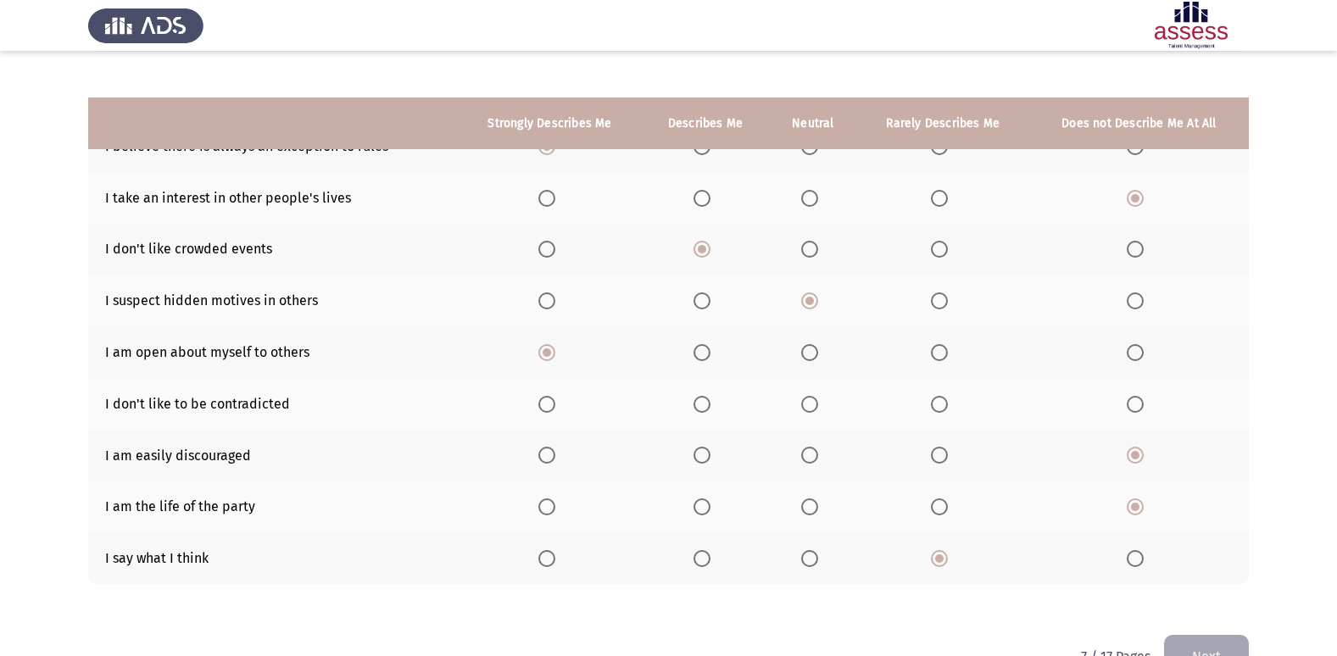
scroll to position [111, 0]
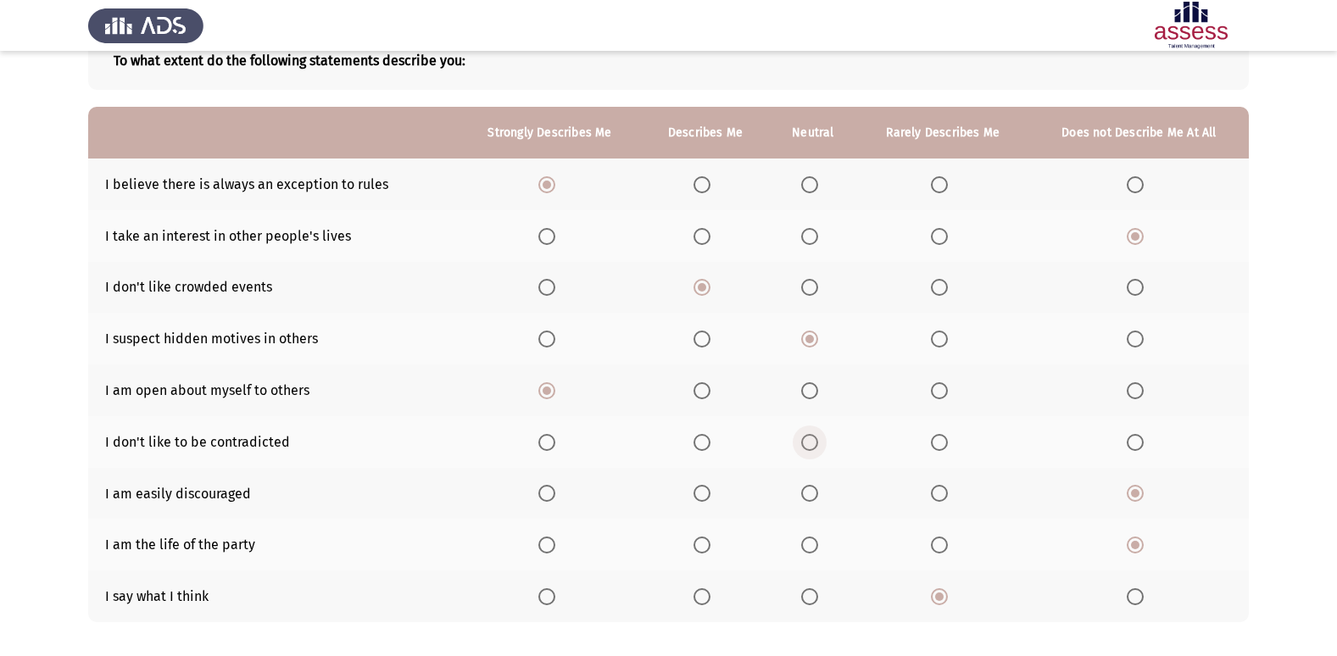
click at [804, 442] on span "Select an option" at bounding box center [809, 442] width 17 height 17
click at [804, 442] on input "Select an option" at bounding box center [809, 442] width 17 height 17
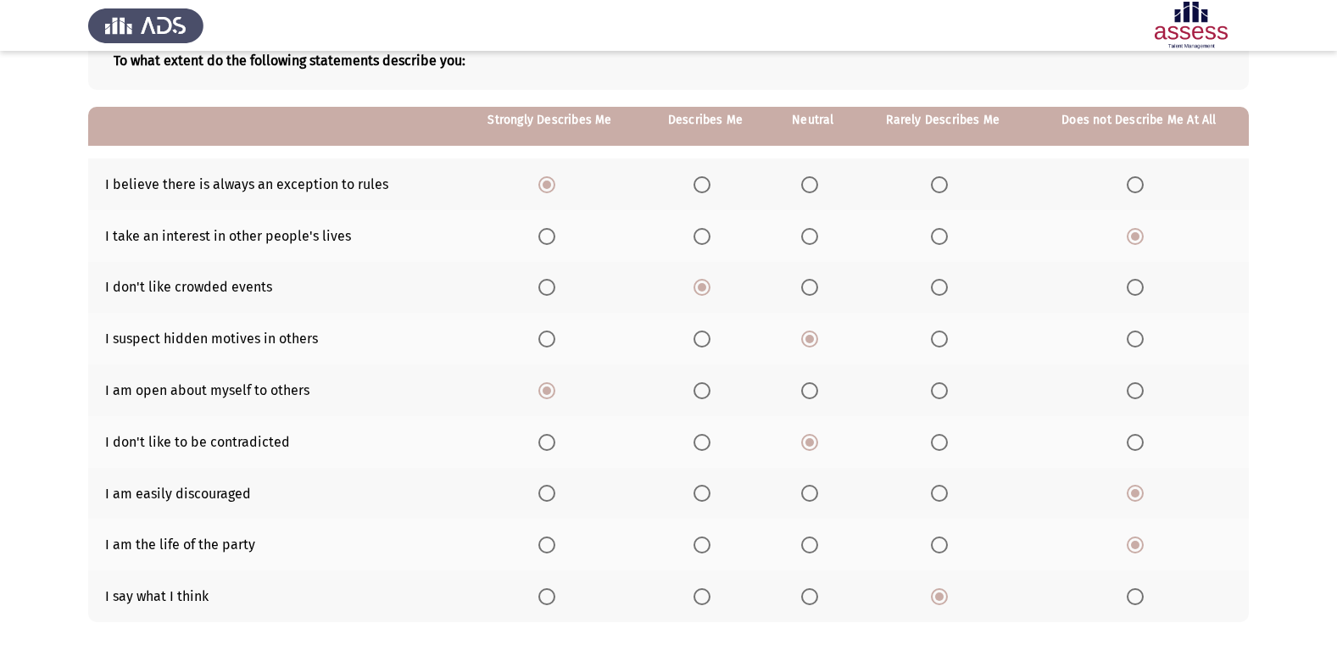
scroll to position [196, 0]
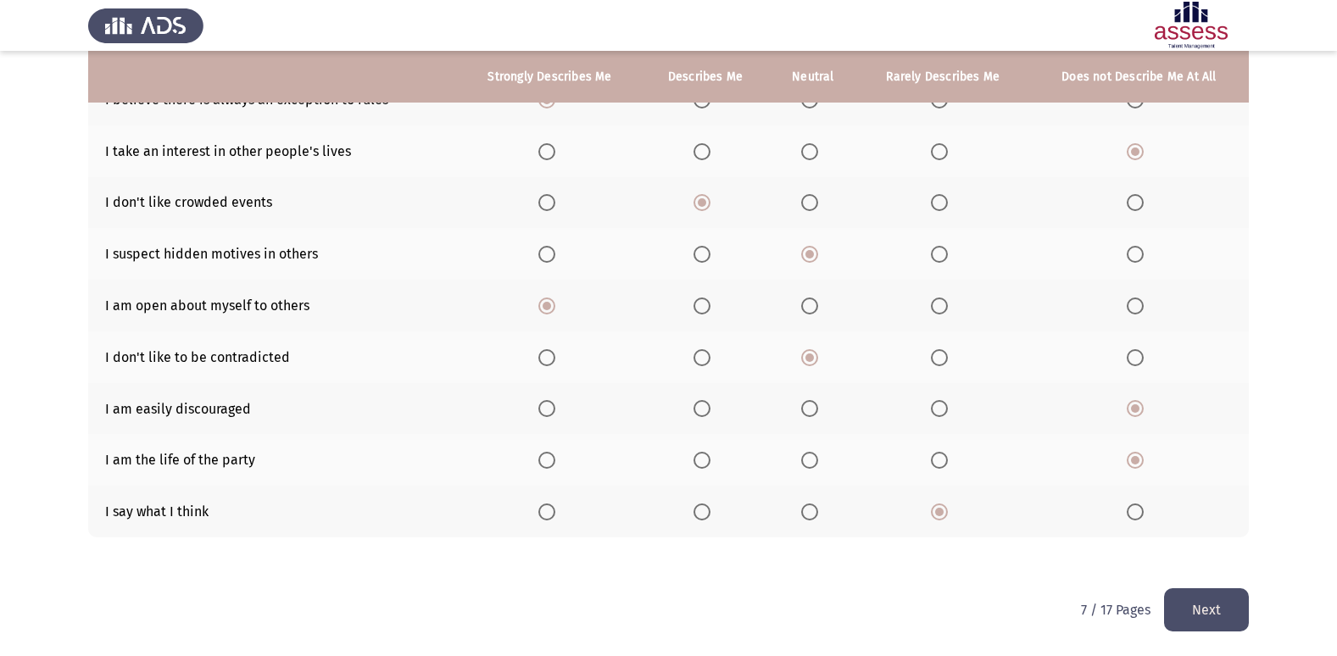
click at [1198, 615] on button "Next" at bounding box center [1206, 609] width 85 height 43
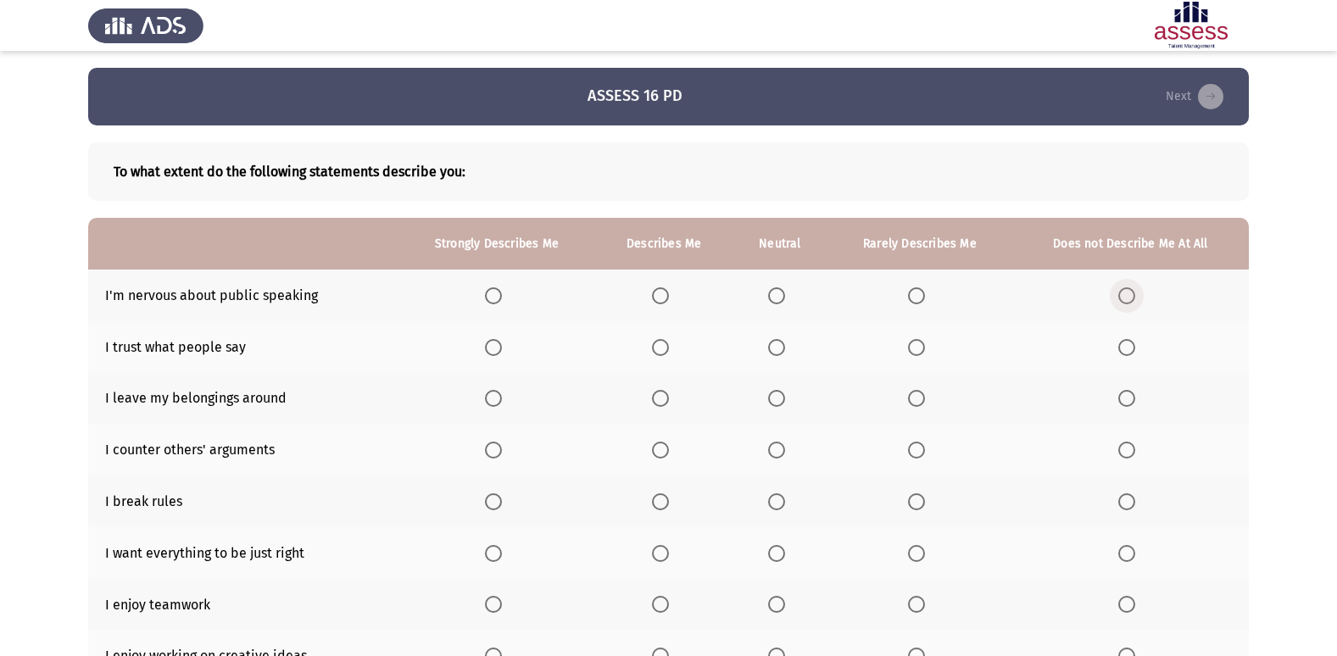
click at [1124, 292] on span "Select an option" at bounding box center [1126, 295] width 17 height 17
click at [1124, 292] on input "Select an option" at bounding box center [1126, 295] width 17 height 17
click at [922, 344] on span "Select an option" at bounding box center [916, 347] width 17 height 17
click at [922, 344] on input "Select an option" at bounding box center [916, 347] width 17 height 17
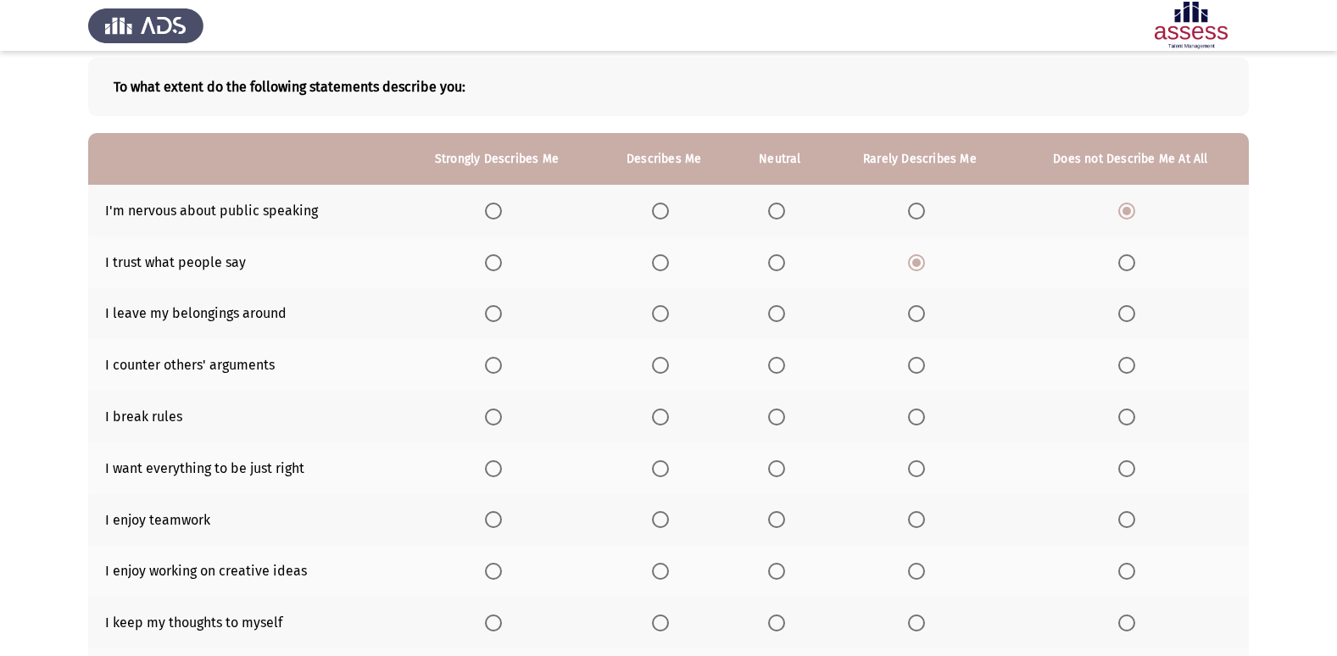
click at [1120, 318] on span "Select an option" at bounding box center [1126, 313] width 17 height 17
click at [1120, 318] on input "Select an option" at bounding box center [1126, 313] width 17 height 17
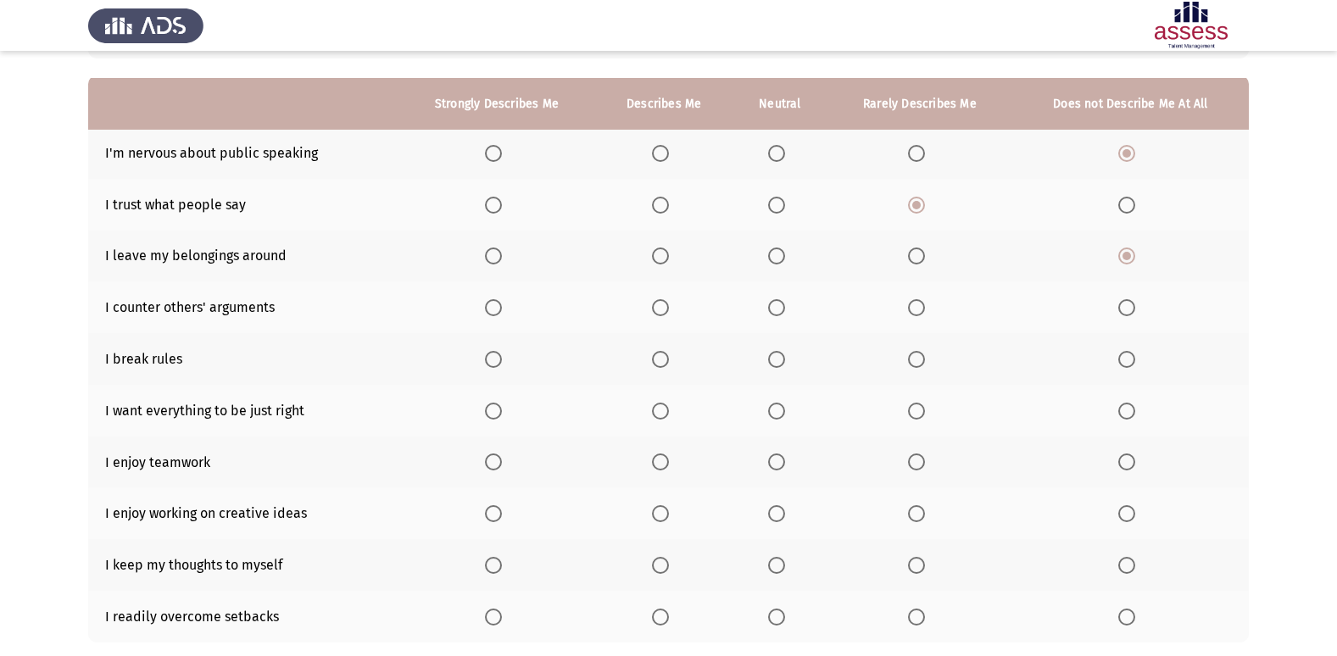
scroll to position [170, 0]
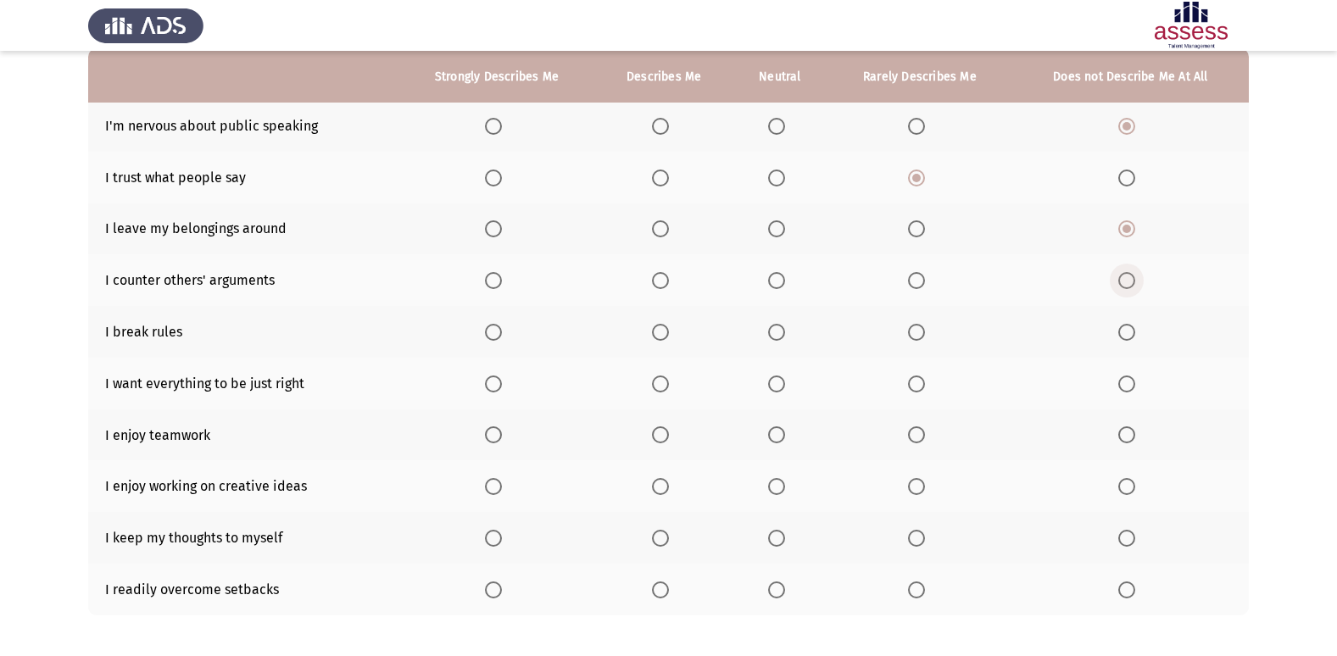
click at [1125, 276] on span "Select an option" at bounding box center [1126, 280] width 17 height 17
click at [1125, 276] on input "Select an option" at bounding box center [1126, 280] width 17 height 17
click at [1131, 337] on span "Select an option" at bounding box center [1126, 332] width 17 height 17
click at [1131, 337] on input "Select an option" at bounding box center [1126, 332] width 17 height 17
click at [776, 330] on span "Select an option" at bounding box center [776, 332] width 17 height 17
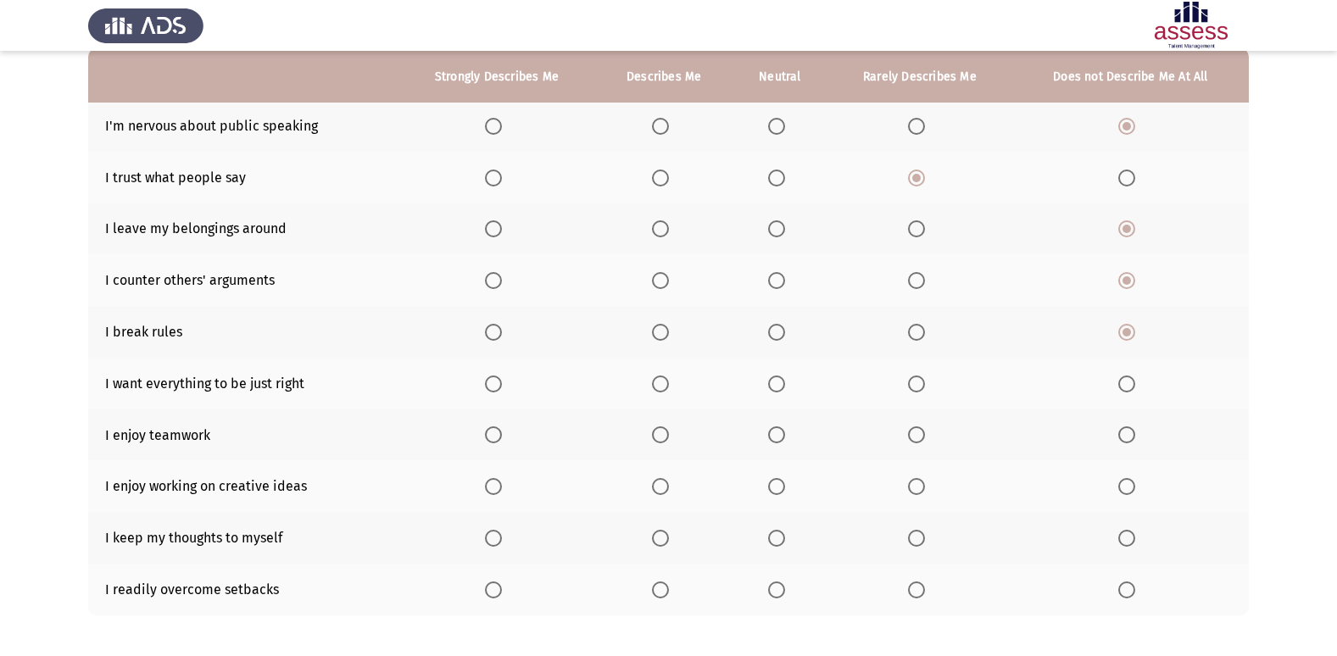
click at [776, 330] on input "Select an option" at bounding box center [776, 332] width 17 height 17
click at [1134, 335] on span "Select an option" at bounding box center [1126, 332] width 17 height 17
click at [1134, 335] on input "Select an option" at bounding box center [1126, 332] width 17 height 17
click at [776, 384] on span "Select an option" at bounding box center [776, 384] width 0 height 0
click at [776, 383] on input "Select an option" at bounding box center [776, 383] width 17 height 17
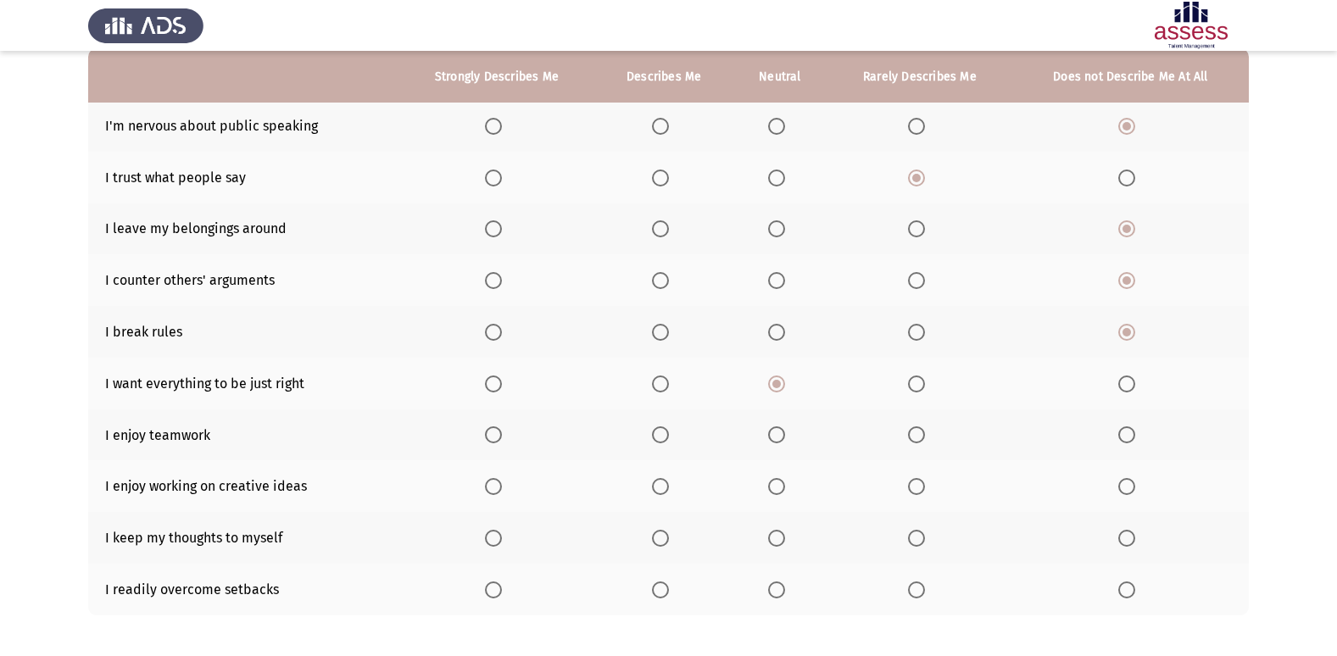
click at [659, 440] on span "Select an option" at bounding box center [660, 434] width 17 height 17
click at [659, 440] on input "Select an option" at bounding box center [660, 434] width 17 height 17
click at [492, 483] on span "Select an option" at bounding box center [493, 486] width 17 height 17
click at [492, 483] on input "Select an option" at bounding box center [493, 486] width 17 height 17
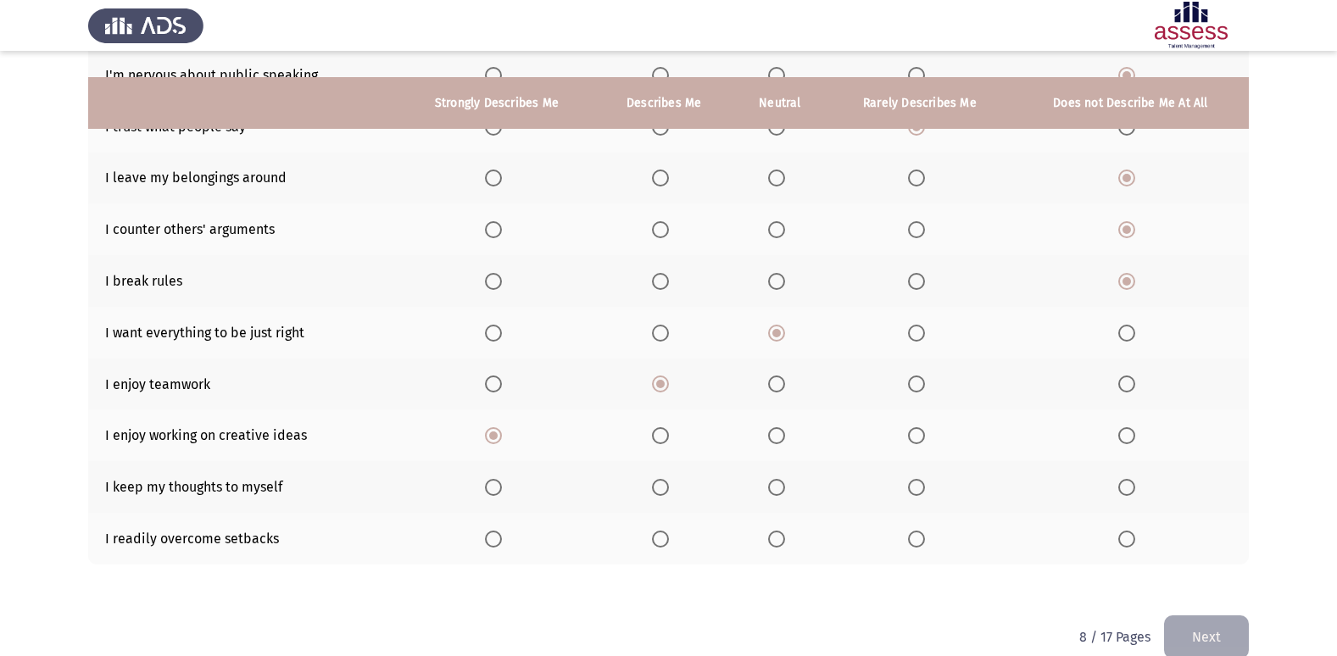
scroll to position [248, 0]
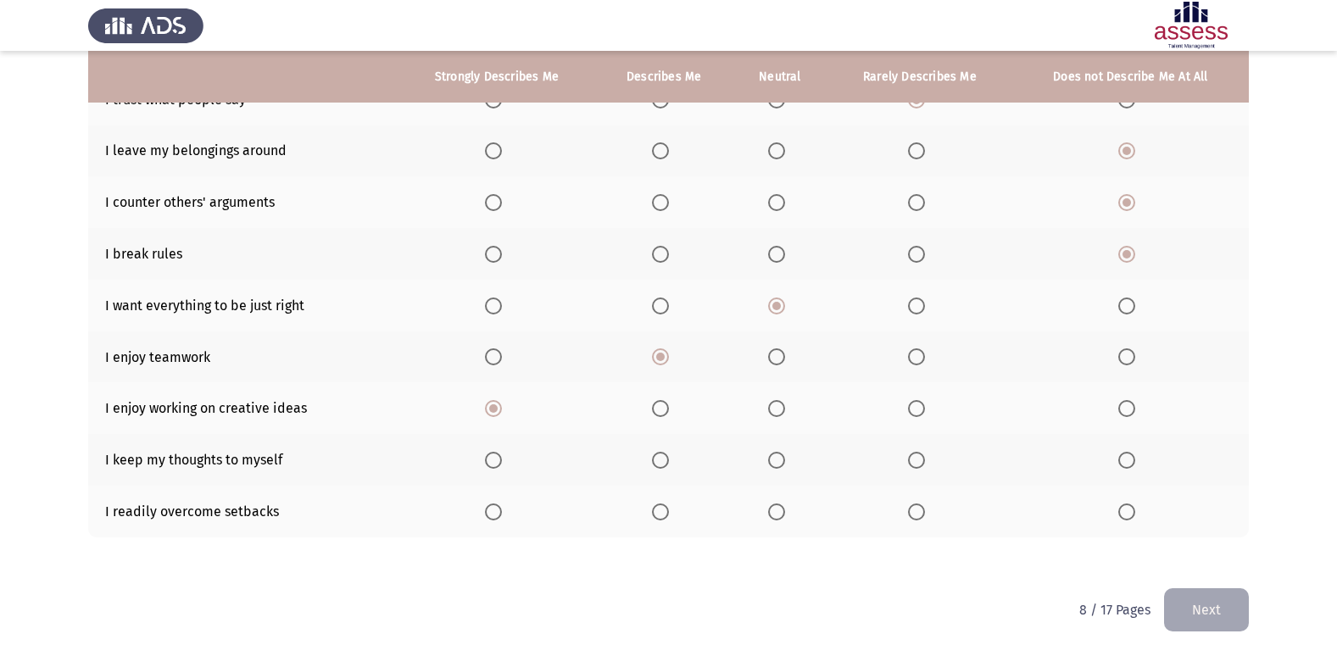
click at [1137, 464] on label "Select an option" at bounding box center [1130, 460] width 24 height 17
click at [1135, 464] on input "Select an option" at bounding box center [1126, 460] width 17 height 17
click at [657, 512] on span "Select an option" at bounding box center [660, 511] width 17 height 17
click at [657, 512] on input "Select an option" at bounding box center [660, 511] width 17 height 17
click at [1220, 598] on button "Next" at bounding box center [1206, 609] width 85 height 43
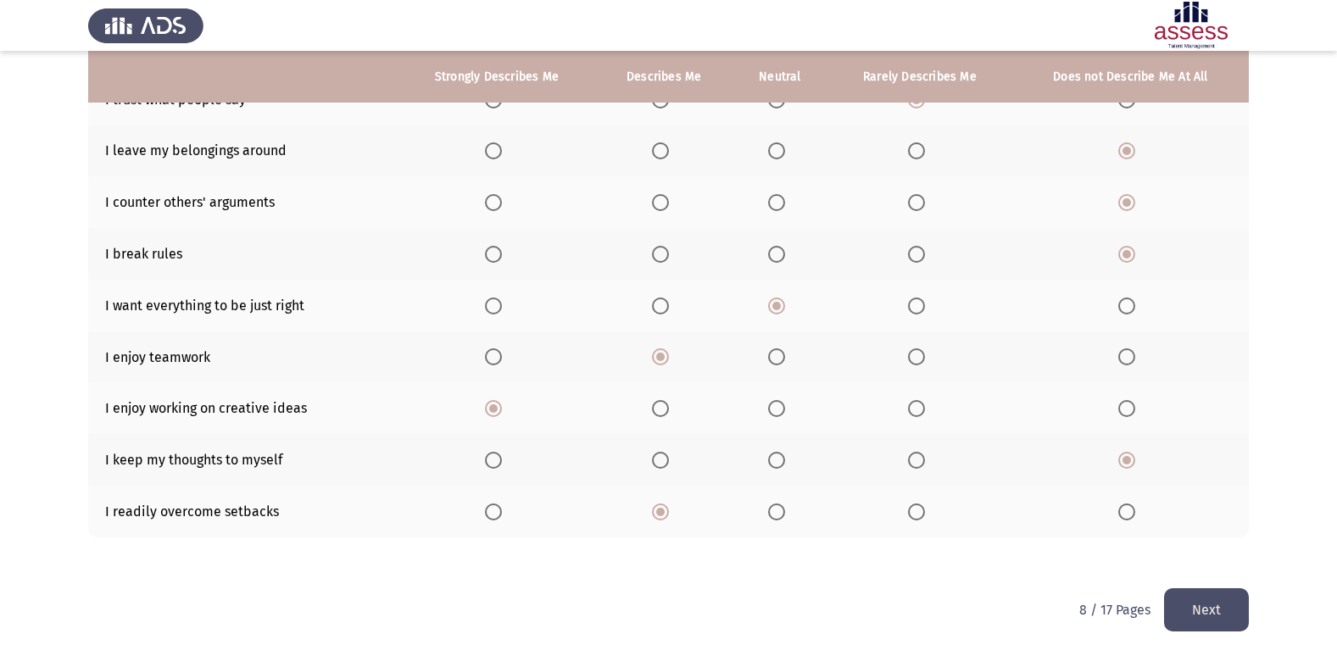
scroll to position [0, 0]
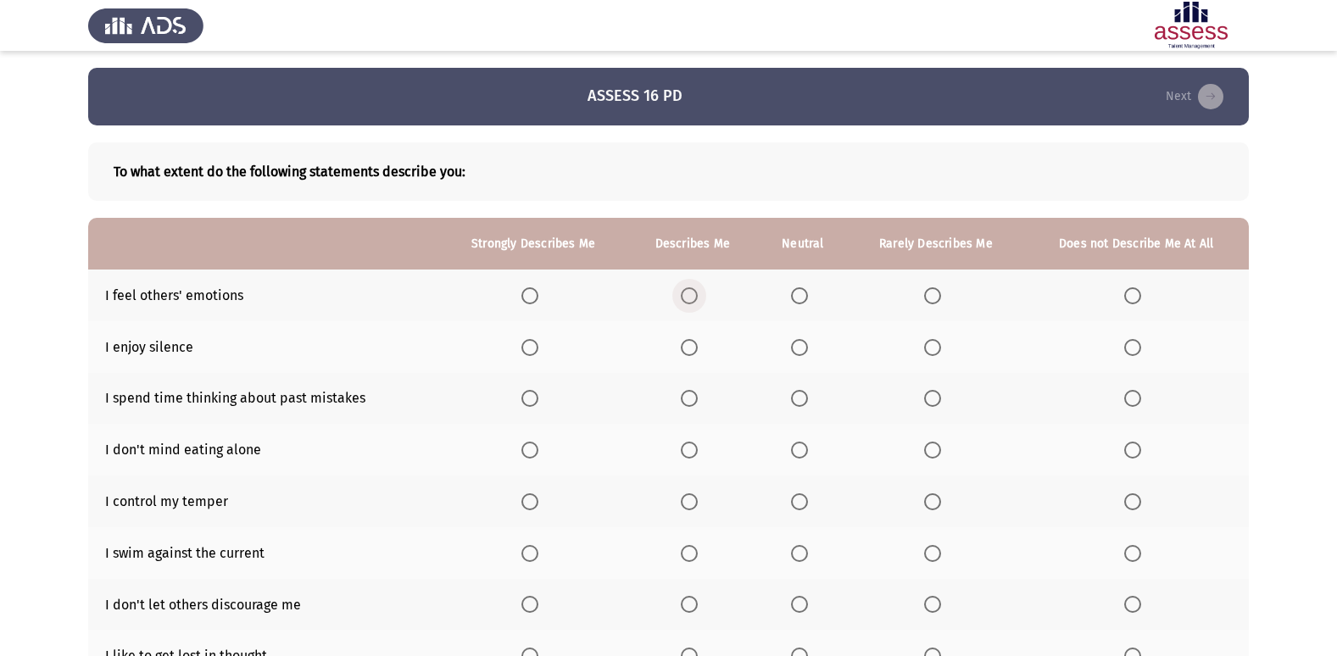
click at [694, 295] on span "Select an option" at bounding box center [689, 295] width 17 height 17
click at [694, 295] on input "Select an option" at bounding box center [689, 295] width 17 height 17
click at [687, 342] on span "Select an option" at bounding box center [689, 347] width 17 height 17
click at [687, 342] on input "Select an option" at bounding box center [689, 347] width 17 height 17
click at [928, 406] on span "Select an option" at bounding box center [932, 398] width 17 height 17
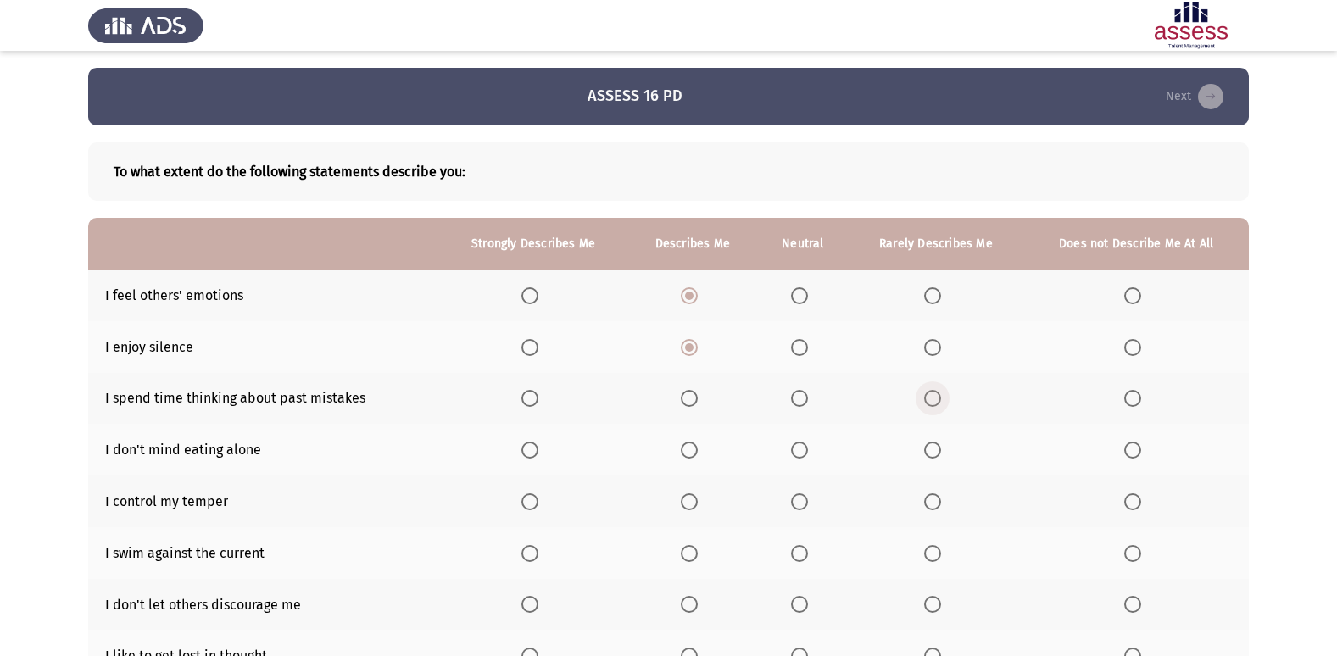
click at [928, 406] on input "Select an option" at bounding box center [932, 398] width 17 height 17
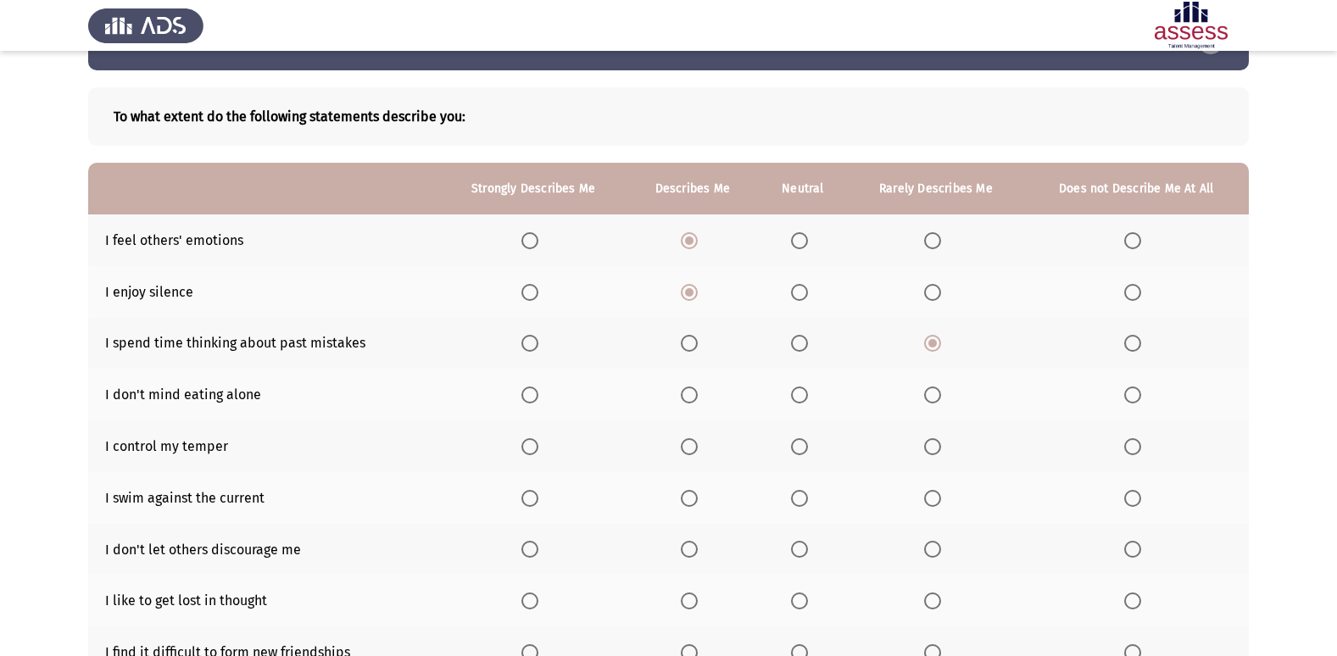
scroll to position [85, 0]
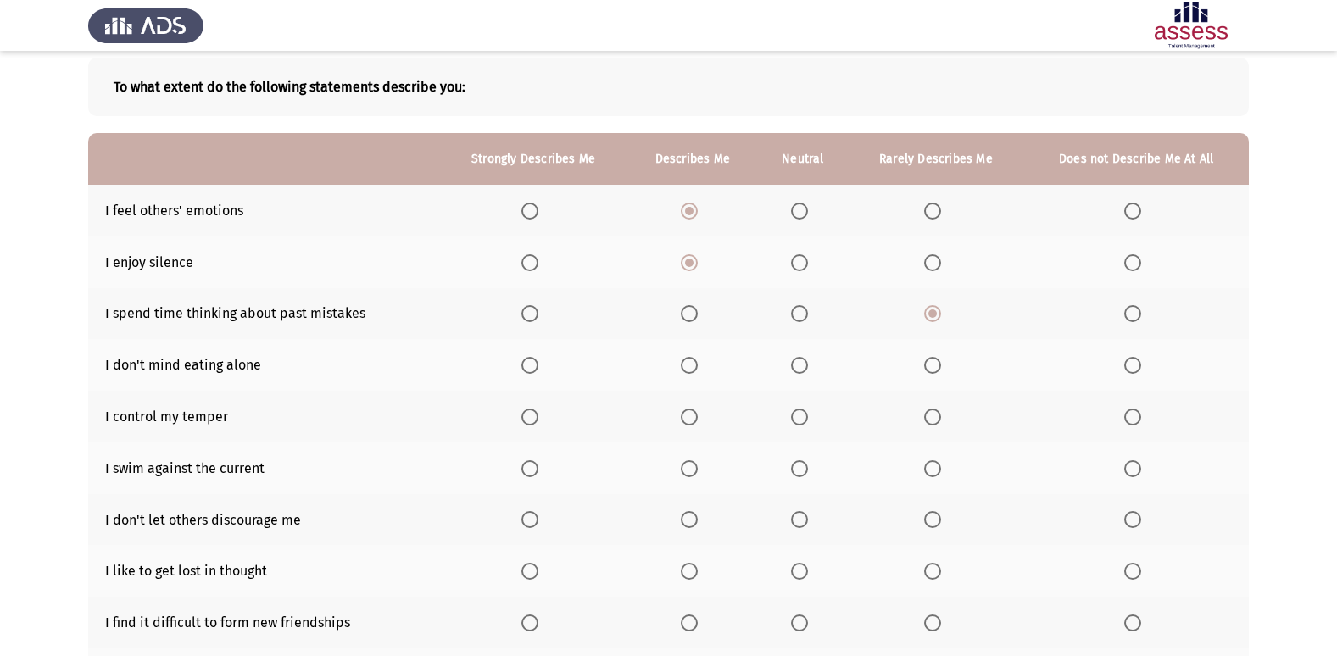
click at [522, 357] on th at bounding box center [533, 365] width 188 height 52
click at [525, 367] on span "Select an option" at bounding box center [529, 365] width 17 height 17
click at [525, 367] on input "Select an option" at bounding box center [529, 365] width 17 height 17
click at [693, 419] on span "Select an option" at bounding box center [689, 417] width 17 height 17
click at [693, 419] on input "Select an option" at bounding box center [689, 417] width 17 height 17
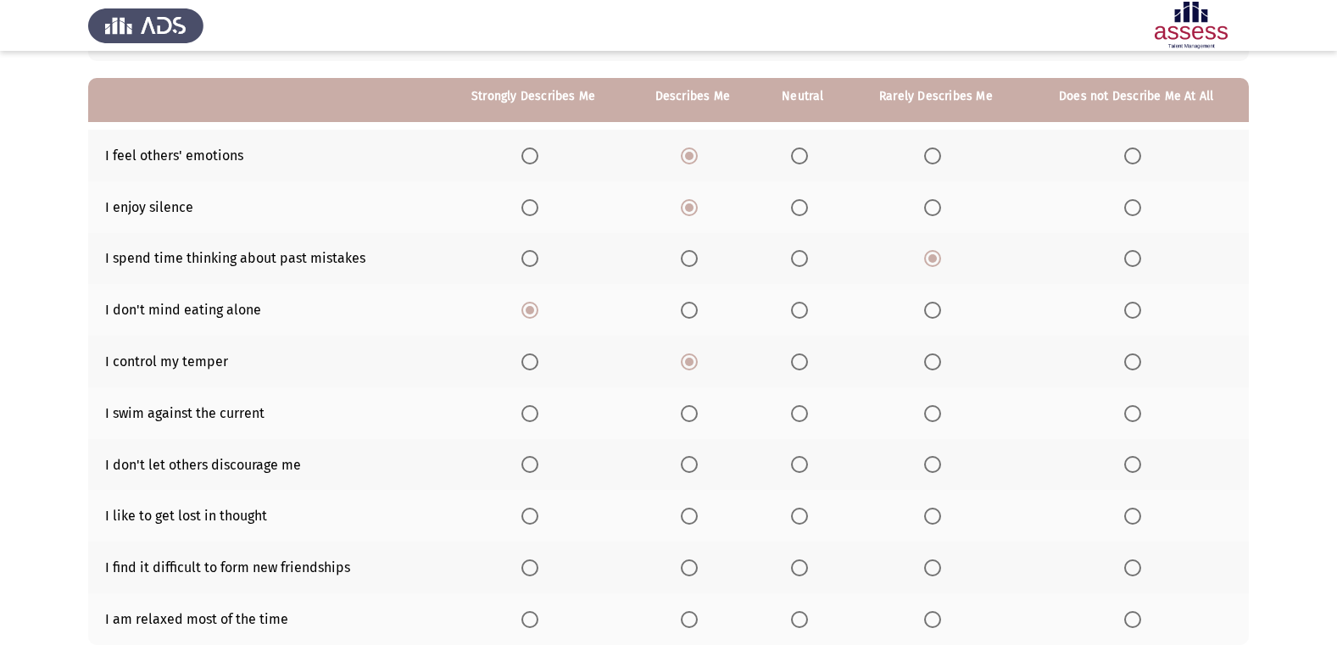
scroll to position [170, 0]
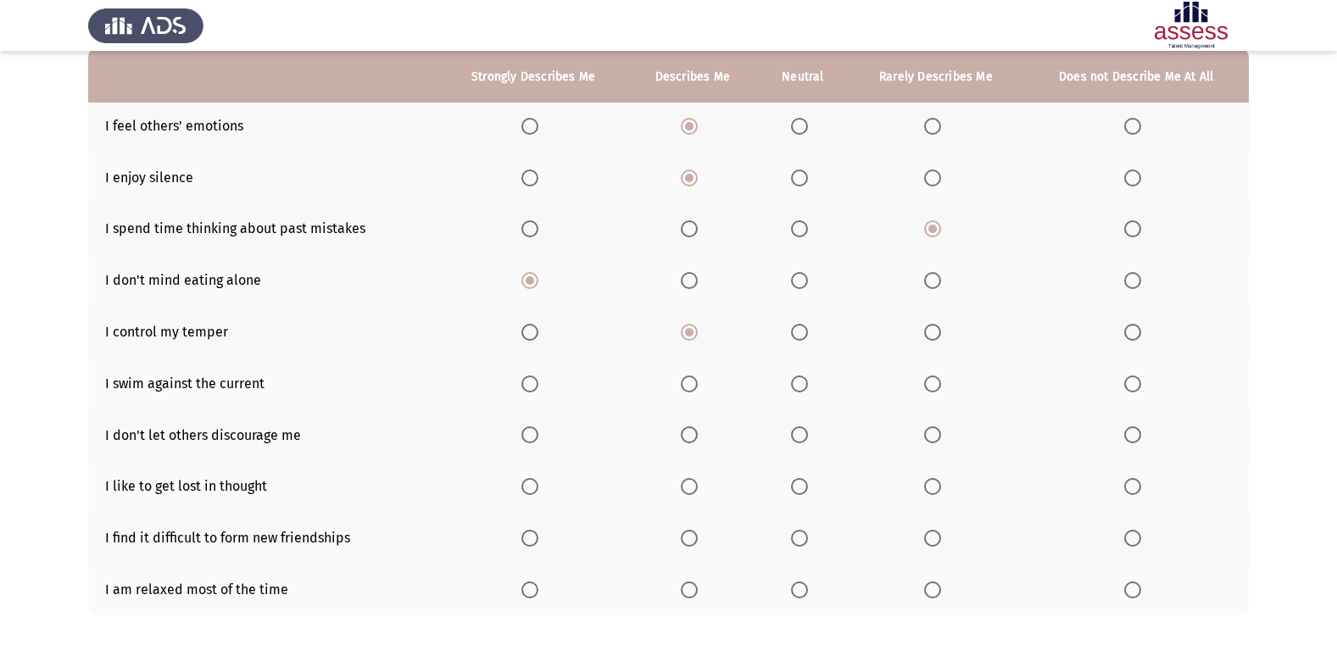
click at [1134, 381] on span "Select an option" at bounding box center [1132, 383] width 17 height 17
click at [1134, 381] on input "Select an option" at bounding box center [1132, 383] width 17 height 17
click at [532, 433] on span "Select an option" at bounding box center [529, 434] width 17 height 17
click at [532, 433] on input "Select an option" at bounding box center [529, 434] width 17 height 17
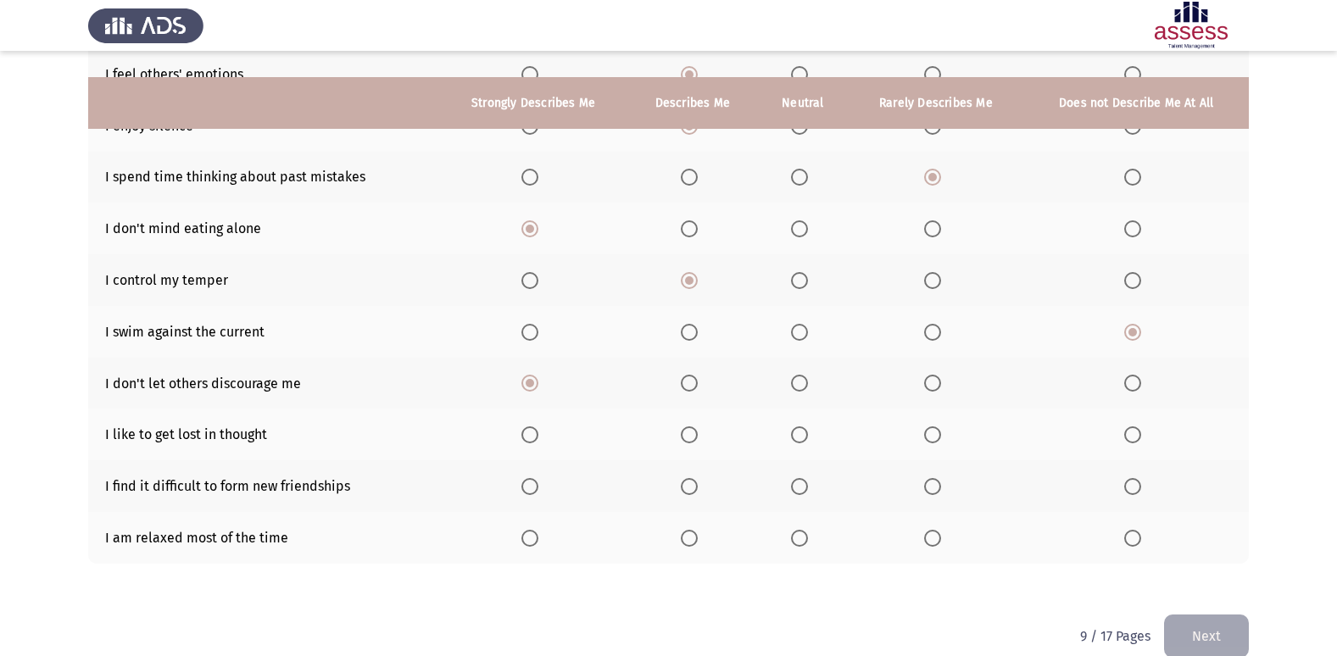
scroll to position [248, 0]
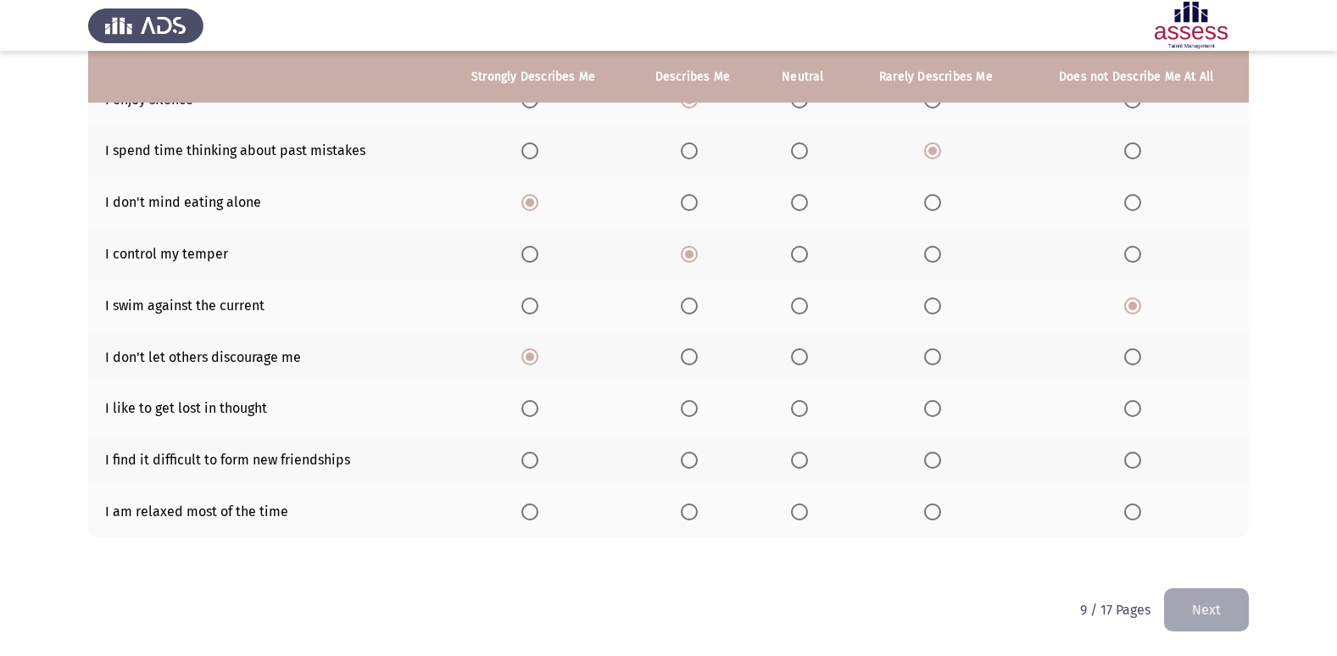
click at [1138, 407] on span "Select an option" at bounding box center [1132, 408] width 17 height 17
click at [1138, 407] on input "Select an option" at bounding box center [1132, 408] width 17 height 17
click at [938, 416] on span "Select an option" at bounding box center [932, 408] width 17 height 17
click at [938, 416] on input "Select an option" at bounding box center [932, 408] width 17 height 17
click at [1130, 456] on span "Select an option" at bounding box center [1132, 460] width 17 height 17
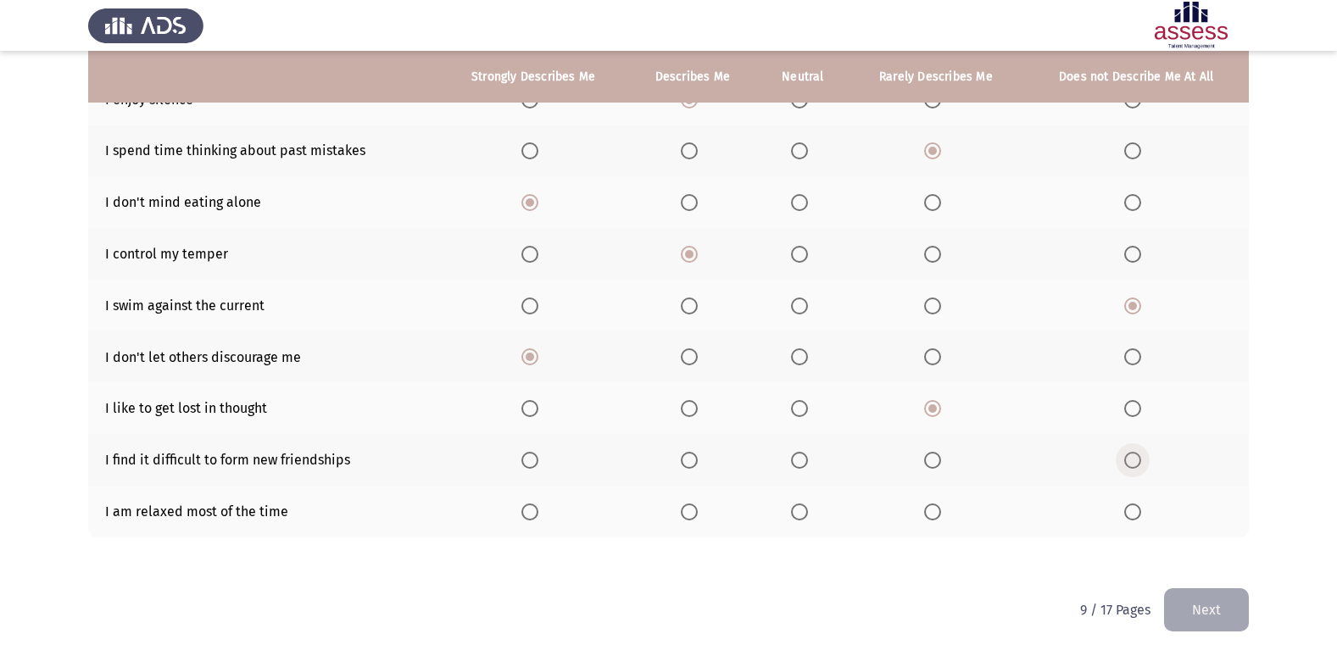
click at [1130, 456] on input "Select an option" at bounding box center [1132, 460] width 17 height 17
click at [804, 513] on span "Select an option" at bounding box center [799, 511] width 17 height 17
click at [804, 513] on input "Select an option" at bounding box center [799, 511] width 17 height 17
click at [1222, 604] on button "Next" at bounding box center [1206, 609] width 85 height 43
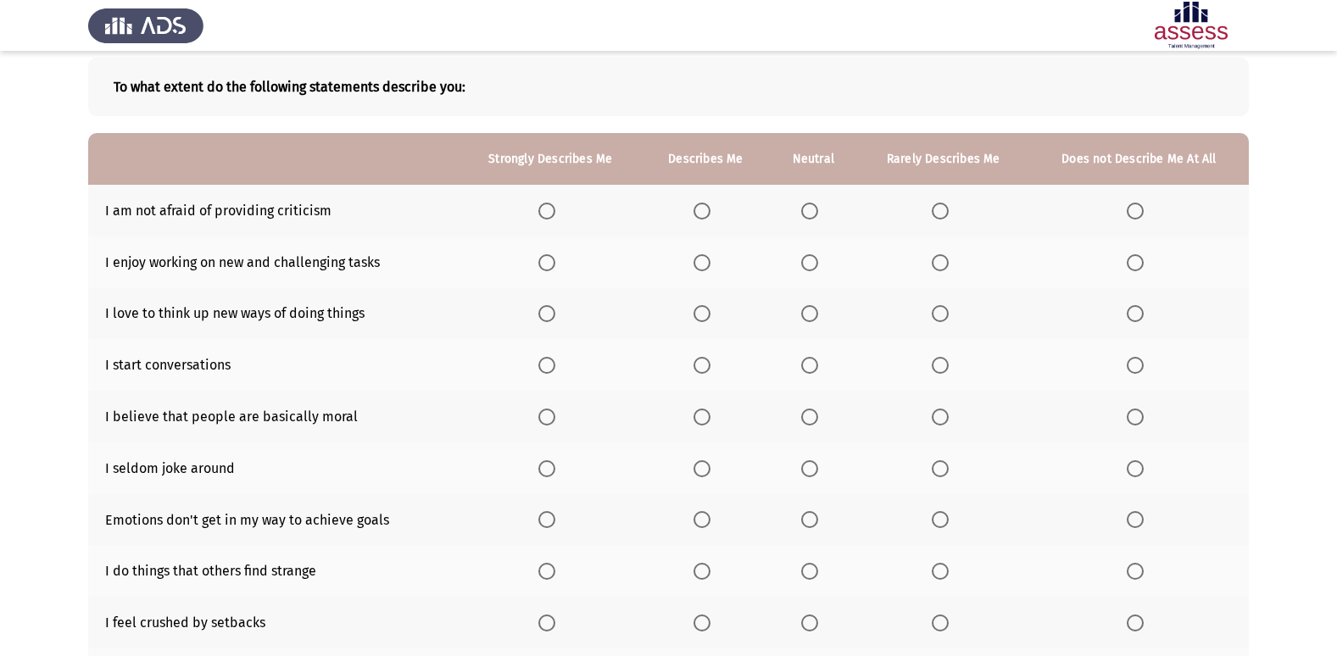
scroll to position [0, 0]
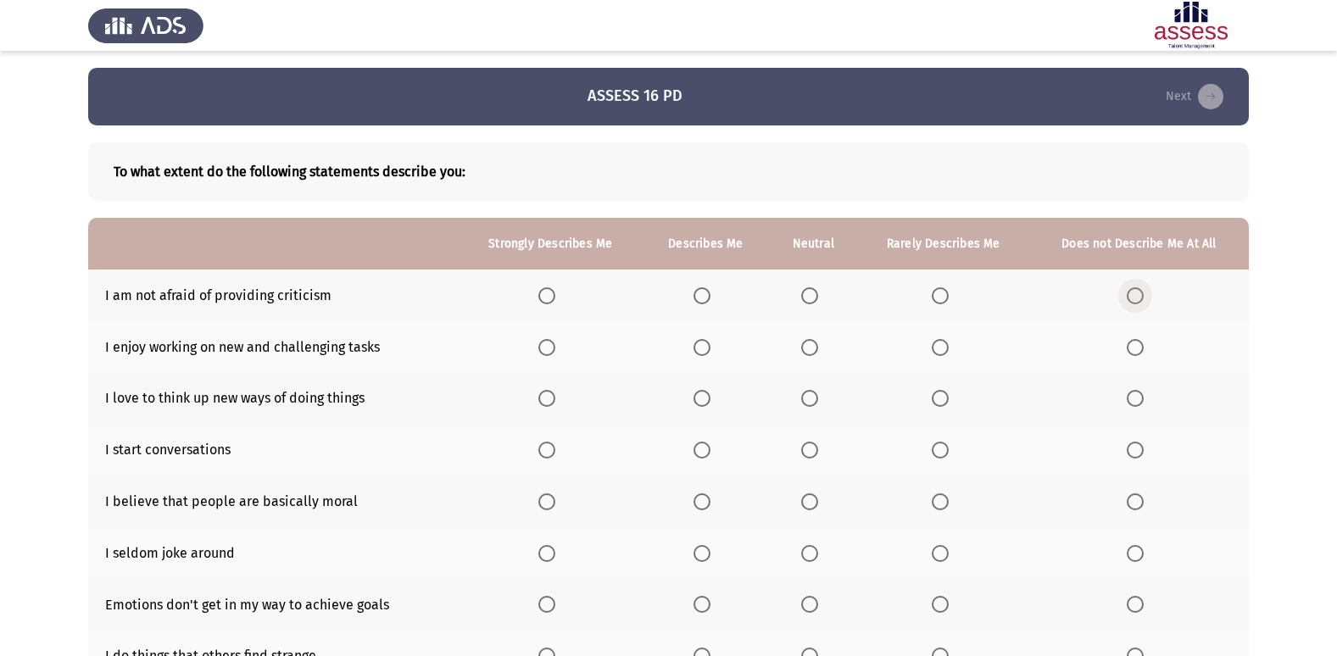
click at [1137, 290] on span "Select an option" at bounding box center [1134, 295] width 17 height 17
click at [1137, 290] on input "Select an option" at bounding box center [1134, 295] width 17 height 17
click at [553, 353] on span "Select an option" at bounding box center [546, 347] width 17 height 17
click at [553, 353] on input "Select an option" at bounding box center [546, 347] width 17 height 17
click at [547, 398] on span "Select an option" at bounding box center [547, 398] width 0 height 0
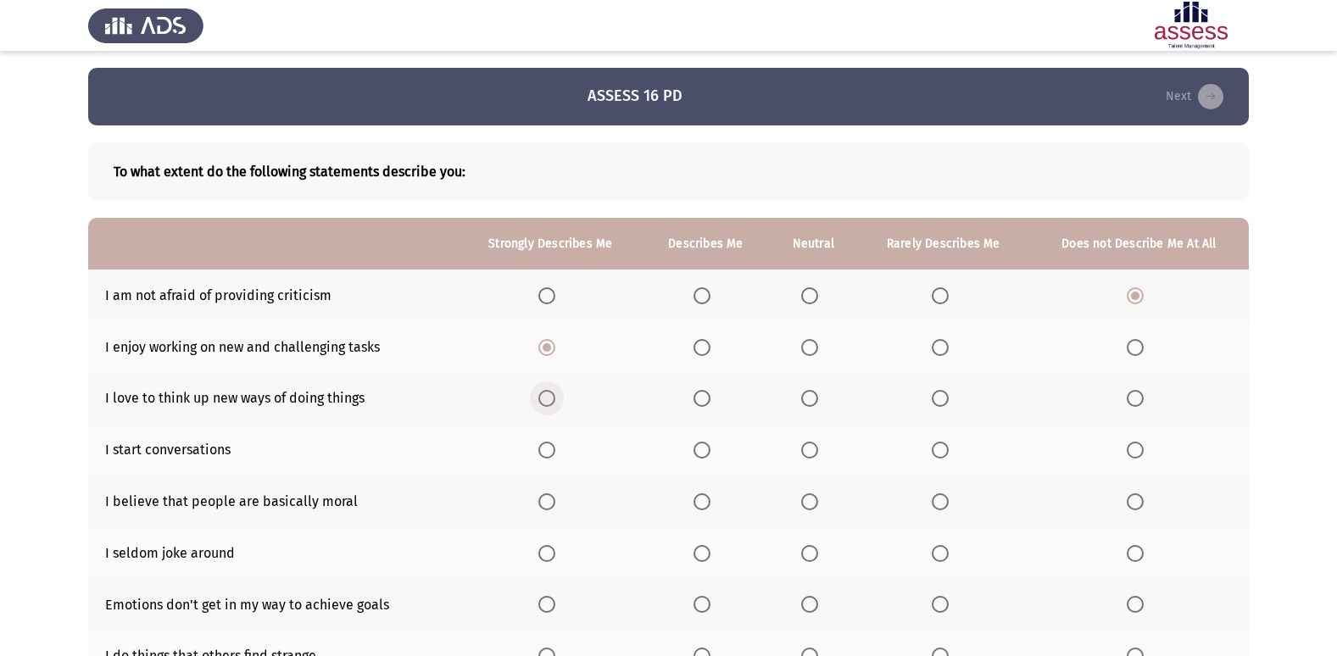
click at [548, 398] on input "Select an option" at bounding box center [546, 398] width 17 height 17
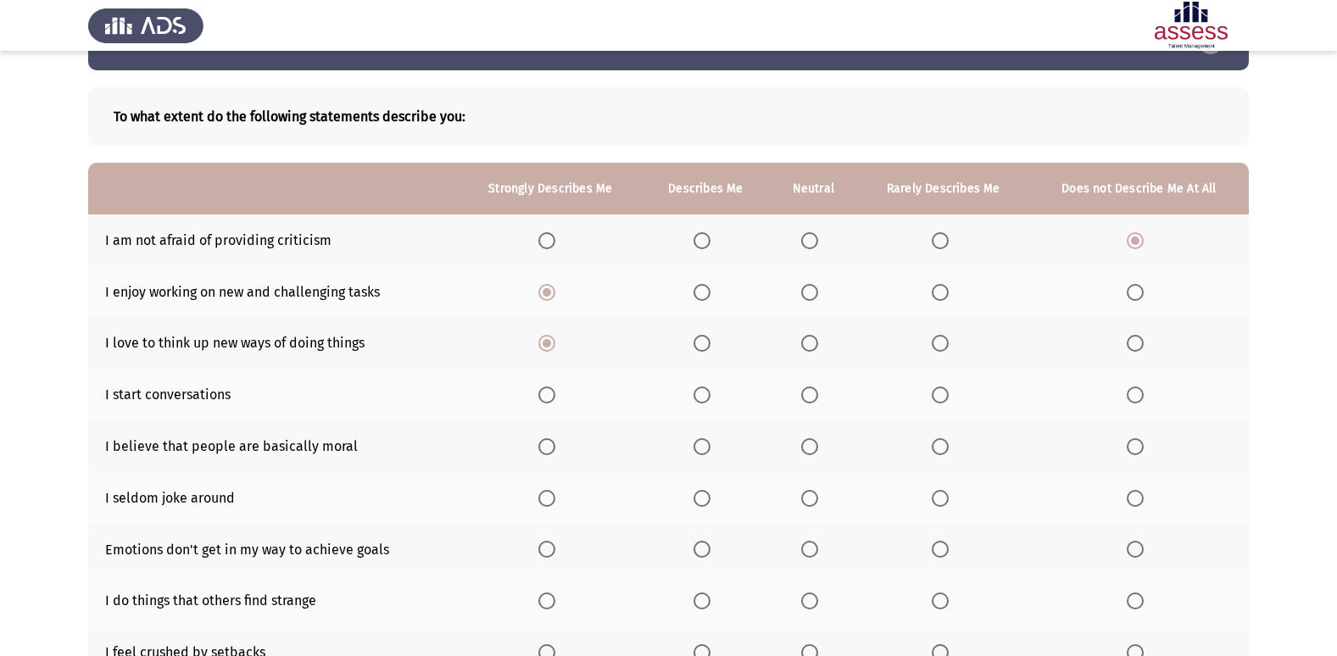
scroll to position [85, 0]
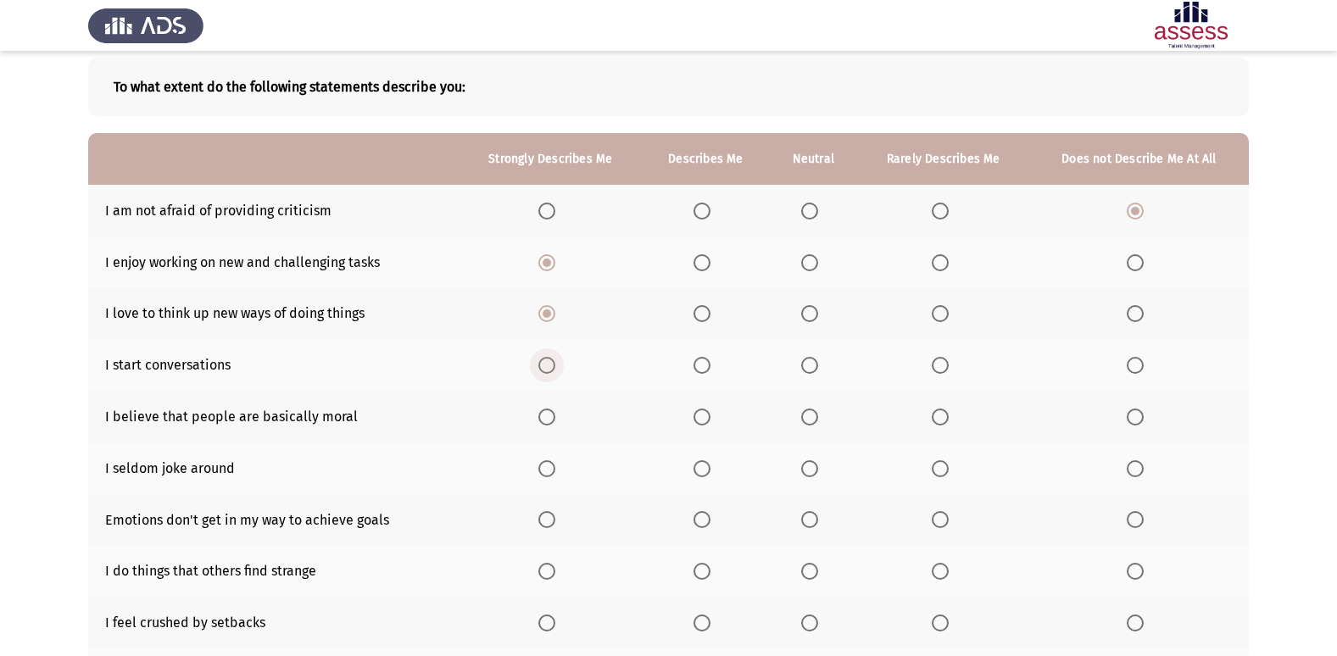
click at [543, 364] on span "Select an option" at bounding box center [546, 365] width 17 height 17
click at [543, 364] on input "Select an option" at bounding box center [546, 365] width 17 height 17
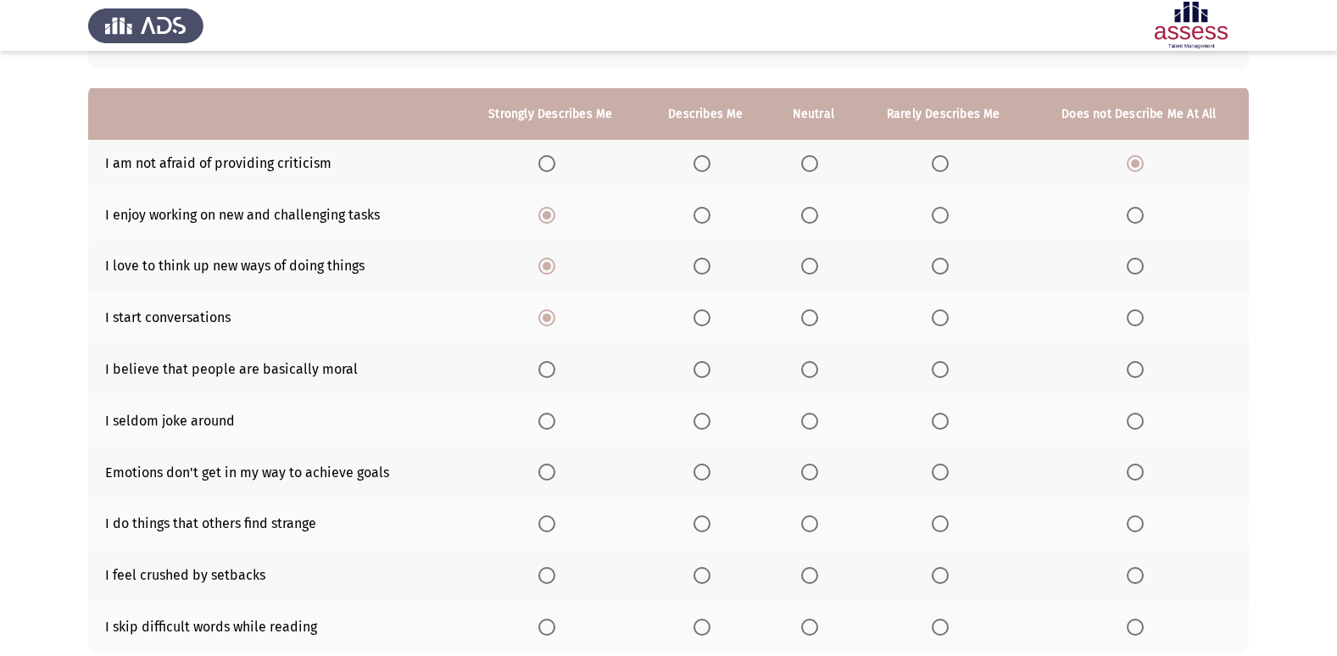
scroll to position [170, 0]
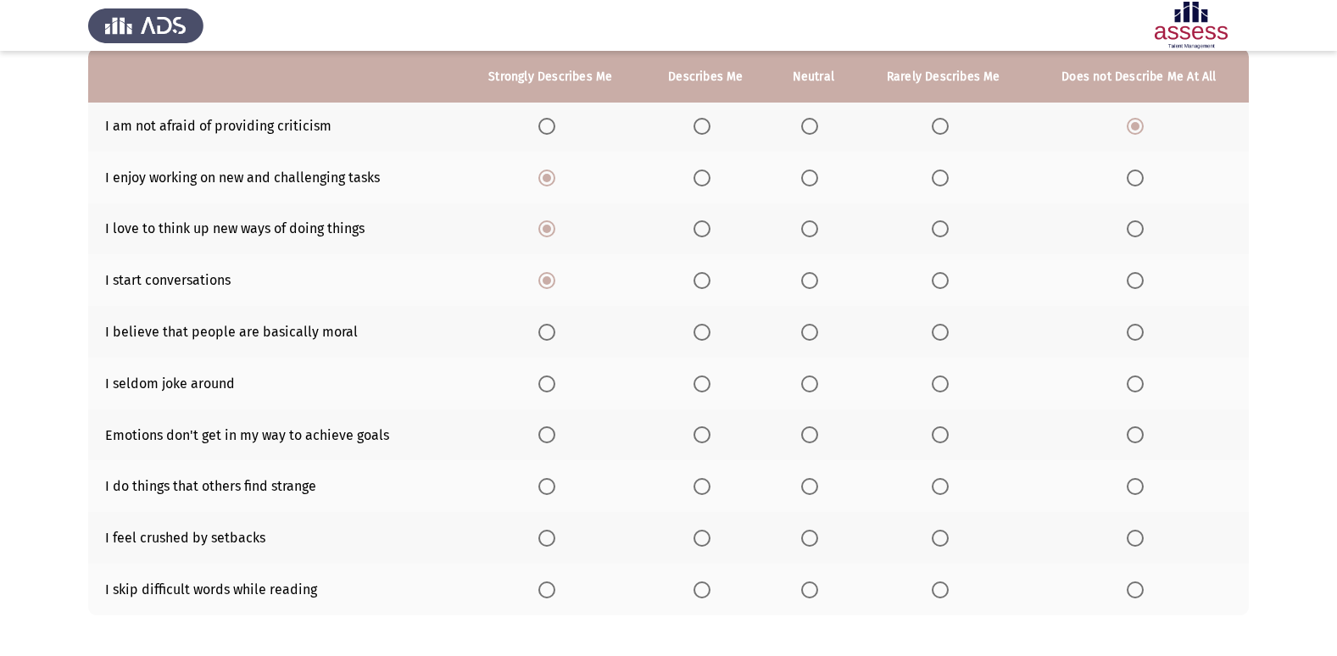
click at [815, 334] on span "Select an option" at bounding box center [809, 332] width 17 height 17
click at [815, 334] on input "Select an option" at bounding box center [809, 332] width 17 height 17
click at [808, 386] on span "Select an option" at bounding box center [809, 383] width 17 height 17
click at [808, 386] on input "Select an option" at bounding box center [809, 383] width 17 height 17
click at [940, 433] on span "Select an option" at bounding box center [940, 434] width 17 height 17
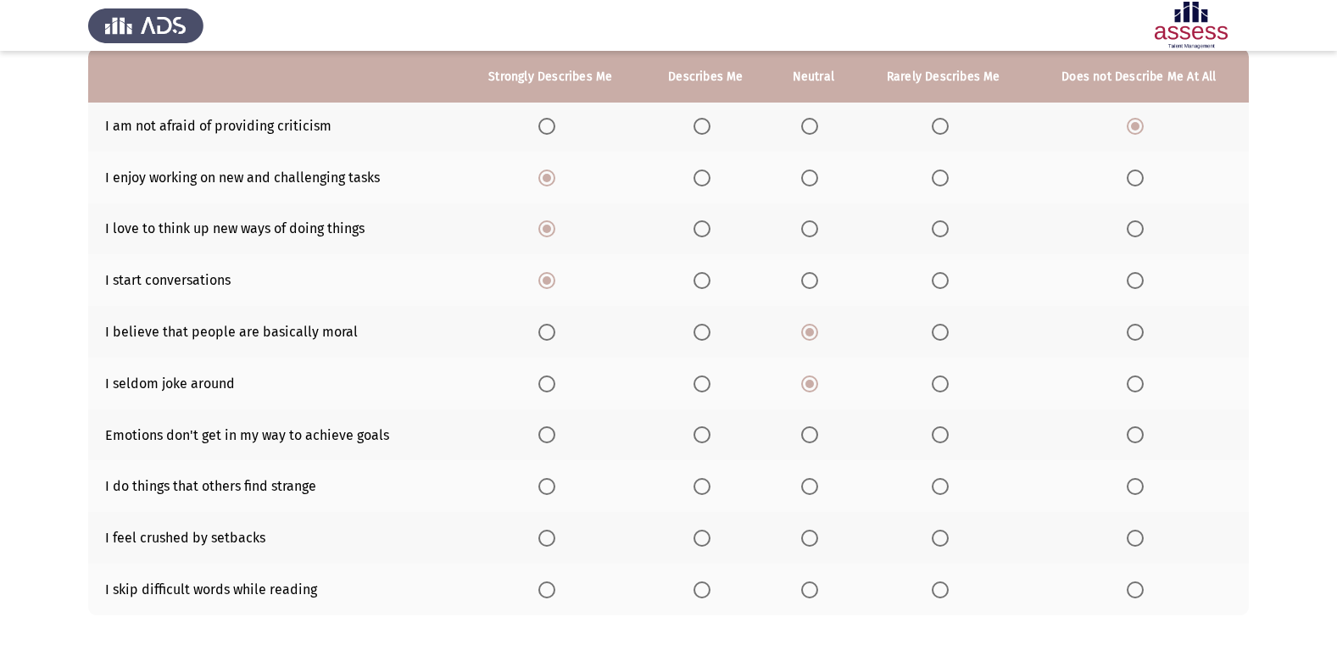
click at [940, 433] on input "Select an option" at bounding box center [940, 434] width 17 height 17
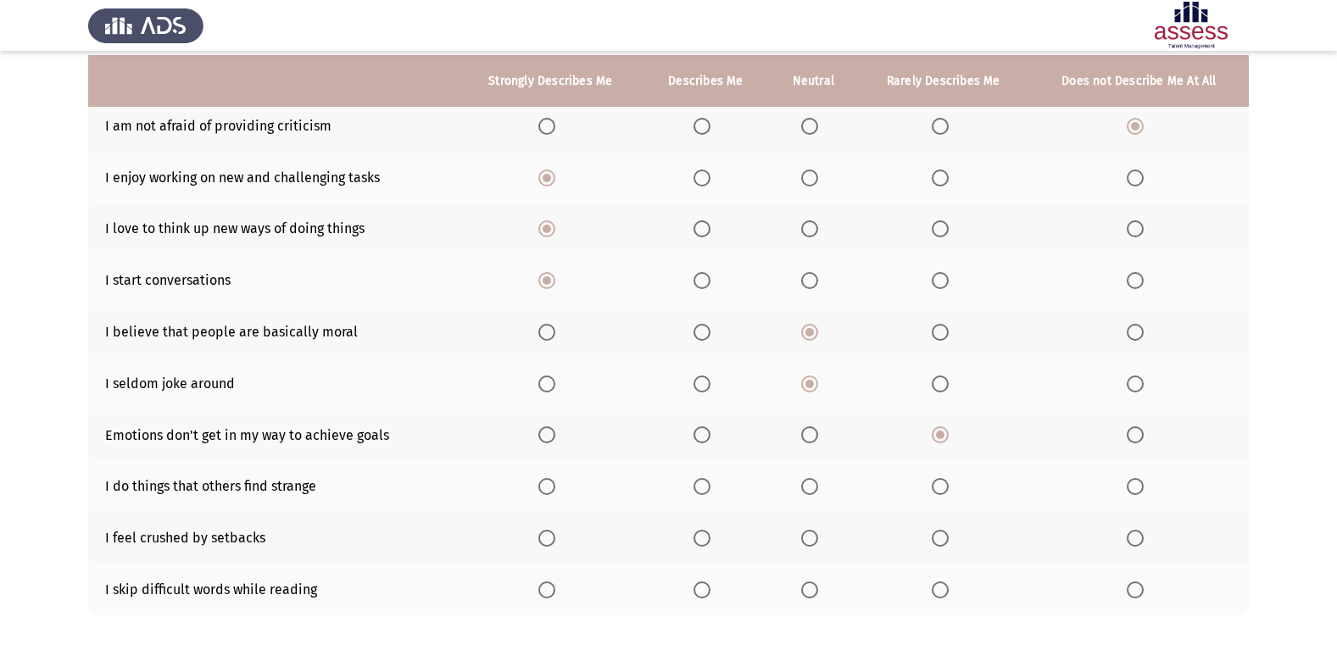
scroll to position [248, 0]
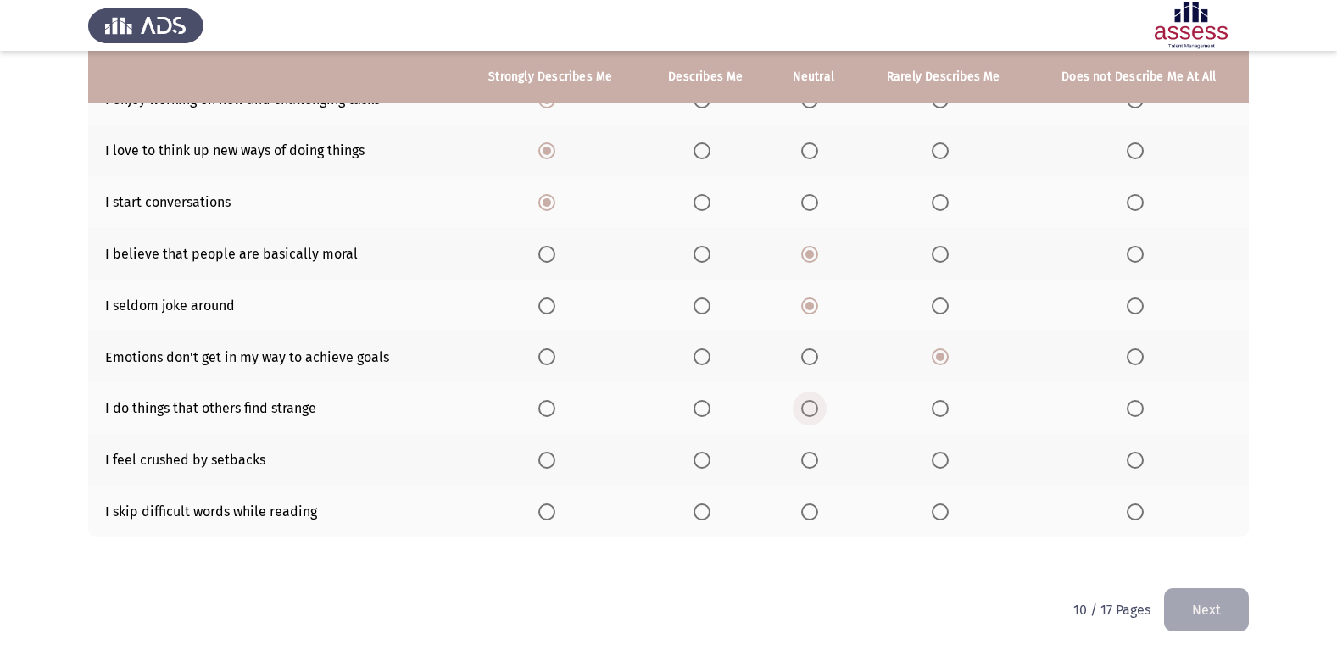
click at [809, 409] on span "Select an option" at bounding box center [809, 408] width 17 height 17
click at [809, 409] on input "Select an option" at bounding box center [809, 408] width 17 height 17
click at [1130, 464] on span "Select an option" at bounding box center [1134, 460] width 17 height 17
click at [1130, 464] on input "Select an option" at bounding box center [1134, 460] width 17 height 17
click at [944, 459] on span "Select an option" at bounding box center [940, 460] width 17 height 17
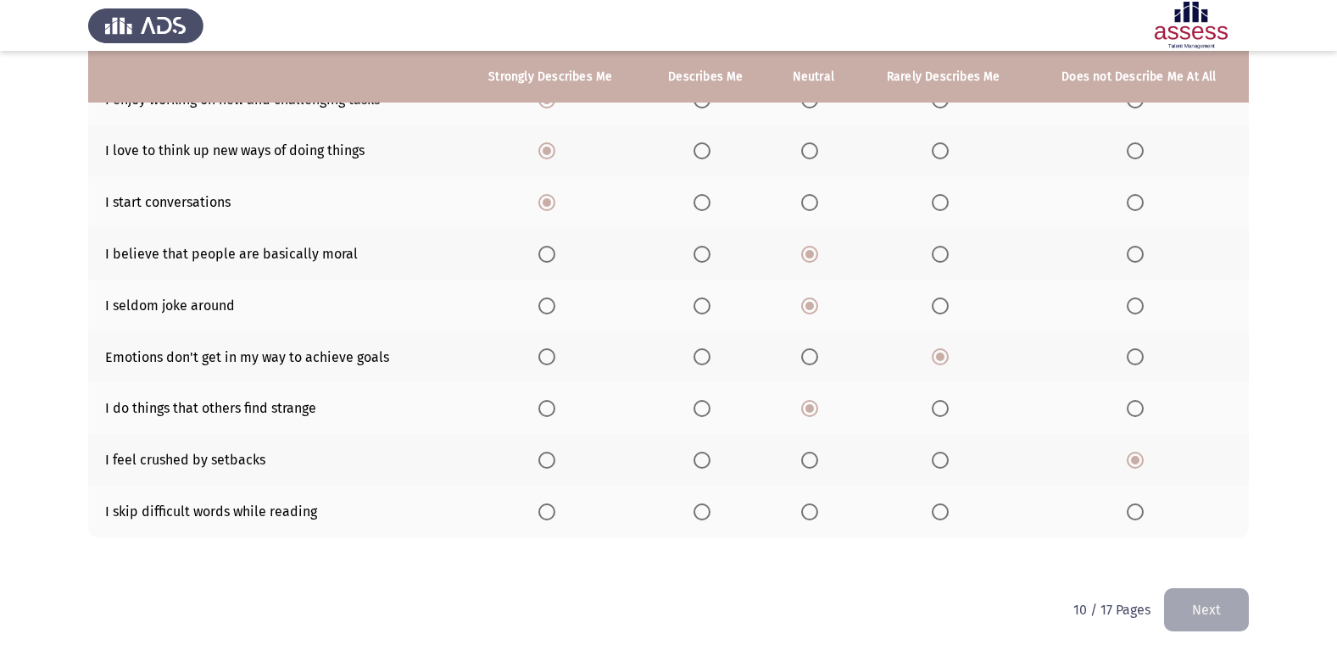
click at [944, 459] on input "Select an option" at bounding box center [940, 460] width 17 height 17
click at [551, 515] on span "Select an option" at bounding box center [546, 511] width 17 height 17
click at [551, 515] on input "Select an option" at bounding box center [546, 511] width 17 height 17
click at [1231, 599] on button "Next" at bounding box center [1206, 609] width 85 height 43
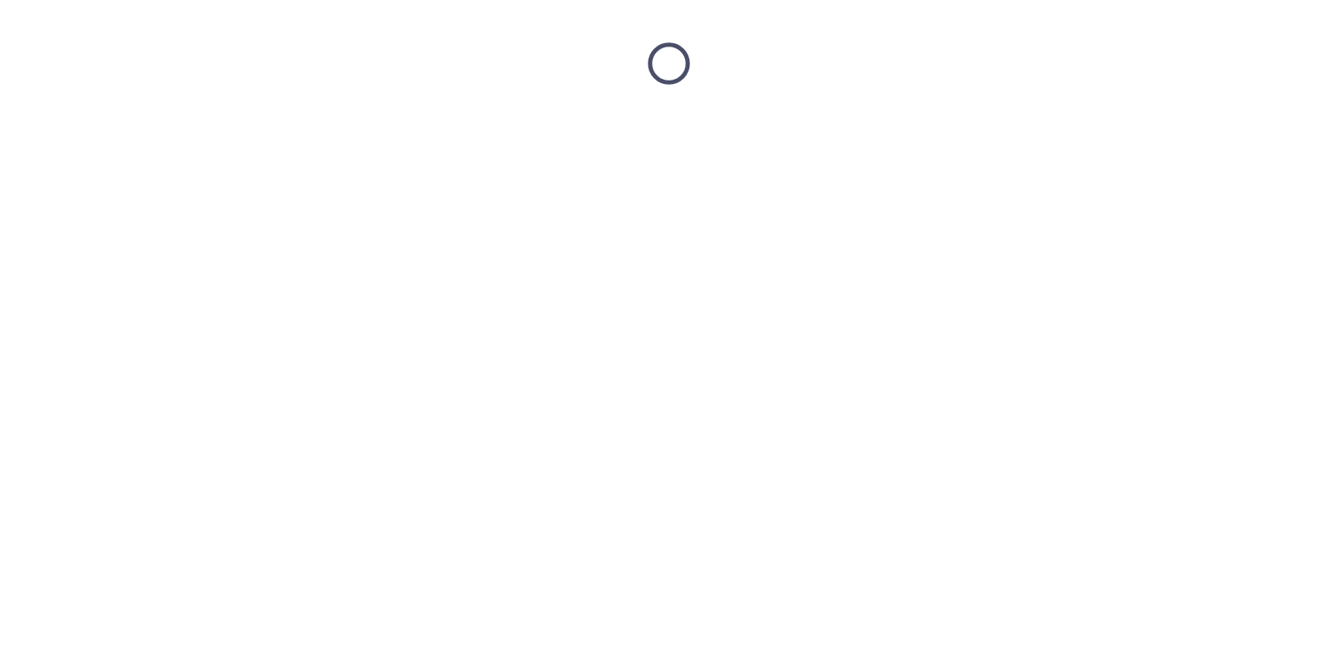
scroll to position [0, 0]
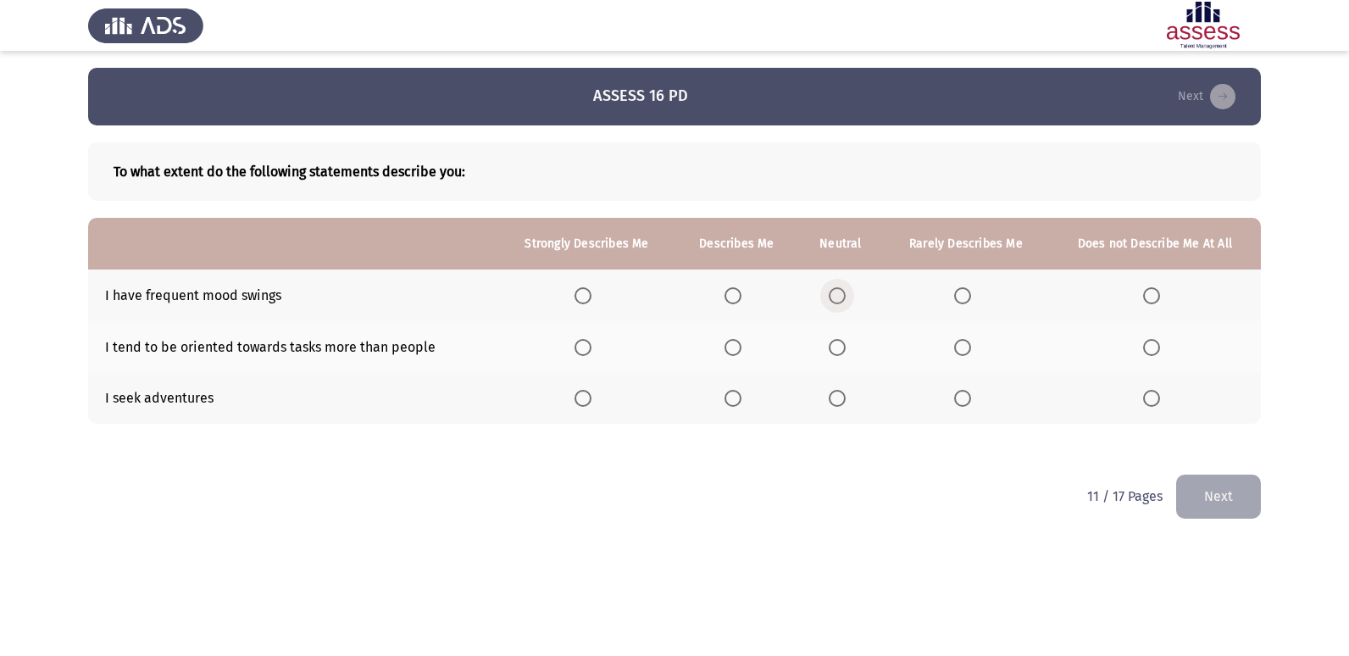
click at [841, 288] on span "Select an option" at bounding box center [837, 295] width 17 height 17
click at [841, 288] on input "Select an option" at bounding box center [837, 295] width 17 height 17
click at [969, 348] on span "Select an option" at bounding box center [962, 347] width 17 height 17
click at [969, 348] on input "Select an option" at bounding box center [962, 347] width 17 height 17
click at [1157, 346] on span "Select an option" at bounding box center [1151, 347] width 17 height 17
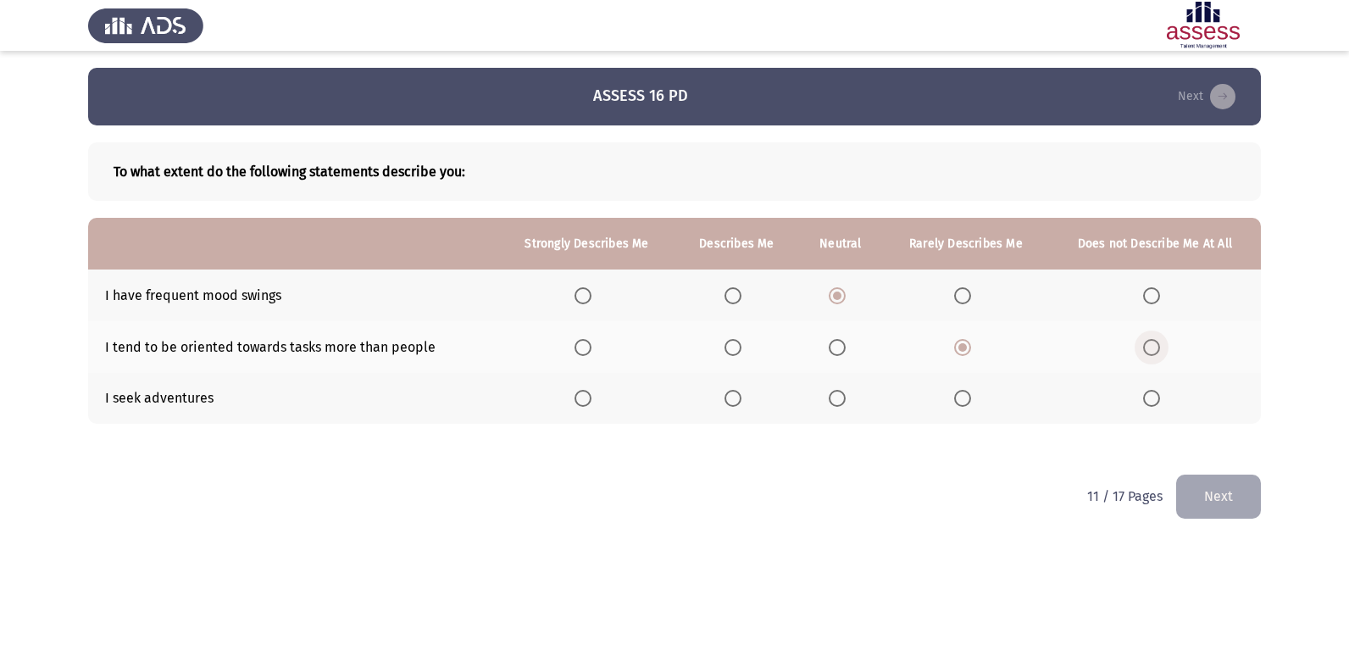
click at [1157, 346] on input "Select an option" at bounding box center [1151, 347] width 17 height 17
click at [581, 391] on span "Select an option" at bounding box center [583, 398] width 17 height 17
click at [581, 391] on input "Select an option" at bounding box center [583, 398] width 17 height 17
click at [1215, 503] on button "Next" at bounding box center [1219, 496] width 85 height 43
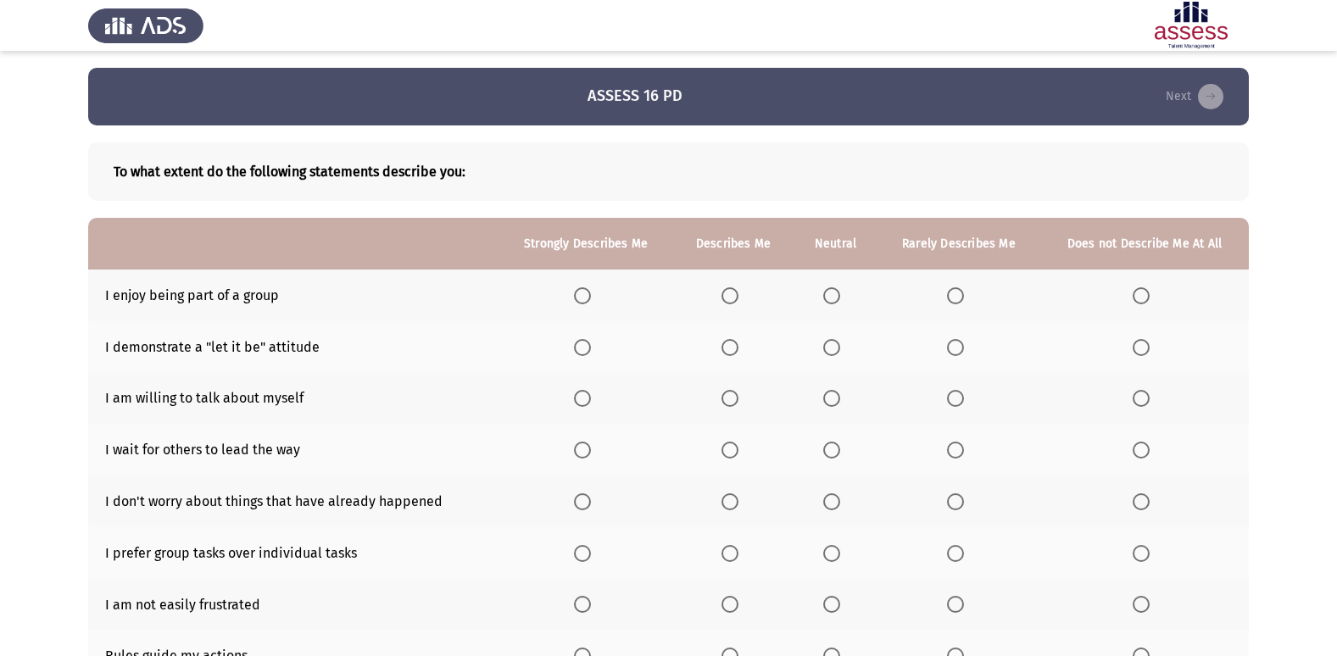
click at [584, 292] on span "Select an option" at bounding box center [582, 295] width 17 height 17
click at [584, 292] on input "Select an option" at bounding box center [582, 295] width 17 height 17
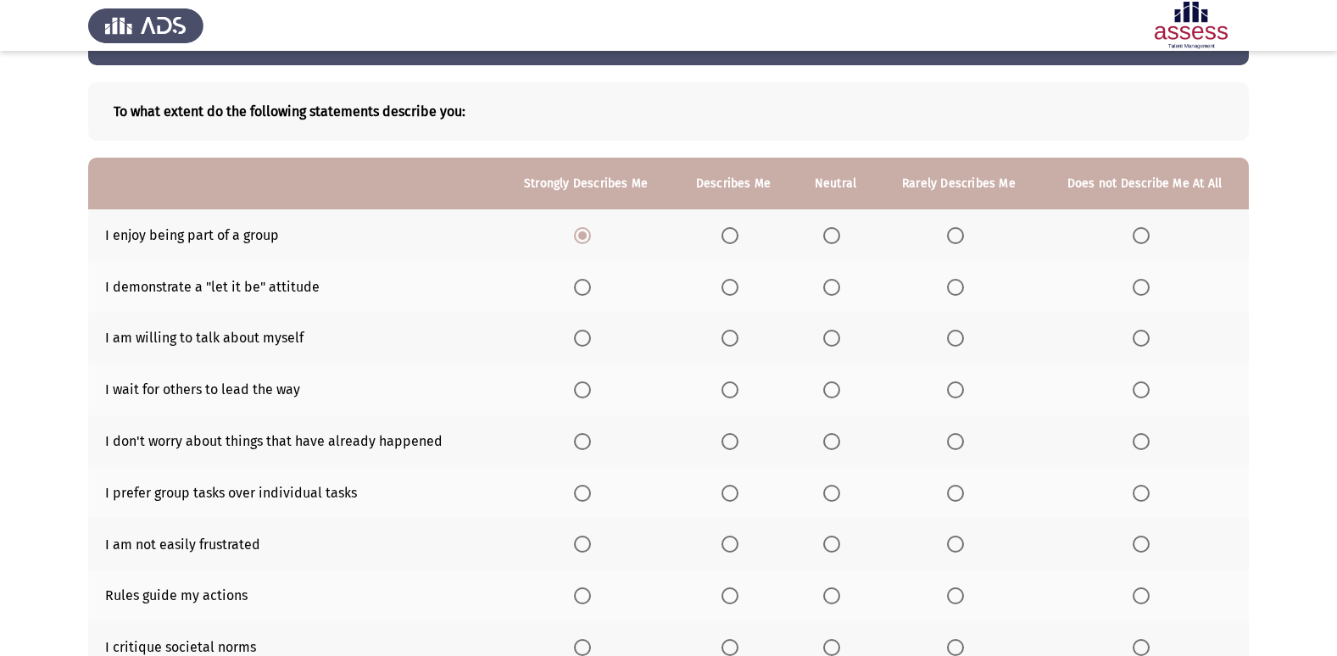
scroll to position [85, 0]
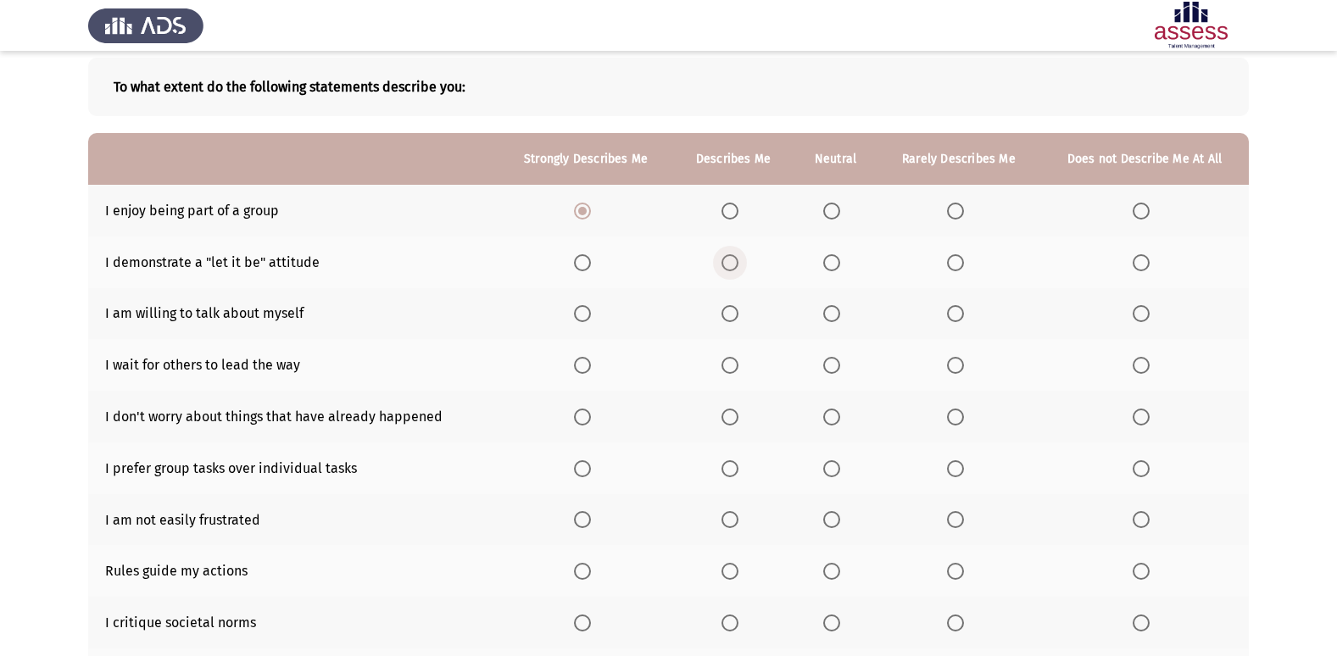
click at [737, 260] on span "Select an option" at bounding box center [729, 262] width 17 height 17
click at [737, 260] on input "Select an option" at bounding box center [729, 262] width 17 height 17
click at [829, 314] on span "Select an option" at bounding box center [831, 313] width 17 height 17
click at [829, 314] on input "Select an option" at bounding box center [831, 313] width 17 height 17
click at [1150, 364] on label "Select an option" at bounding box center [1144, 365] width 24 height 17
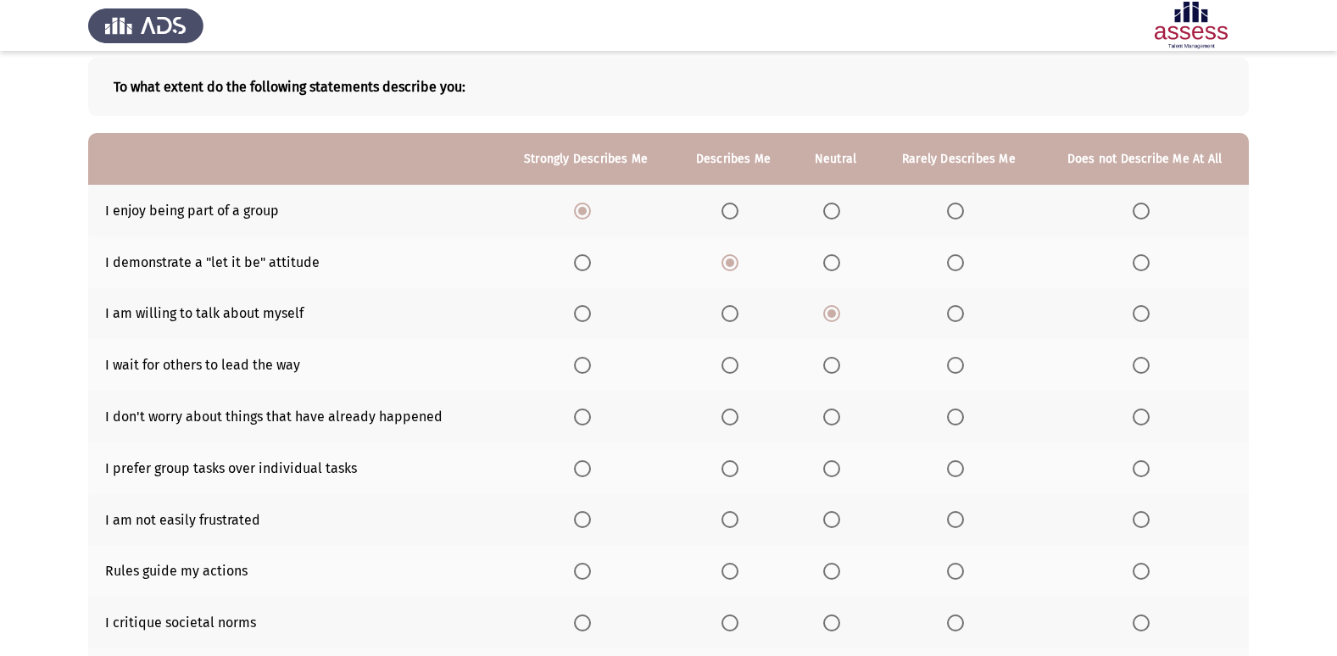
click at [1149, 364] on input "Select an option" at bounding box center [1140, 365] width 17 height 17
click at [845, 420] on label "Select an option" at bounding box center [835, 417] width 24 height 17
click at [840, 420] on input "Select an option" at bounding box center [831, 417] width 17 height 17
click at [588, 464] on span "Select an option" at bounding box center [582, 468] width 17 height 17
click at [588, 464] on input "Select an option" at bounding box center [582, 468] width 17 height 17
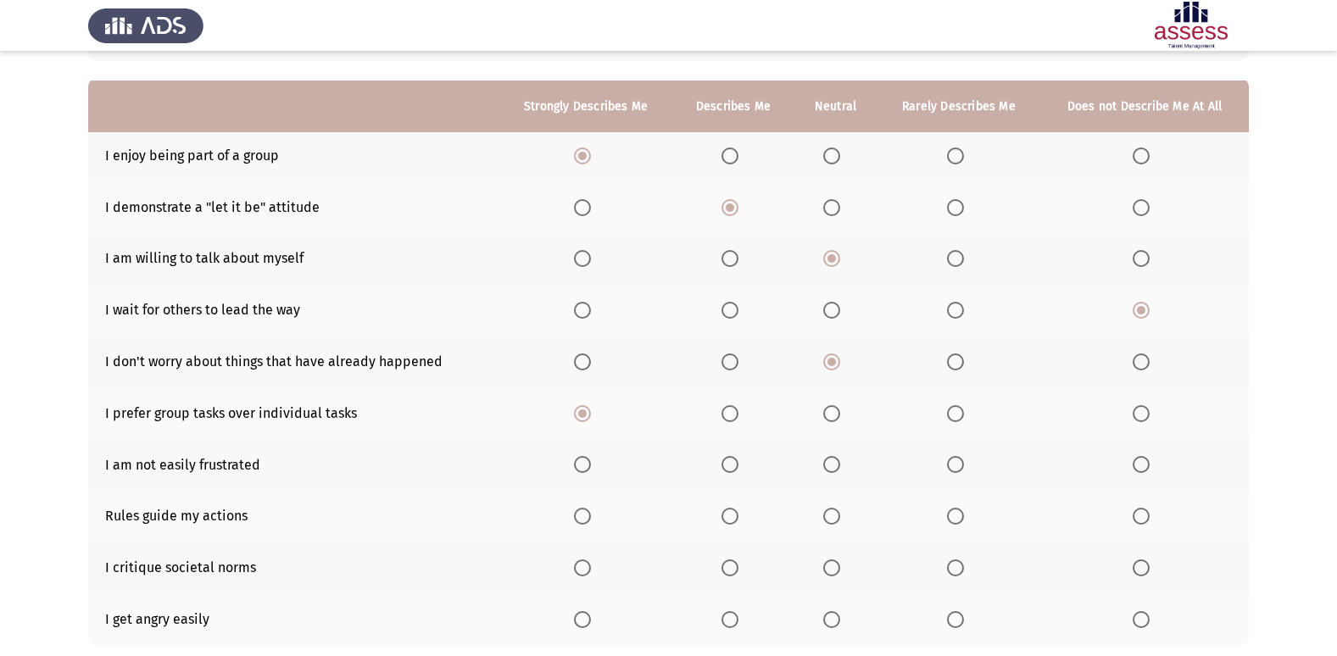
scroll to position [170, 0]
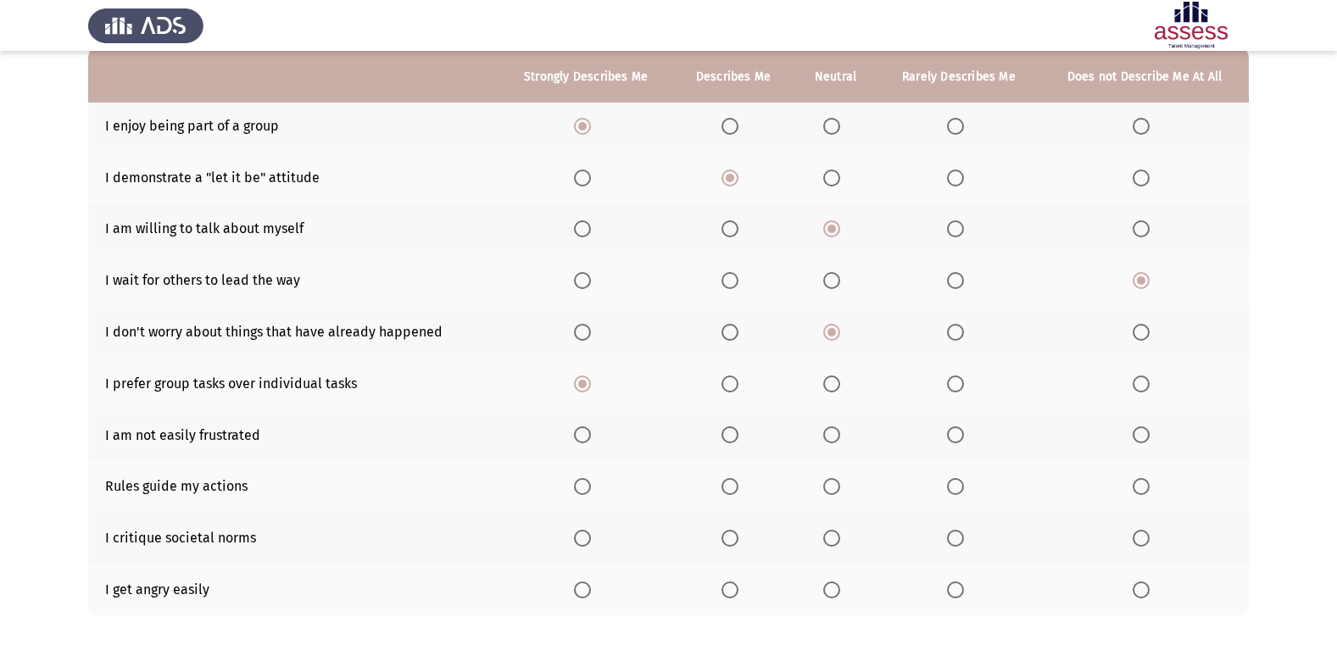
click at [835, 439] on span "Select an option" at bounding box center [831, 434] width 17 height 17
click at [835, 439] on input "Select an option" at bounding box center [831, 434] width 17 height 17
click at [954, 433] on span "Select an option" at bounding box center [955, 434] width 17 height 17
click at [954, 433] on input "Select an option" at bounding box center [955, 434] width 17 height 17
click at [839, 440] on span "Select an option" at bounding box center [831, 434] width 17 height 17
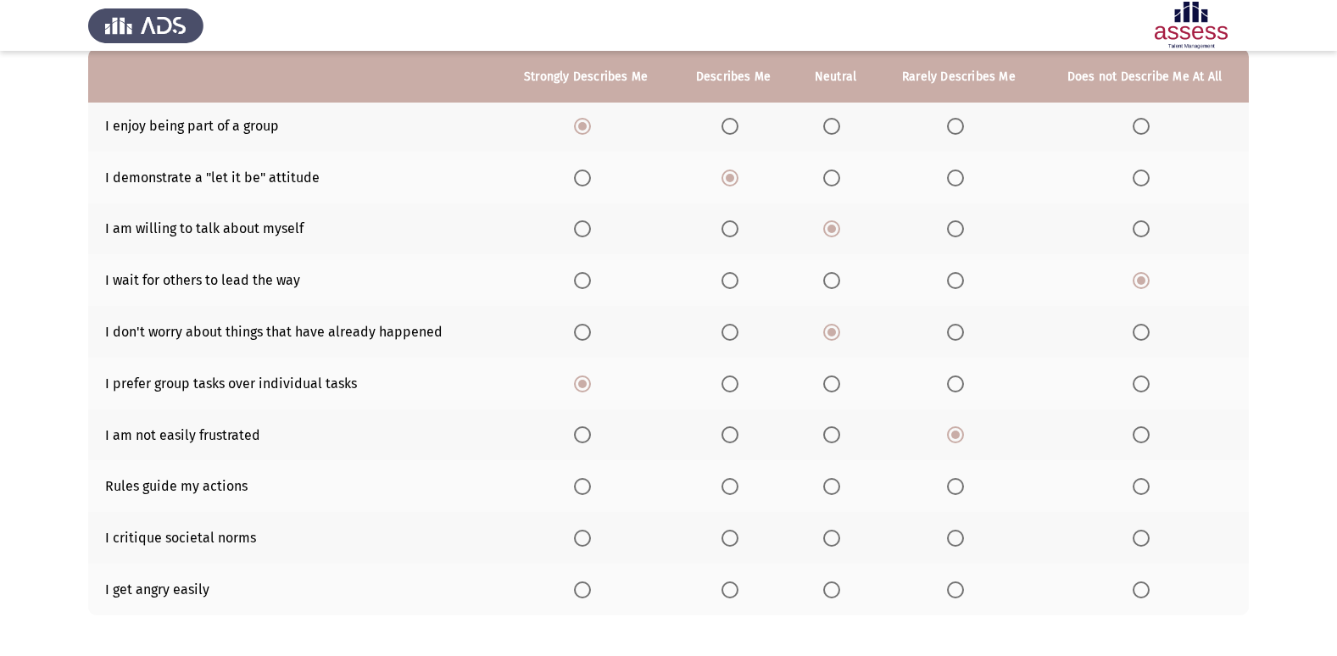
click at [839, 440] on input "Select an option" at bounding box center [831, 434] width 17 height 17
click at [581, 488] on span "Select an option" at bounding box center [582, 486] width 17 height 17
click at [581, 488] on input "Select an option" at bounding box center [582, 486] width 17 height 17
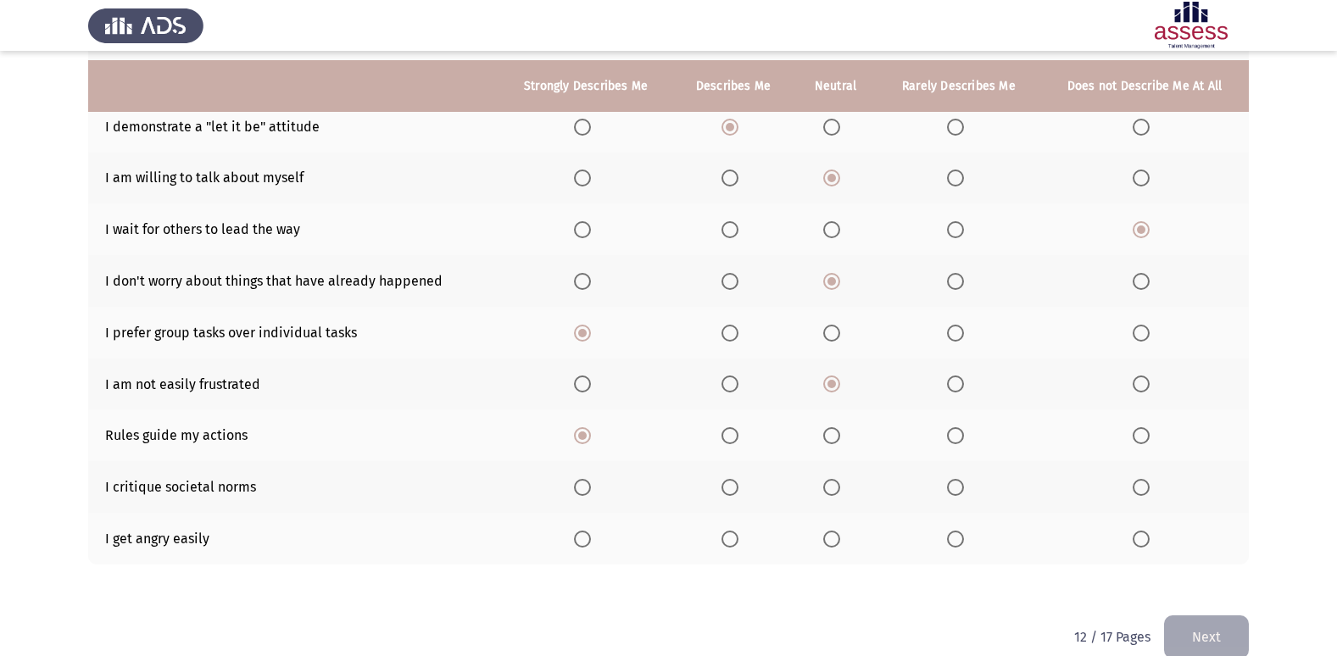
scroll to position [248, 0]
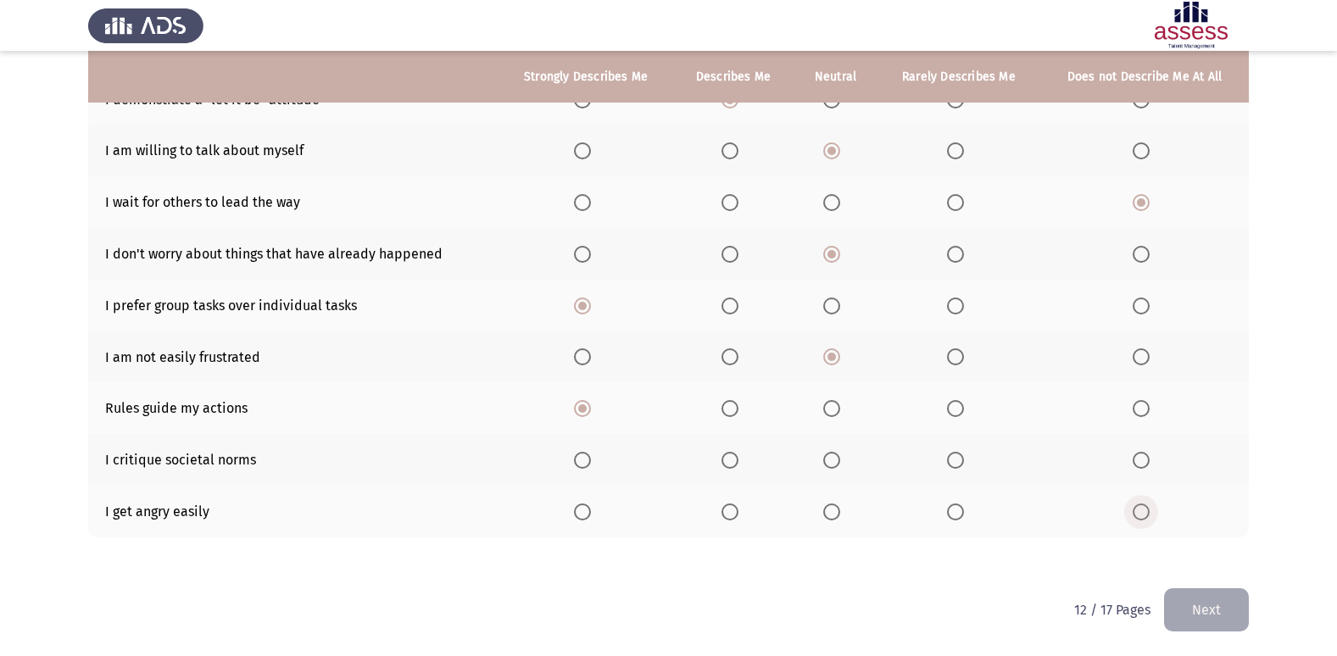
click at [1150, 512] on label "Select an option" at bounding box center [1144, 511] width 24 height 17
click at [1149, 512] on input "Select an option" at bounding box center [1140, 511] width 17 height 17
click at [833, 459] on span "Select an option" at bounding box center [831, 460] width 17 height 17
click at [833, 459] on input "Select an option" at bounding box center [831, 460] width 17 height 17
click at [121, 463] on td "I critique societal norms" at bounding box center [293, 460] width 410 height 52
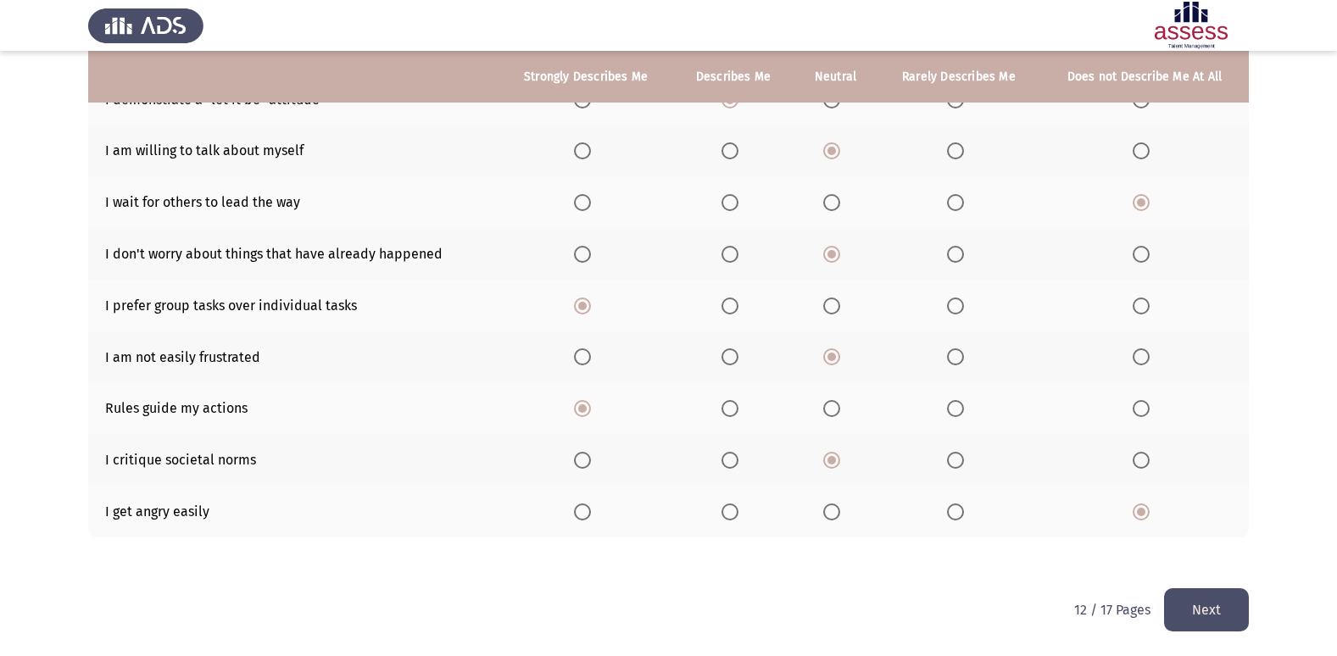
click at [121, 463] on td "I critique societal norms" at bounding box center [293, 460] width 410 height 52
click at [953, 462] on span "Select an option" at bounding box center [955, 460] width 17 height 17
click at [953, 462] on input "Select an option" at bounding box center [955, 460] width 17 height 17
click at [1149, 461] on span "Select an option" at bounding box center [1140, 460] width 17 height 17
click at [1149, 461] on input "Select an option" at bounding box center [1140, 460] width 17 height 17
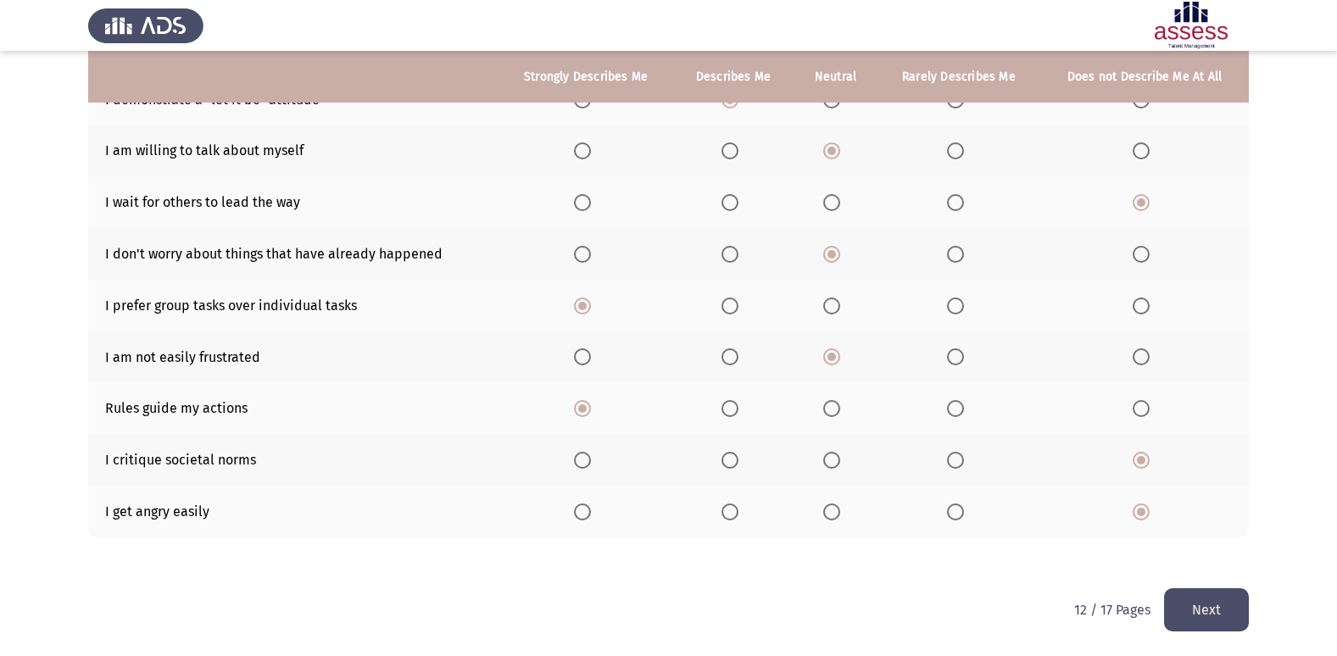
click at [1186, 605] on button "Next" at bounding box center [1206, 609] width 85 height 43
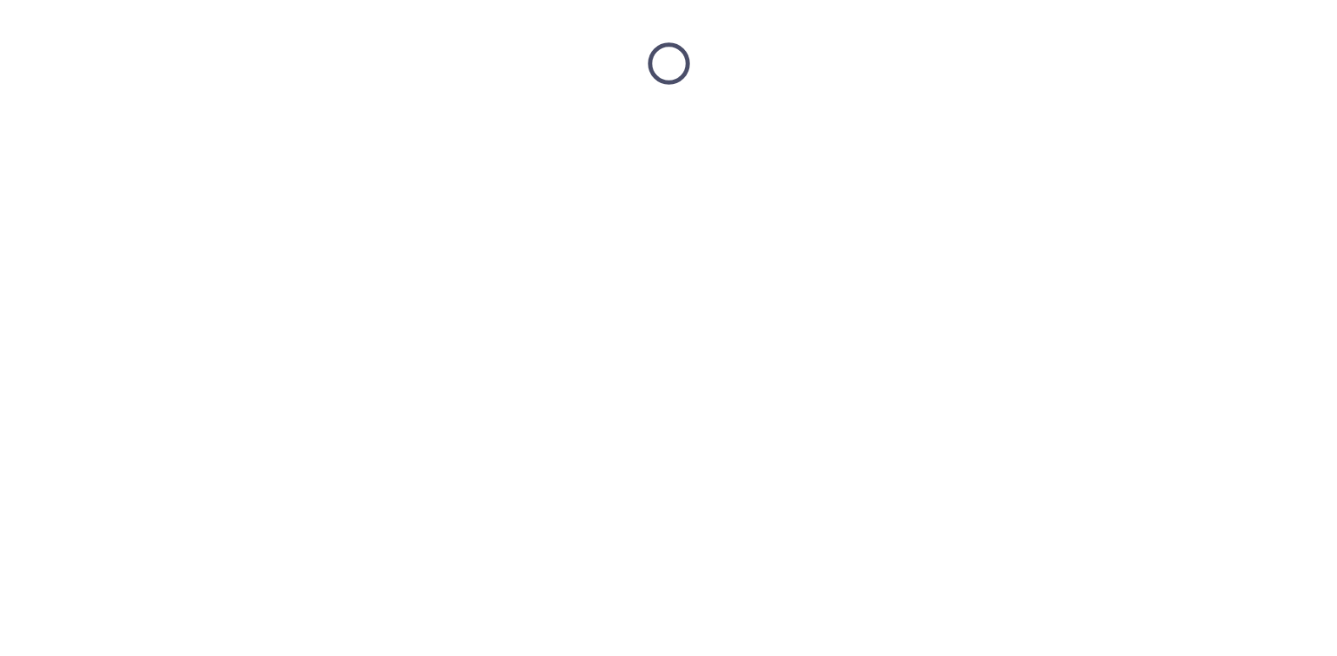
scroll to position [0, 0]
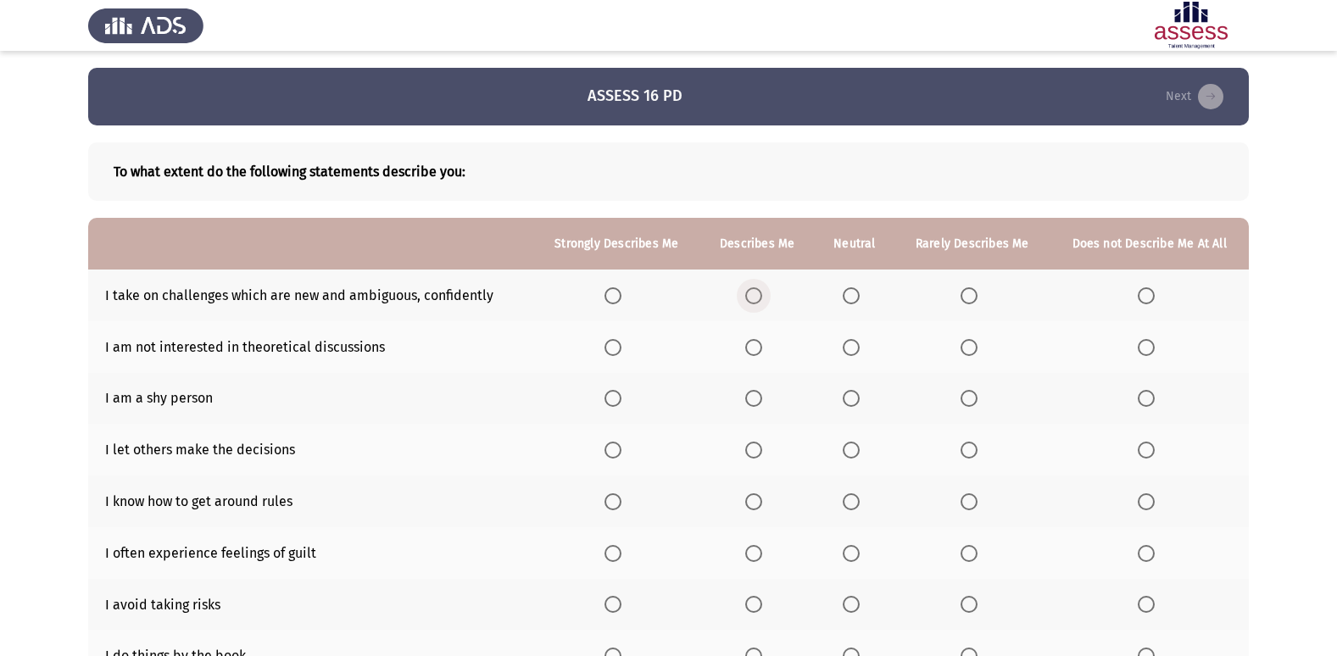
click at [762, 292] on span "Select an option" at bounding box center [753, 295] width 17 height 17
click at [762, 292] on input "Select an option" at bounding box center [753, 295] width 17 height 17
click at [848, 343] on span "Select an option" at bounding box center [851, 347] width 17 height 17
click at [848, 343] on input "Select an option" at bounding box center [851, 347] width 17 height 17
click at [1149, 398] on span "Select an option" at bounding box center [1146, 398] width 17 height 17
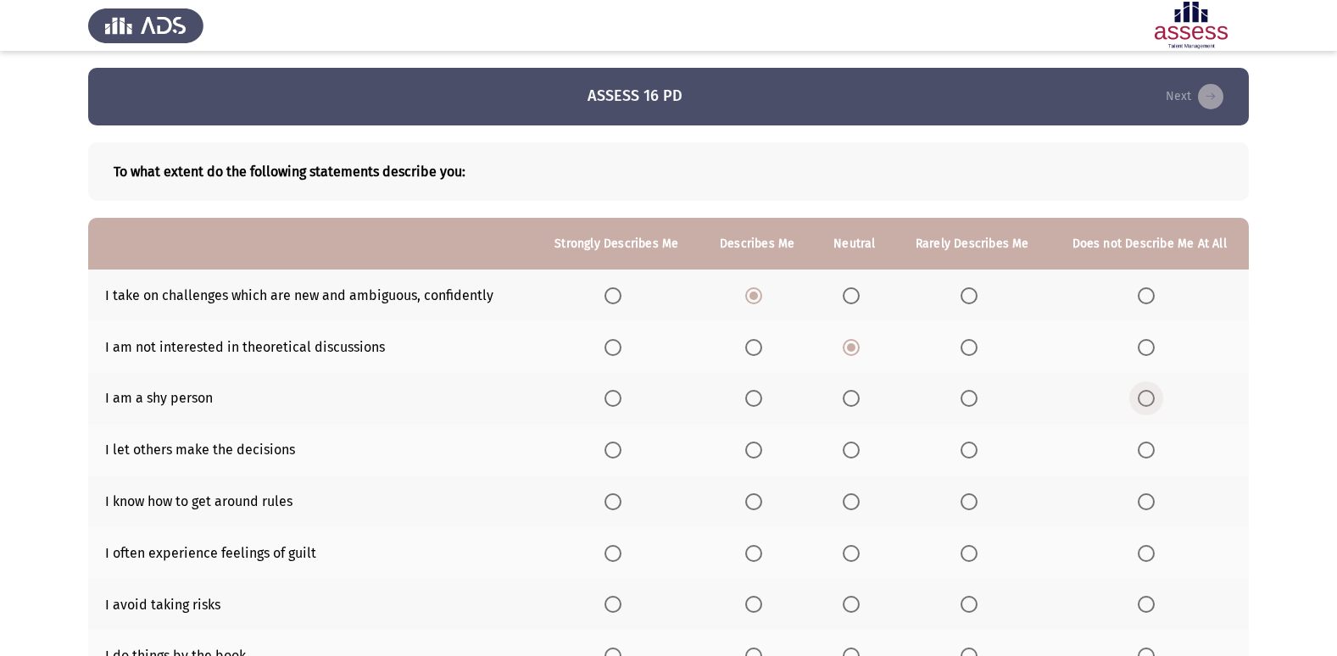
click at [1149, 398] on input "Select an option" at bounding box center [1146, 398] width 17 height 17
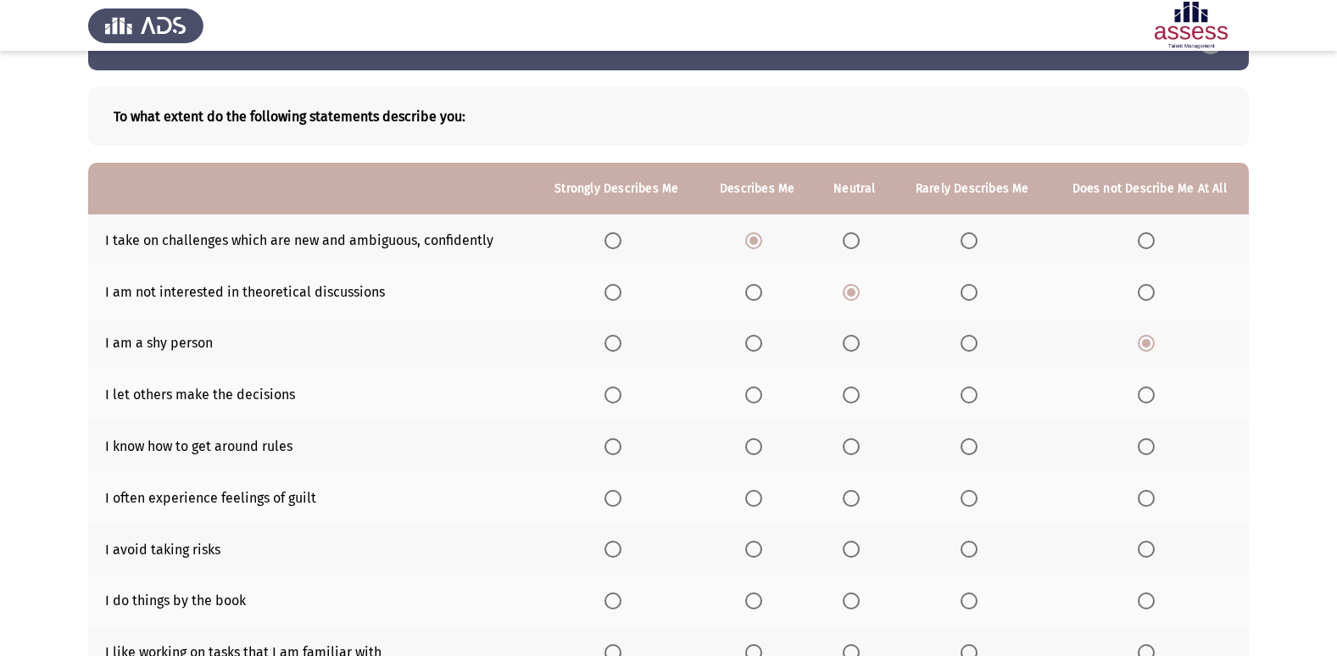
scroll to position [85, 0]
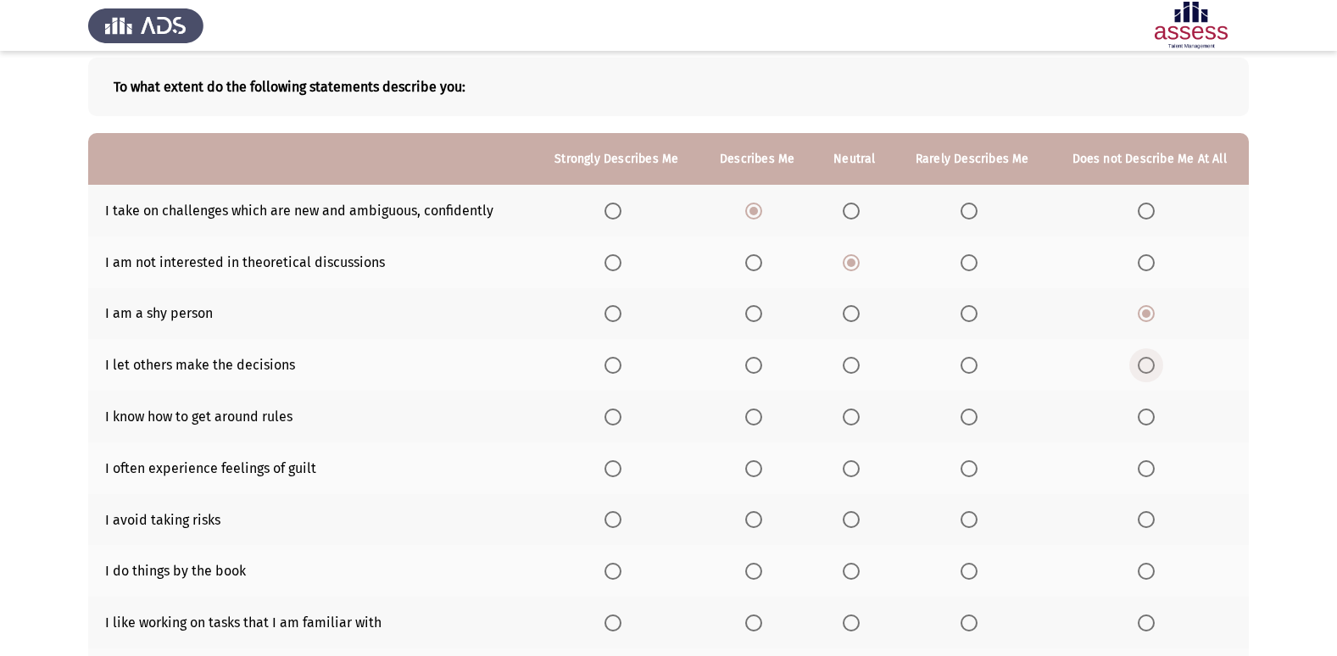
click at [1147, 357] on span "Select an option" at bounding box center [1146, 365] width 17 height 17
click at [1147, 357] on input "Select an option" at bounding box center [1146, 365] width 17 height 17
click at [1145, 410] on span "Select an option" at bounding box center [1146, 417] width 17 height 17
click at [1145, 410] on input "Select an option" at bounding box center [1146, 417] width 17 height 17
click at [967, 468] on span "Select an option" at bounding box center [968, 468] width 17 height 17
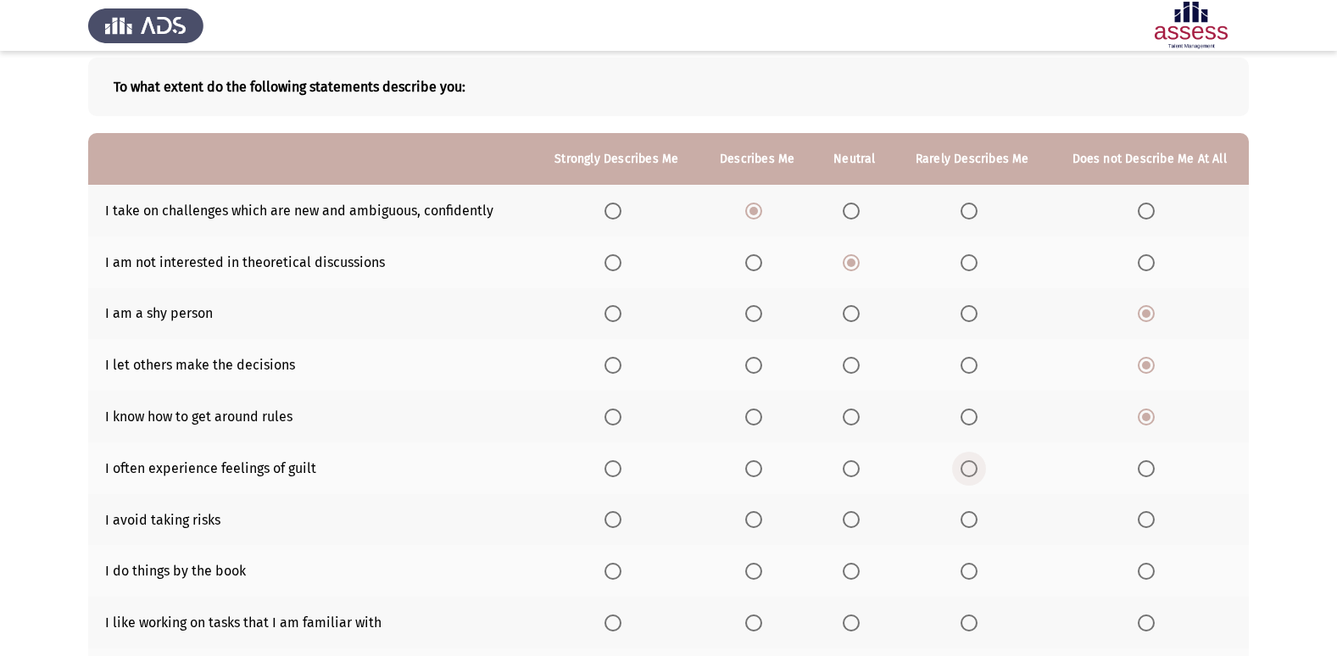
click at [967, 468] on input "Select an option" at bounding box center [968, 468] width 17 height 17
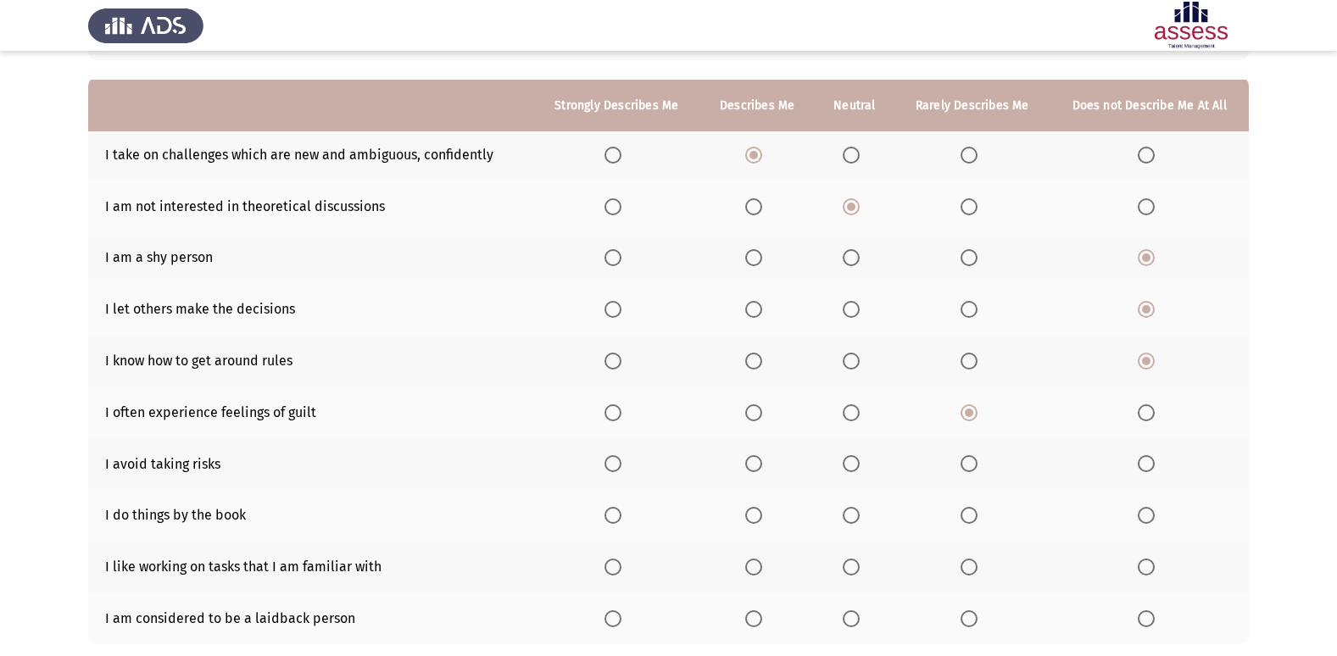
scroll to position [170, 0]
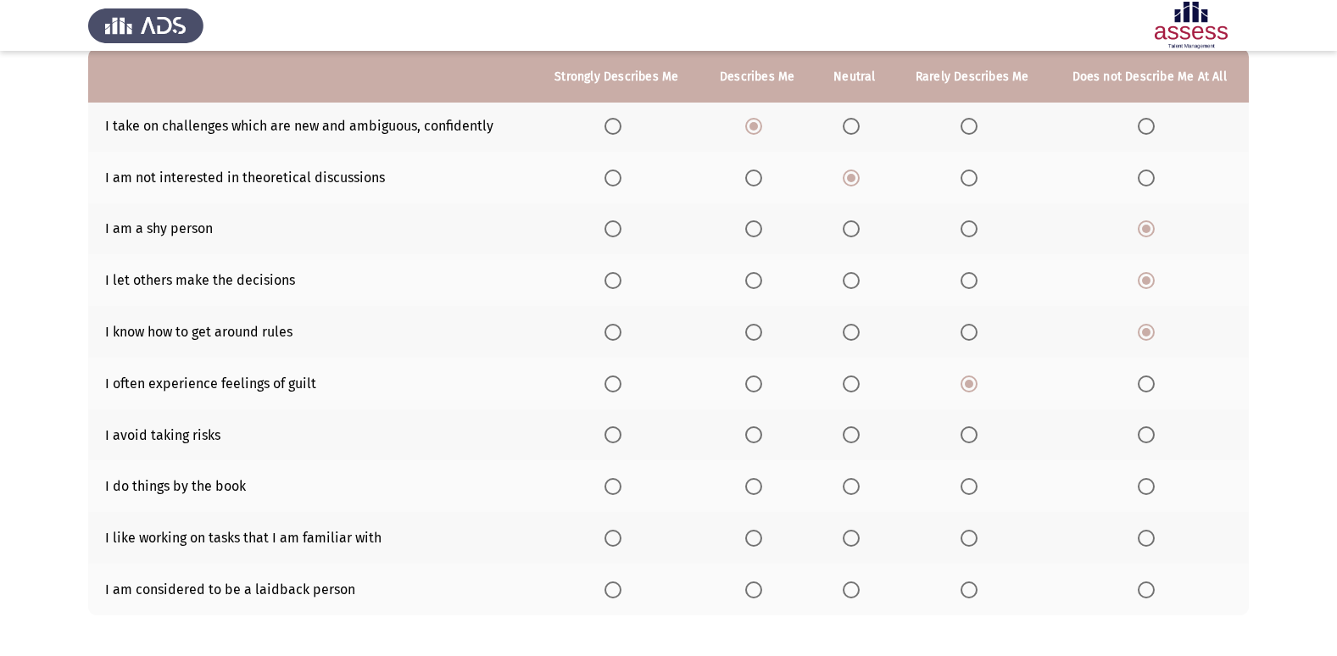
click at [1141, 438] on span "Select an option" at bounding box center [1146, 434] width 17 height 17
click at [1141, 438] on input "Select an option" at bounding box center [1146, 434] width 17 height 17
click at [976, 482] on span "Select an option" at bounding box center [968, 486] width 17 height 17
click at [976, 482] on input "Select an option" at bounding box center [968, 486] width 17 height 17
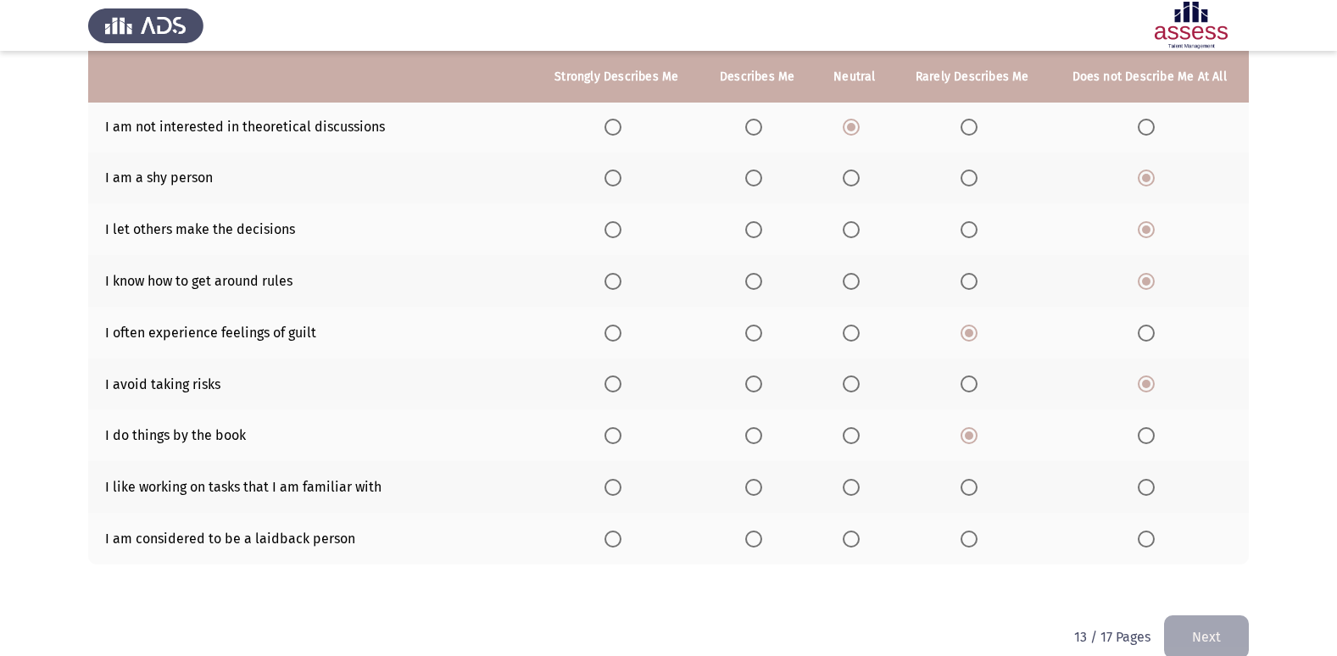
scroll to position [248, 0]
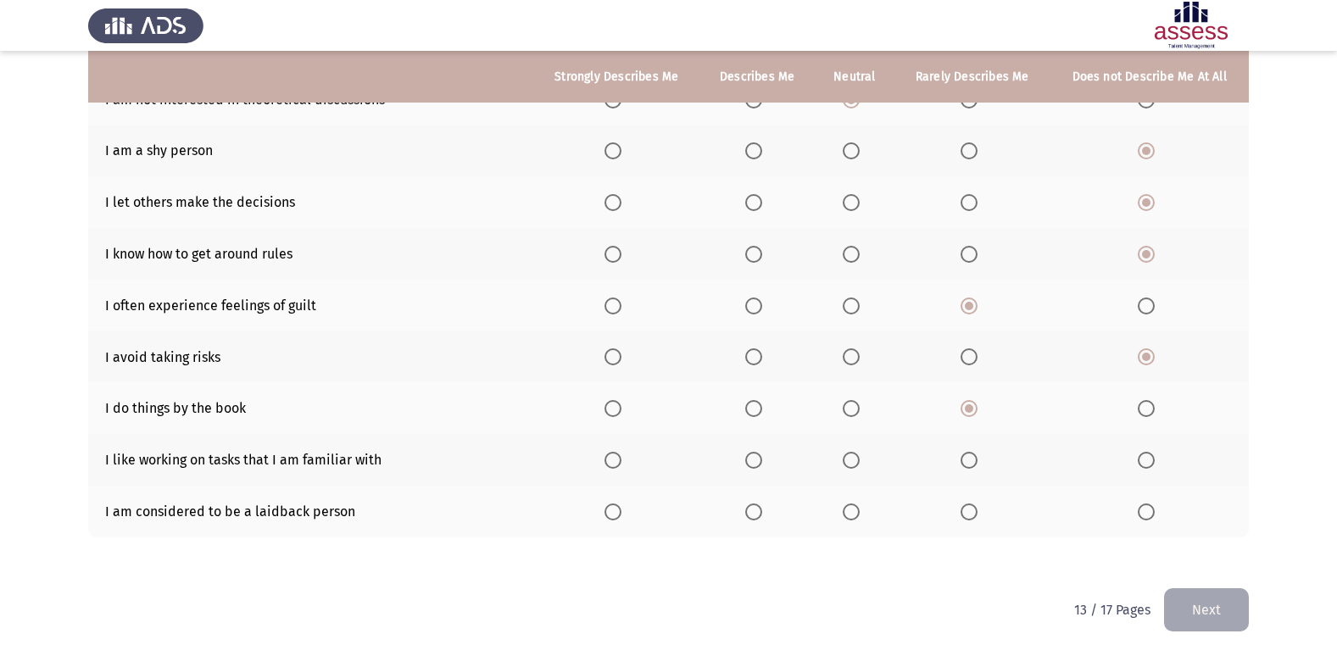
click at [621, 457] on span "Select an option" at bounding box center [612, 460] width 17 height 17
click at [621, 457] on input "Select an option" at bounding box center [612, 460] width 17 height 17
click at [859, 512] on span "Select an option" at bounding box center [851, 511] width 17 height 17
click at [859, 512] on input "Select an option" at bounding box center [851, 511] width 17 height 17
click at [1234, 599] on button "Next" at bounding box center [1206, 609] width 85 height 43
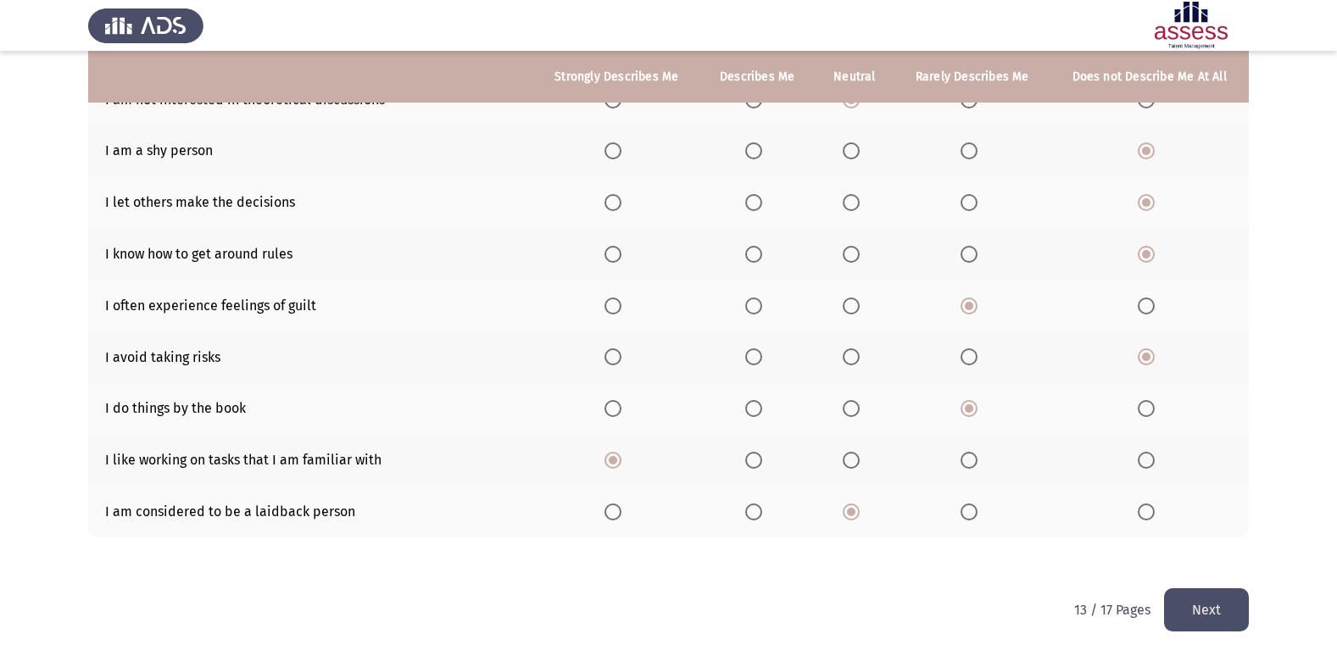
scroll to position [0, 0]
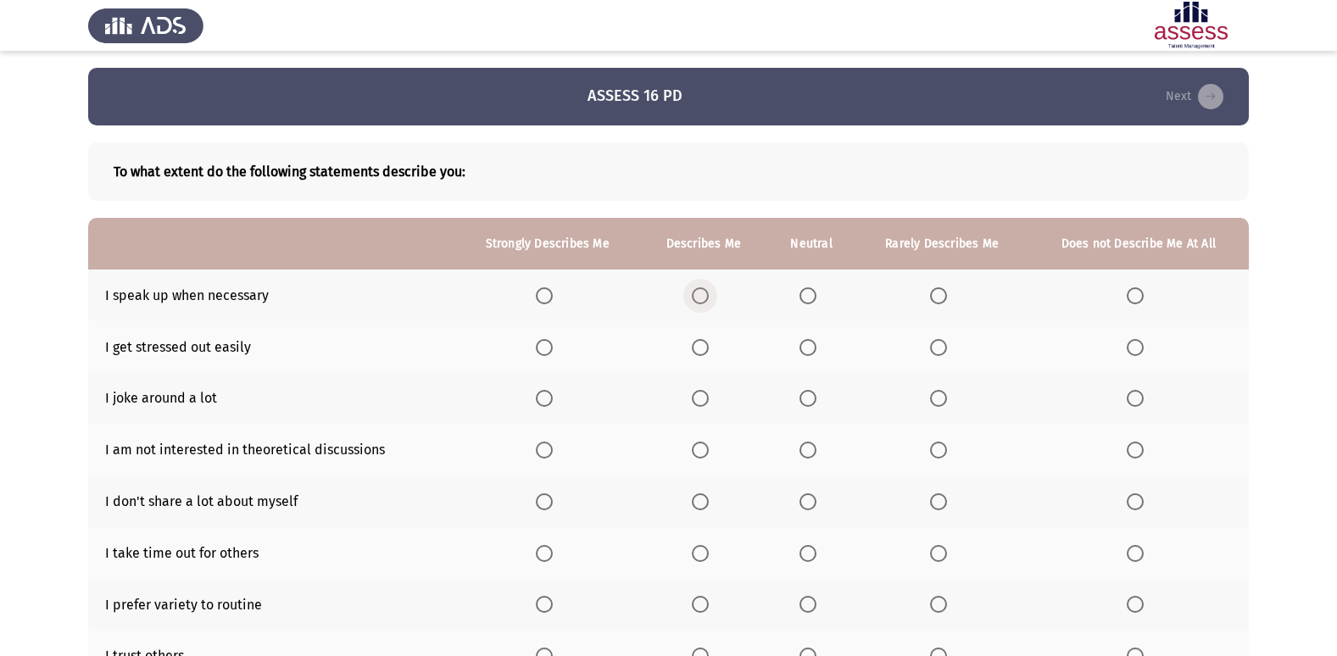
click at [698, 297] on span "Select an option" at bounding box center [700, 295] width 17 height 17
click at [698, 297] on input "Select an option" at bounding box center [700, 295] width 17 height 17
click at [1142, 343] on span "Select an option" at bounding box center [1134, 347] width 17 height 17
click at [1142, 343] on input "Select an option" at bounding box center [1134, 347] width 17 height 17
click at [1132, 398] on span "Select an option" at bounding box center [1134, 398] width 17 height 17
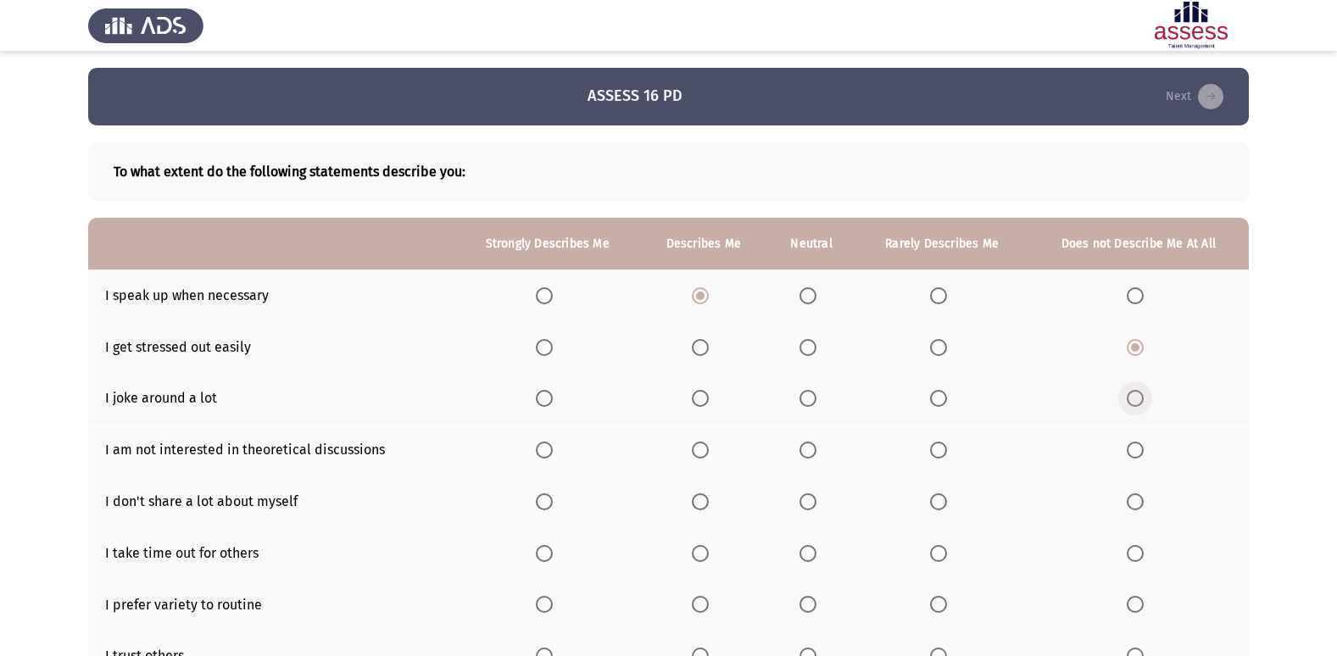
click at [1132, 398] on input "Select an option" at bounding box center [1134, 398] width 17 height 17
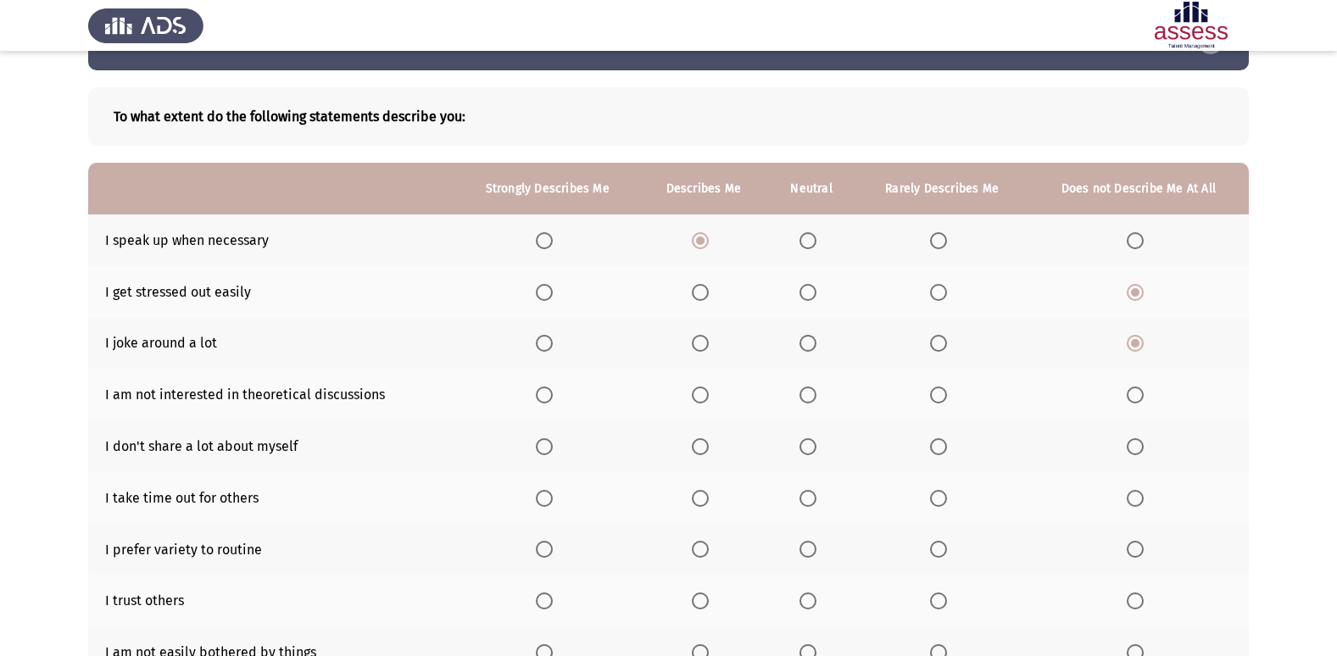
scroll to position [85, 0]
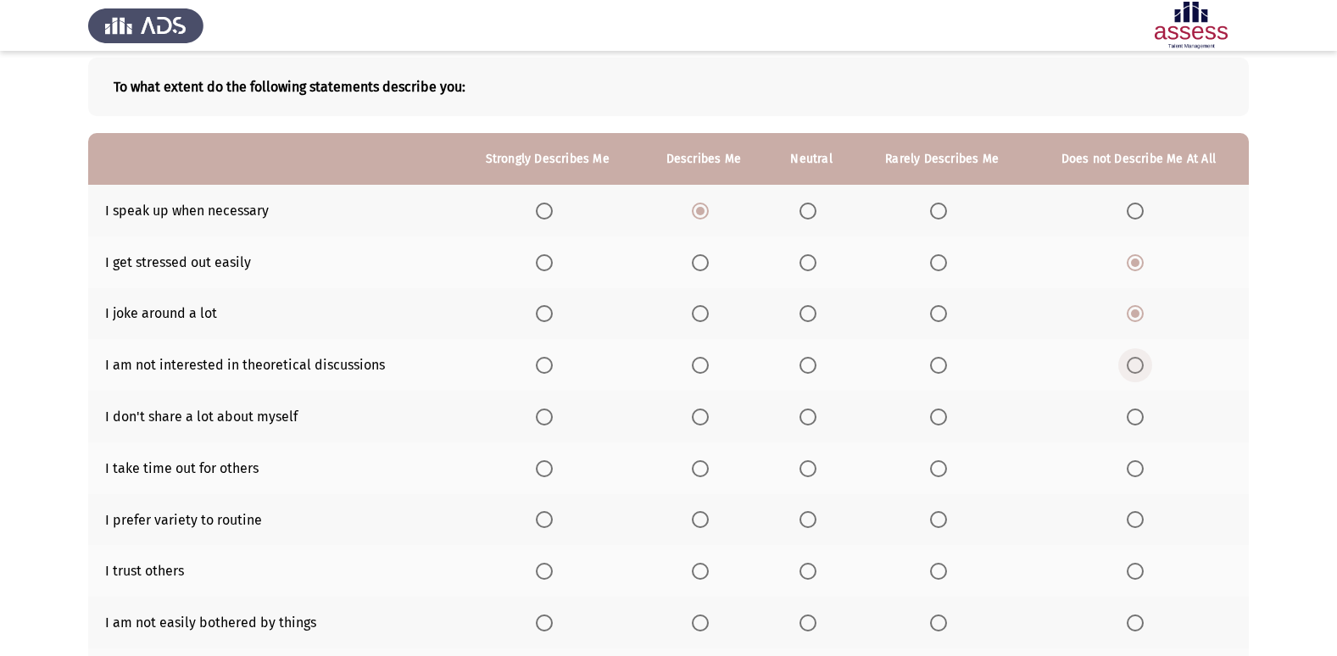
click at [1135, 374] on span "Select an option" at bounding box center [1134, 365] width 17 height 17
click at [1135, 374] on input "Select an option" at bounding box center [1134, 365] width 17 height 17
click at [804, 370] on span "Select an option" at bounding box center [807, 365] width 17 height 17
click at [804, 370] on input "Select an option" at bounding box center [807, 365] width 17 height 17
click at [818, 418] on label "Select an option" at bounding box center [811, 417] width 24 height 17
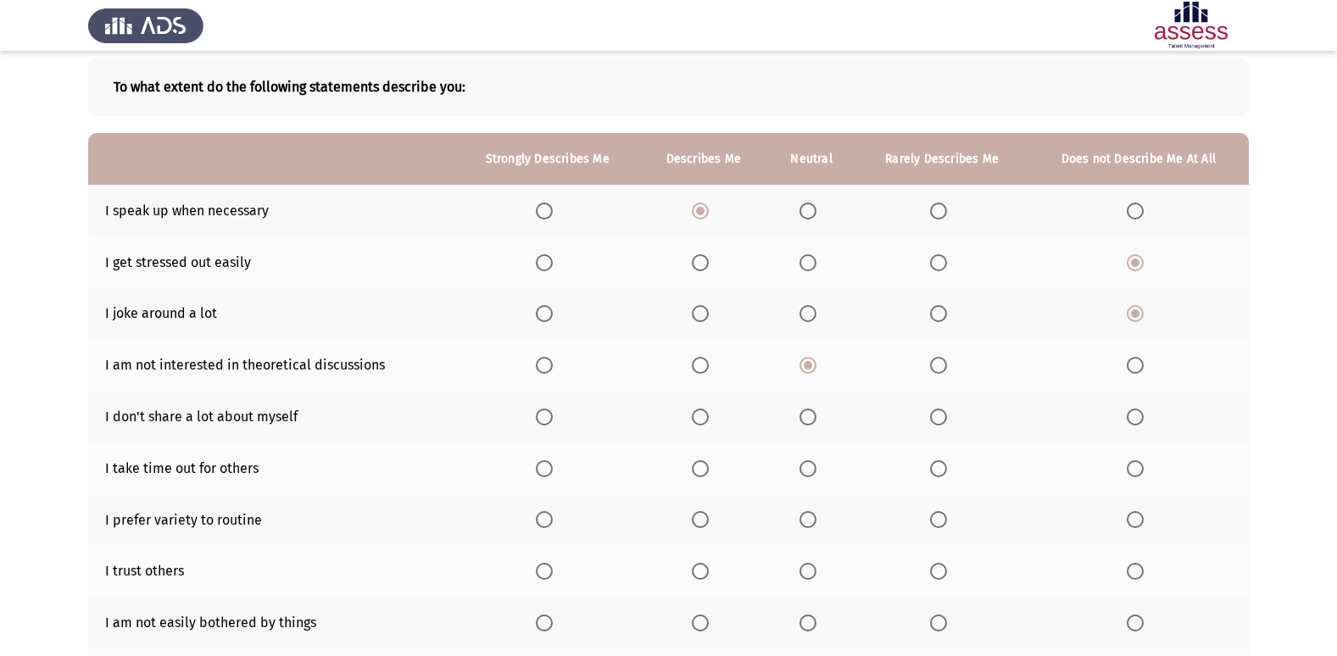
click at [816, 418] on input "Select an option" at bounding box center [807, 417] width 17 height 17
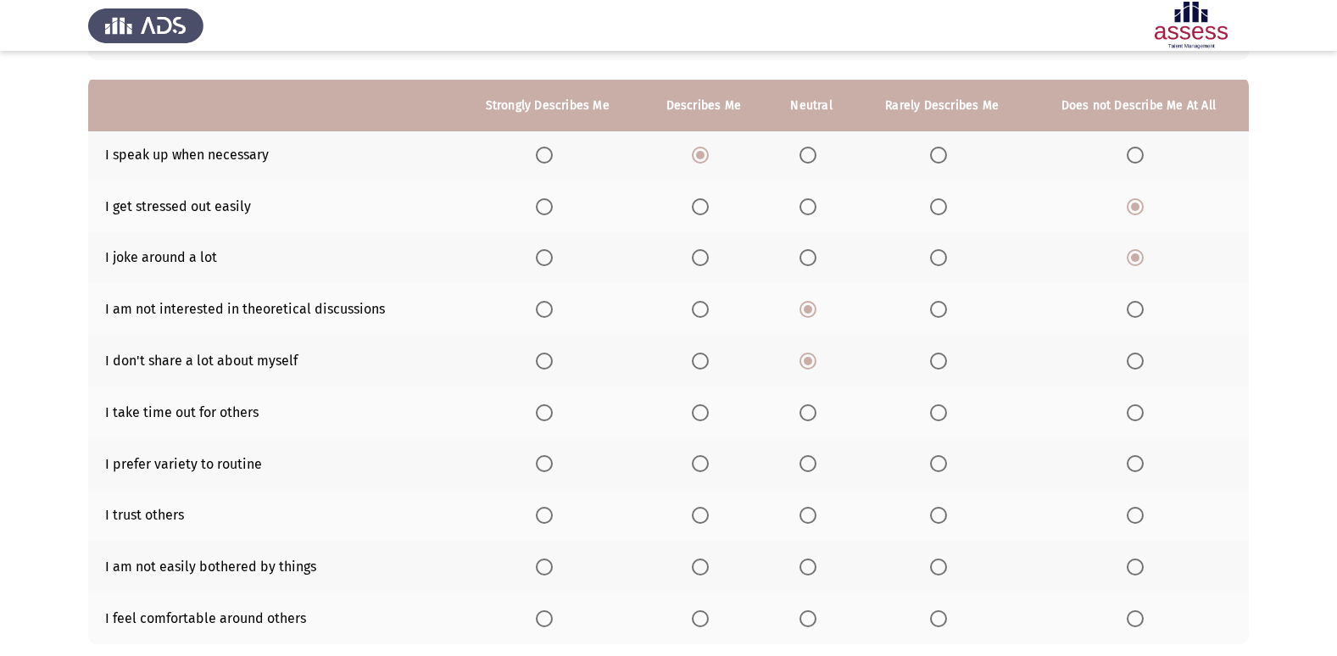
scroll to position [170, 0]
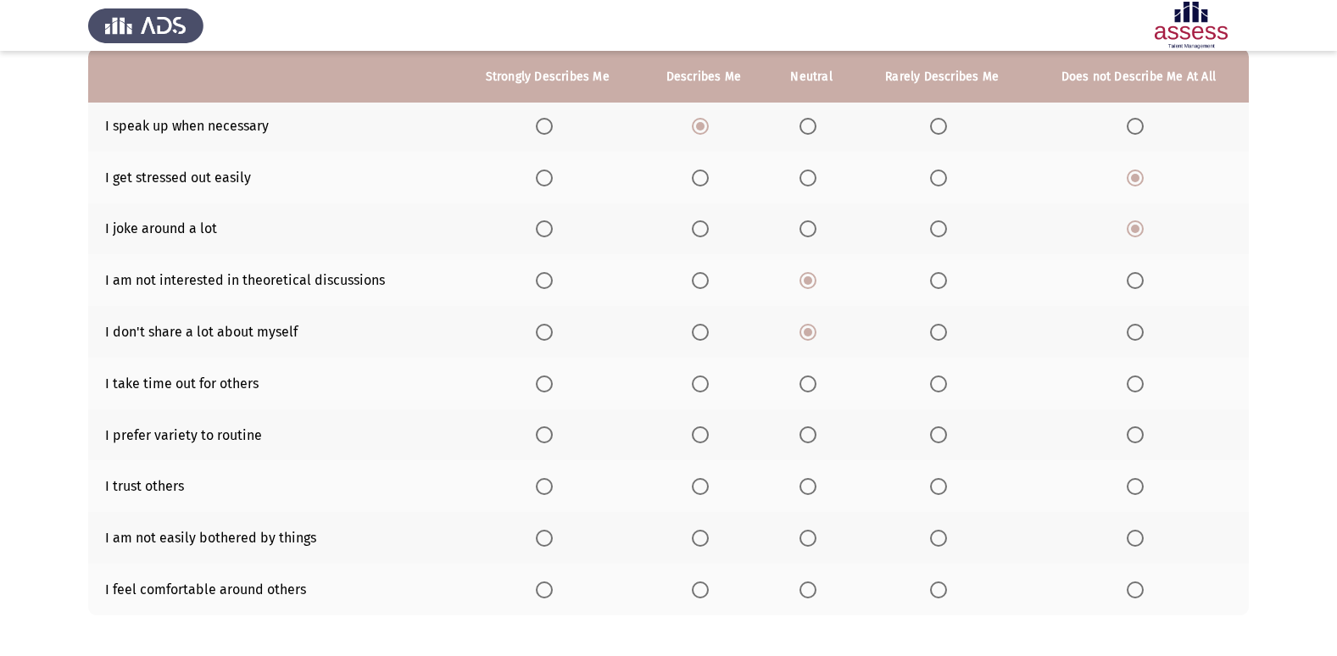
click at [693, 387] on span "Select an option" at bounding box center [700, 383] width 17 height 17
click at [693, 387] on input "Select an option" at bounding box center [700, 383] width 17 height 17
click at [704, 433] on span "Select an option" at bounding box center [700, 434] width 17 height 17
click at [704, 433] on input "Select an option" at bounding box center [700, 434] width 17 height 17
click at [809, 475] on th at bounding box center [811, 486] width 89 height 52
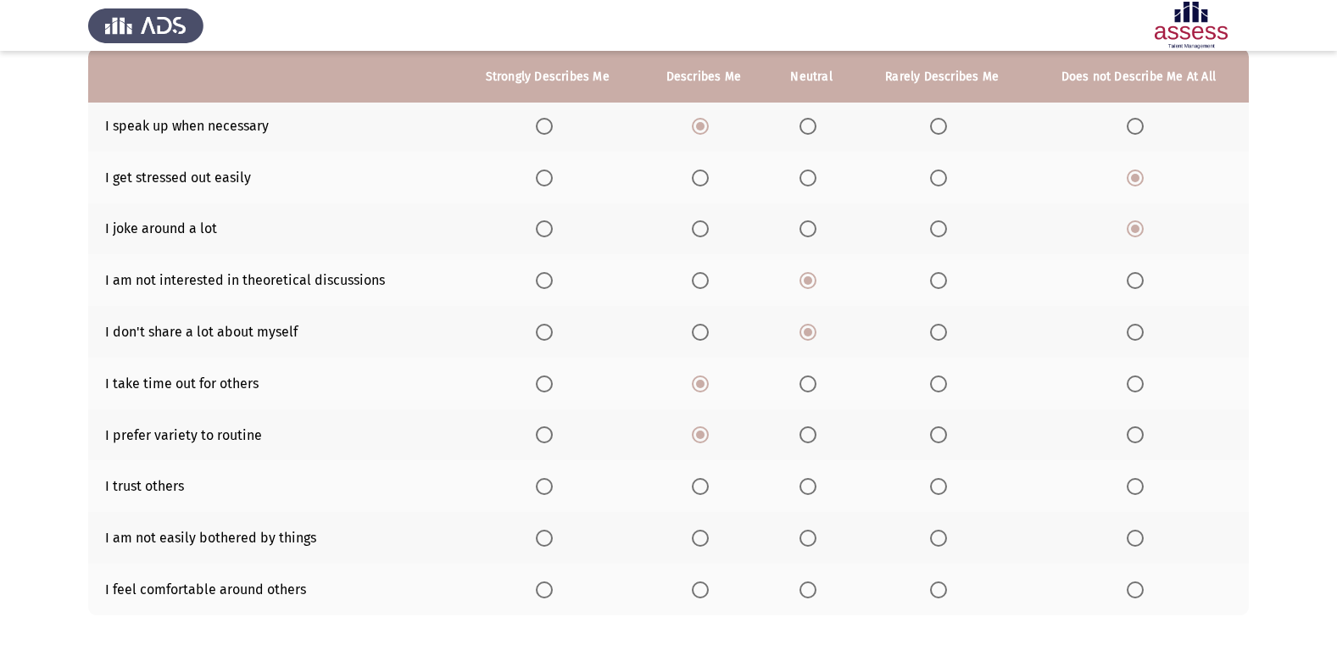
click at [804, 482] on span "Select an option" at bounding box center [807, 486] width 17 height 17
click at [804, 482] on input "Select an option" at bounding box center [807, 486] width 17 height 17
click at [931, 541] on span "Select an option" at bounding box center [938, 538] width 17 height 17
click at [931, 541] on input "Select an option" at bounding box center [938, 538] width 17 height 17
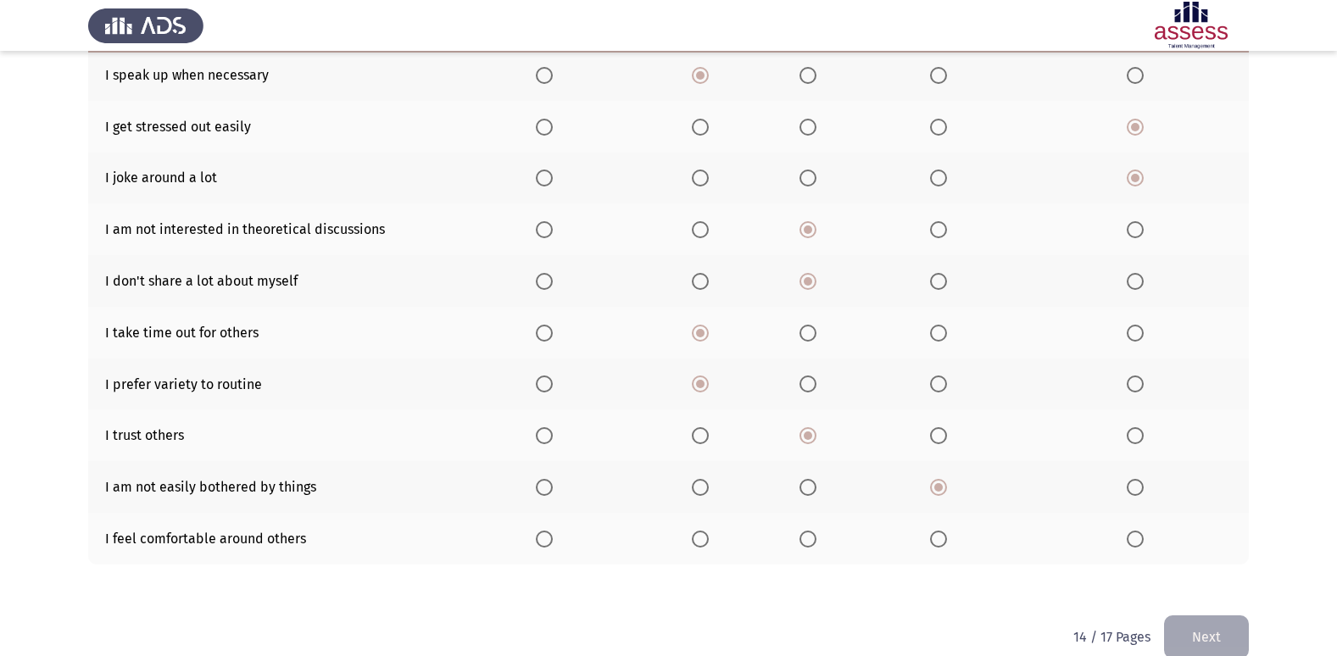
scroll to position [248, 0]
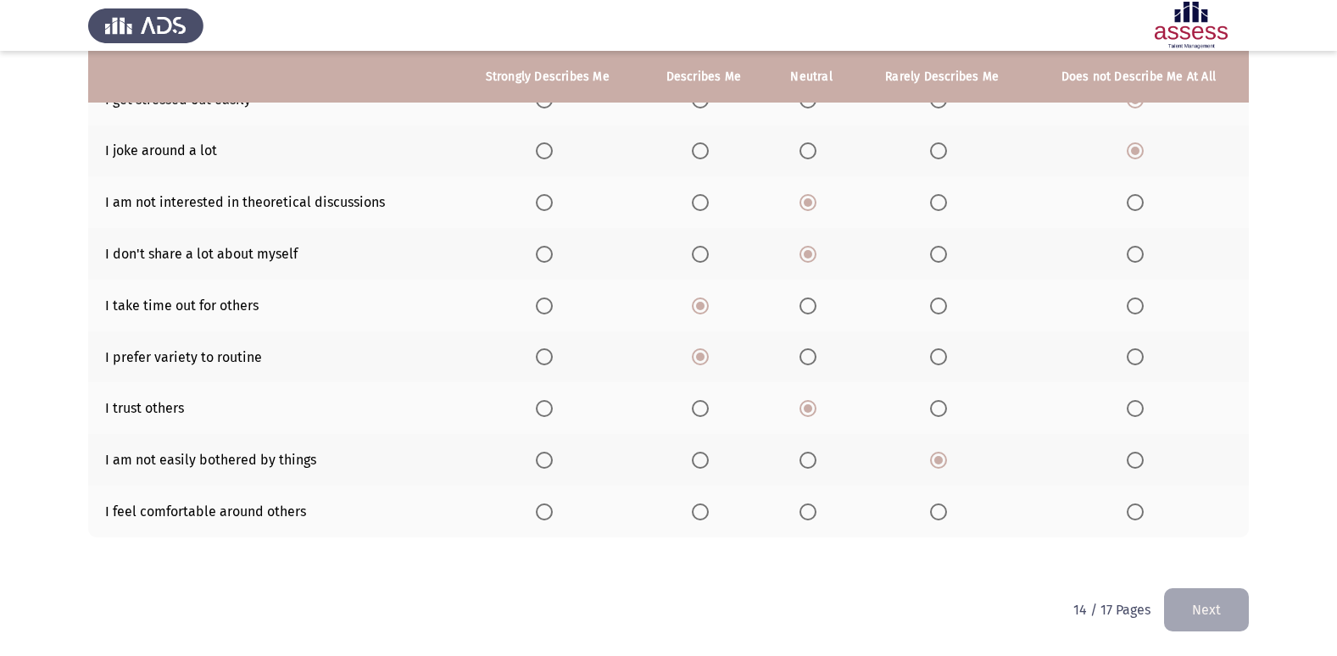
click at [706, 464] on span "Select an option" at bounding box center [700, 460] width 17 height 17
click at [706, 464] on input "Select an option" at bounding box center [700, 460] width 17 height 17
click at [705, 517] on span "Select an option" at bounding box center [700, 511] width 17 height 17
click at [705, 517] on input "Select an option" at bounding box center [700, 511] width 17 height 17
click at [1191, 603] on button "Next" at bounding box center [1206, 609] width 85 height 43
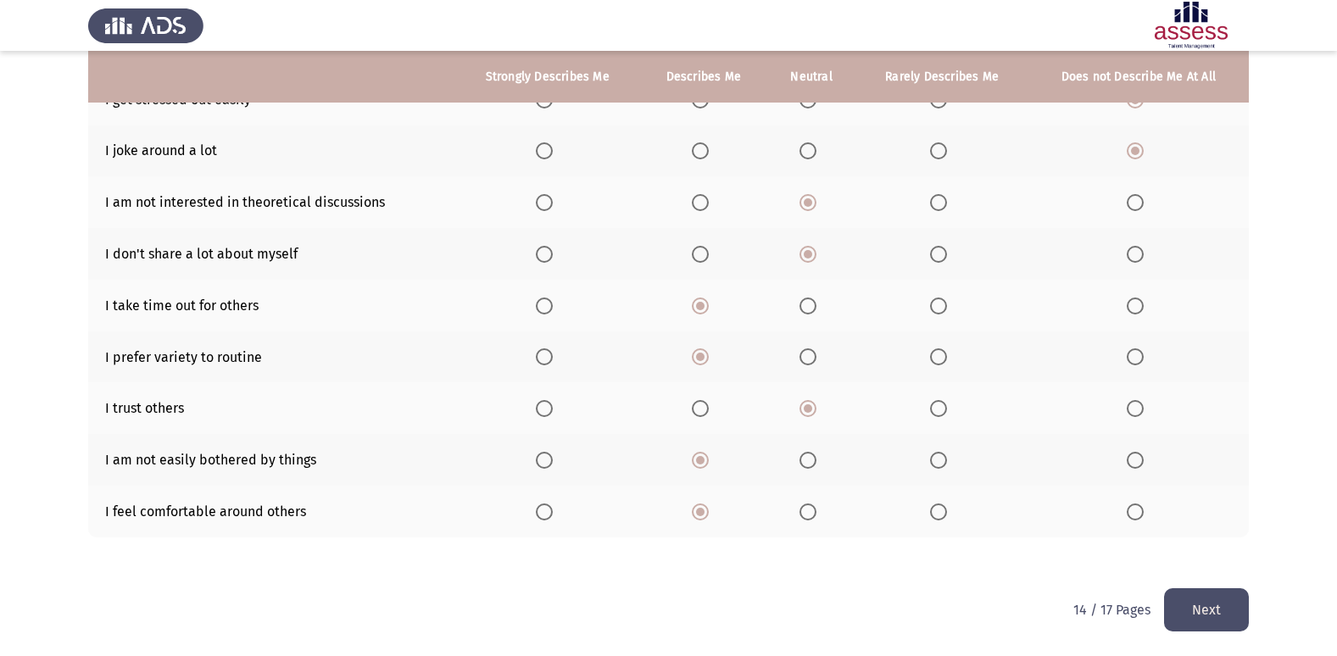
scroll to position [0, 0]
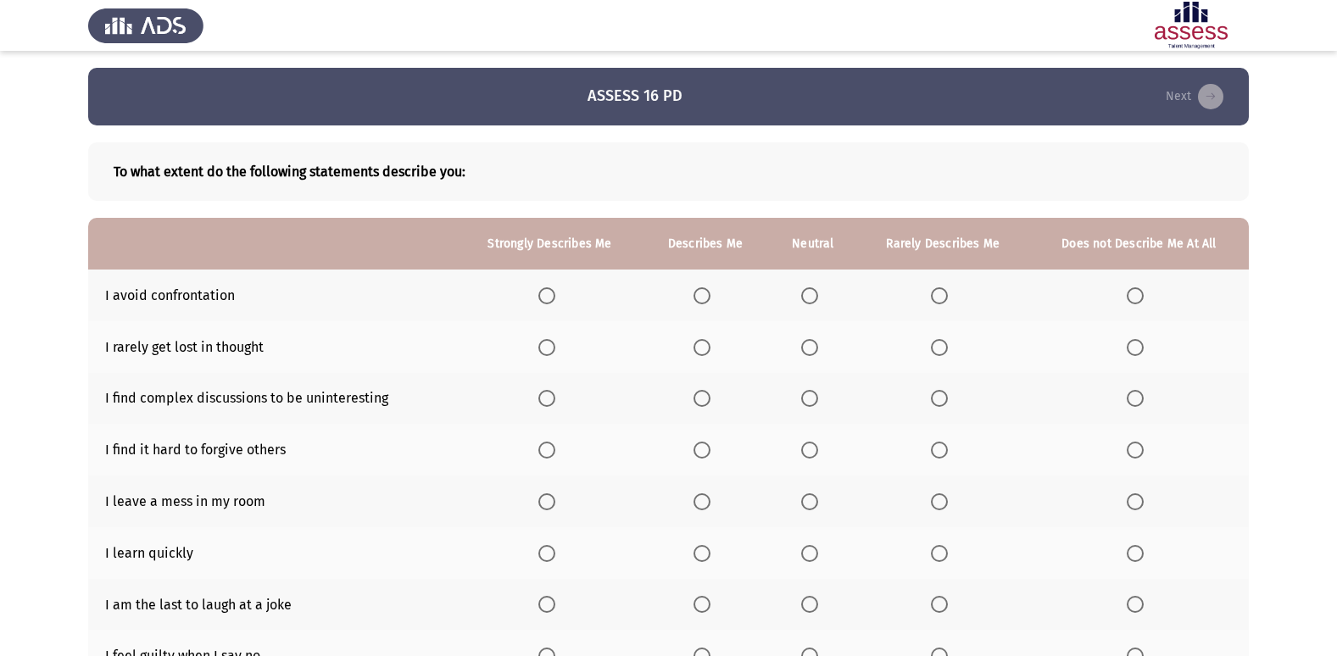
click at [813, 291] on span "Select an option" at bounding box center [809, 295] width 17 height 17
click at [813, 291] on input "Select an option" at bounding box center [809, 295] width 17 height 17
click at [943, 353] on span "Select an option" at bounding box center [939, 347] width 17 height 17
click at [943, 353] on input "Select an option" at bounding box center [939, 347] width 17 height 17
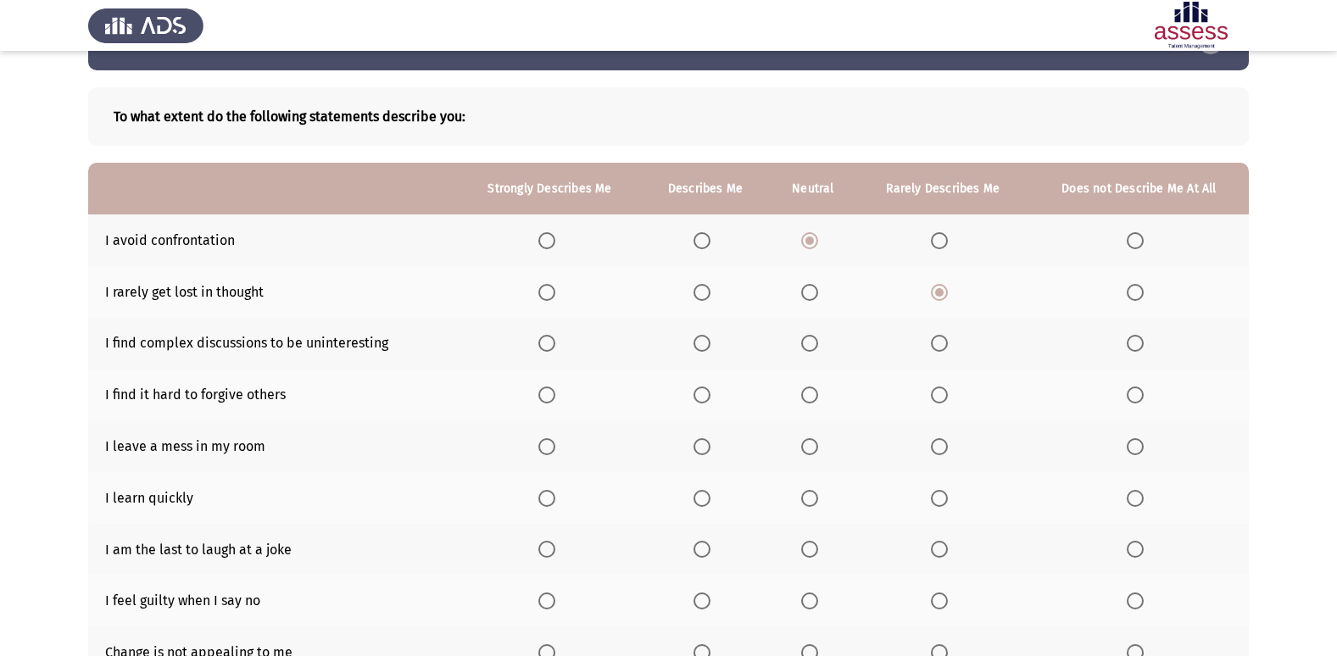
scroll to position [85, 0]
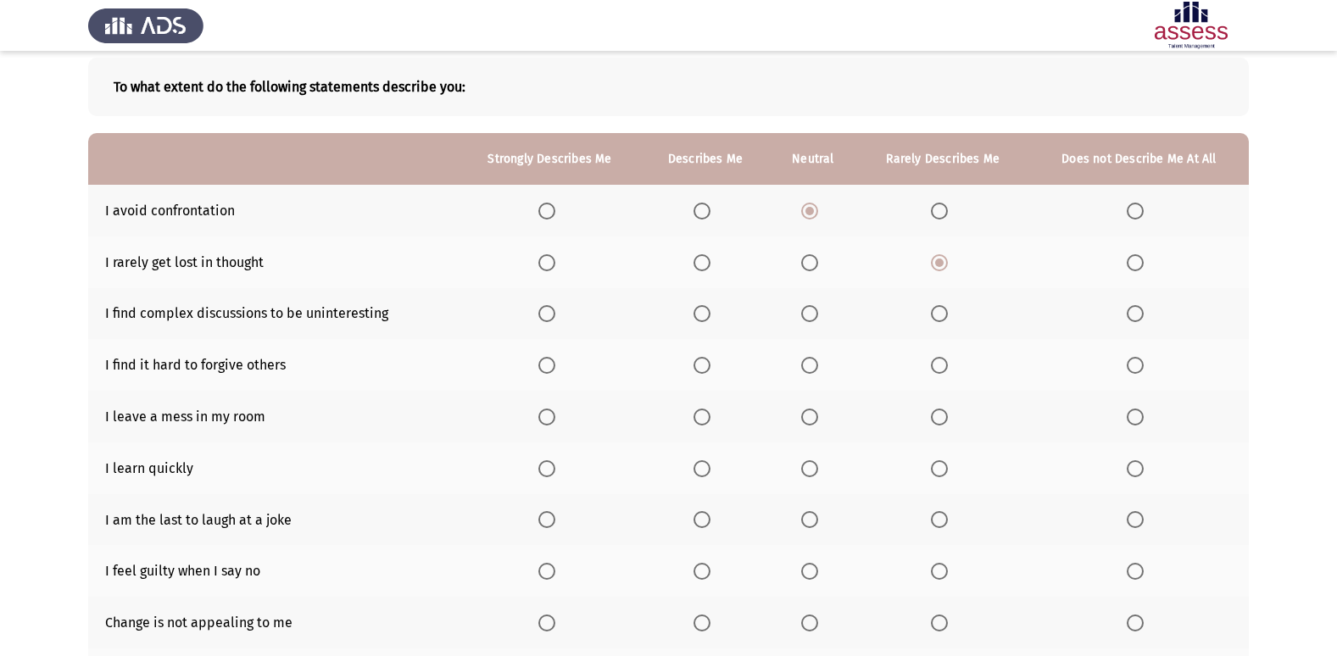
click at [940, 320] on span "Select an option" at bounding box center [939, 313] width 17 height 17
click at [940, 320] on input "Select an option" at bounding box center [939, 313] width 17 height 17
click at [1142, 371] on span "Select an option" at bounding box center [1134, 365] width 17 height 17
click at [1142, 371] on input "Select an option" at bounding box center [1134, 365] width 17 height 17
click at [1139, 418] on span "Select an option" at bounding box center [1134, 417] width 17 height 17
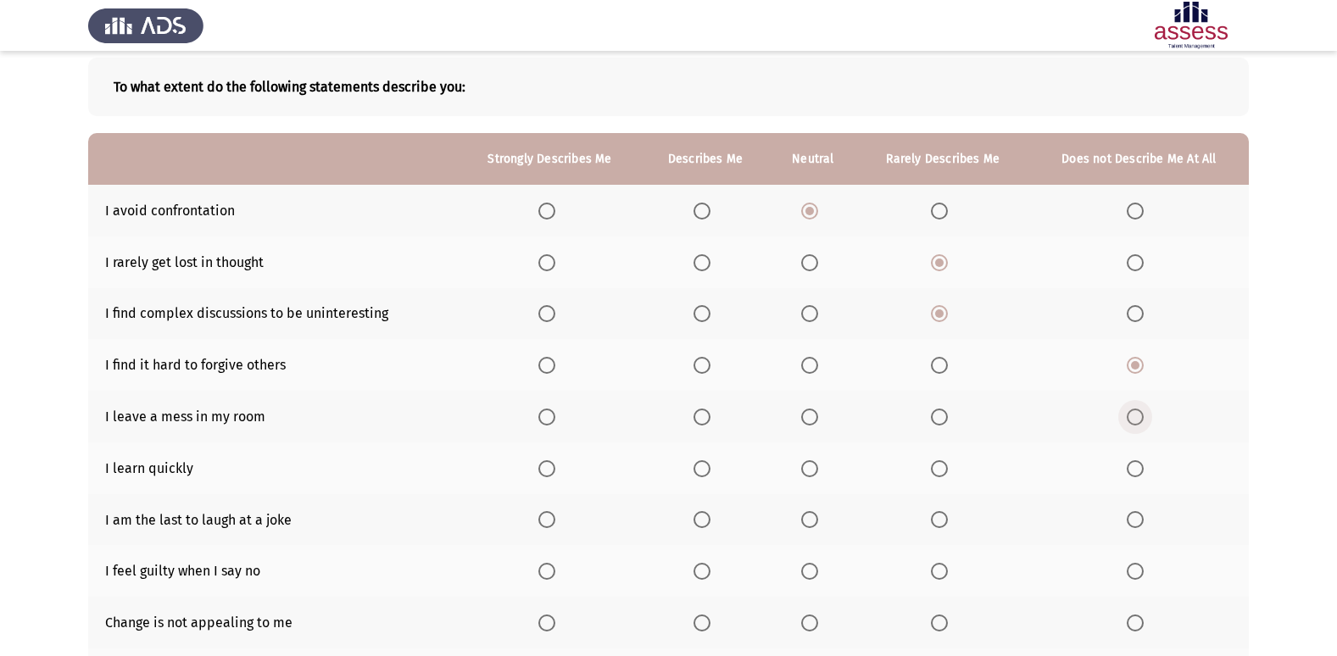
click at [1139, 418] on input "Select an option" at bounding box center [1134, 417] width 17 height 17
click at [554, 460] on span "Select an option" at bounding box center [546, 468] width 17 height 17
click at [554, 460] on input "Select an option" at bounding box center [546, 468] width 17 height 17
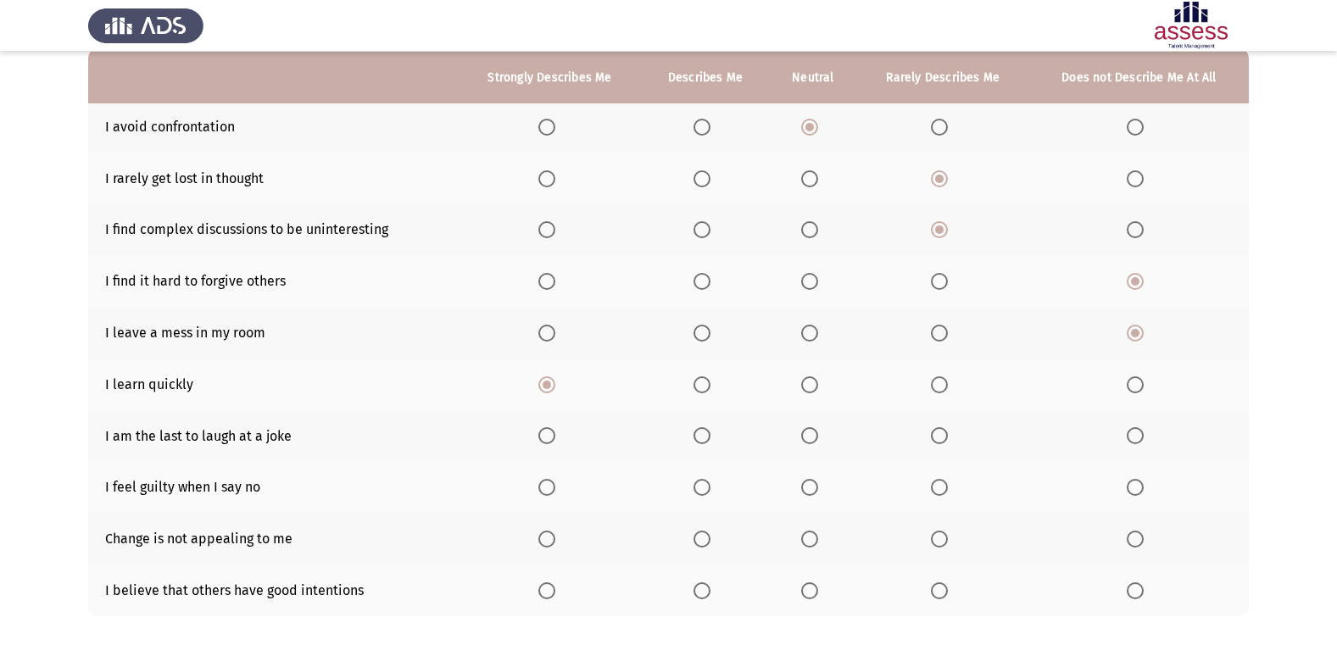
scroll to position [170, 0]
click at [1138, 439] on span "Select an option" at bounding box center [1134, 434] width 17 height 17
click at [1138, 439] on input "Select an option" at bounding box center [1134, 434] width 17 height 17
click at [1138, 485] on span "Select an option" at bounding box center [1134, 486] width 17 height 17
click at [1138, 485] on input "Select an option" at bounding box center [1134, 486] width 17 height 17
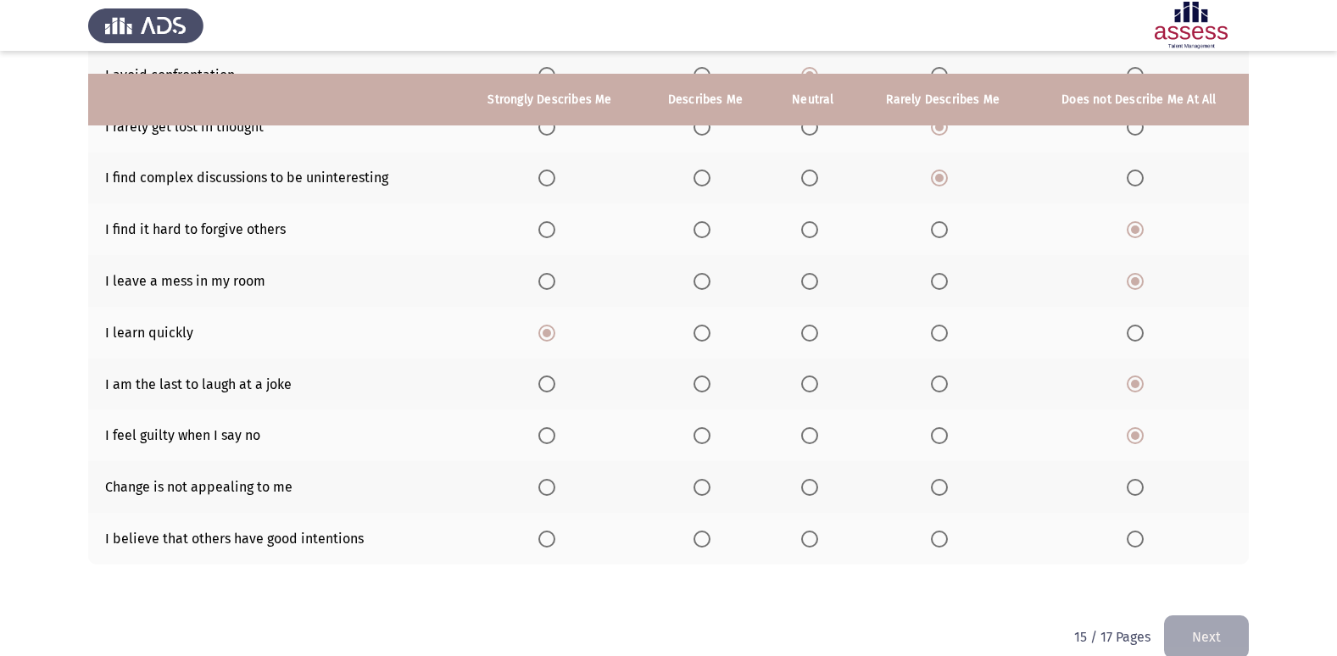
scroll to position [248, 0]
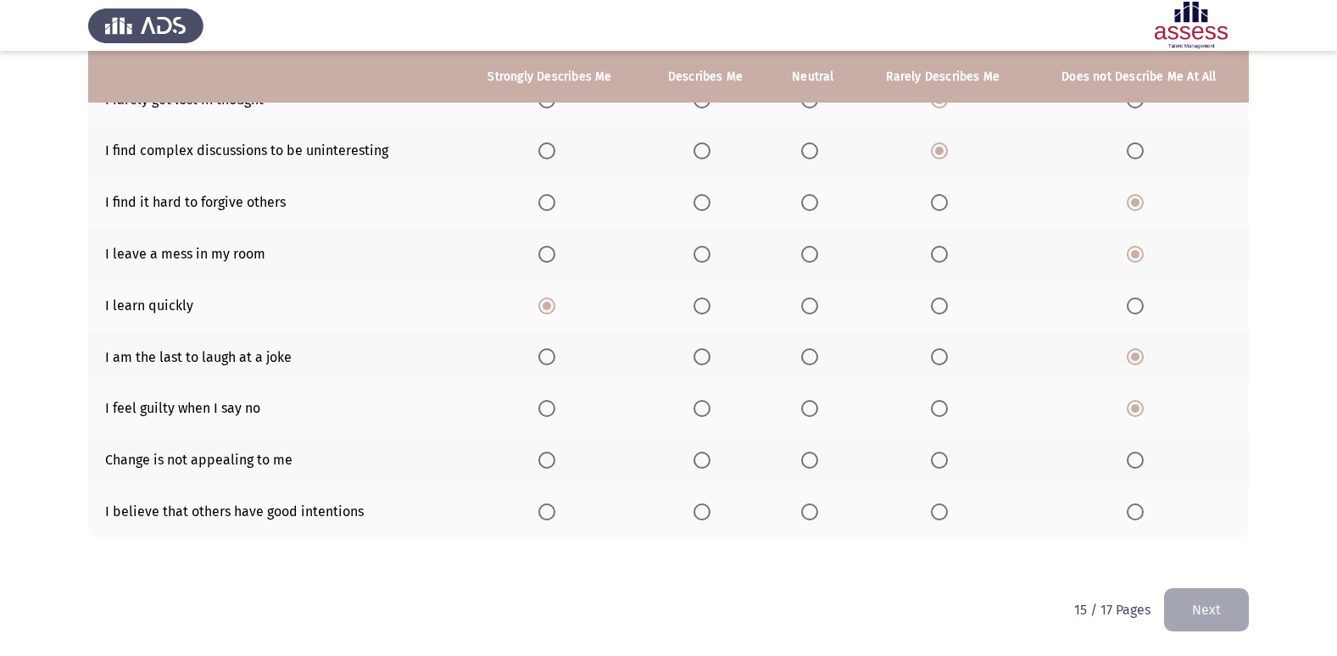
click at [1135, 456] on span "Select an option" at bounding box center [1134, 460] width 17 height 17
click at [1135, 456] on input "Select an option" at bounding box center [1134, 460] width 17 height 17
click at [809, 506] on span "Select an option" at bounding box center [809, 511] width 17 height 17
click at [809, 506] on input "Select an option" at bounding box center [809, 511] width 17 height 17
click at [1201, 600] on button "Next" at bounding box center [1206, 609] width 85 height 43
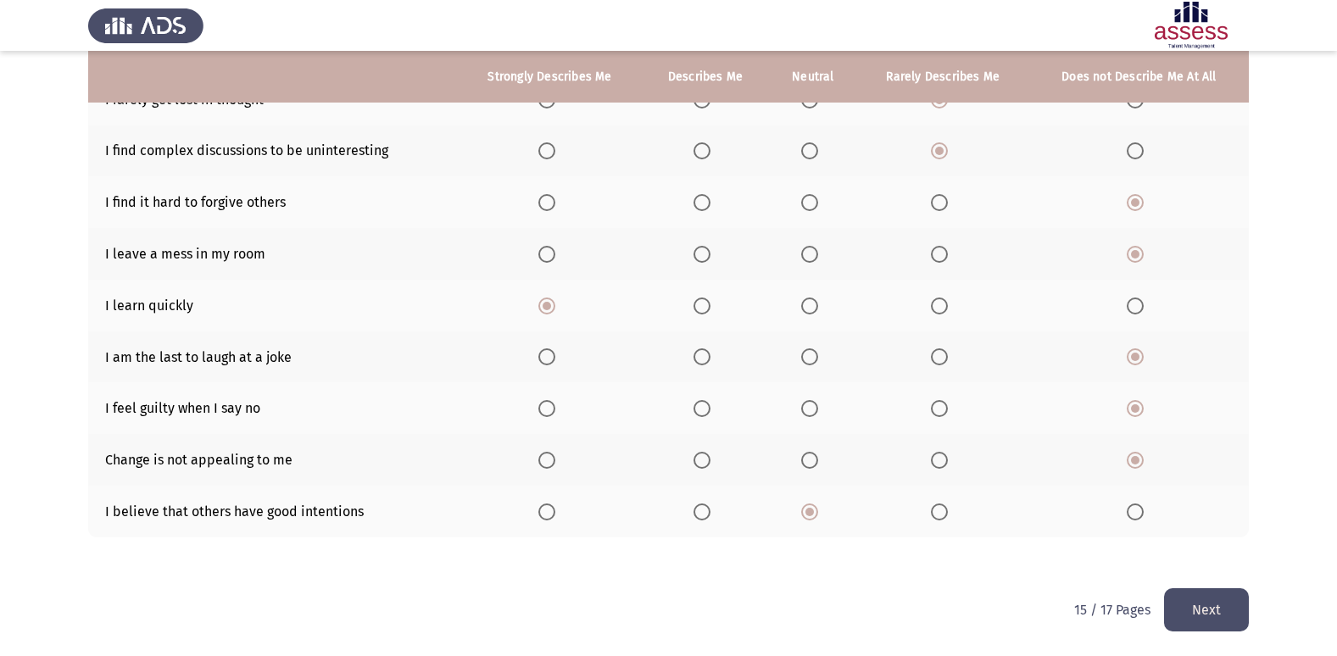
scroll to position [0, 0]
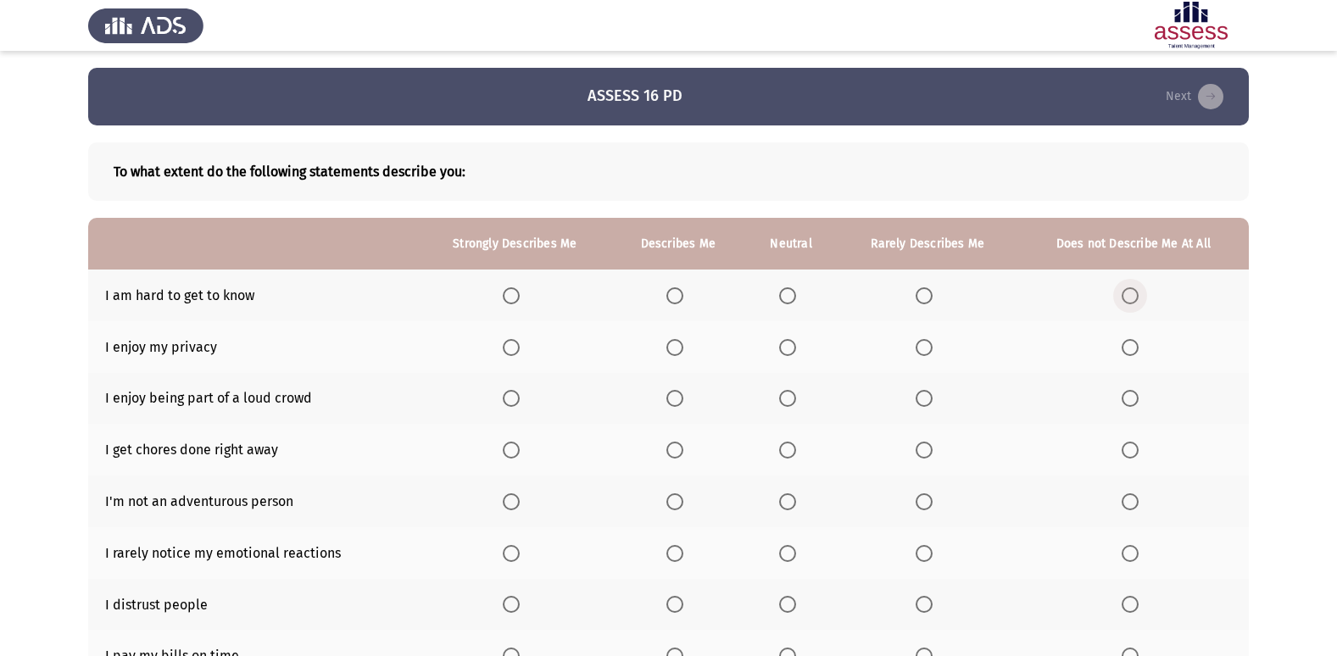
click at [1137, 293] on span "Select an option" at bounding box center [1129, 295] width 17 height 17
click at [1137, 293] on input "Select an option" at bounding box center [1129, 295] width 17 height 17
click at [782, 345] on span "Select an option" at bounding box center [787, 347] width 17 height 17
click at [782, 345] on input "Select an option" at bounding box center [787, 347] width 17 height 17
click at [780, 396] on span "Select an option" at bounding box center [787, 398] width 17 height 17
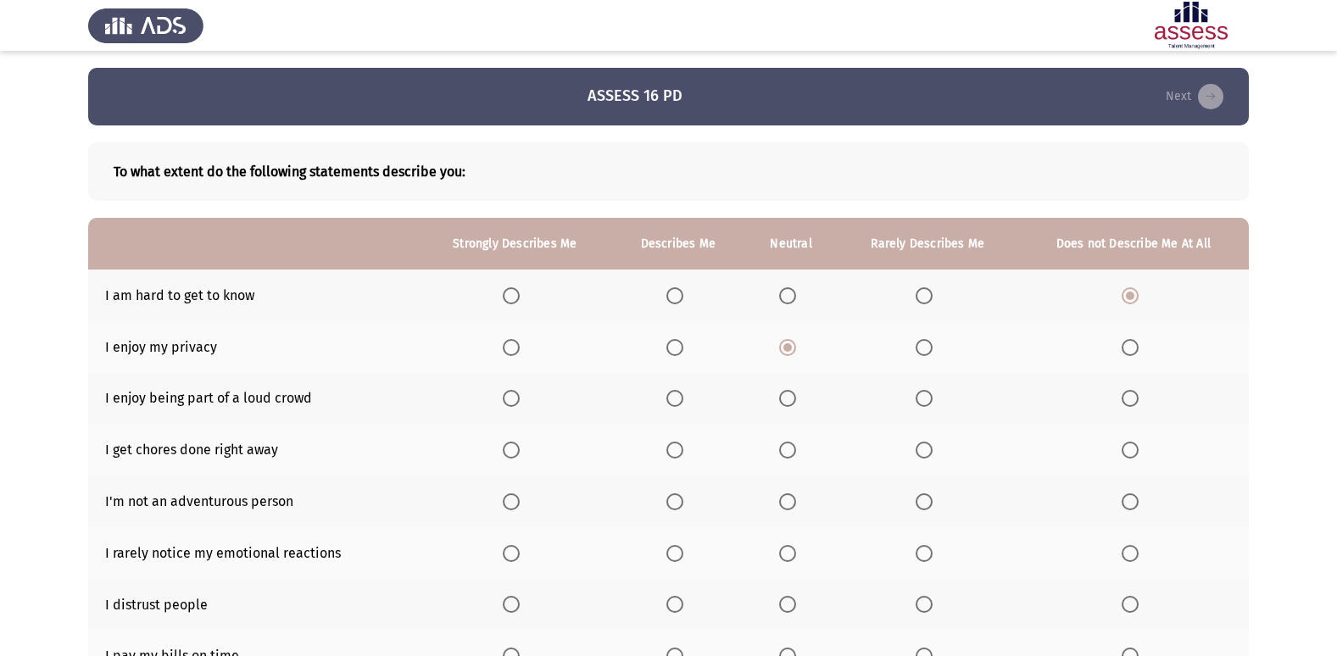
click at [780, 396] on input "Select an option" at bounding box center [787, 398] width 17 height 17
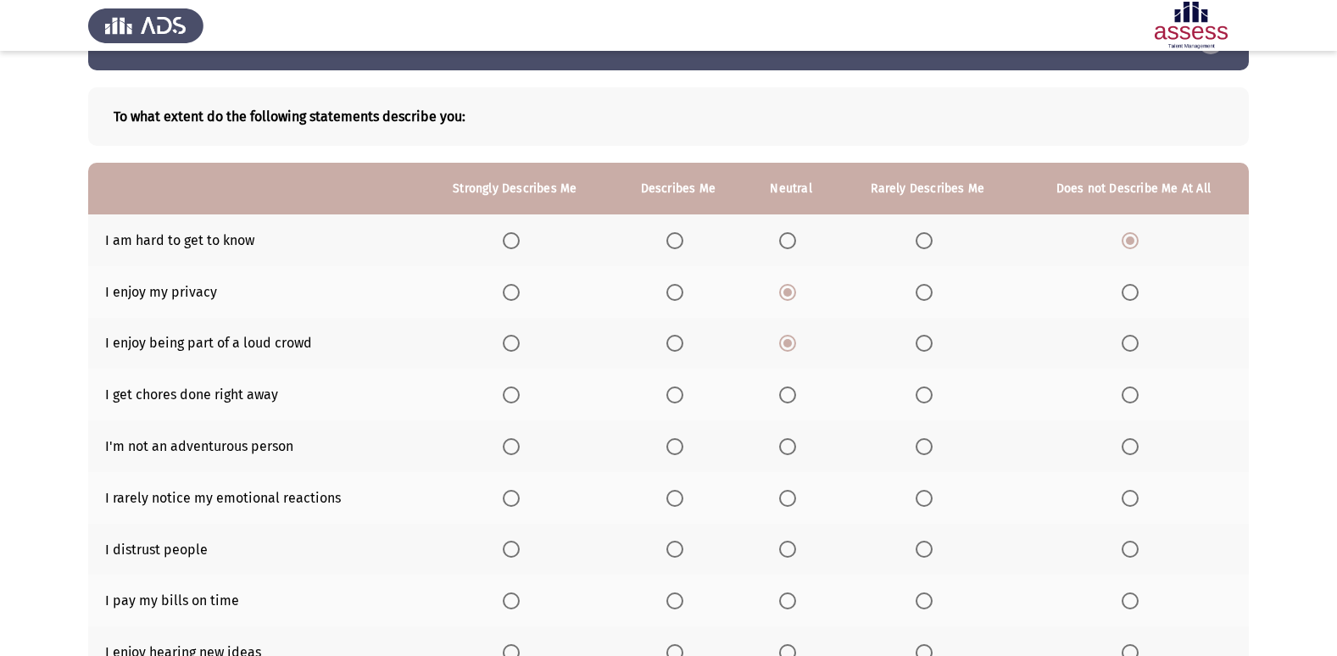
scroll to position [85, 0]
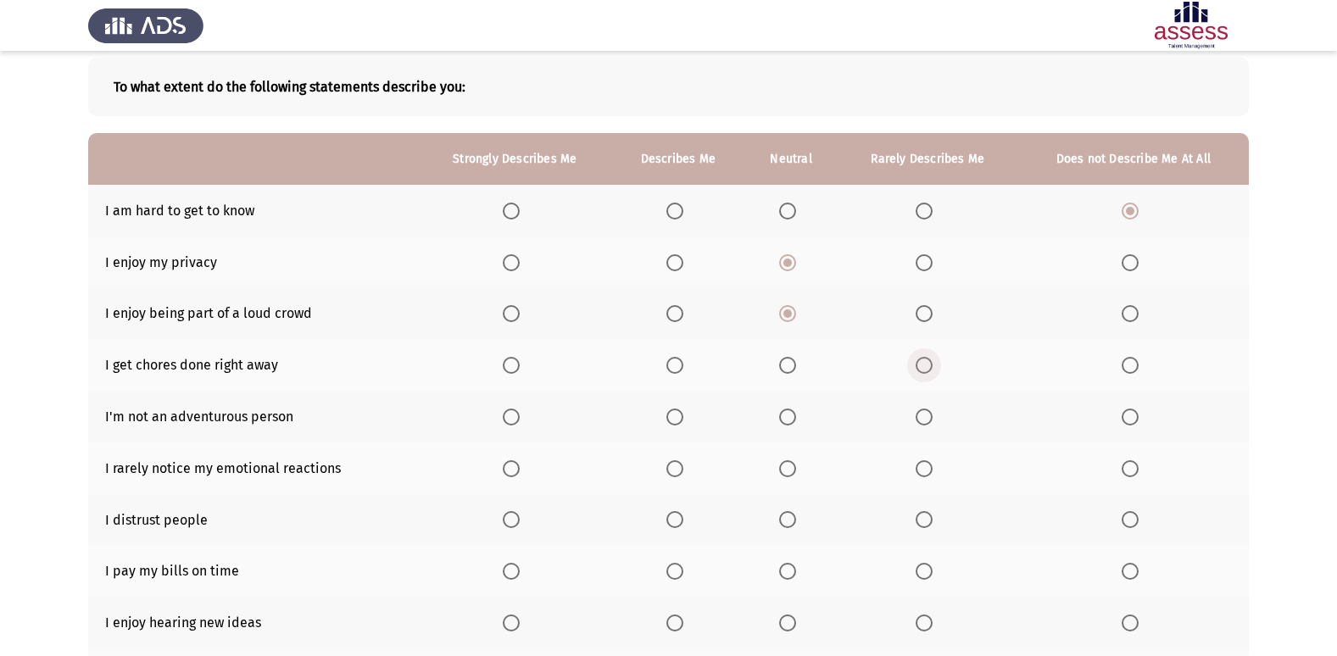
click at [929, 364] on span "Select an option" at bounding box center [923, 365] width 17 height 17
click at [929, 364] on input "Select an option" at bounding box center [923, 365] width 17 height 17
click at [1133, 413] on span "Select an option" at bounding box center [1129, 417] width 17 height 17
click at [1133, 413] on input "Select an option" at bounding box center [1129, 417] width 17 height 17
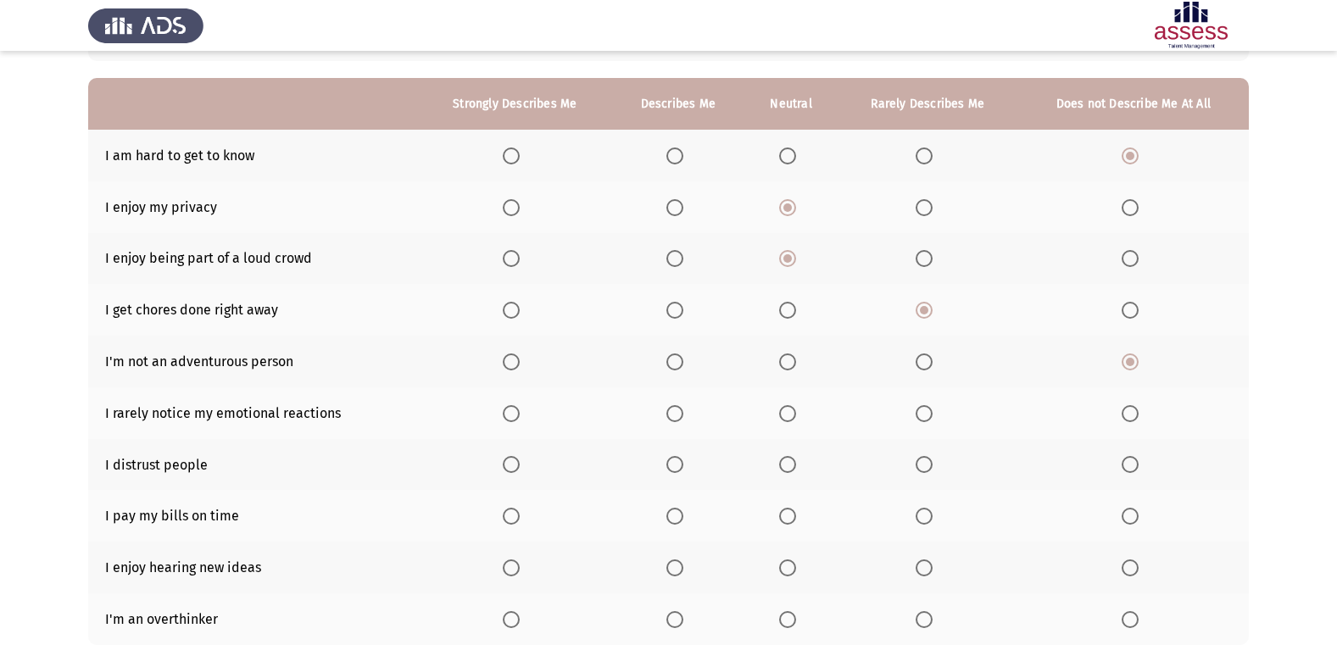
scroll to position [170, 0]
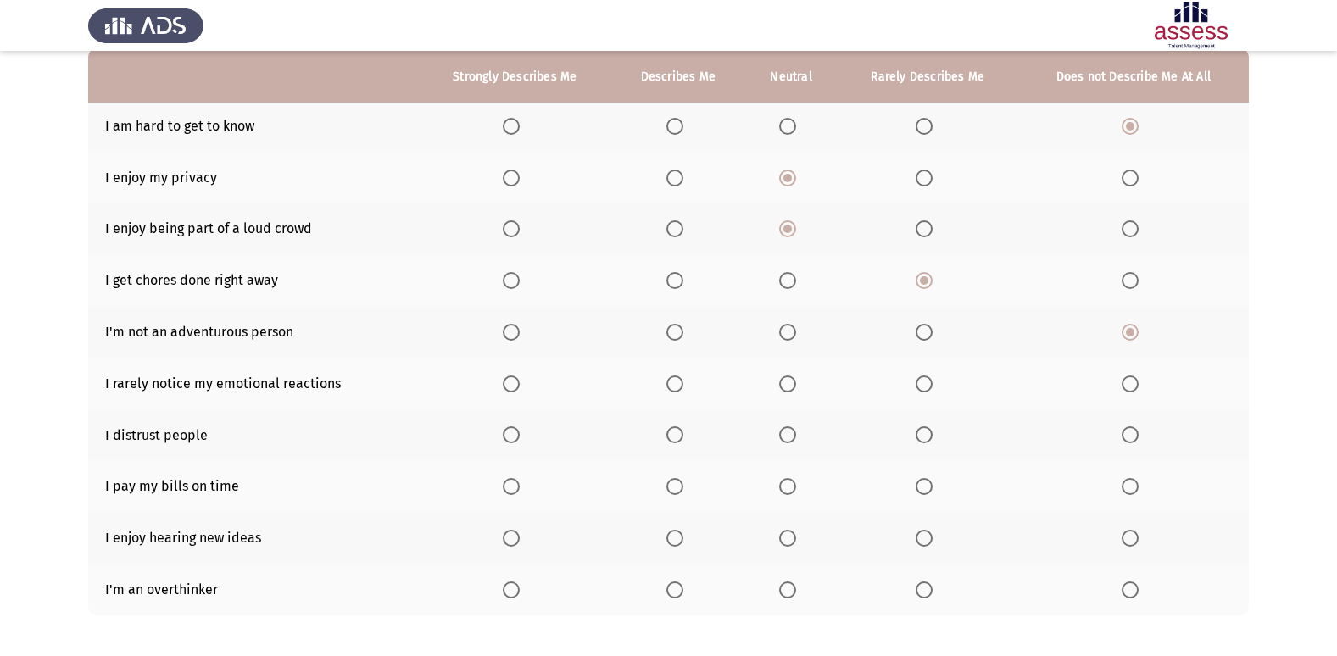
click at [1132, 386] on span "Select an option" at bounding box center [1129, 383] width 17 height 17
click at [1132, 386] on input "Select an option" at bounding box center [1129, 383] width 17 height 17
click at [931, 432] on span "Select an option" at bounding box center [923, 434] width 17 height 17
click at [931, 432] on input "Select an option" at bounding box center [923, 434] width 17 height 17
click at [518, 487] on span "Select an option" at bounding box center [511, 486] width 17 height 17
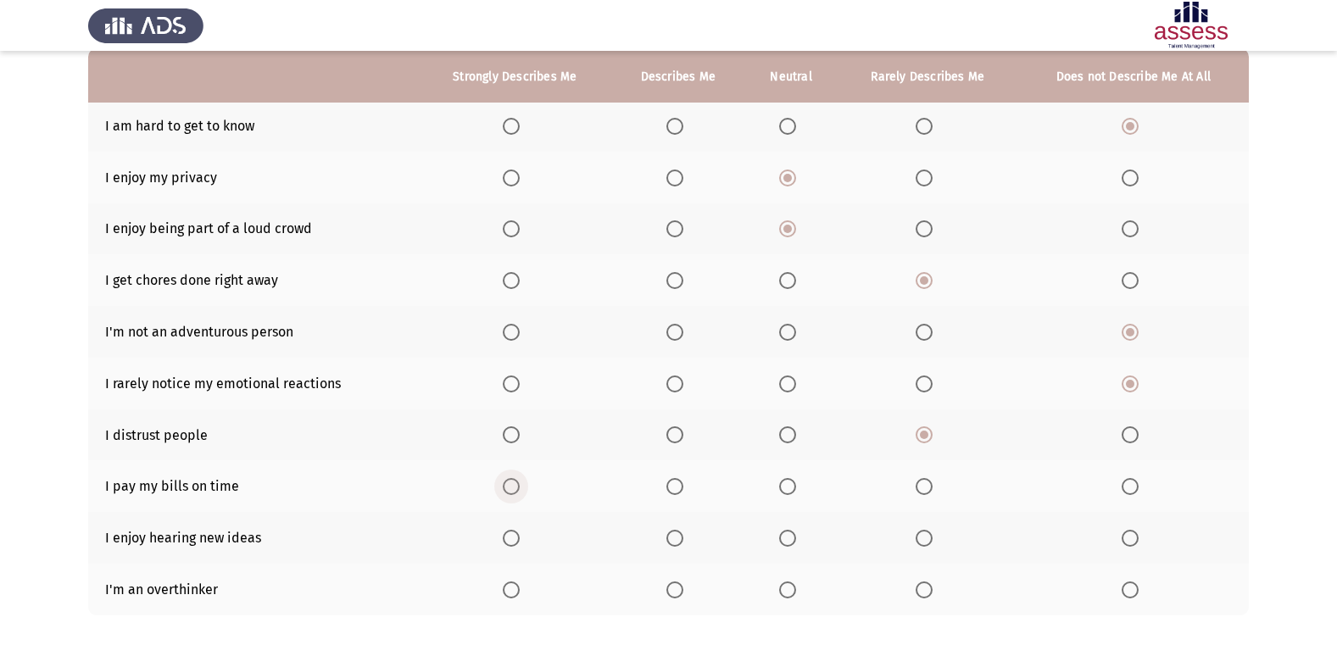
click at [518, 487] on input "Select an option" at bounding box center [511, 486] width 17 height 17
click at [512, 526] on th at bounding box center [514, 538] width 193 height 52
click at [516, 537] on span "Select an option" at bounding box center [511, 538] width 17 height 17
click at [516, 537] on input "Select an option" at bounding box center [511, 538] width 17 height 17
click at [937, 587] on label "Select an option" at bounding box center [927, 589] width 24 height 17
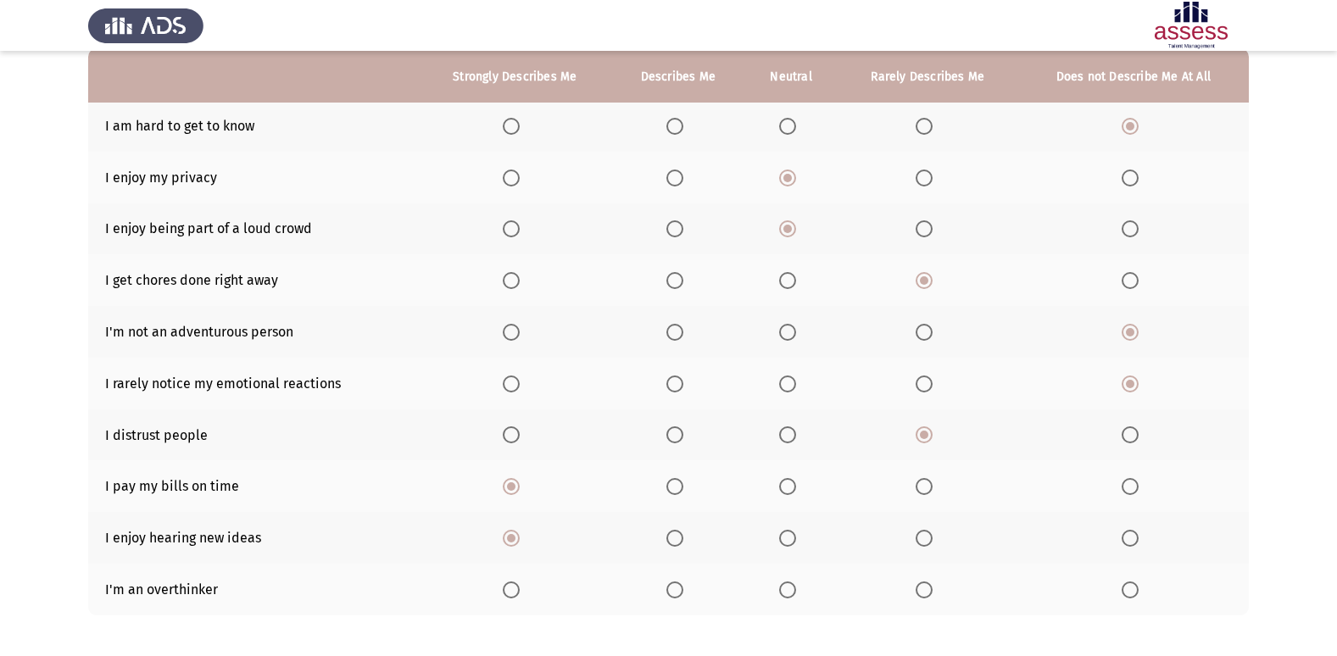
click at [932, 587] on input "Select an option" at bounding box center [923, 589] width 17 height 17
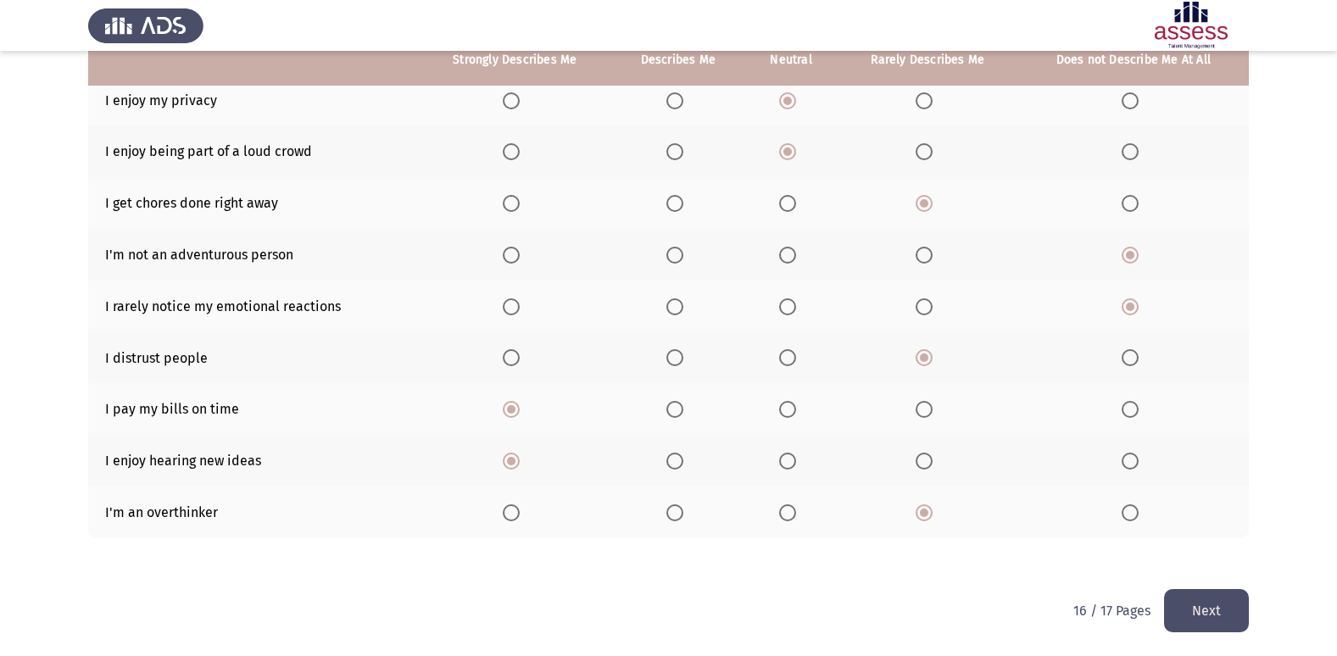
scroll to position [248, 0]
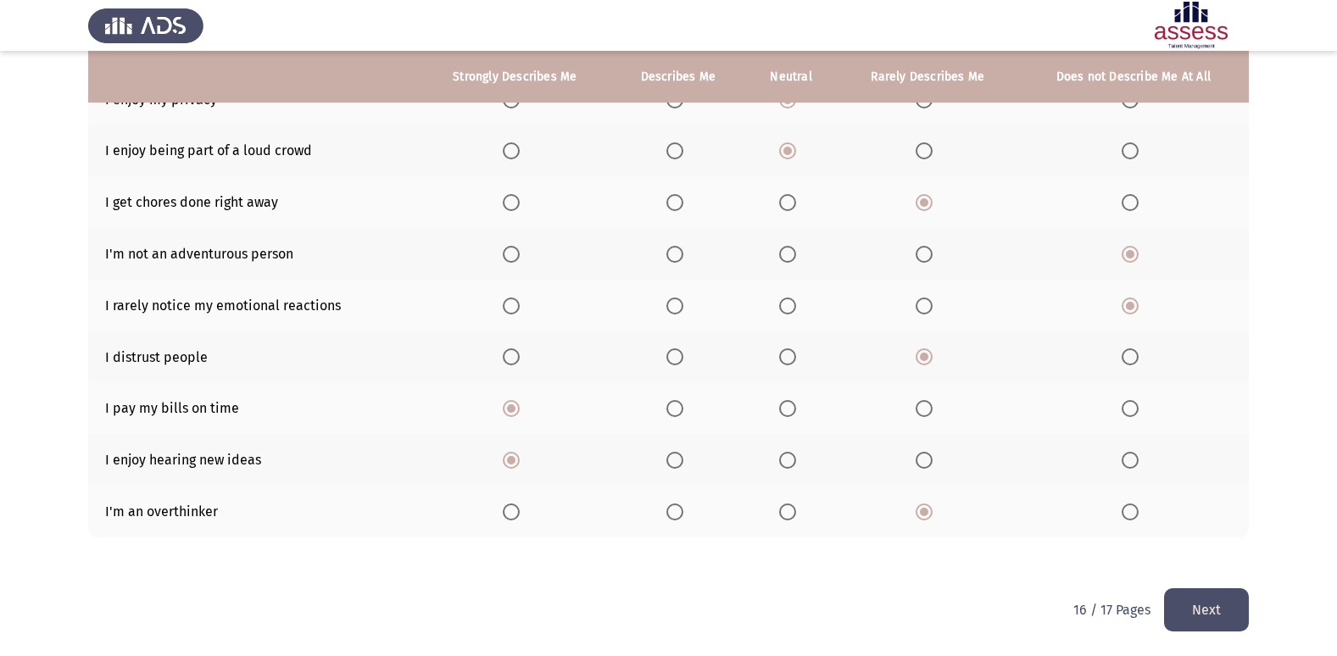
click at [1207, 588] on button "Next" at bounding box center [1206, 609] width 85 height 43
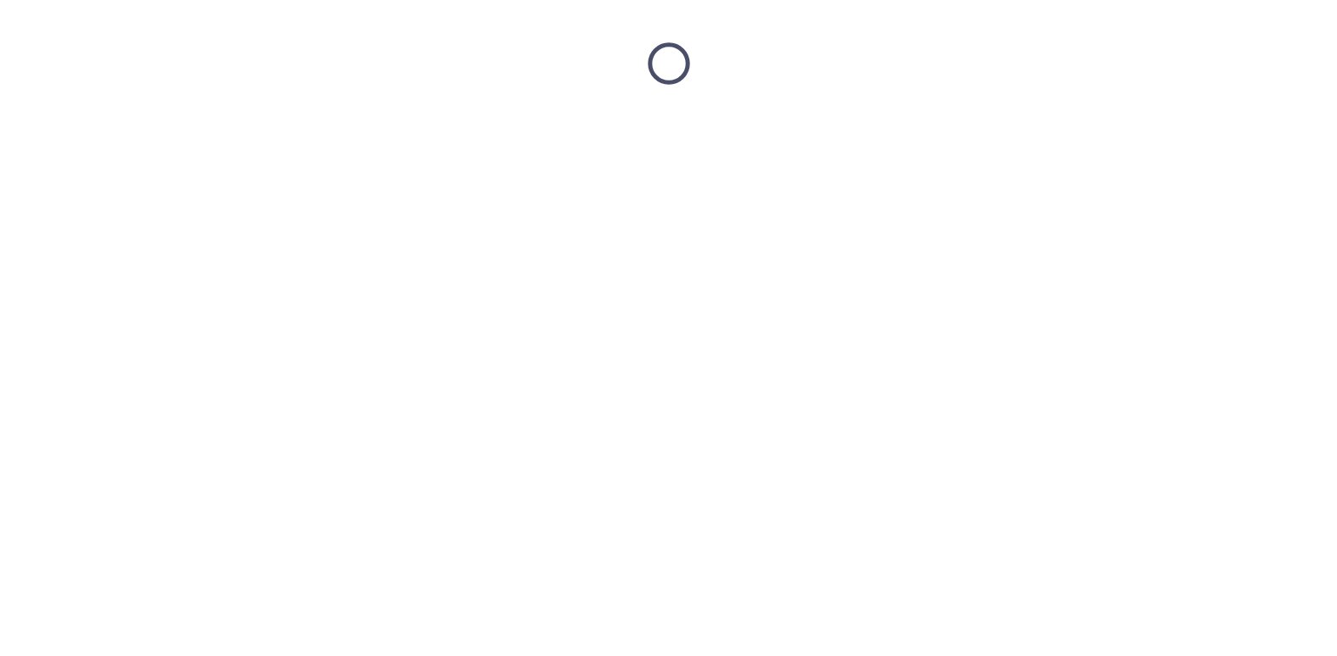
scroll to position [0, 0]
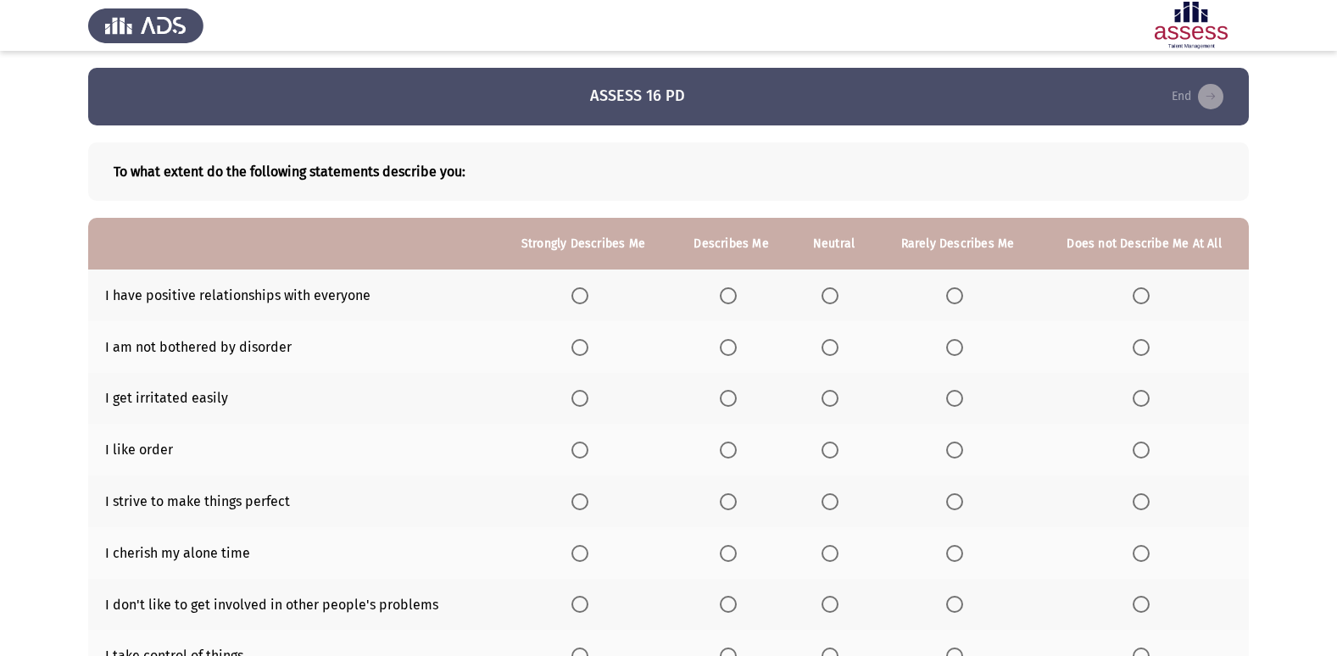
click at [732, 300] on span "Select an option" at bounding box center [728, 295] width 17 height 17
click at [732, 300] on input "Select an option" at bounding box center [728, 295] width 17 height 17
click at [836, 347] on span "Select an option" at bounding box center [829, 347] width 17 height 17
click at [836, 347] on input "Select an option" at bounding box center [829, 347] width 17 height 17
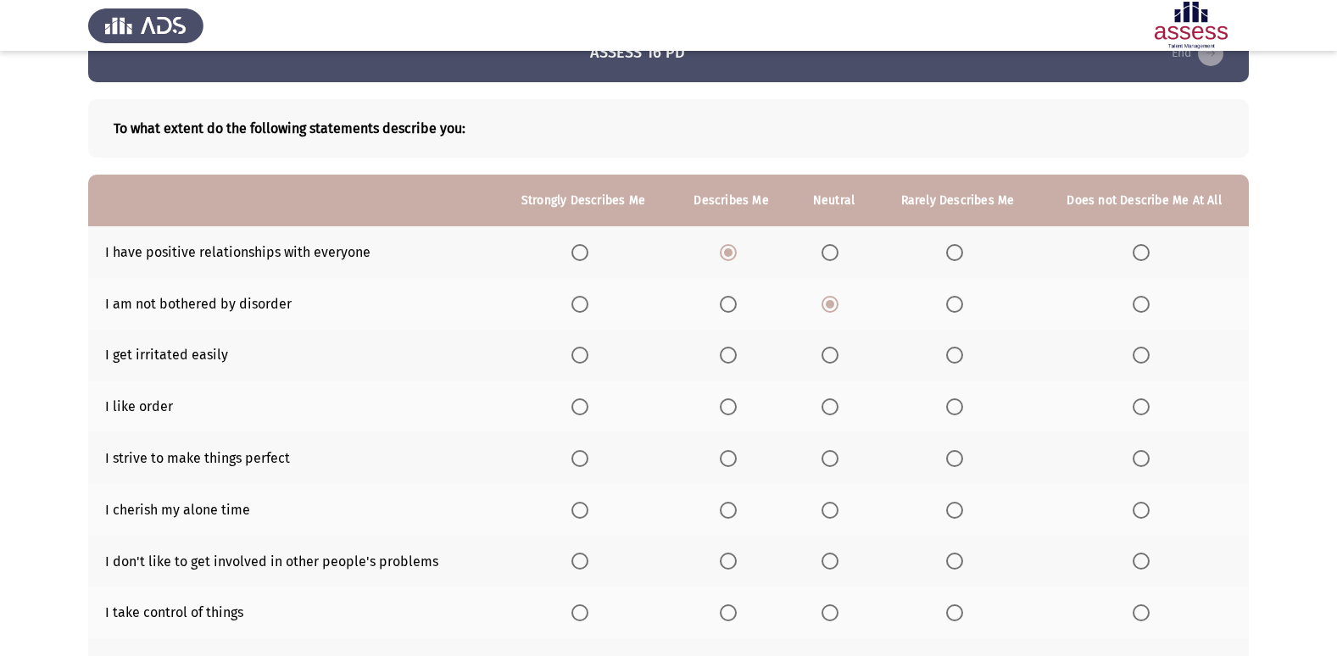
scroll to position [85, 0]
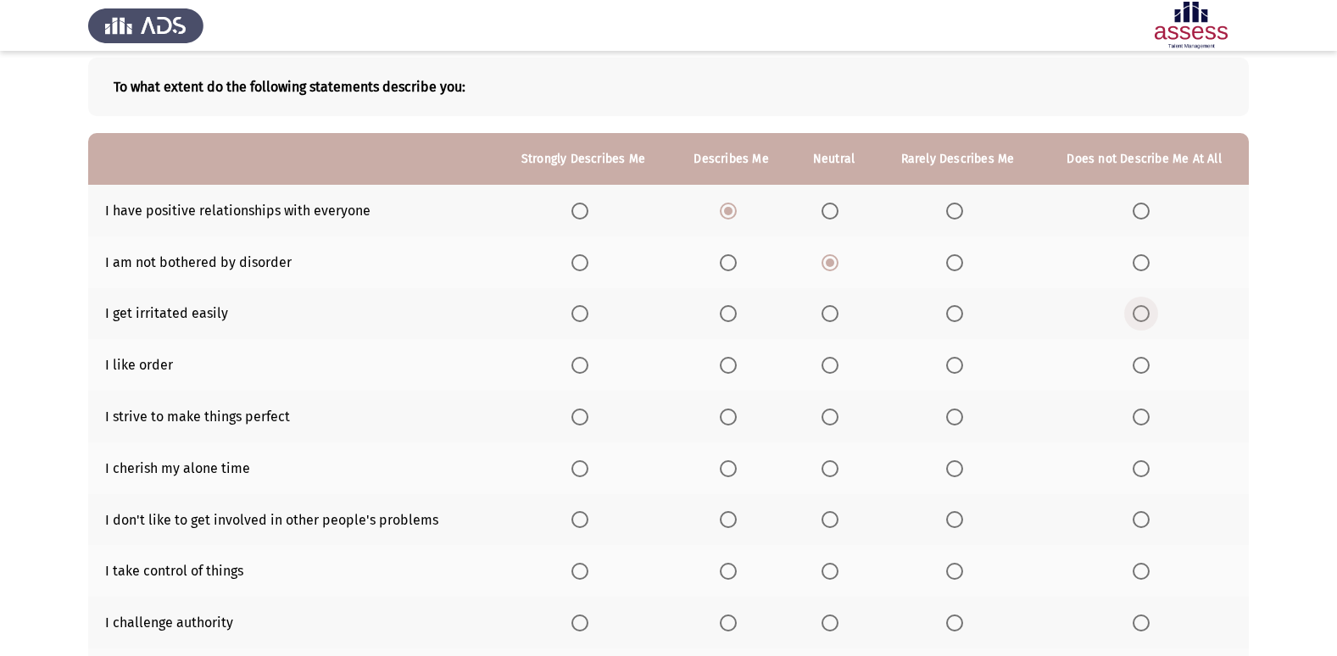
click at [1143, 314] on span "Select an option" at bounding box center [1140, 313] width 17 height 17
click at [1143, 314] on input "Select an option" at bounding box center [1140, 313] width 17 height 17
click at [584, 371] on span "Select an option" at bounding box center [579, 365] width 17 height 17
click at [584, 371] on input "Select an option" at bounding box center [579, 365] width 17 height 17
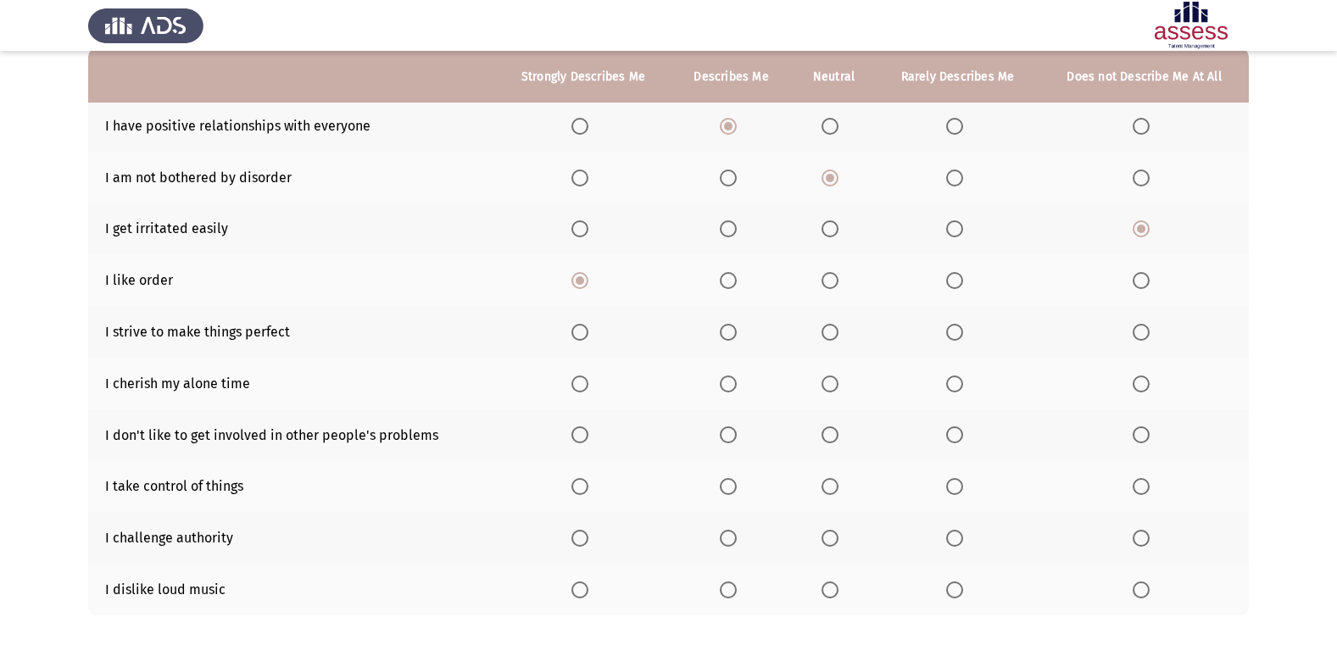
click at [832, 333] on span "Select an option" at bounding box center [829, 332] width 17 height 17
click at [832, 333] on input "Select an option" at bounding box center [829, 332] width 17 height 17
click at [832, 382] on span "Select an option" at bounding box center [829, 383] width 17 height 17
click at [832, 382] on input "Select an option" at bounding box center [829, 383] width 17 height 17
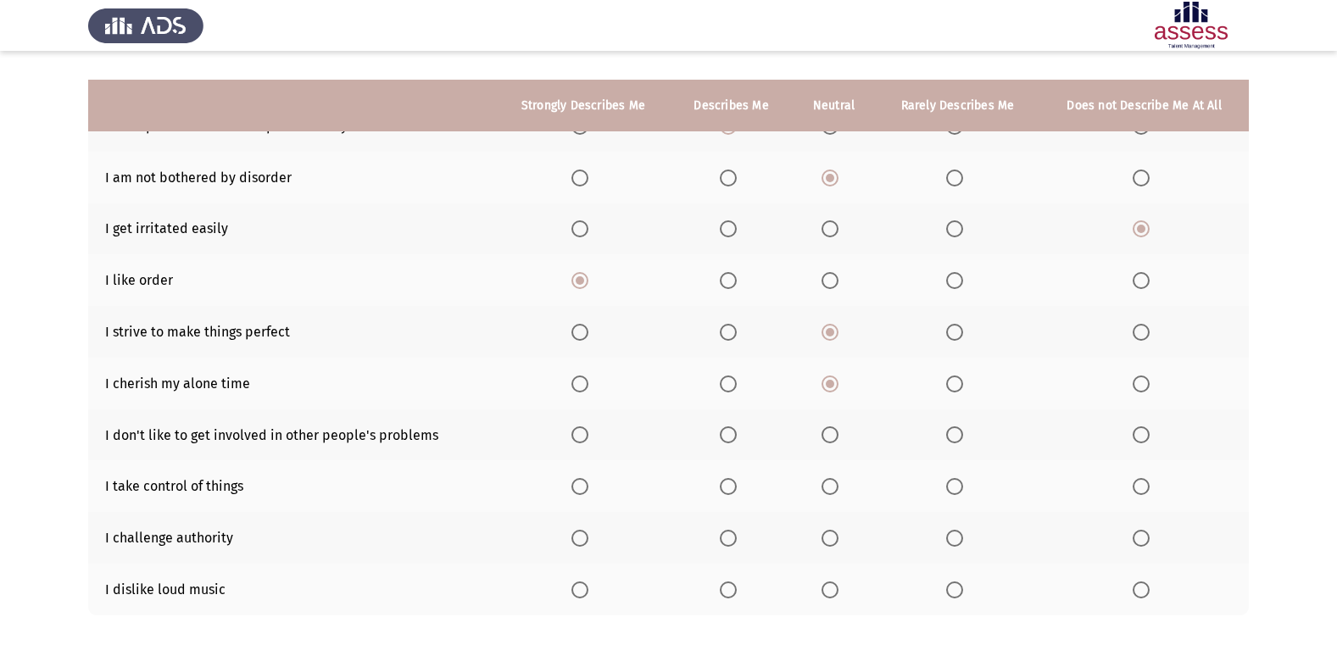
scroll to position [248, 0]
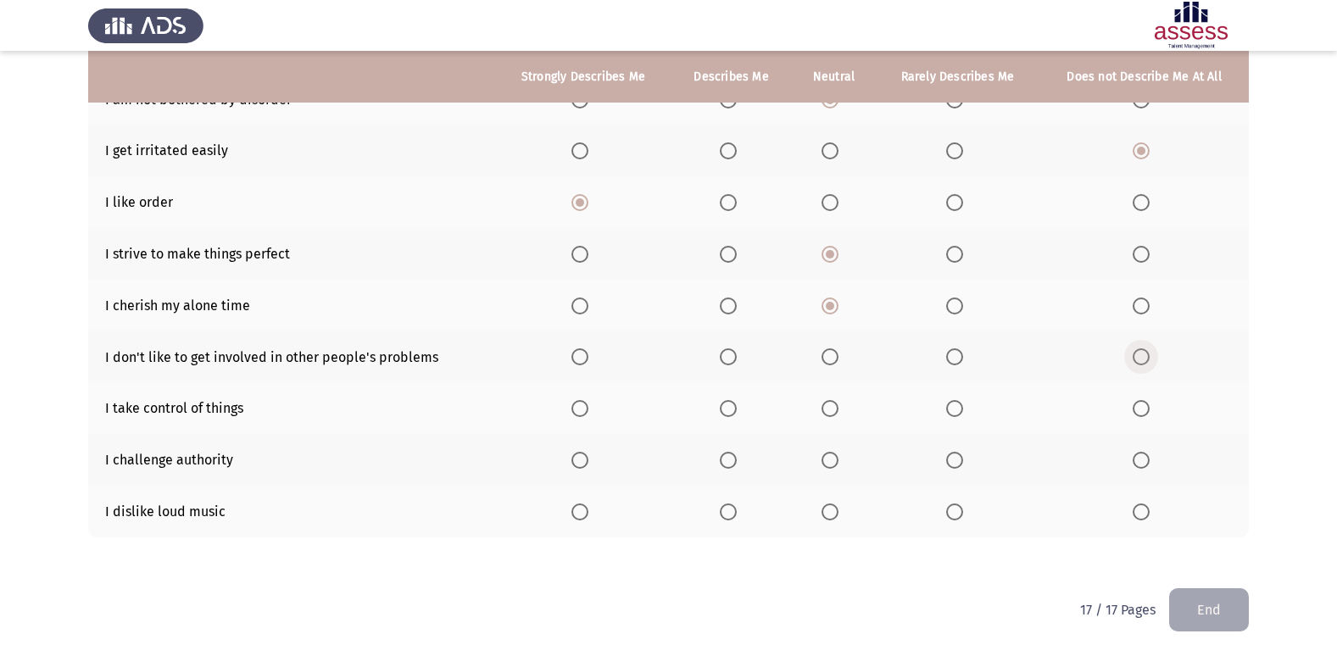
click at [1144, 353] on span "Select an option" at bounding box center [1140, 356] width 17 height 17
click at [1144, 353] on input "Select an option" at bounding box center [1140, 356] width 17 height 17
click at [721, 409] on span "Select an option" at bounding box center [728, 408] width 17 height 17
click at [721, 409] on input "Select an option" at bounding box center [728, 408] width 17 height 17
click at [1154, 517] on label "Select an option" at bounding box center [1144, 511] width 24 height 17
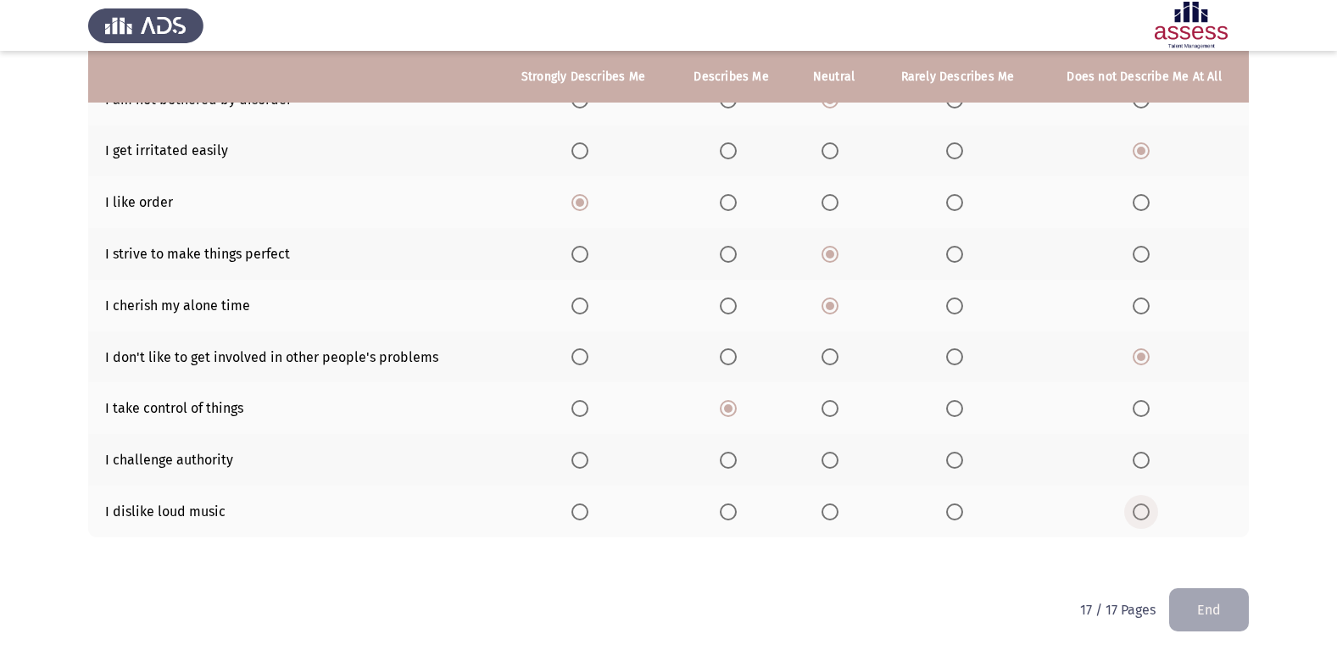
click at [1149, 517] on input "Select an option" at bounding box center [1140, 511] width 17 height 17
click at [832, 453] on span "Select an option" at bounding box center [829, 460] width 17 height 17
click at [832, 453] on input "Select an option" at bounding box center [829, 460] width 17 height 17
click at [1220, 592] on button "End" at bounding box center [1209, 609] width 80 height 43
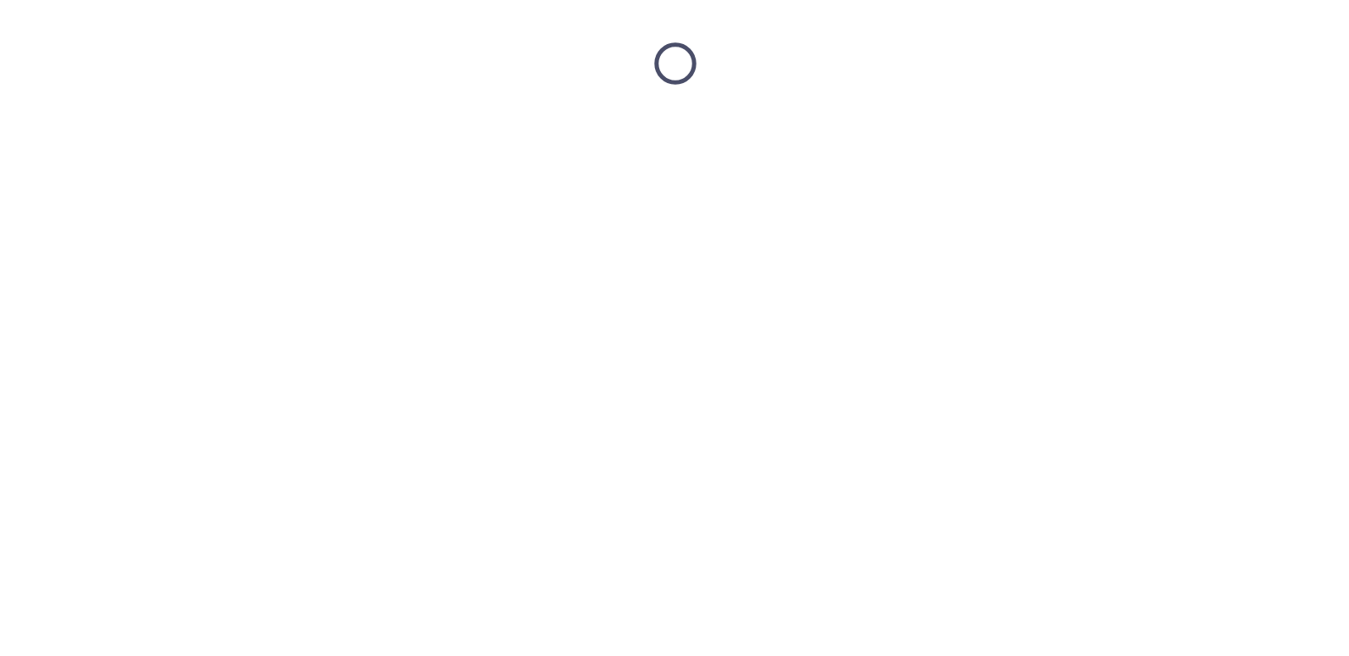
scroll to position [0, 0]
